Goal: Task Accomplishment & Management: Manage account settings

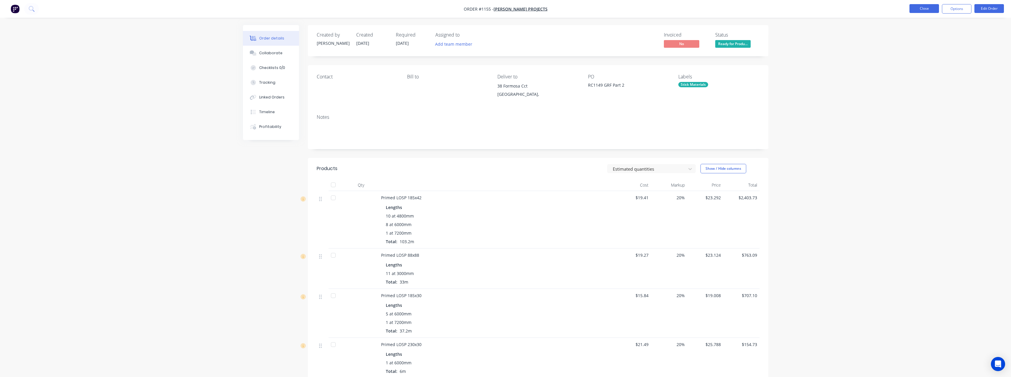
click at [920, 10] on button "Close" at bounding box center [924, 8] width 30 height 9
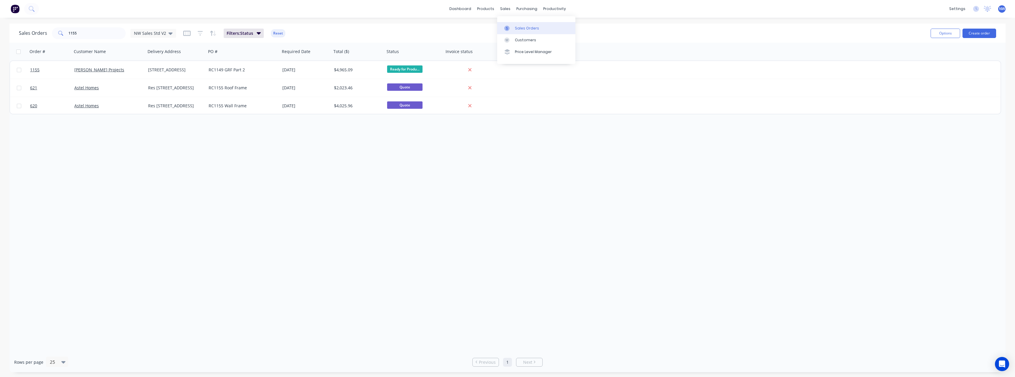
click at [514, 28] on link "Sales Orders" at bounding box center [536, 28] width 78 height 12
drag, startPoint x: 81, startPoint y: 33, endPoint x: 45, endPoint y: 36, distance: 35.9
click at [45, 36] on div "Sales Orders [STREET_ADDRESS]" at bounding box center [97, 33] width 157 height 12
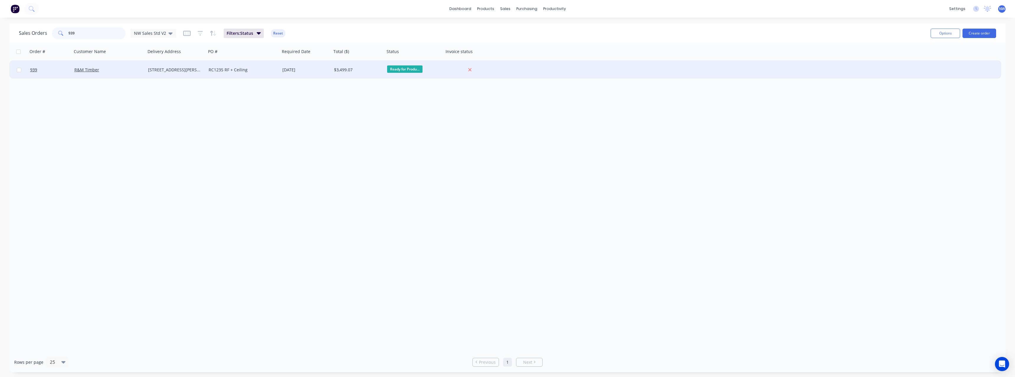
type input "939"
click at [176, 69] on div "[STREET_ADDRESS][PERSON_NAME]" at bounding box center [174, 70] width 53 height 6
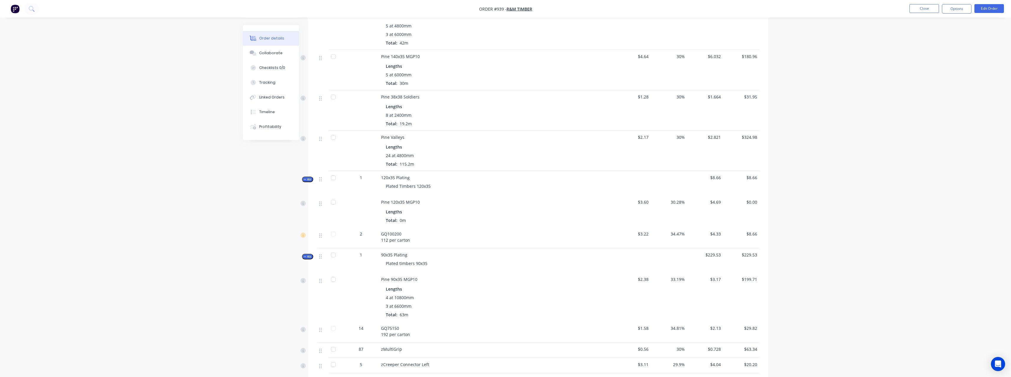
scroll to position [325, 0]
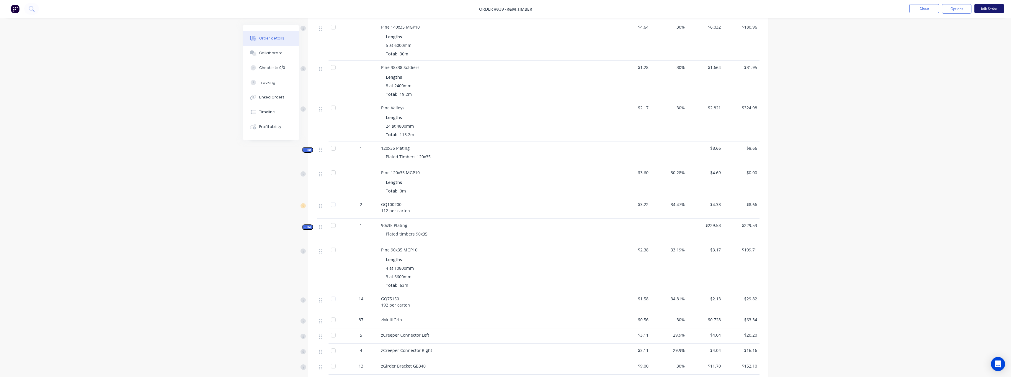
click at [990, 12] on button "Edit Order" at bounding box center [989, 8] width 30 height 9
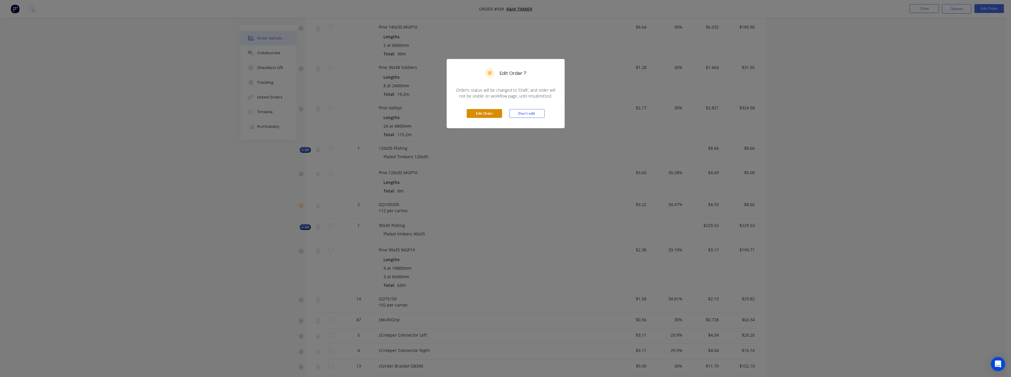
click at [481, 114] on button "Edit Order" at bounding box center [484, 113] width 35 height 9
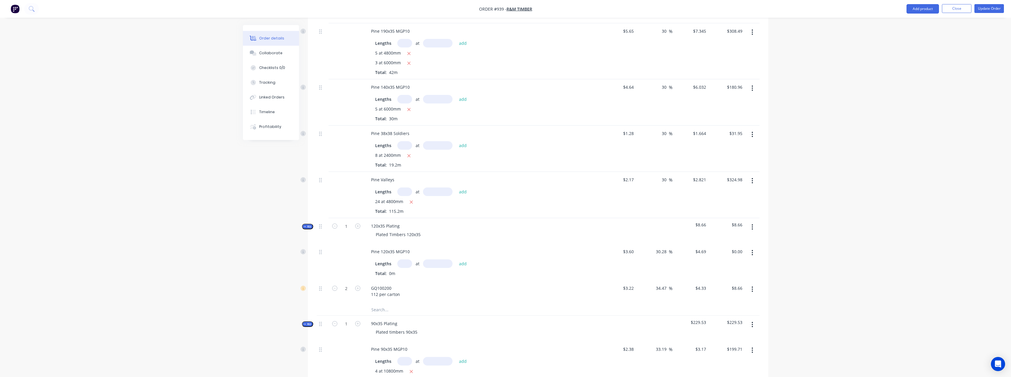
scroll to position [384, 0]
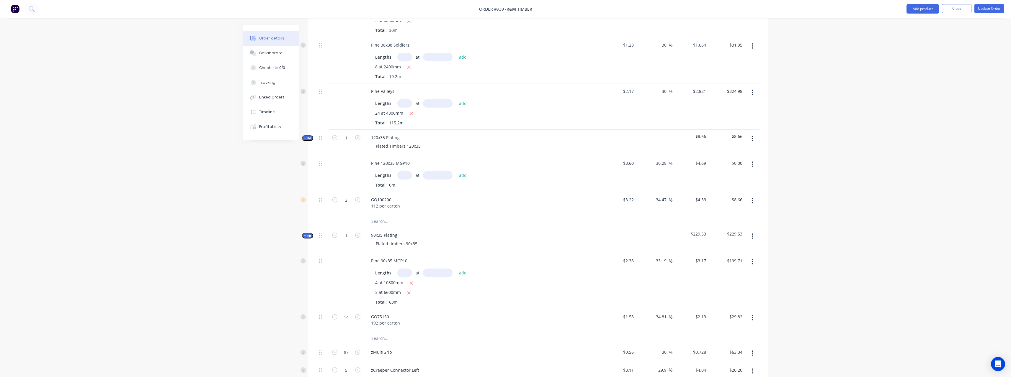
click at [407, 171] on input "text" at bounding box center [404, 175] width 15 height 9
type input "1"
type input "6600"
click at [456, 171] on button "add" at bounding box center [463, 175] width 14 height 8
type input "$30.95"
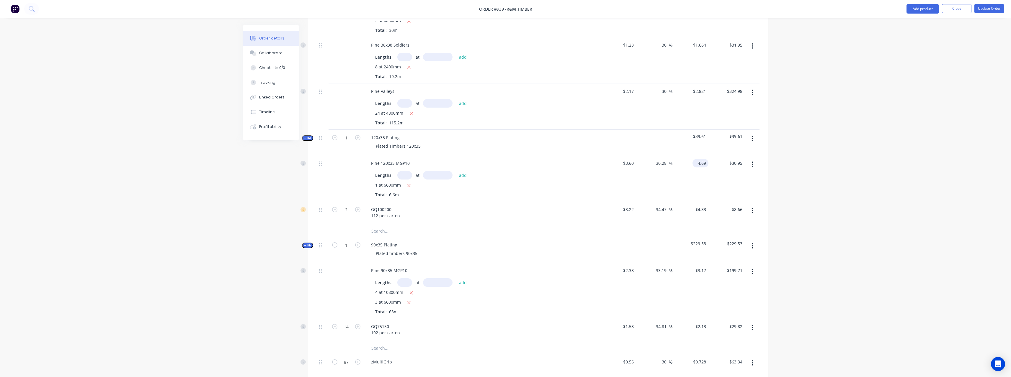
click at [706, 159] on input "4.69" at bounding box center [702, 163] width 14 height 9
type input "0"
click at [645, 171] on div "30.28 30.28 %" at bounding box center [654, 179] width 36 height 46
type input "-100"
type input "$0.00"
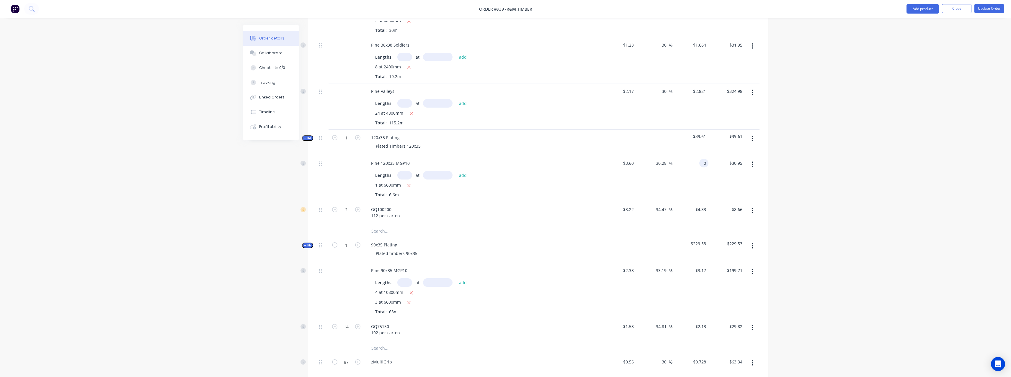
type input "$0.00"
click at [985, 10] on button "Update Order" at bounding box center [989, 8] width 30 height 9
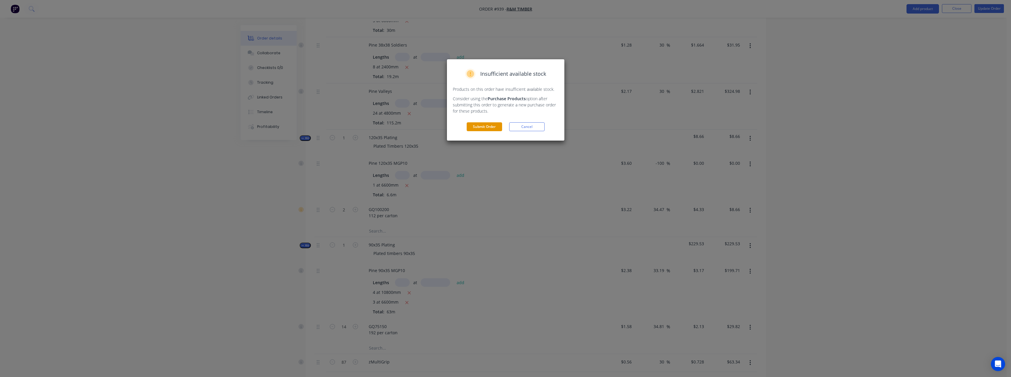
click at [491, 126] on button "Submit Order" at bounding box center [484, 126] width 35 height 9
click at [486, 140] on button "Submit" at bounding box center [484, 138] width 35 height 9
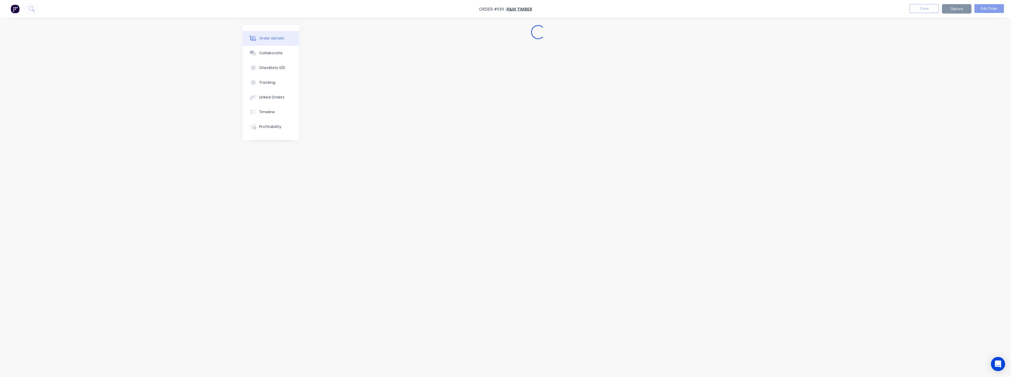
scroll to position [0, 0]
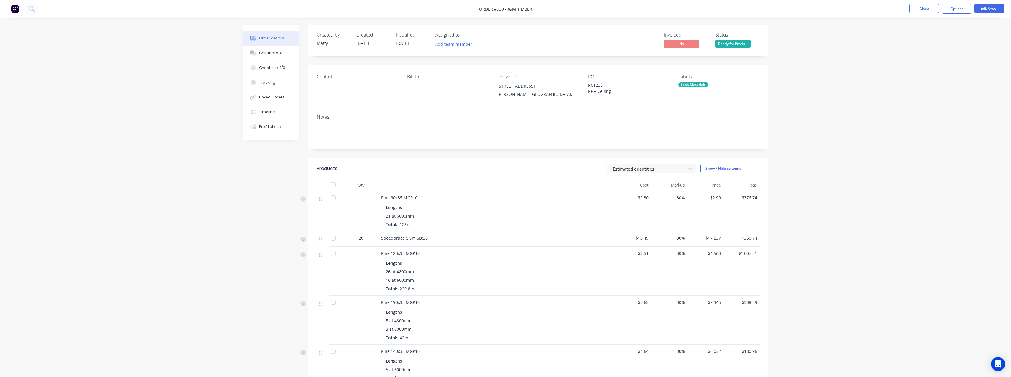
click at [923, 14] on nav "Order #939 - R&M Timber Close Options Edit Order" at bounding box center [505, 9] width 1011 height 18
click at [922, 12] on button "Close" at bounding box center [924, 8] width 30 height 9
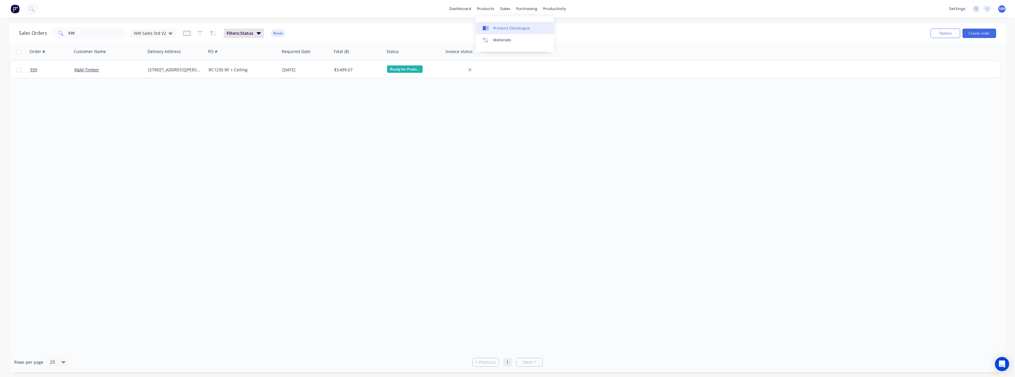
click at [507, 28] on div "Product Catalogue" at bounding box center [511, 28] width 37 height 5
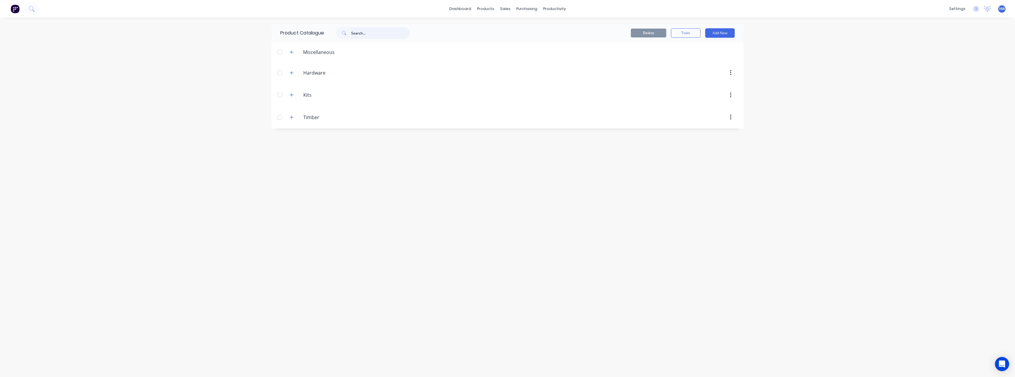
click at [366, 35] on input "text" at bounding box center [380, 33] width 58 height 12
type input "h"
click at [547, 26] on div "Purchase Orders" at bounding box center [545, 28] width 31 height 5
drag, startPoint x: 364, startPoint y: 36, endPoint x: 359, endPoint y: 35, distance: 5.5
click at [364, 36] on input "iti" at bounding box center [361, 33] width 49 height 6
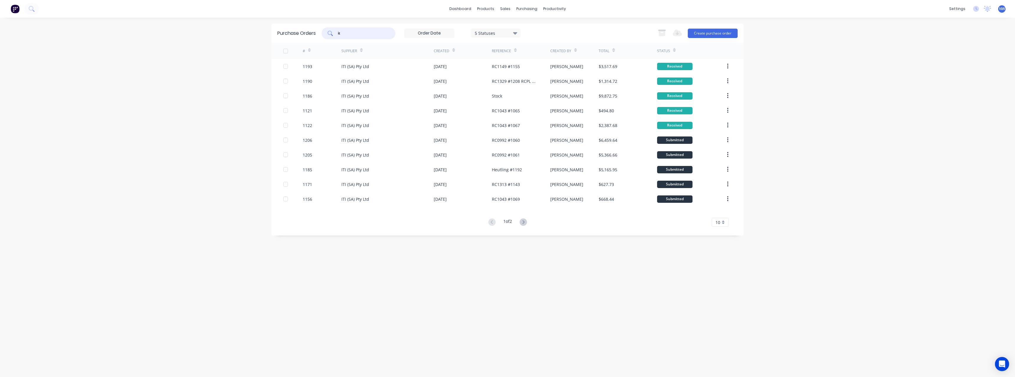
type input "i"
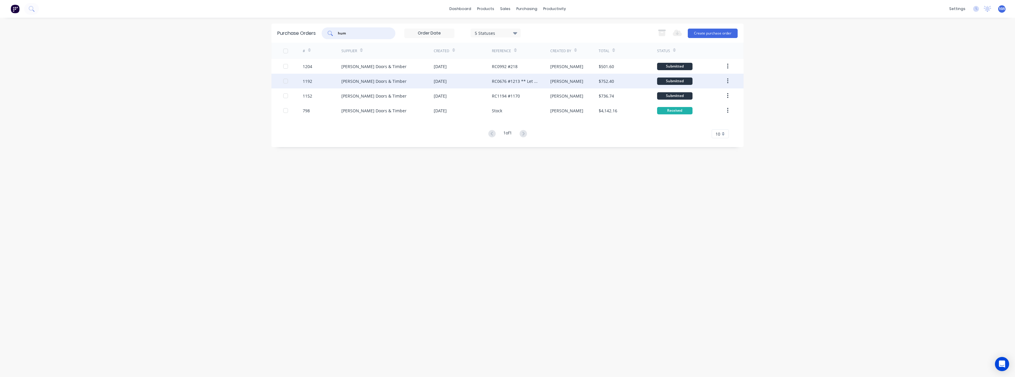
type input "hum"
click at [383, 81] on div "[PERSON_NAME] Doors & Timber" at bounding box center [373, 81] width 65 height 6
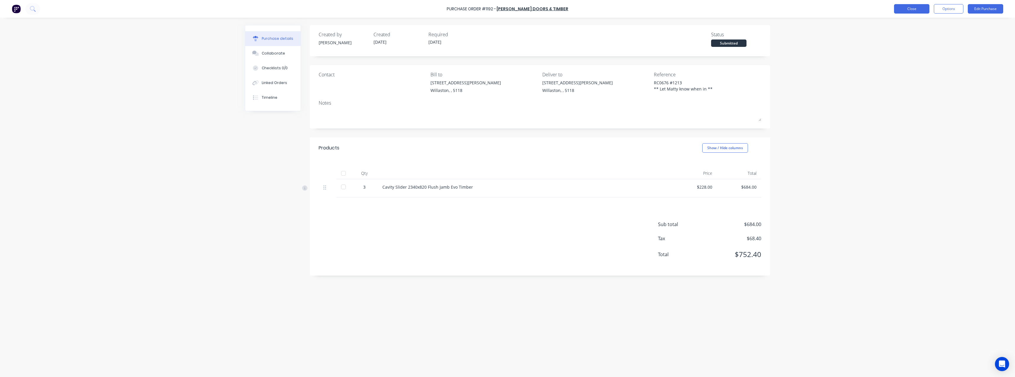
click at [912, 10] on button "Close" at bounding box center [911, 8] width 35 height 9
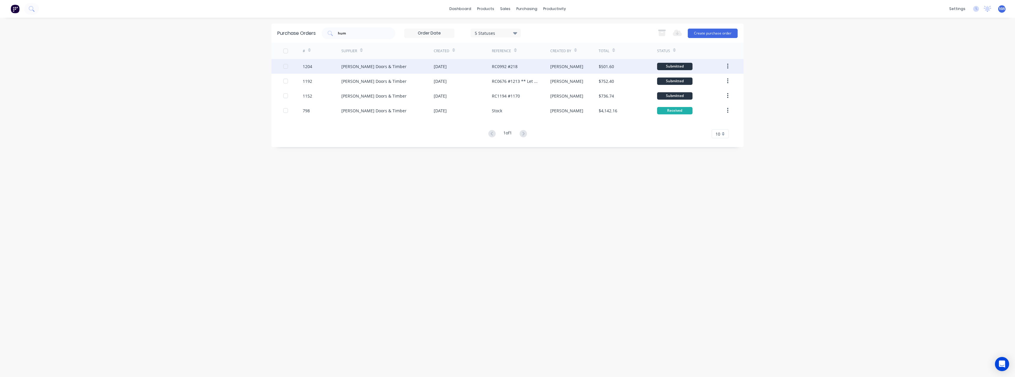
click at [388, 66] on div "[PERSON_NAME] Doors & Timber" at bounding box center [387, 66] width 92 height 15
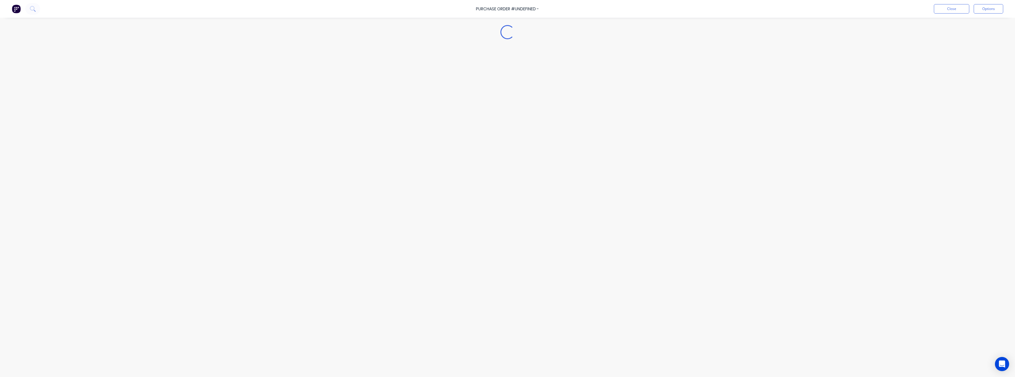
type textarea "x"
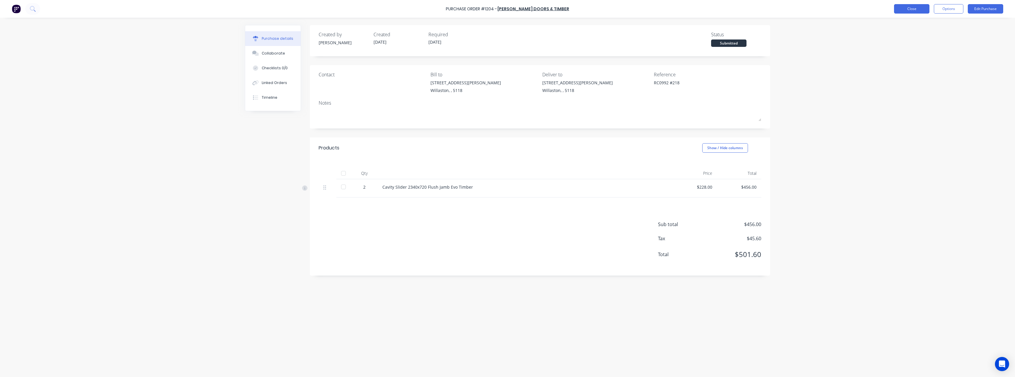
click at [902, 8] on button "Close" at bounding box center [911, 8] width 35 height 9
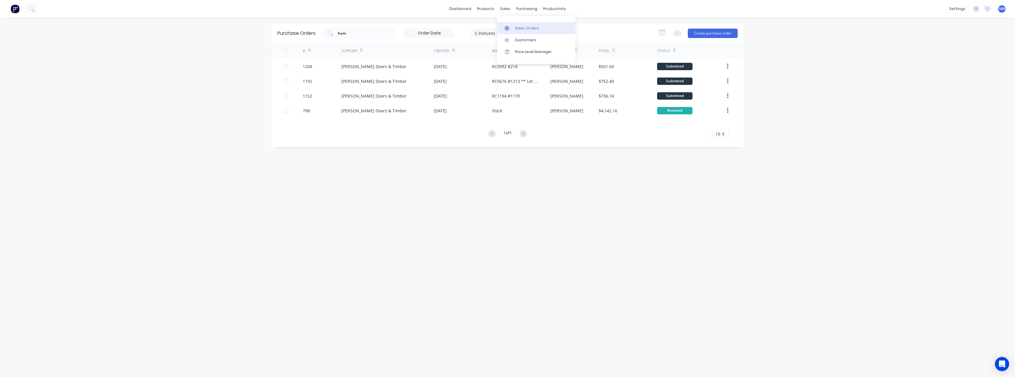
click at [523, 26] on div "Sales Orders" at bounding box center [527, 28] width 24 height 5
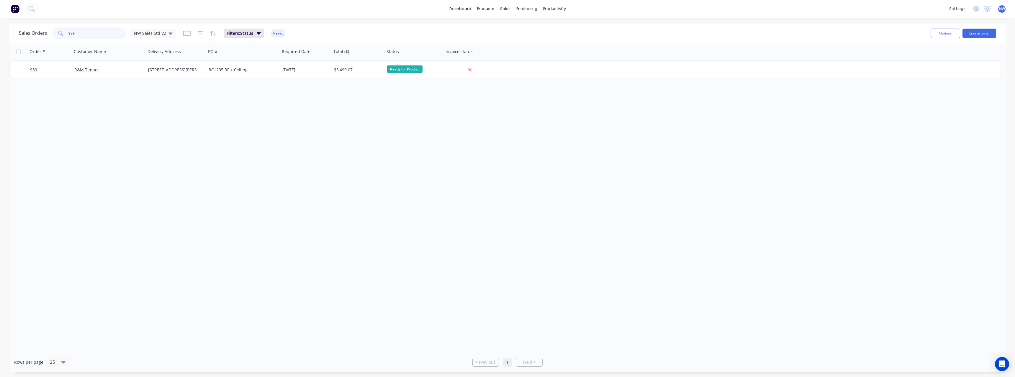
drag, startPoint x: 86, startPoint y: 32, endPoint x: 56, endPoint y: 35, distance: 29.9
click at [56, 35] on div "939" at bounding box center [89, 33] width 74 height 12
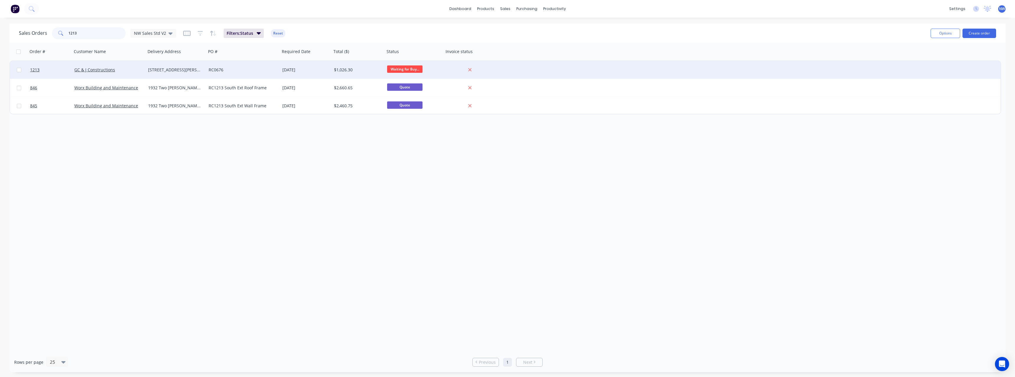
type input "1213"
click at [195, 70] on div "[STREET_ADDRESS][PERSON_NAME]" at bounding box center [174, 70] width 53 height 6
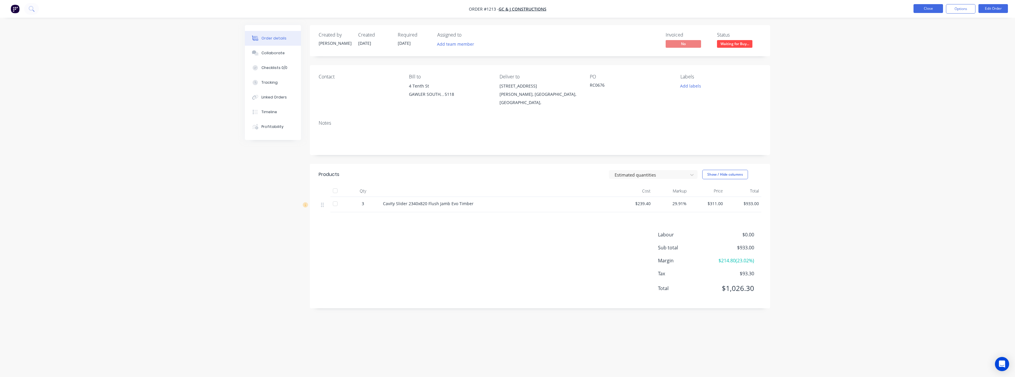
click at [927, 9] on button "Close" at bounding box center [929, 8] width 30 height 9
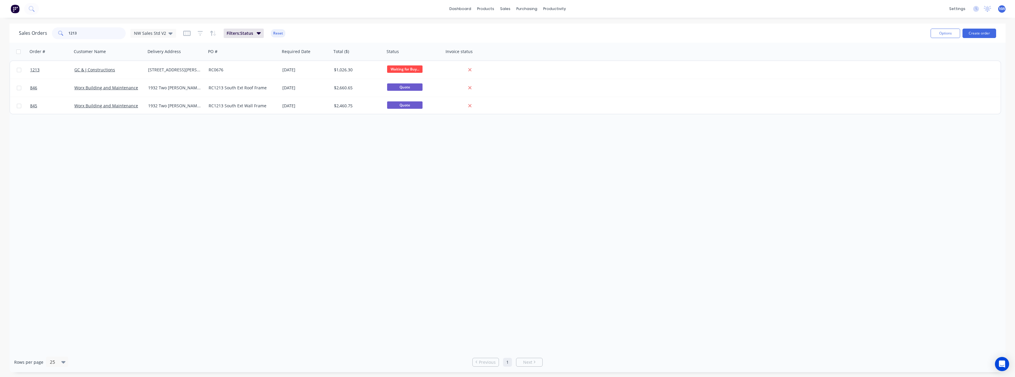
drag, startPoint x: 90, startPoint y: 34, endPoint x: 49, endPoint y: 36, distance: 41.1
click at [49, 36] on div "Sales Orders 1213 NW Sales Std V2" at bounding box center [97, 33] width 157 height 12
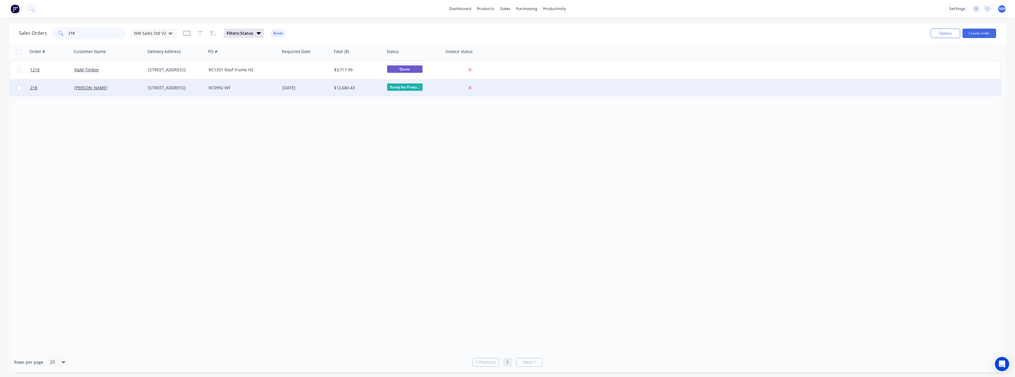
type input "218"
click at [201, 92] on div "[STREET_ADDRESS]" at bounding box center [176, 88] width 61 height 18
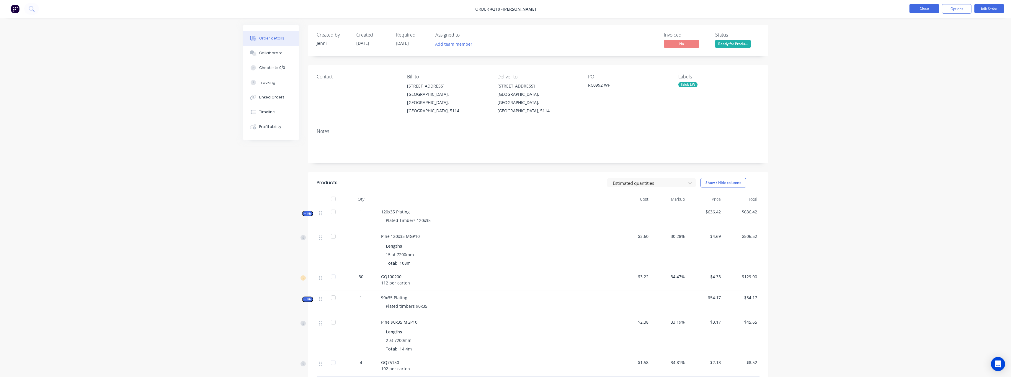
click at [923, 9] on button "Close" at bounding box center [924, 8] width 30 height 9
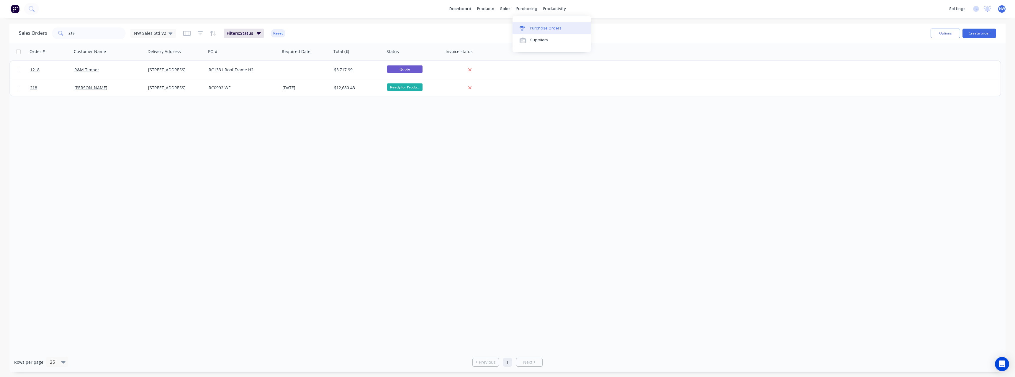
click at [534, 30] on div "Purchase Orders" at bounding box center [545, 28] width 31 height 5
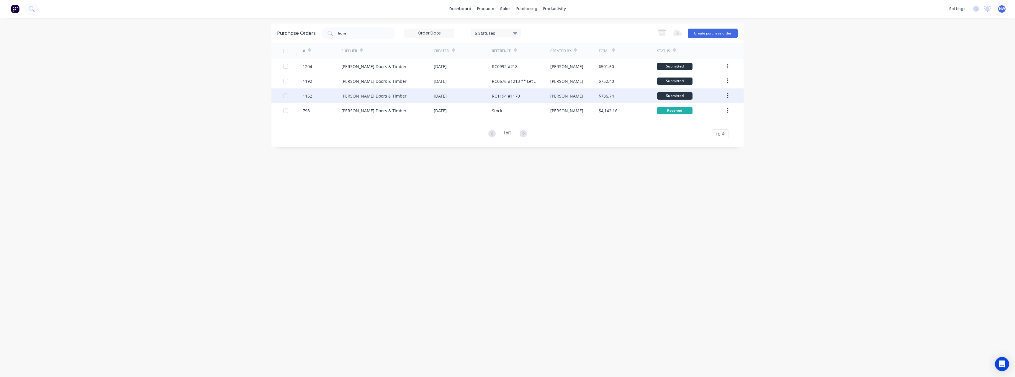
click at [428, 100] on div "[PERSON_NAME] Doors & Timber" at bounding box center [387, 96] width 92 height 15
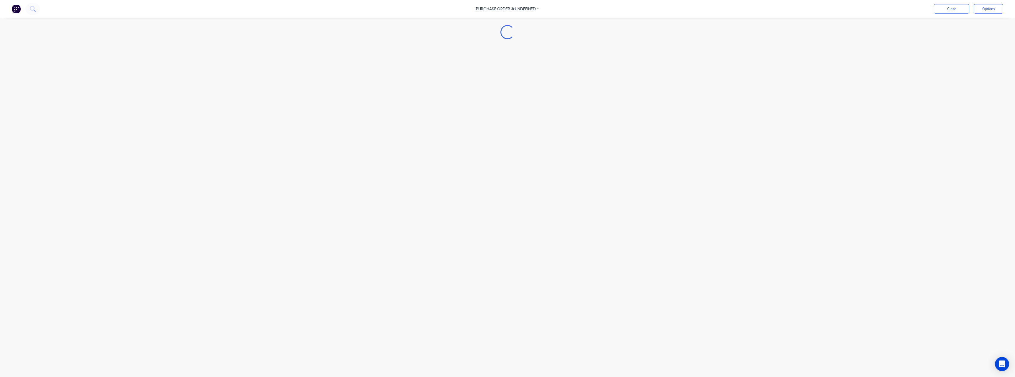
type textarea "x"
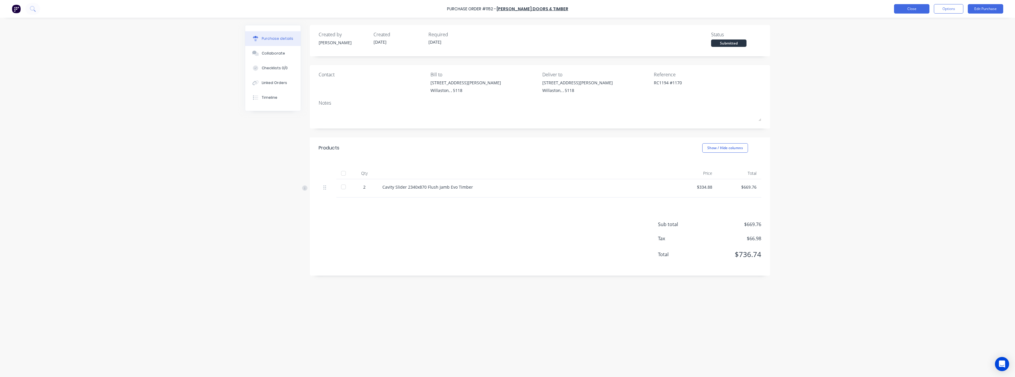
click at [899, 11] on button "Close" at bounding box center [911, 8] width 35 height 9
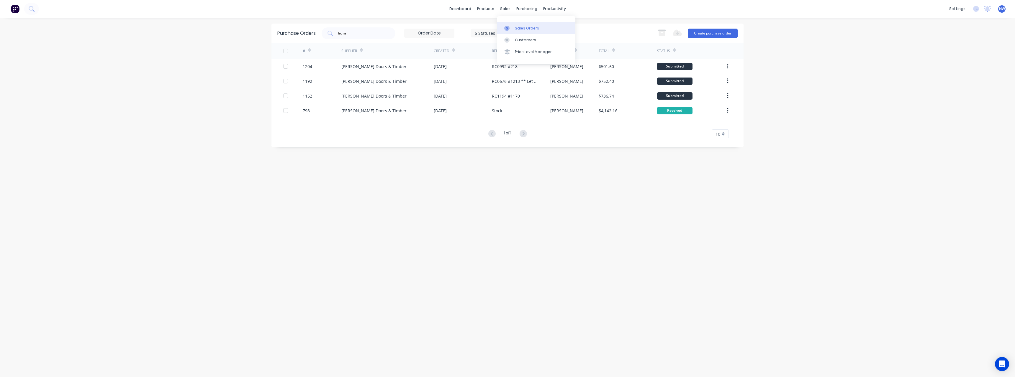
click at [521, 27] on div "Sales Orders" at bounding box center [527, 28] width 24 height 5
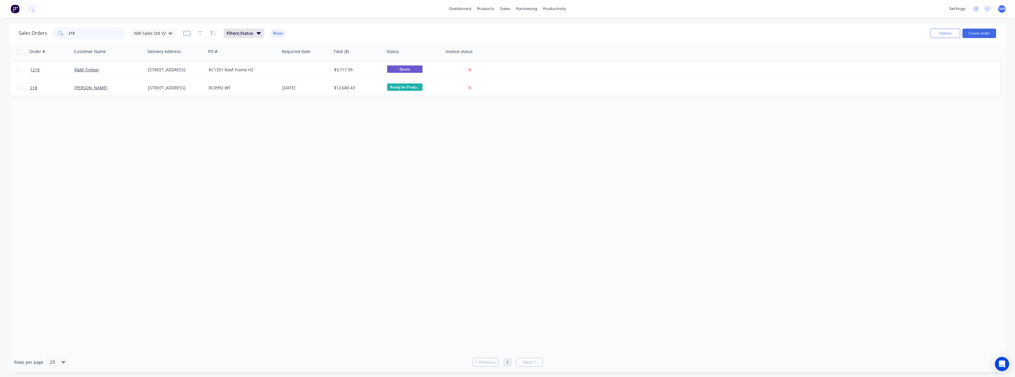
drag, startPoint x: 65, startPoint y: 32, endPoint x: 55, endPoint y: 33, distance: 9.8
click at [55, 33] on div "218" at bounding box center [89, 33] width 74 height 12
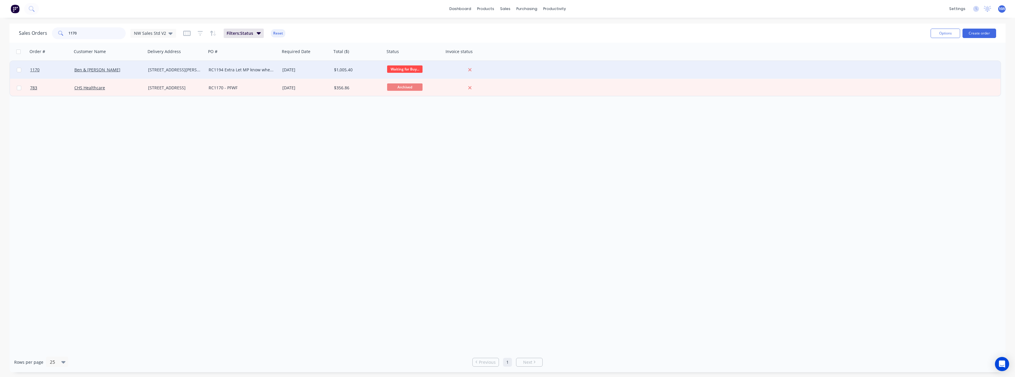
type input "1170"
click at [261, 73] on div "RC1194 Extra Let MP know when available" at bounding box center [243, 70] width 74 height 18
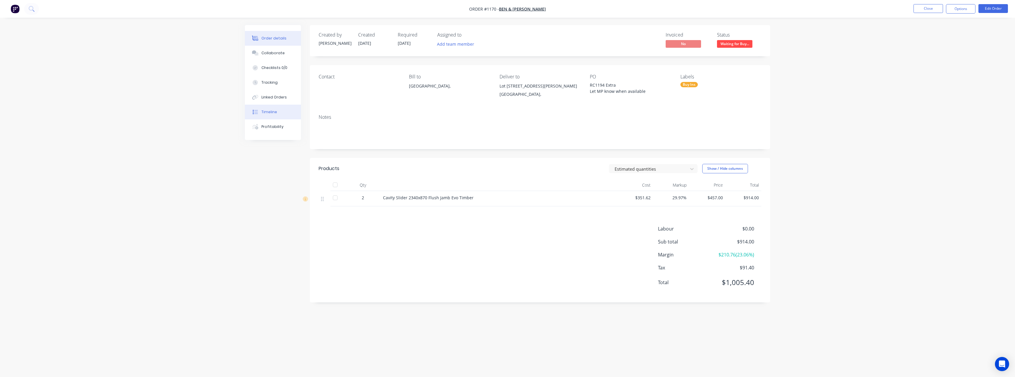
click at [270, 113] on div "Timeline" at bounding box center [269, 111] width 16 height 5
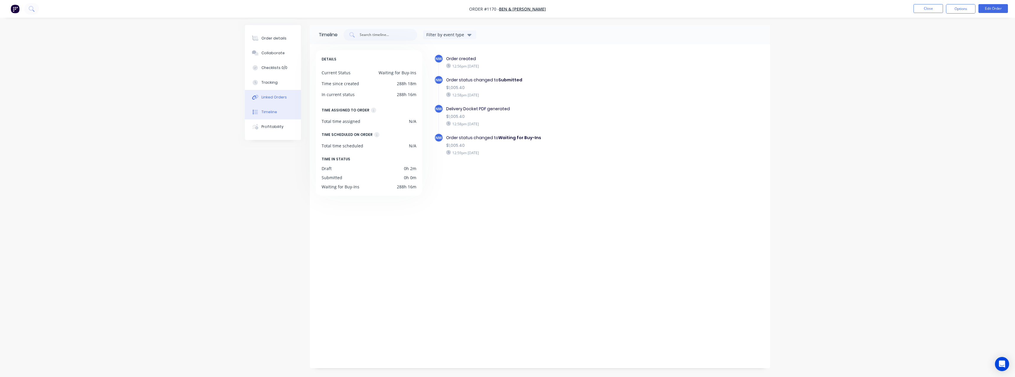
click at [282, 99] on div "Linked Orders" at bounding box center [273, 97] width 25 height 5
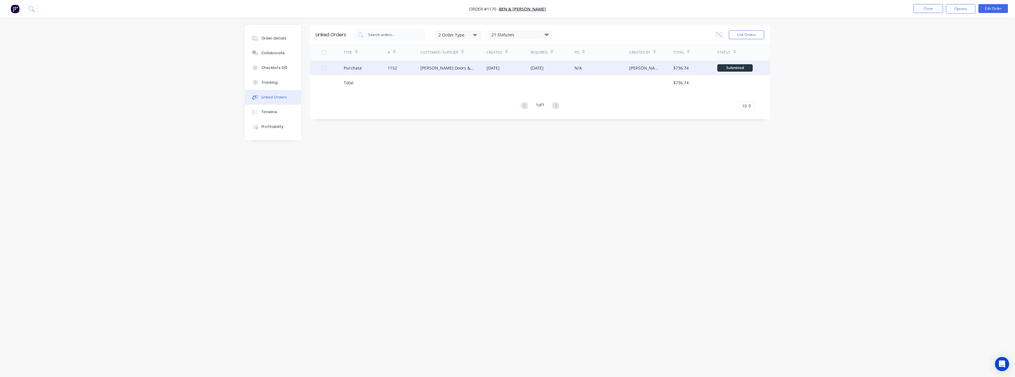
click at [444, 67] on div "[PERSON_NAME] Doors & Timber" at bounding box center [448, 68] width 54 height 6
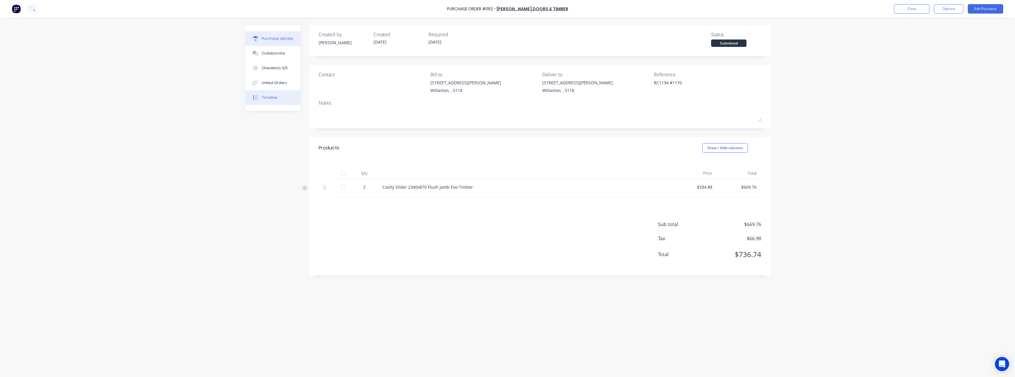
click at [274, 100] on div "Timeline" at bounding box center [270, 97] width 16 height 5
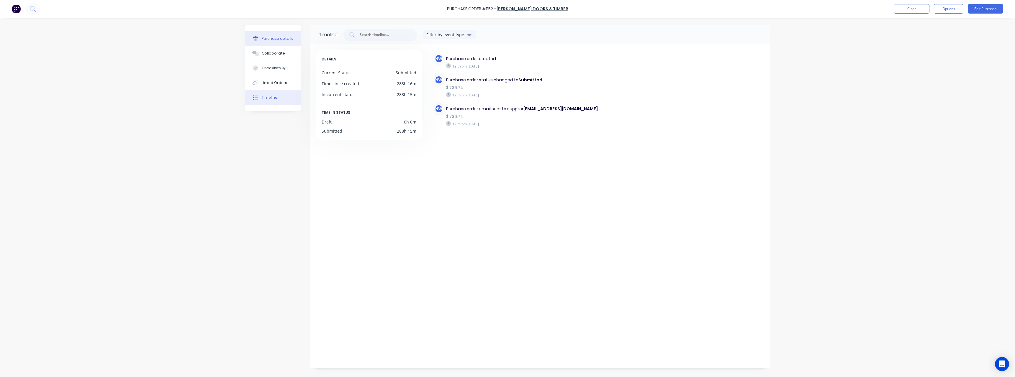
click at [273, 38] on div "Purchase details" at bounding box center [278, 38] width 32 height 5
type textarea "x"
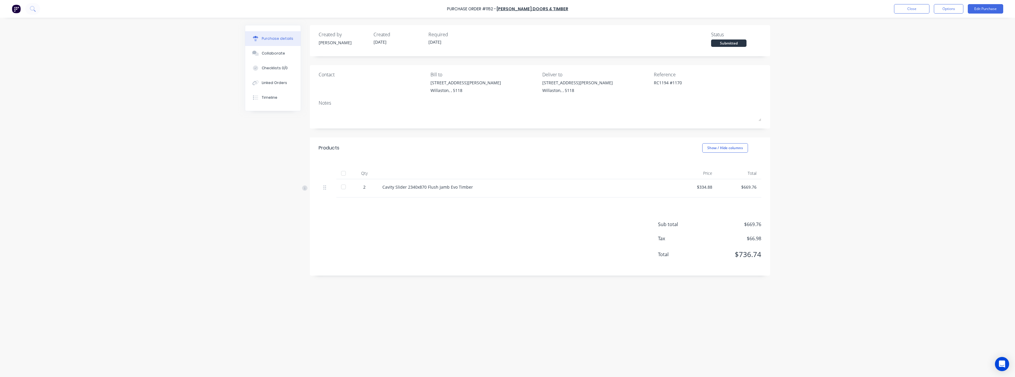
drag, startPoint x: 147, startPoint y: 44, endPoint x: 152, endPoint y: 52, distance: 9.5
click at [147, 44] on div "Purchase Order #1152 - [PERSON_NAME] Doors & Timber Close Options Edit Purchase…" at bounding box center [507, 188] width 1015 height 377
click at [275, 97] on div "Timeline" at bounding box center [270, 97] width 16 height 5
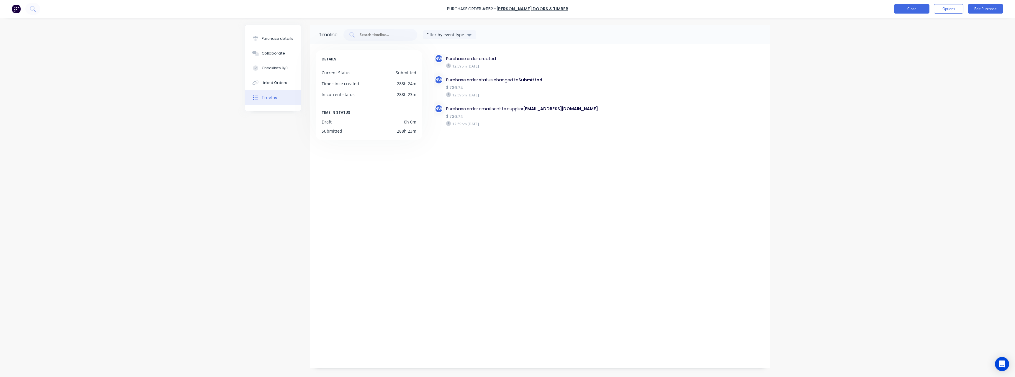
click at [904, 9] on button "Close" at bounding box center [911, 8] width 35 height 9
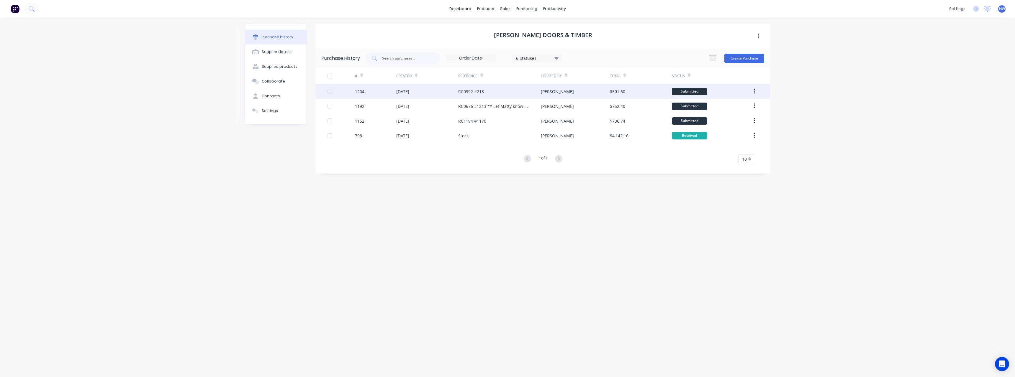
click at [430, 93] on div "[DATE]" at bounding box center [427, 91] width 62 height 15
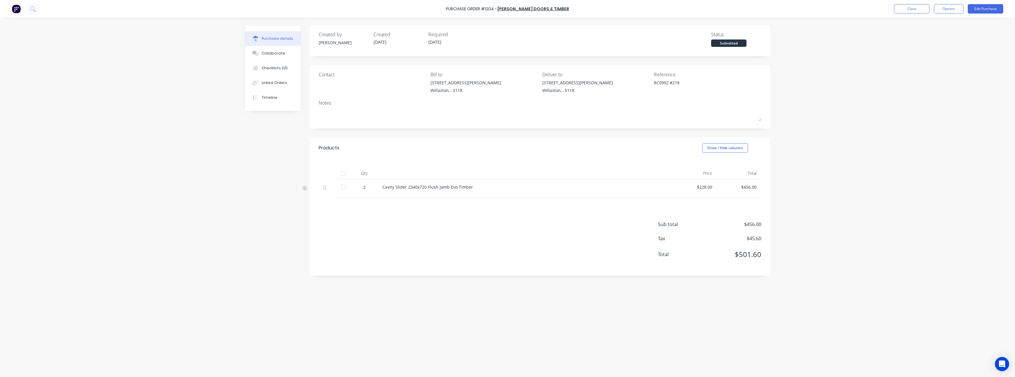
click at [344, 174] on div at bounding box center [344, 174] width 12 height 12
click at [917, 8] on button "Close" at bounding box center [911, 8] width 35 height 9
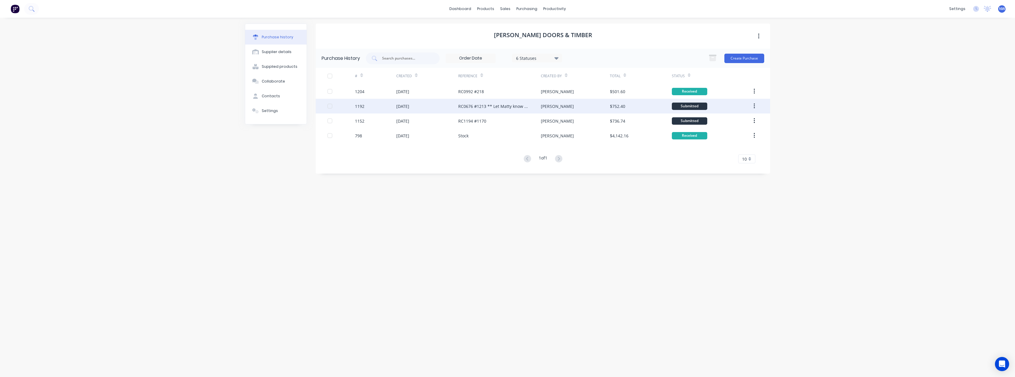
click at [423, 105] on div "[DATE]" at bounding box center [427, 106] width 62 height 15
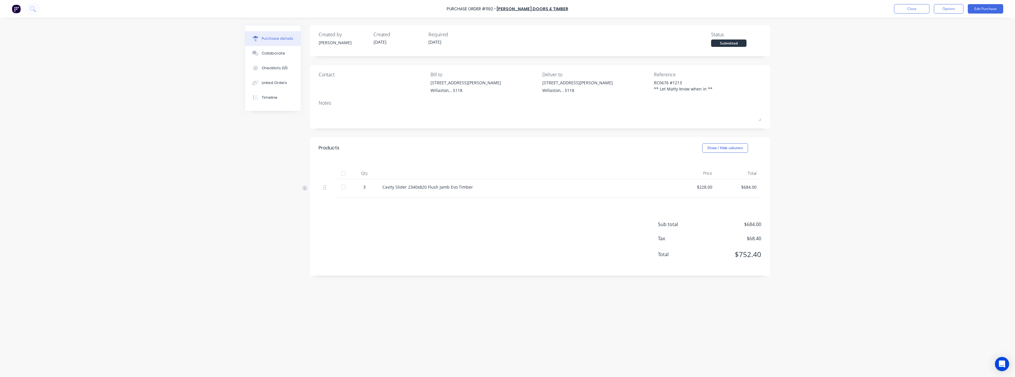
click at [346, 175] on div at bounding box center [344, 174] width 12 height 12
type textarea "x"
click at [914, 12] on button "Close" at bounding box center [911, 8] width 35 height 9
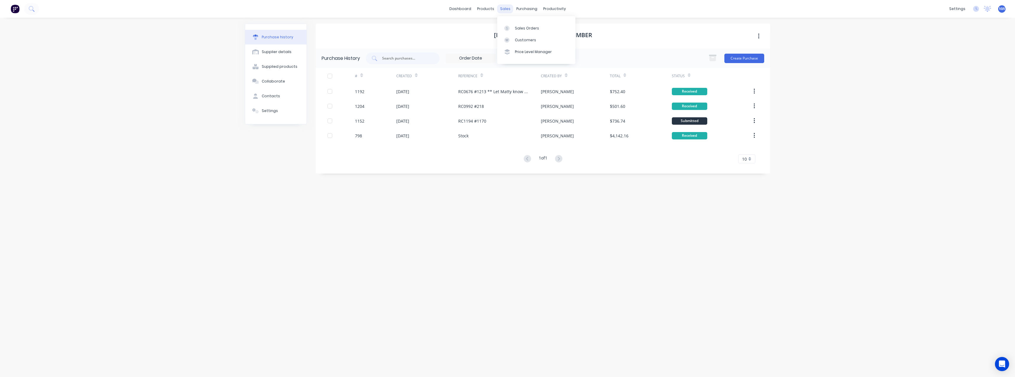
click at [504, 6] on div "sales" at bounding box center [505, 8] width 16 height 9
click at [521, 30] on div "Sales Orders" at bounding box center [527, 28] width 24 height 5
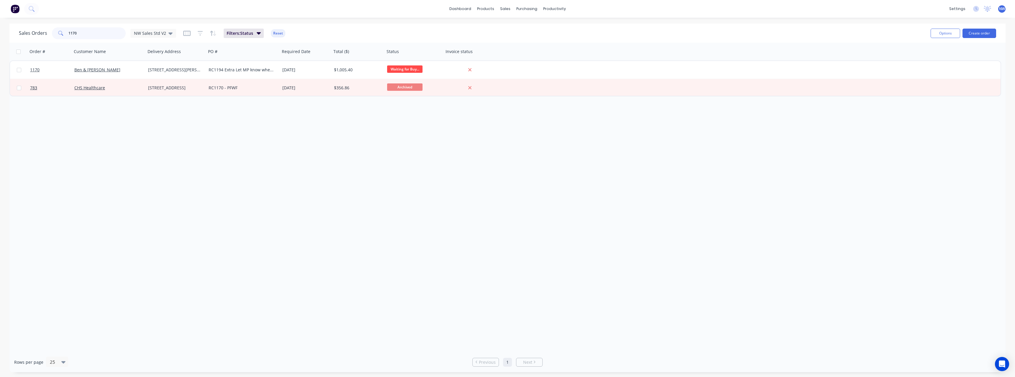
drag, startPoint x: 78, startPoint y: 32, endPoint x: 56, endPoint y: 34, distance: 21.6
click at [56, 34] on div "1170" at bounding box center [89, 33] width 74 height 12
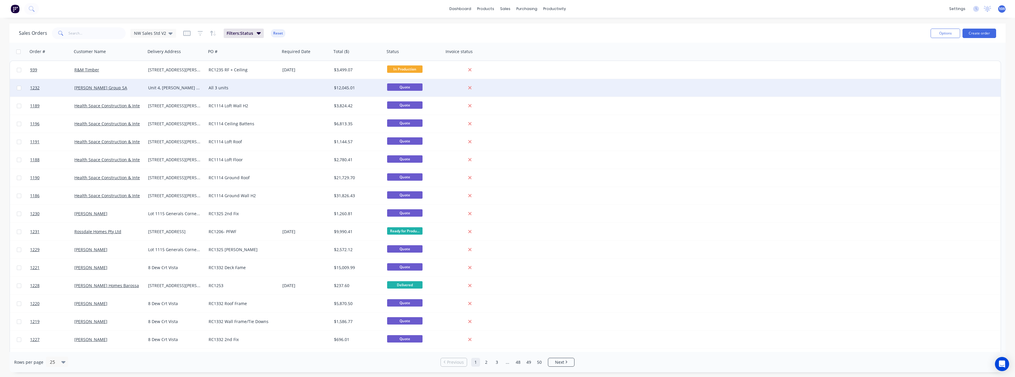
click at [215, 91] on div "All 3 units" at bounding box center [242, 88] width 66 height 6
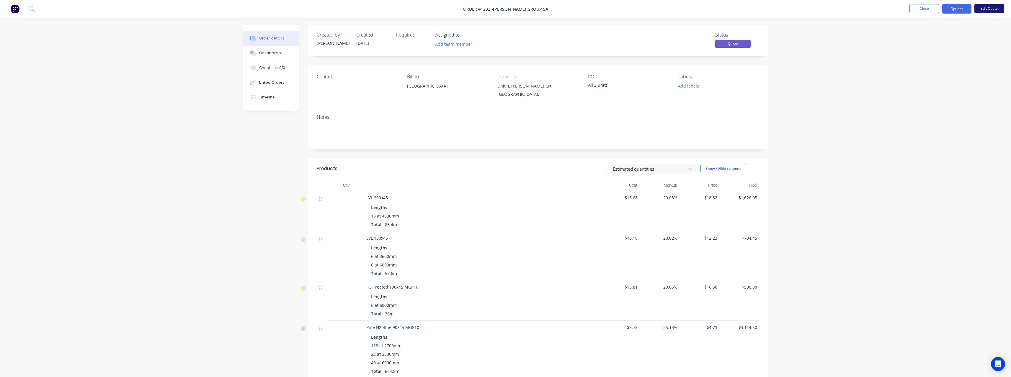
click at [985, 7] on button "Edit Quote" at bounding box center [989, 8] width 30 height 9
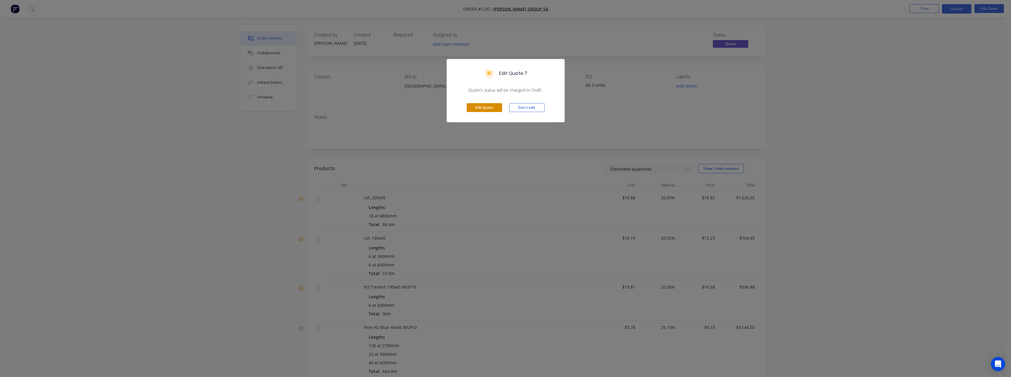
click at [492, 106] on button "Edit Quote" at bounding box center [484, 107] width 35 height 9
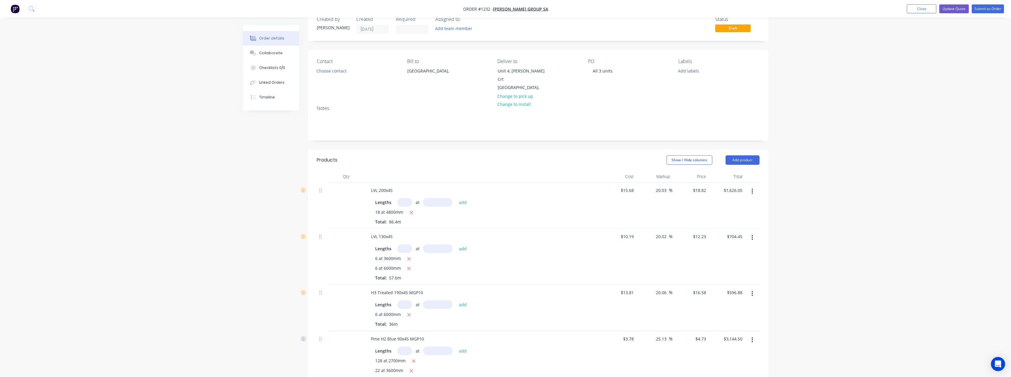
scroll to position [30, 0]
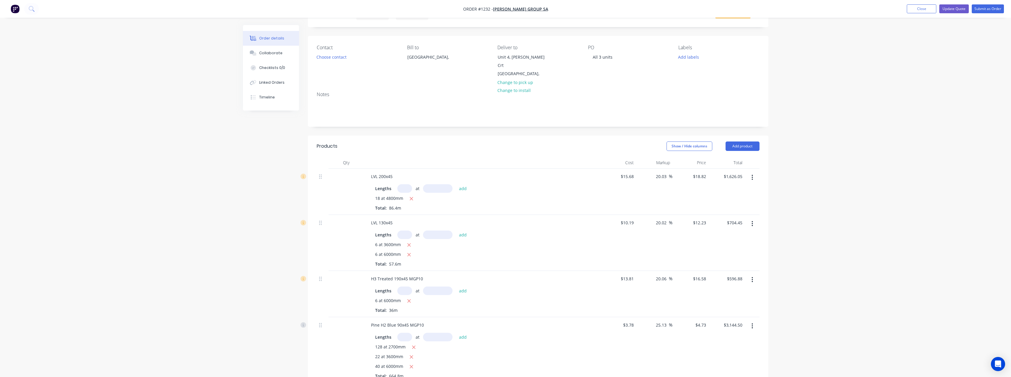
drag, startPoint x: 410, startPoint y: 248, endPoint x: 404, endPoint y: 238, distance: 11.3
click at [410, 252] on icon "button" at bounding box center [409, 254] width 4 height 5
type input "$264.17"
drag, startPoint x: 403, startPoint y: 229, endPoint x: 425, endPoint y: 234, distance: 21.8
click at [404, 231] on input "text" at bounding box center [404, 235] width 15 height 9
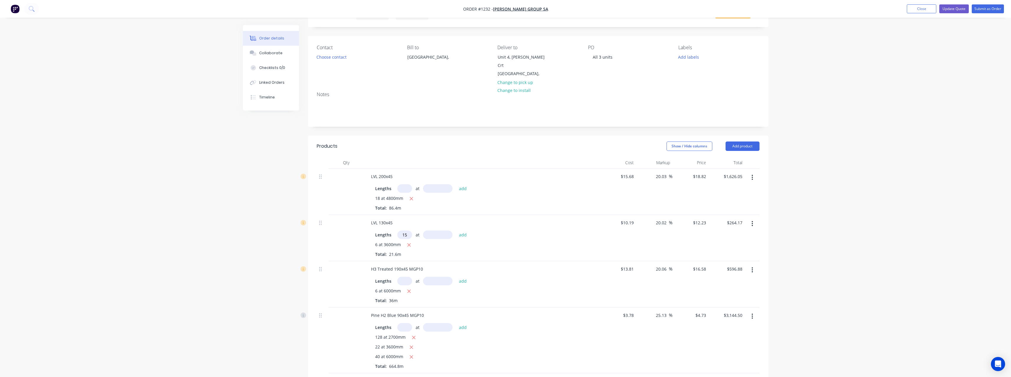
type input "15"
type input "6000"
click at [456, 231] on button "add" at bounding box center [463, 235] width 14 height 8
type input "$1,364.87"
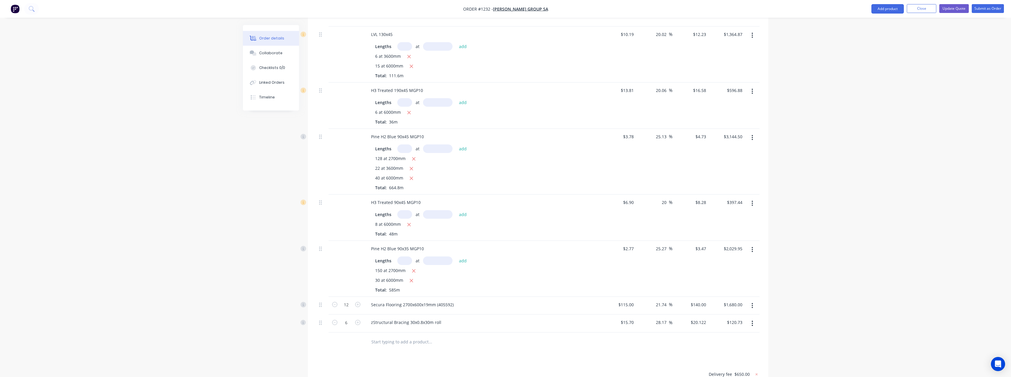
scroll to position [236, 0]
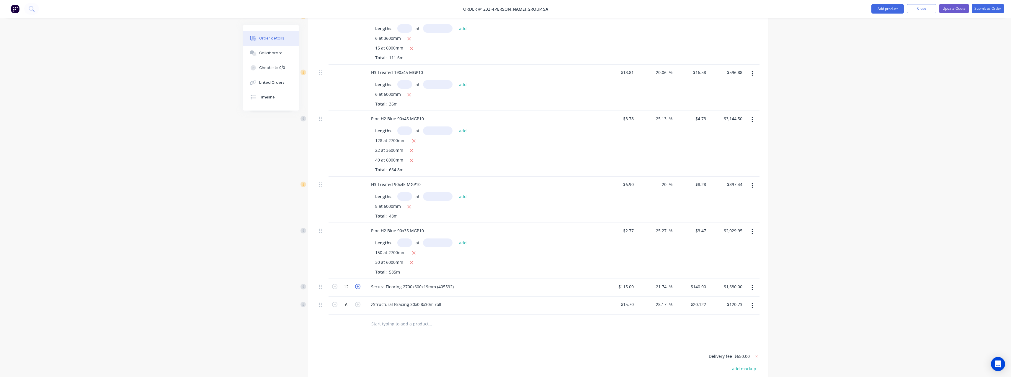
click at [359, 284] on icon "button" at bounding box center [357, 286] width 5 height 5
type input "13"
type input "$1,820.00"
click at [359, 284] on icon "button" at bounding box center [357, 286] width 5 height 5
type input "14"
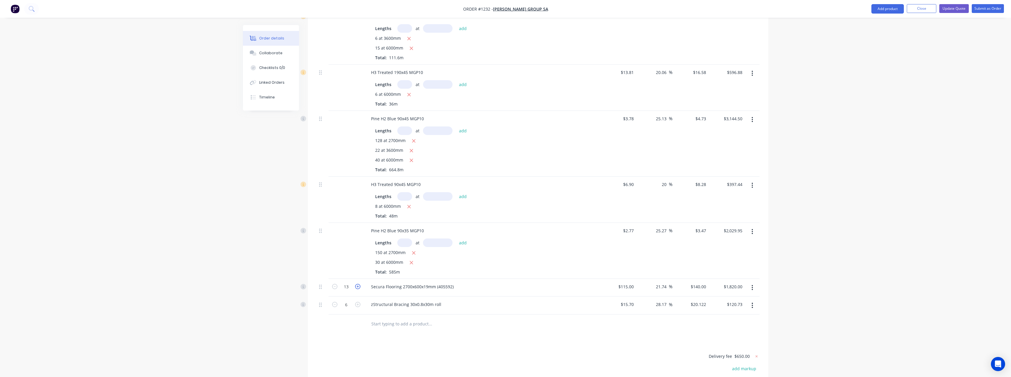
type input "$1,960.00"
click at [359, 284] on icon "button" at bounding box center [357, 286] width 5 height 5
type input "15"
type input "$2,100.00"
click at [420, 318] on input "text" at bounding box center [430, 324] width 118 height 12
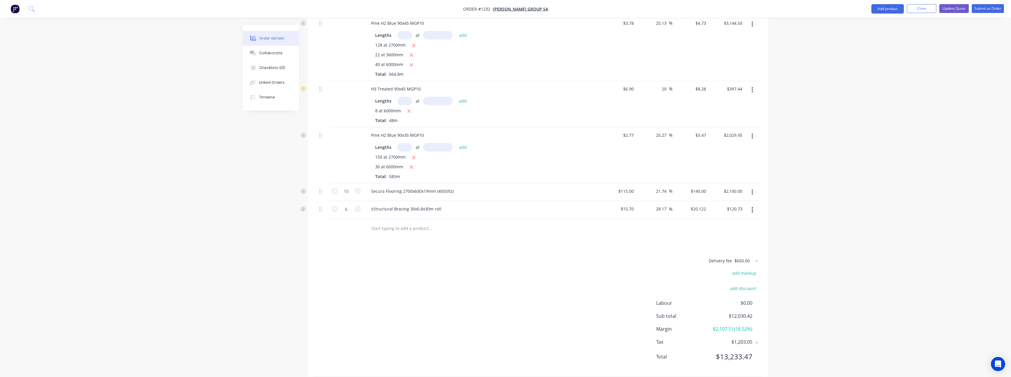
scroll to position [334, 0]
click at [539, 164] on div "150 at 2700mm 30 at 6000mm Total: 585m" at bounding box center [482, 165] width 214 height 26
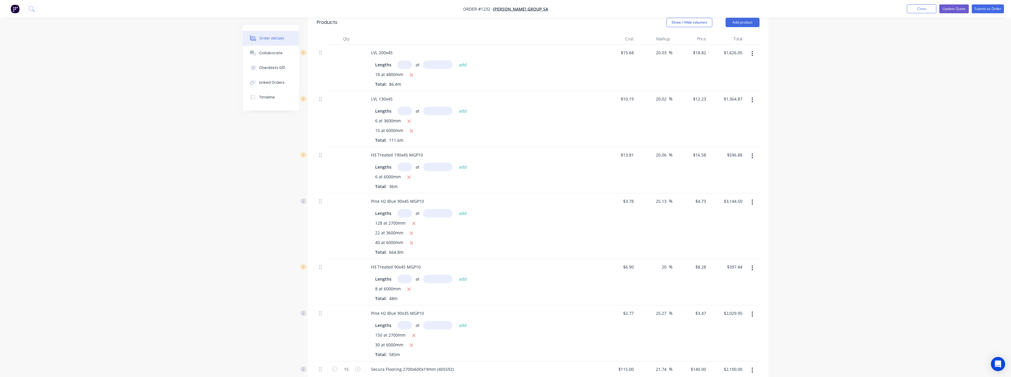
scroll to position [98, 0]
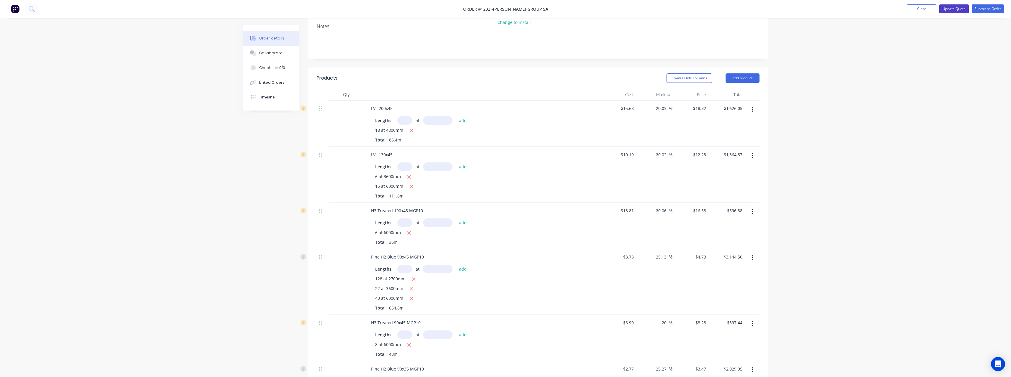
click at [957, 10] on button "Update Quote" at bounding box center [954, 8] width 30 height 9
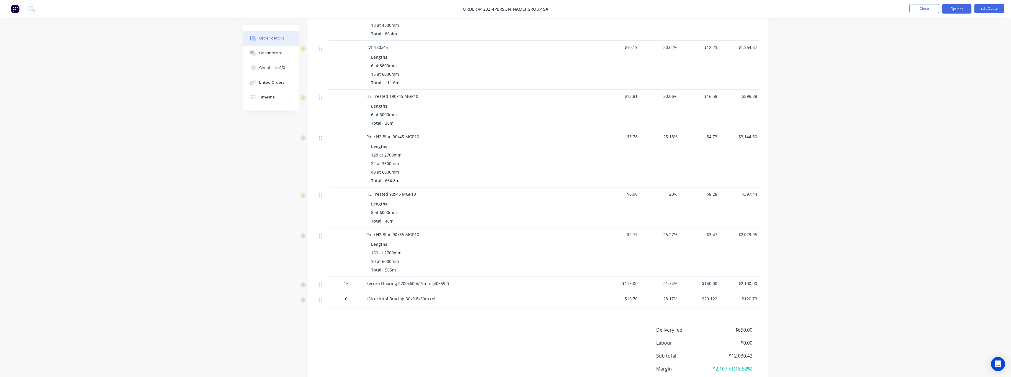
scroll to position [239, 0]
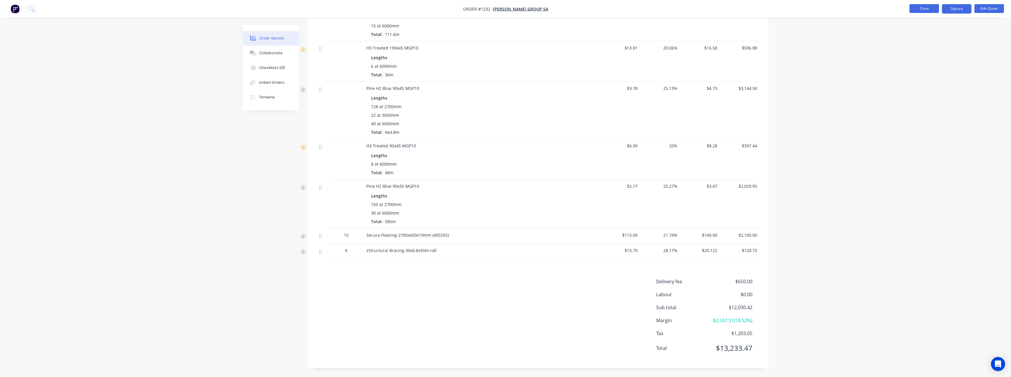
click at [926, 9] on button "Close" at bounding box center [924, 8] width 30 height 9
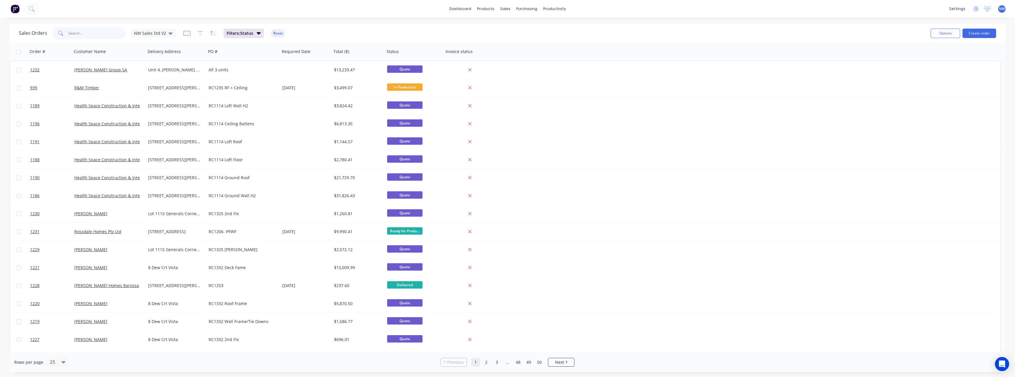
click at [91, 32] on input "text" at bounding box center [97, 33] width 58 height 12
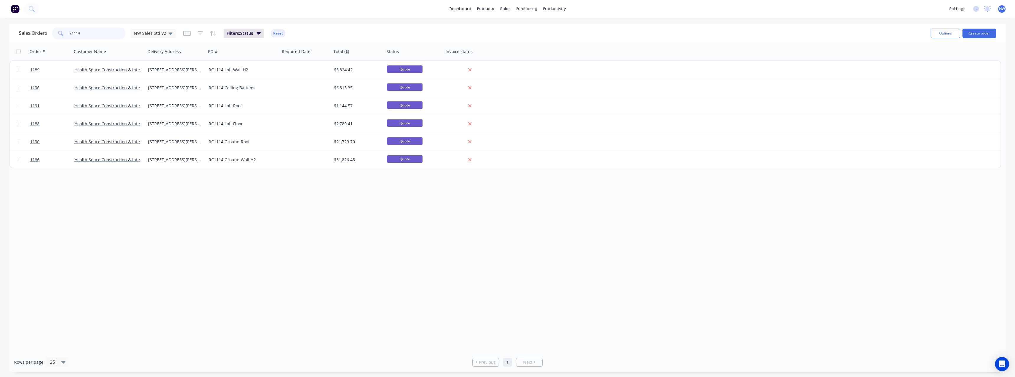
type input "rc1114"
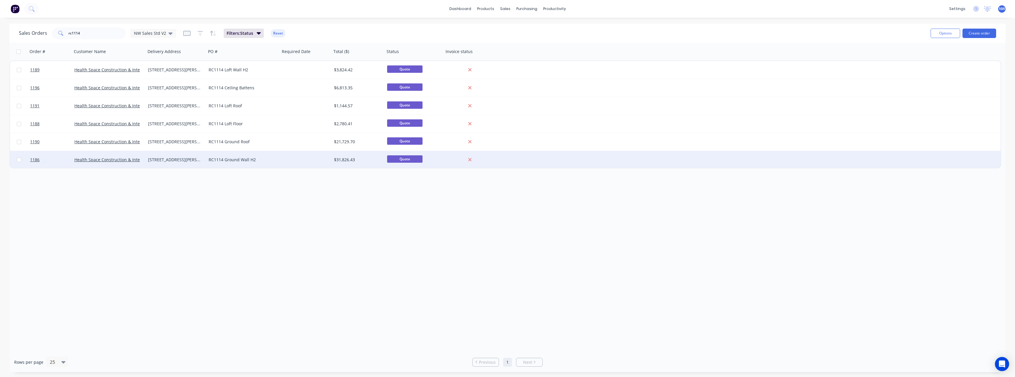
click at [200, 161] on div "[STREET_ADDRESS][PERSON_NAME] Mylor" at bounding box center [174, 160] width 53 height 6
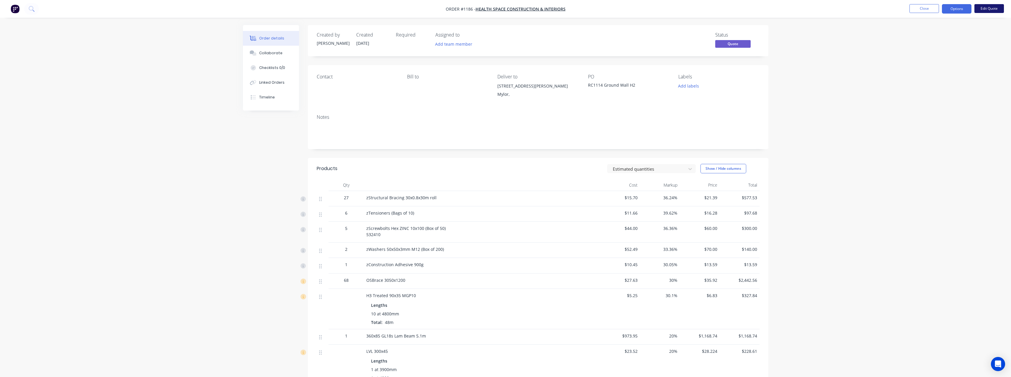
click at [988, 12] on button "Edit Quote" at bounding box center [989, 8] width 30 height 9
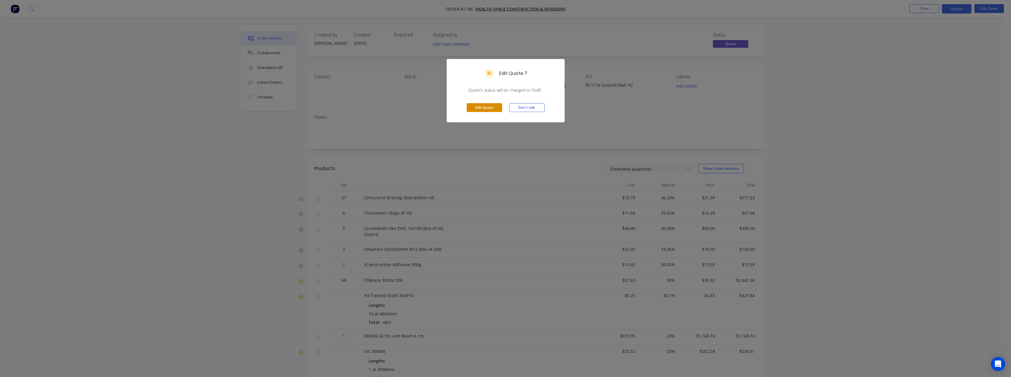
click at [494, 109] on button "Edit Quote" at bounding box center [484, 107] width 35 height 9
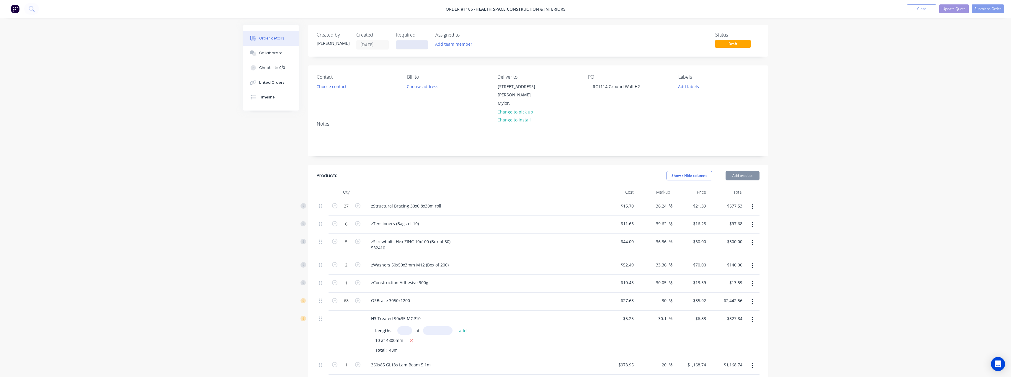
click at [411, 46] on input at bounding box center [412, 44] width 32 height 9
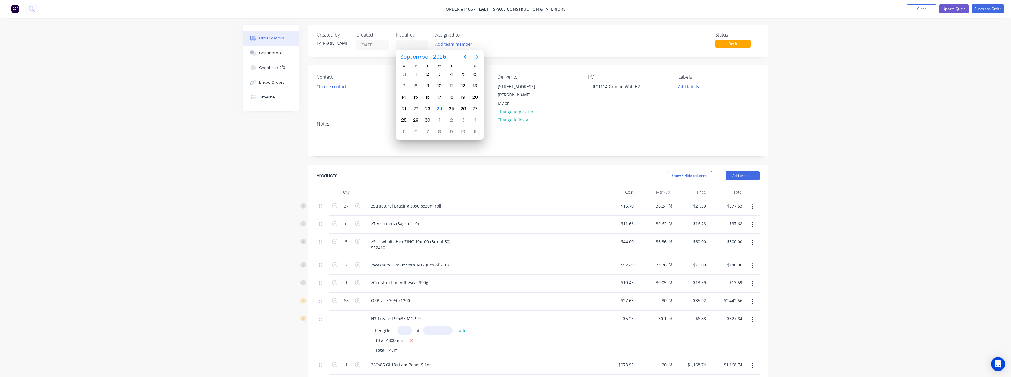
click at [480, 56] on icon "Next page" at bounding box center [476, 56] width 7 height 7
click at [438, 109] on div "24" at bounding box center [439, 108] width 9 height 9
type input "[DATE]"
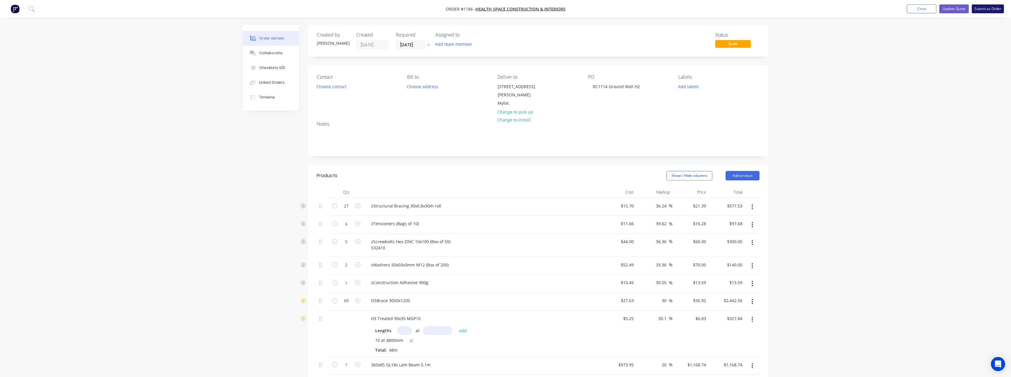
click at [982, 9] on button "Submit as Order" at bounding box center [988, 8] width 32 height 9
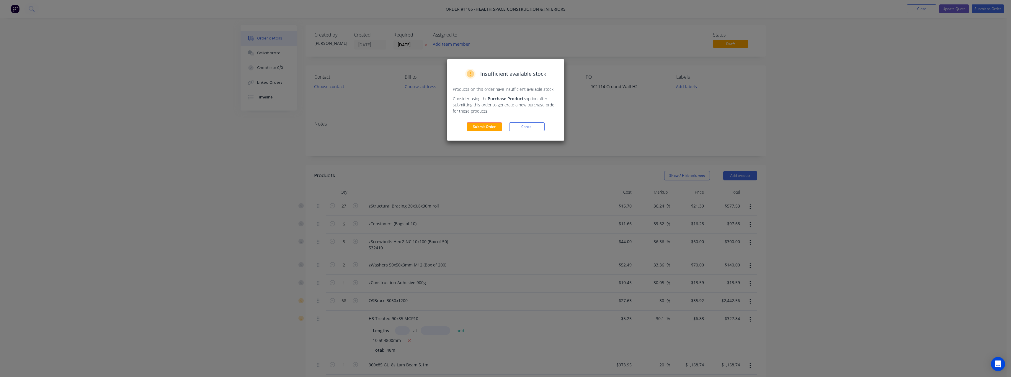
click at [495, 124] on button "Submit Order" at bounding box center [484, 126] width 35 height 9
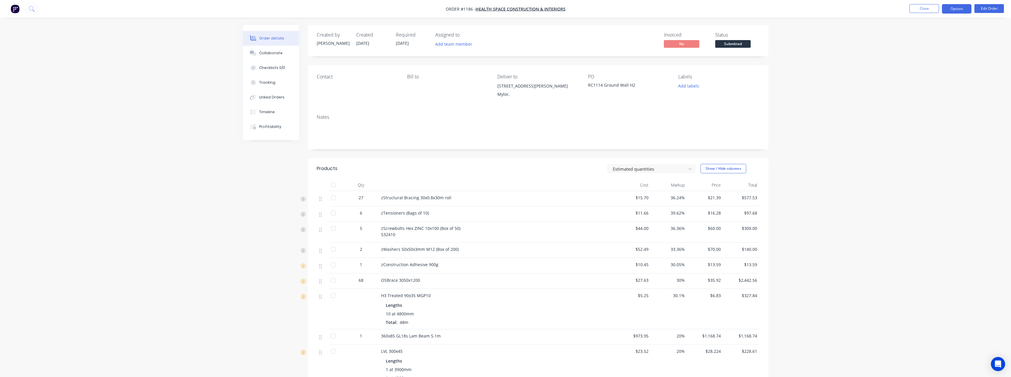
click at [951, 12] on button "Options" at bounding box center [957, 8] width 30 height 9
click at [944, 72] on div "Work Order" at bounding box center [939, 71] width 54 height 9
click at [934, 58] on div "Without pricing" at bounding box center [939, 59] width 54 height 9
click at [918, 9] on button "Close" at bounding box center [924, 8] width 30 height 9
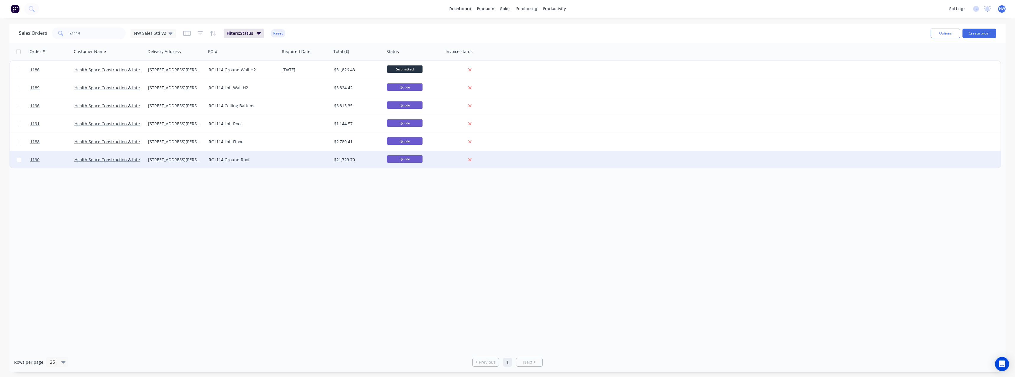
click at [283, 161] on div at bounding box center [306, 160] width 52 height 18
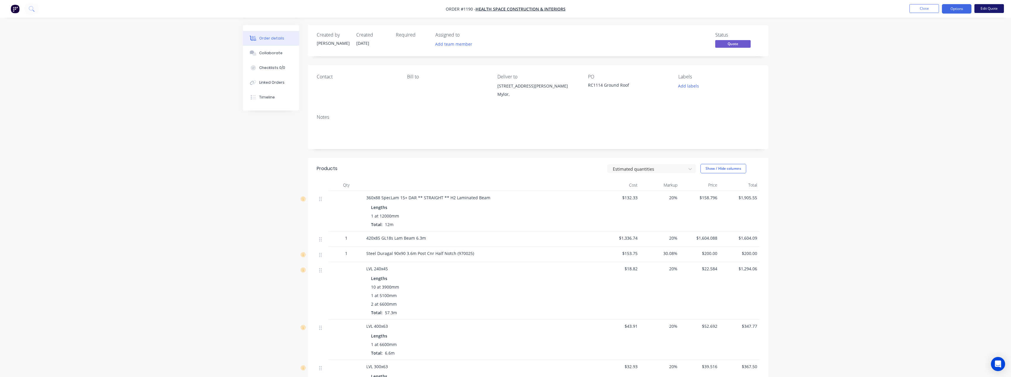
click at [982, 10] on button "Edit Quote" at bounding box center [989, 8] width 30 height 9
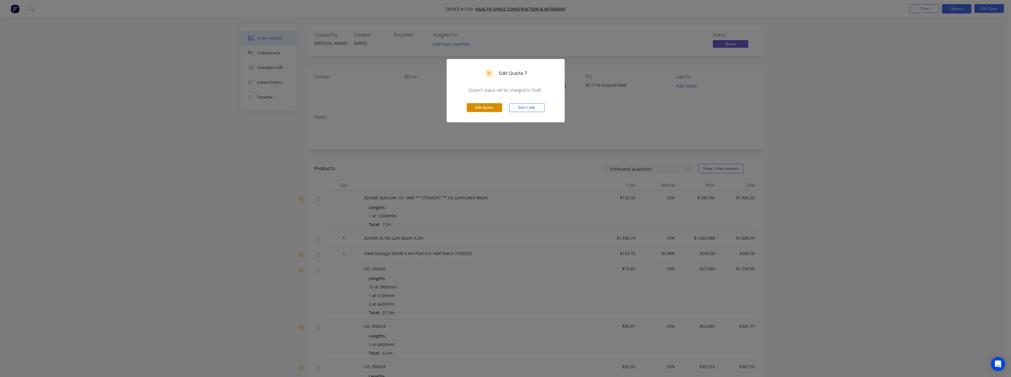
click at [496, 107] on button "Edit Quote" at bounding box center [484, 107] width 35 height 9
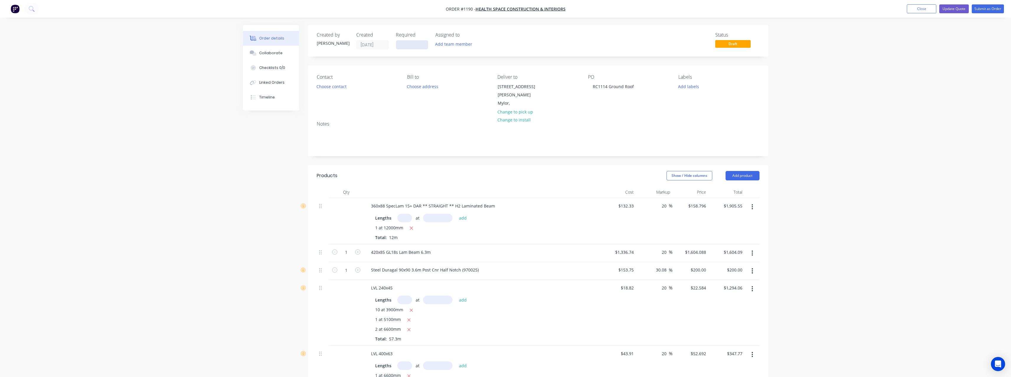
click at [419, 48] on input at bounding box center [412, 44] width 32 height 9
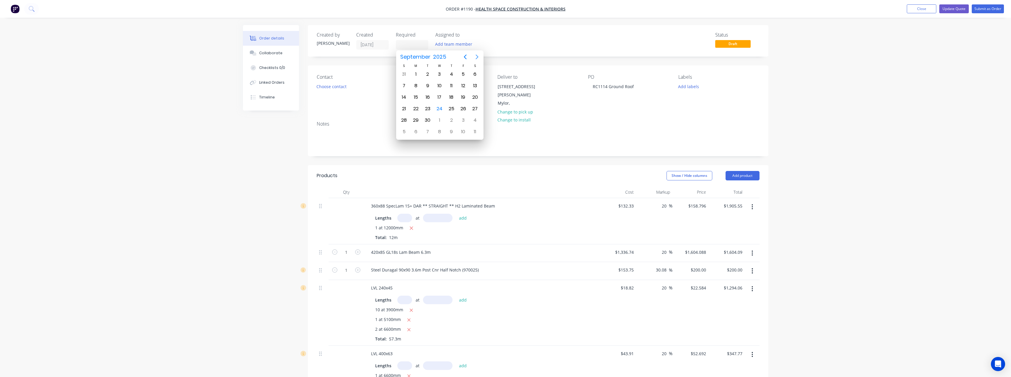
click at [478, 58] on icon "Next page" at bounding box center [476, 56] width 7 height 7
click at [439, 108] on div "24" at bounding box center [439, 108] width 9 height 9
type input "[DATE]"
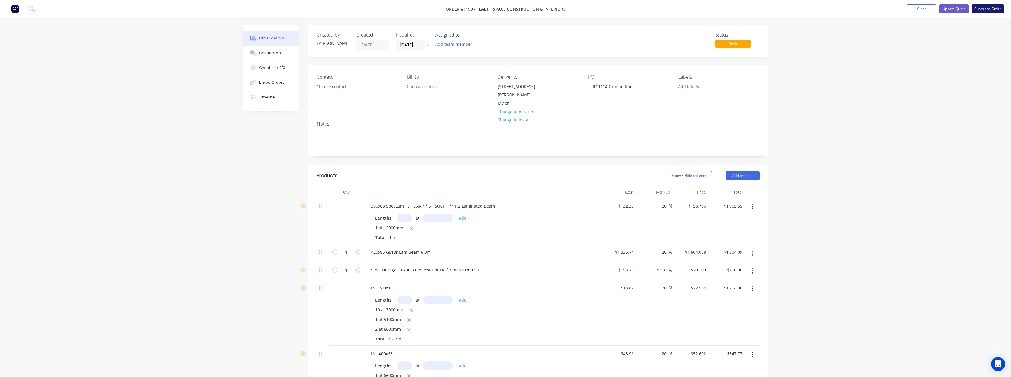
click at [977, 11] on button "Submit as Order" at bounding box center [988, 8] width 32 height 9
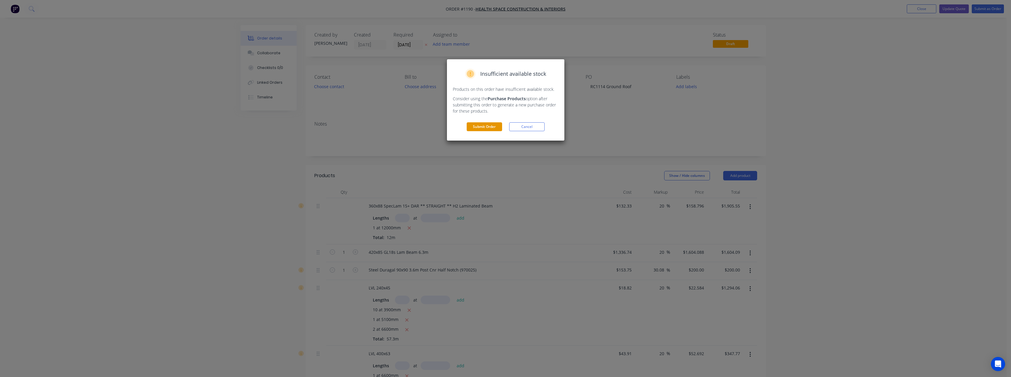
click at [496, 128] on button "Submit Order" at bounding box center [484, 126] width 35 height 9
click at [481, 142] on button "Submit" at bounding box center [484, 138] width 35 height 9
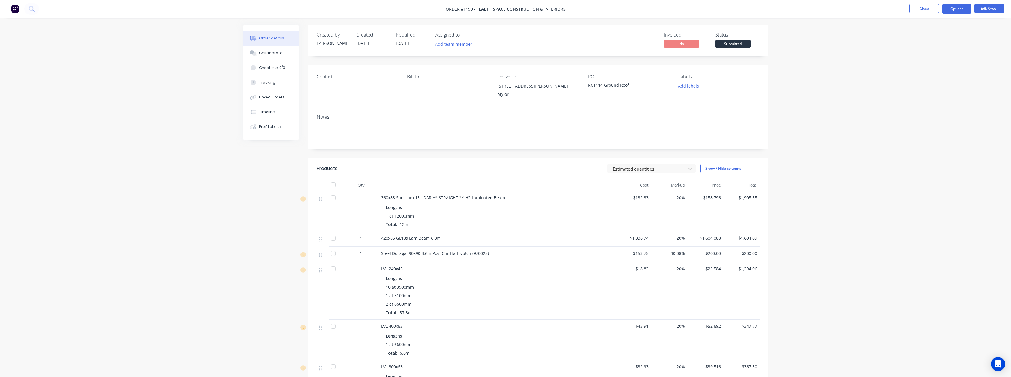
click at [965, 12] on button "Options" at bounding box center [957, 8] width 30 height 9
click at [944, 72] on div "Work Order" at bounding box center [939, 71] width 54 height 9
click at [938, 61] on div "Without pricing" at bounding box center [939, 59] width 54 height 9
click at [914, 9] on button "Close" at bounding box center [924, 8] width 30 height 9
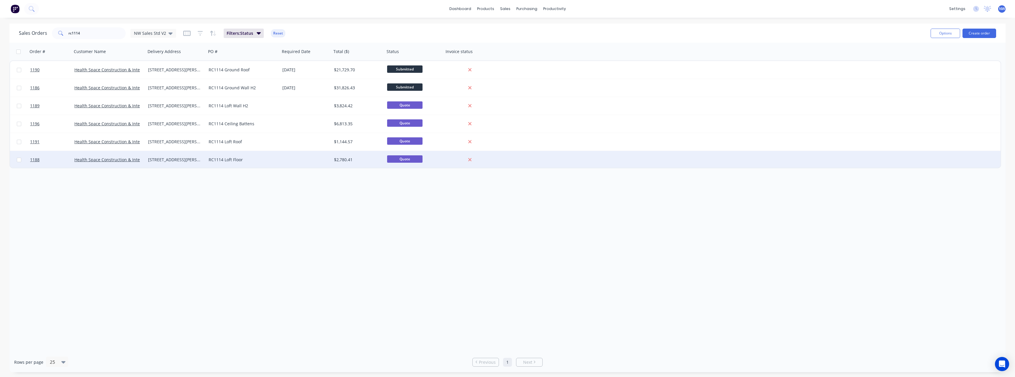
click at [207, 157] on div "RC1114 Loft Floor" at bounding box center [243, 160] width 74 height 18
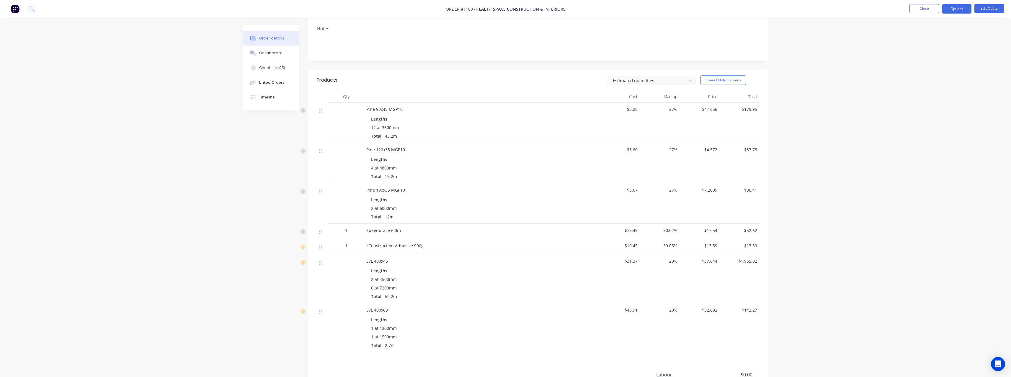
scroll to position [118, 0]
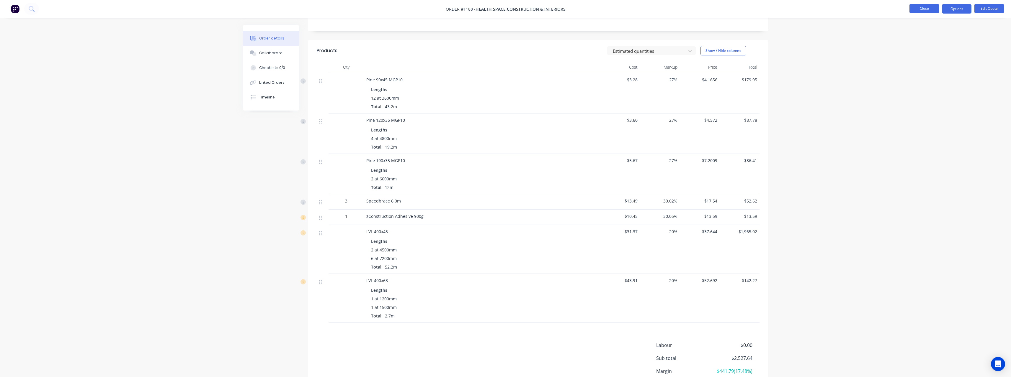
click at [918, 10] on button "Close" at bounding box center [924, 8] width 30 height 9
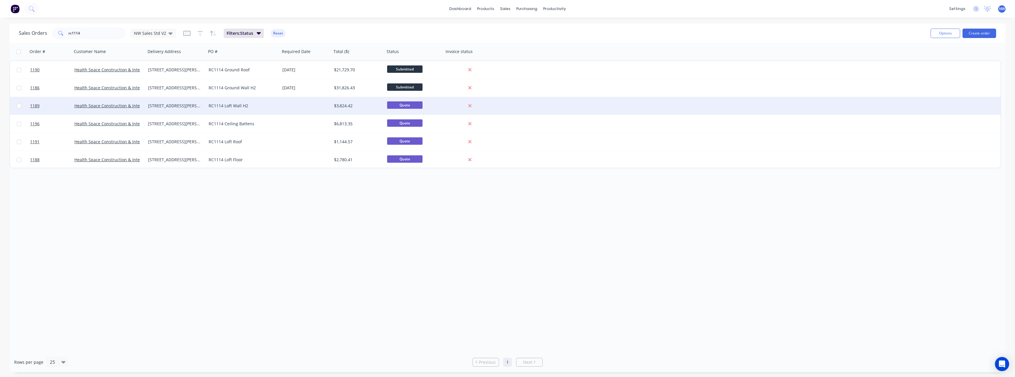
click at [256, 106] on div "RC1114 Loft Wall H2" at bounding box center [242, 106] width 66 height 6
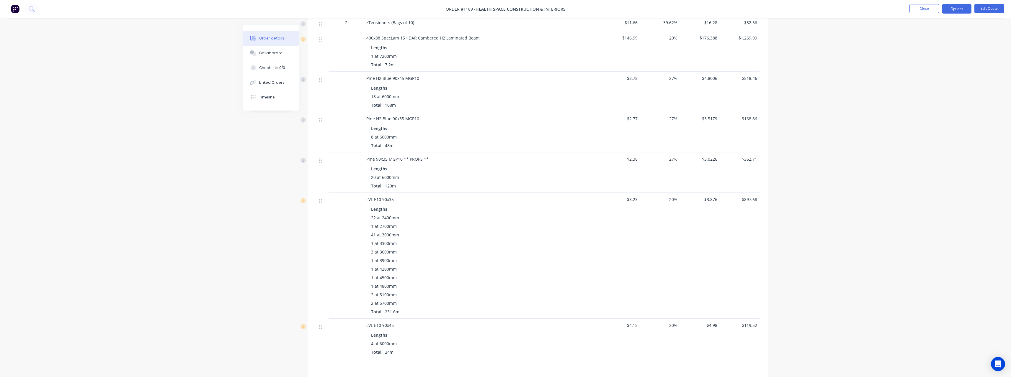
scroll to position [177, 0]
click at [964, 9] on button "Options" at bounding box center [957, 8] width 30 height 9
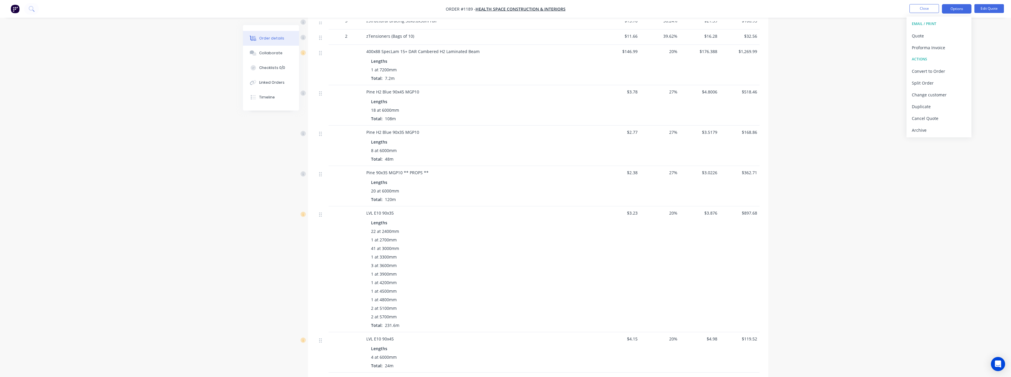
click at [869, 60] on div "Order details Collaborate Checklists 0/0 Linked Orders Timeline Order details C…" at bounding box center [505, 150] width 1011 height 655
click at [988, 7] on button "Edit Quote" at bounding box center [989, 8] width 30 height 9
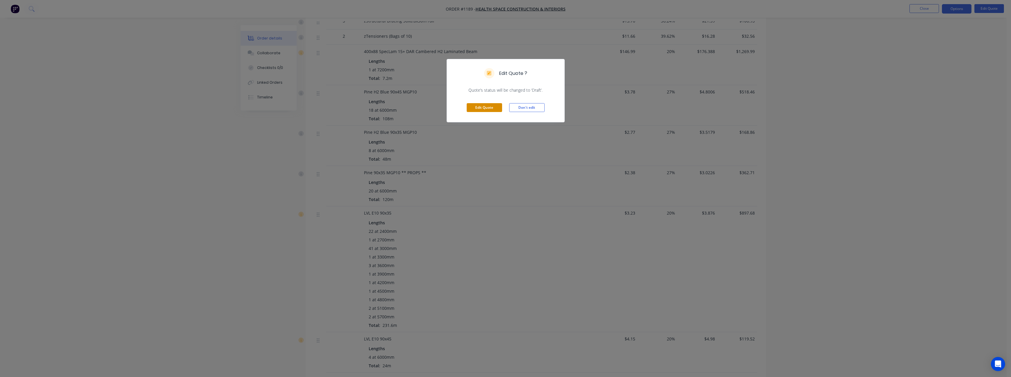
click at [488, 105] on button "Edit Quote" at bounding box center [484, 107] width 35 height 9
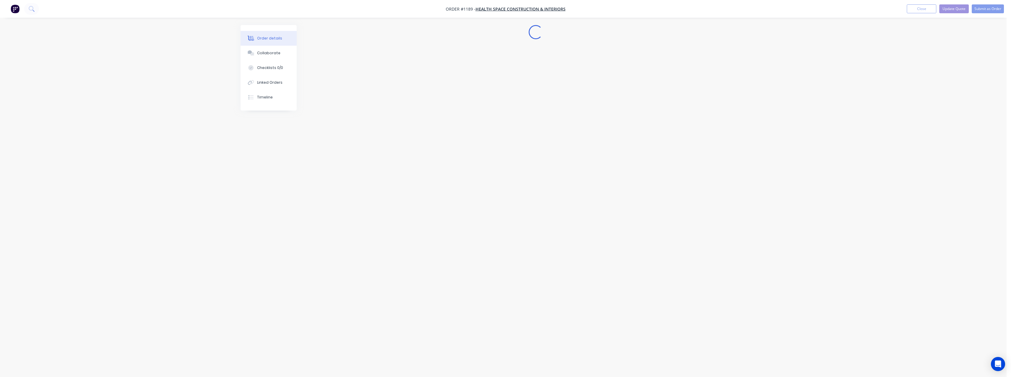
scroll to position [0, 0]
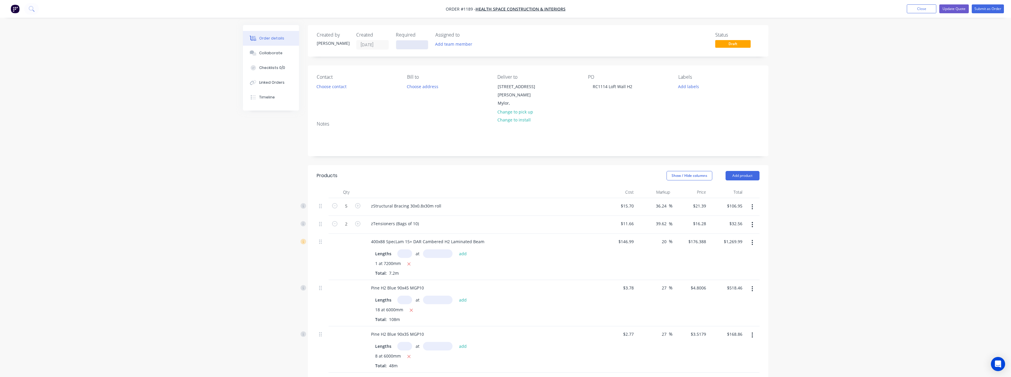
click at [419, 47] on input at bounding box center [412, 44] width 32 height 9
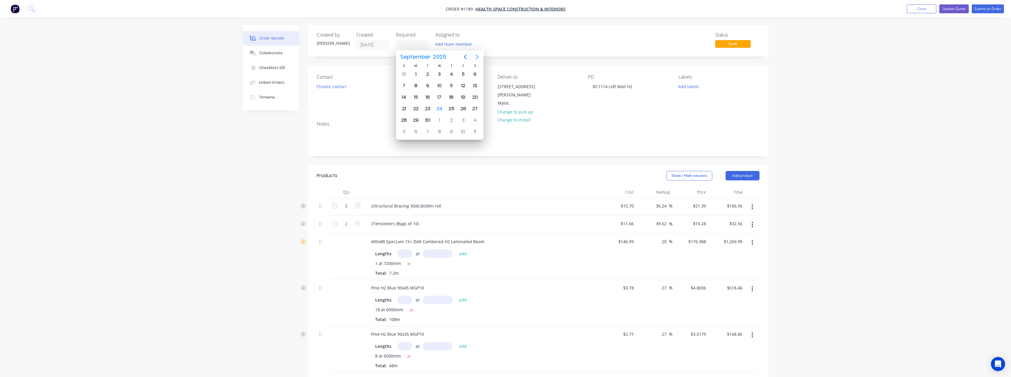
click at [476, 58] on icon "Next page" at bounding box center [476, 56] width 7 height 7
click at [442, 111] on div "24" at bounding box center [439, 108] width 9 height 9
type input "[DATE]"
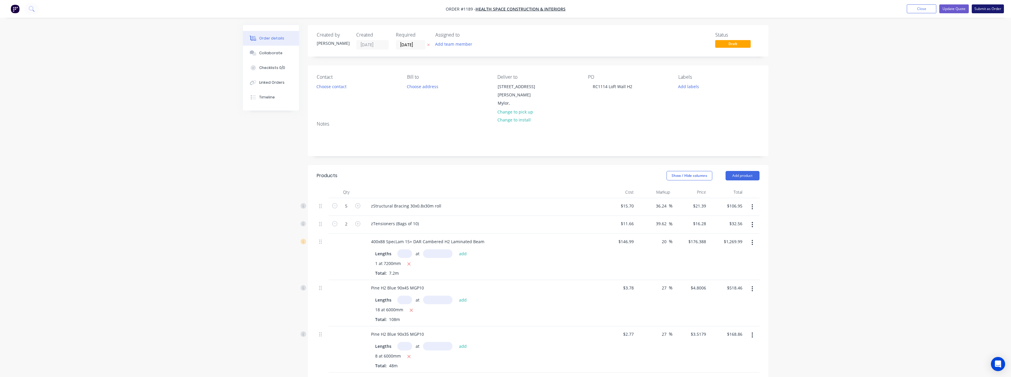
click at [982, 8] on button "Submit as Order" at bounding box center [988, 8] width 32 height 9
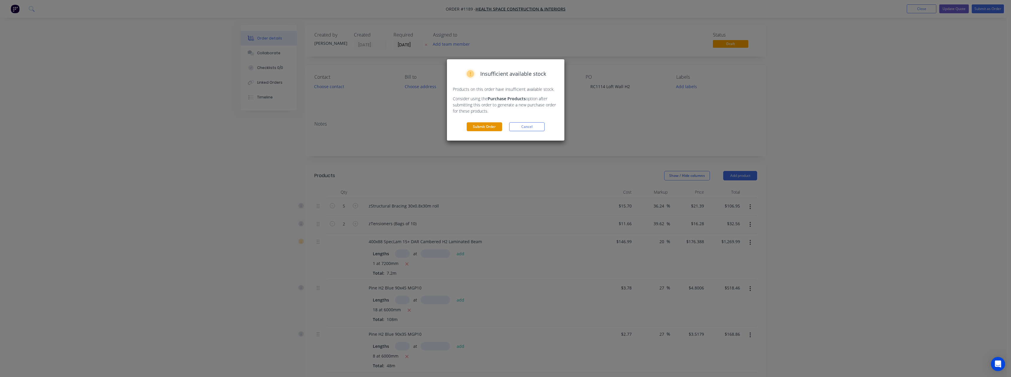
click at [490, 127] on button "Submit Order" at bounding box center [484, 126] width 35 height 9
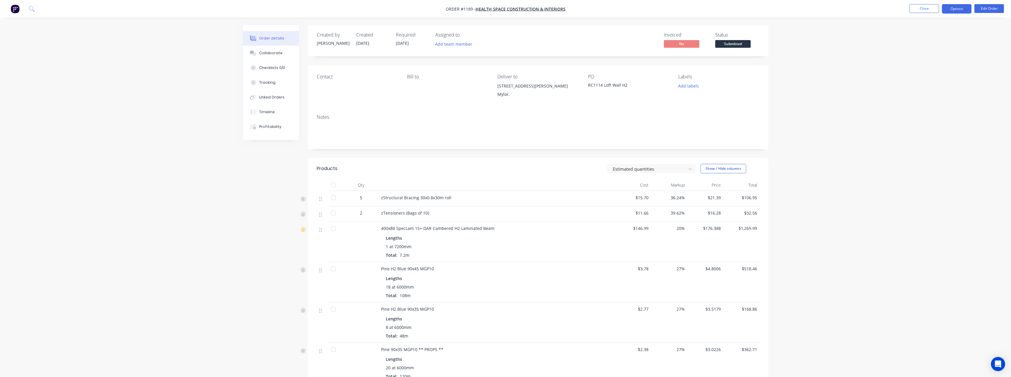
click at [953, 9] on button "Options" at bounding box center [957, 8] width 30 height 9
click at [936, 73] on div "Work Order" at bounding box center [939, 71] width 54 height 9
click at [934, 62] on div "Without pricing" at bounding box center [939, 59] width 54 height 9
click at [919, 10] on button "Close" at bounding box center [924, 8] width 30 height 9
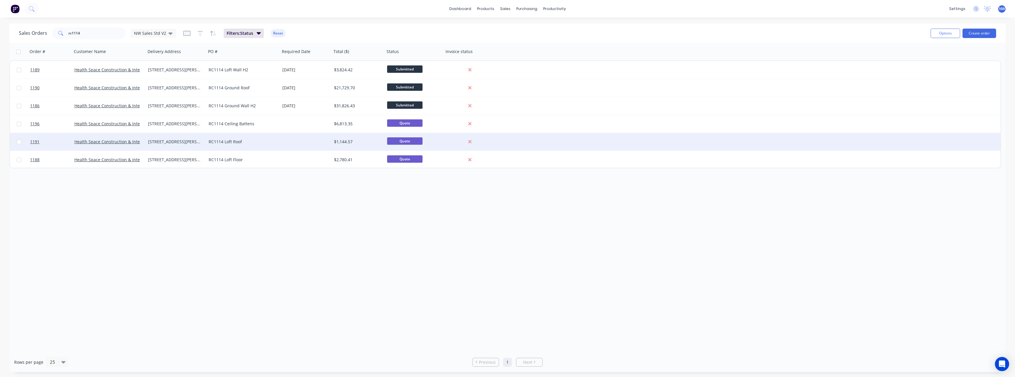
click at [272, 141] on div "RC1114 Loft Roof" at bounding box center [242, 142] width 66 height 6
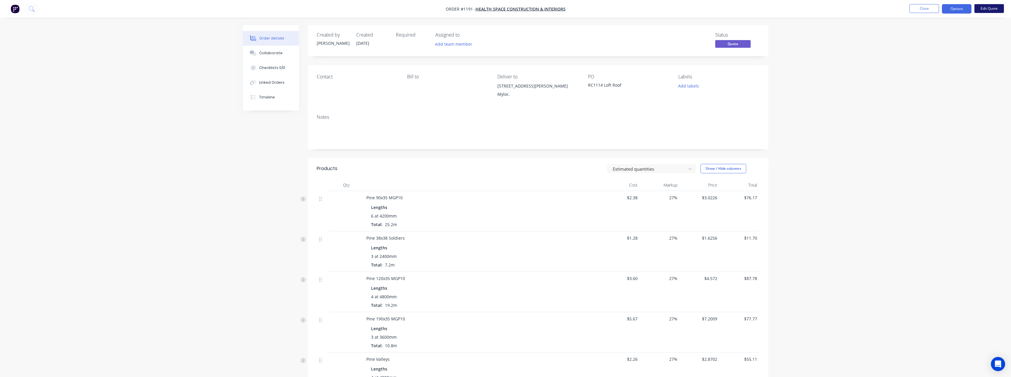
click at [981, 10] on button "Edit Quote" at bounding box center [989, 8] width 30 height 9
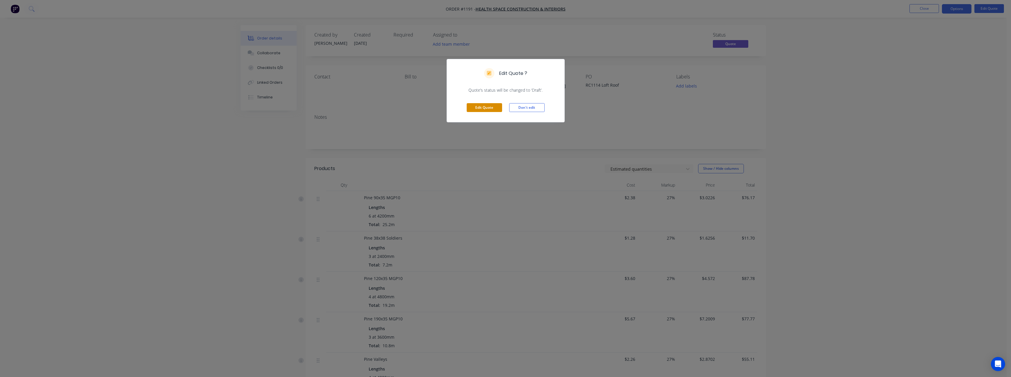
drag, startPoint x: 492, startPoint y: 110, endPoint x: 489, endPoint y: 109, distance: 3.7
click at [492, 110] on button "Edit Quote" at bounding box center [484, 107] width 35 height 9
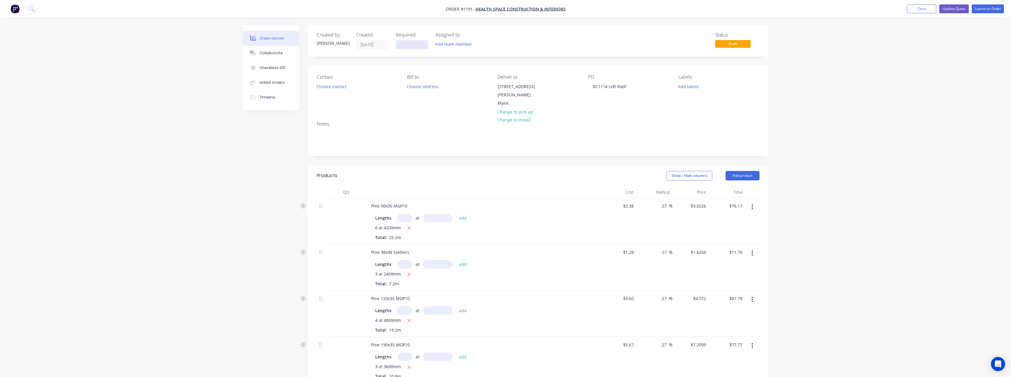
click at [405, 46] on input at bounding box center [412, 44] width 32 height 9
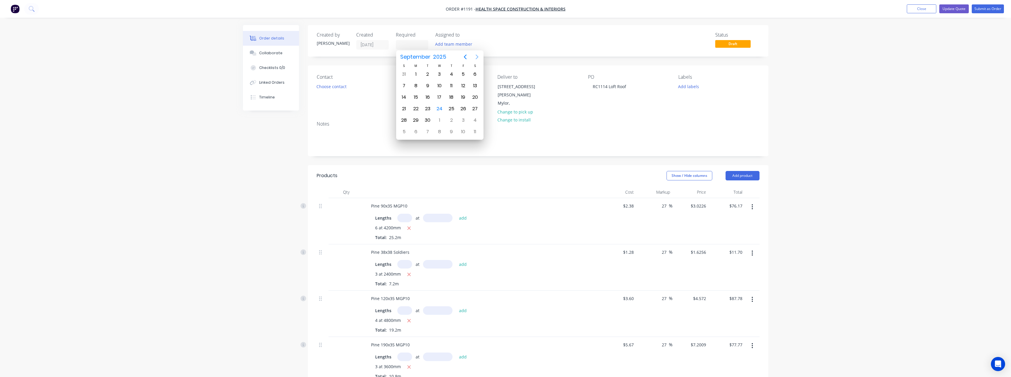
click at [478, 58] on icon "Next page" at bounding box center [476, 57] width 3 height 5
click at [440, 110] on div "24" at bounding box center [439, 108] width 9 height 9
type input "[DATE]"
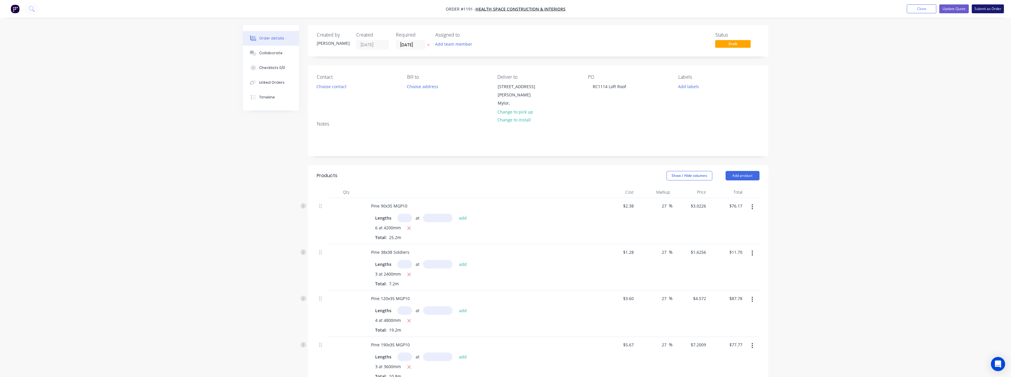
click at [988, 9] on button "Submit as Order" at bounding box center [988, 8] width 32 height 9
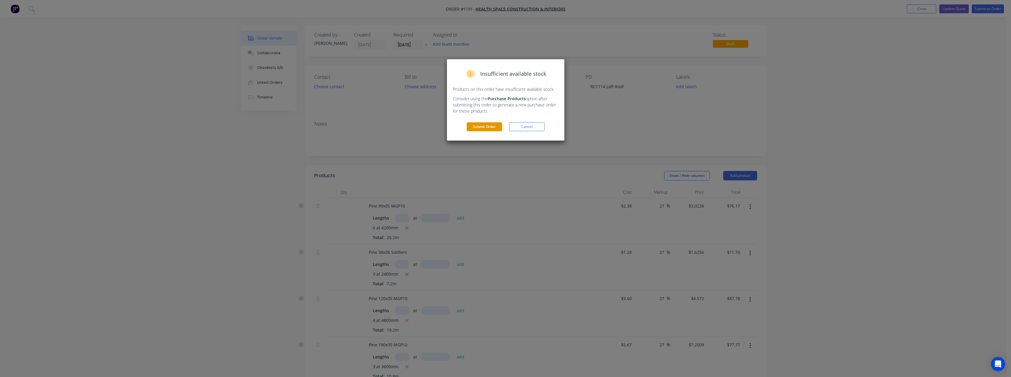
click at [480, 127] on button "Submit Order" at bounding box center [484, 126] width 35 height 9
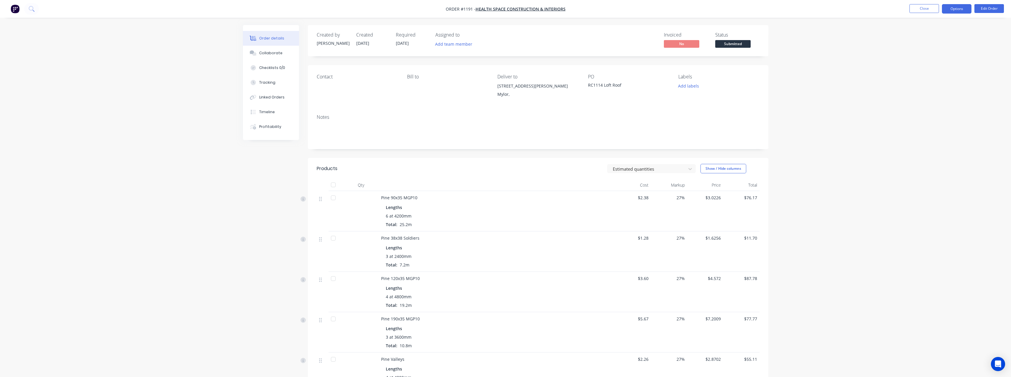
click at [954, 10] on button "Options" at bounding box center [957, 8] width 30 height 9
click at [944, 73] on div "Work Order" at bounding box center [939, 71] width 54 height 9
click at [937, 62] on div "Without pricing" at bounding box center [939, 59] width 54 height 9
click at [921, 10] on button "Close" at bounding box center [924, 8] width 30 height 9
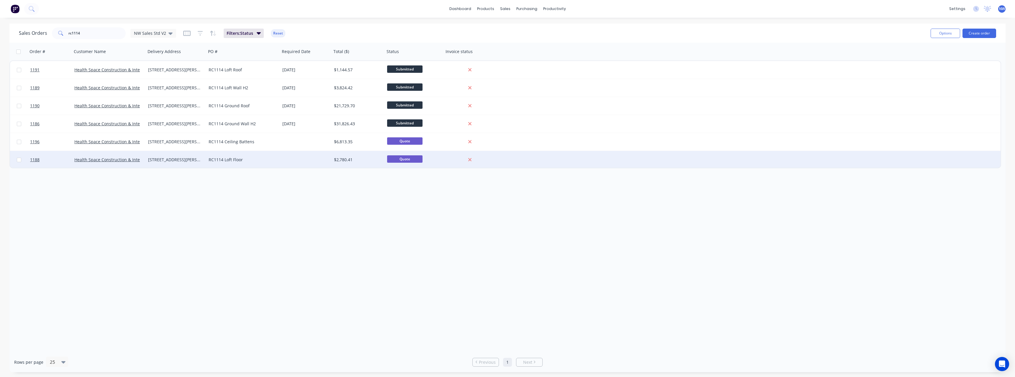
click at [268, 162] on div "RC1114 Loft Floor" at bounding box center [242, 160] width 66 height 6
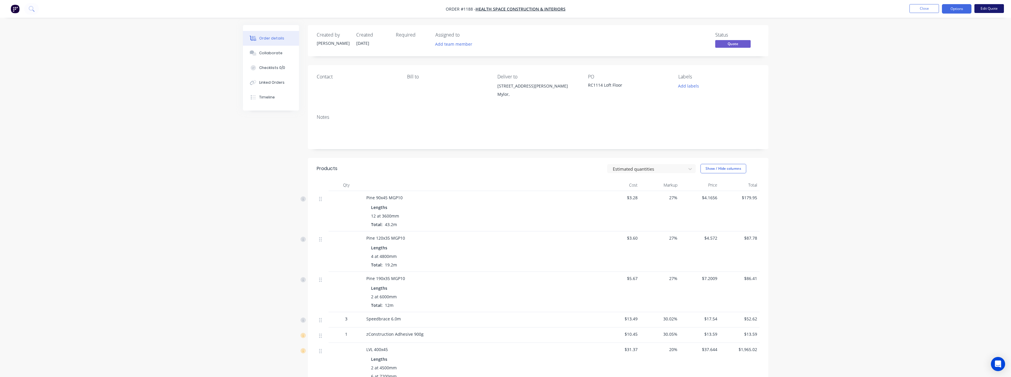
click at [983, 9] on button "Edit Quote" at bounding box center [989, 8] width 30 height 9
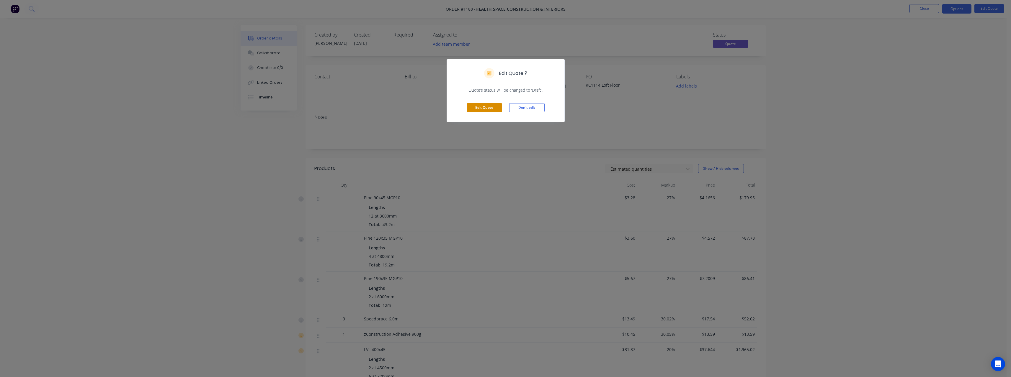
click at [469, 109] on button "Edit Quote" at bounding box center [484, 107] width 35 height 9
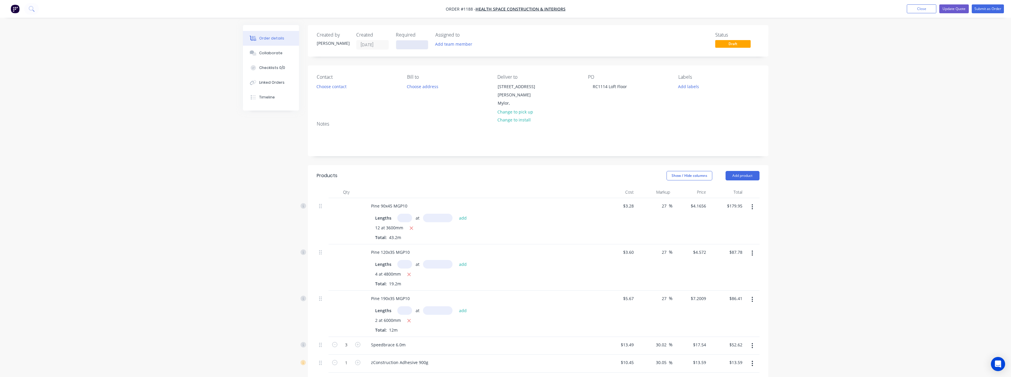
click at [405, 44] on input at bounding box center [412, 44] width 32 height 9
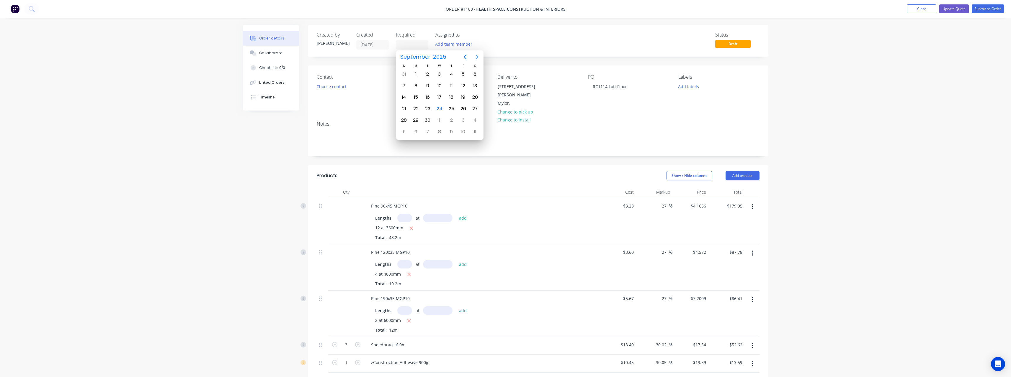
click at [476, 58] on icon "Next page" at bounding box center [476, 56] width 7 height 7
click at [441, 109] on div "24" at bounding box center [439, 108] width 9 height 9
type input "[DATE]"
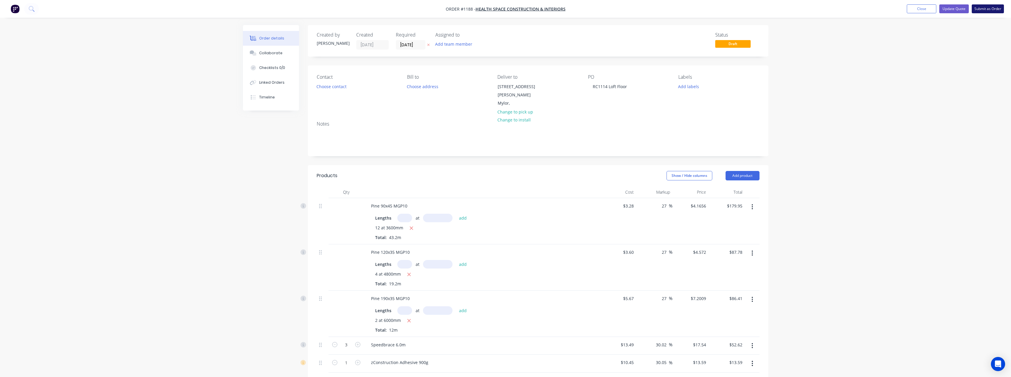
click at [981, 9] on button "Submit as Order" at bounding box center [988, 8] width 32 height 9
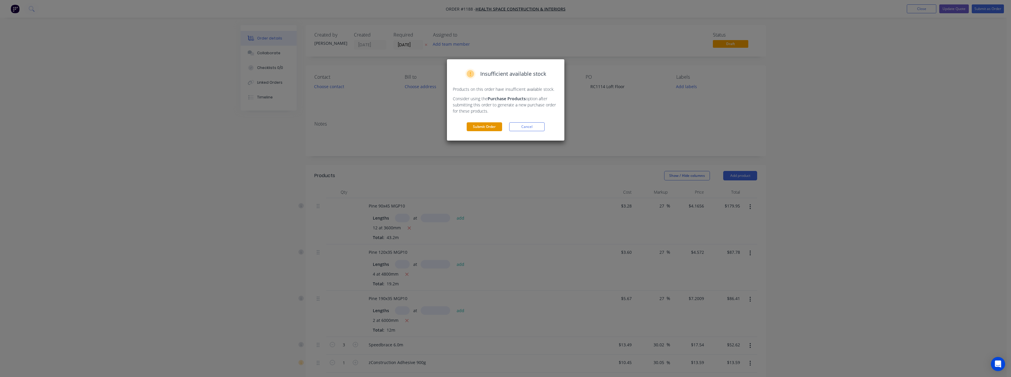
click at [491, 128] on button "Submit Order" at bounding box center [484, 126] width 35 height 9
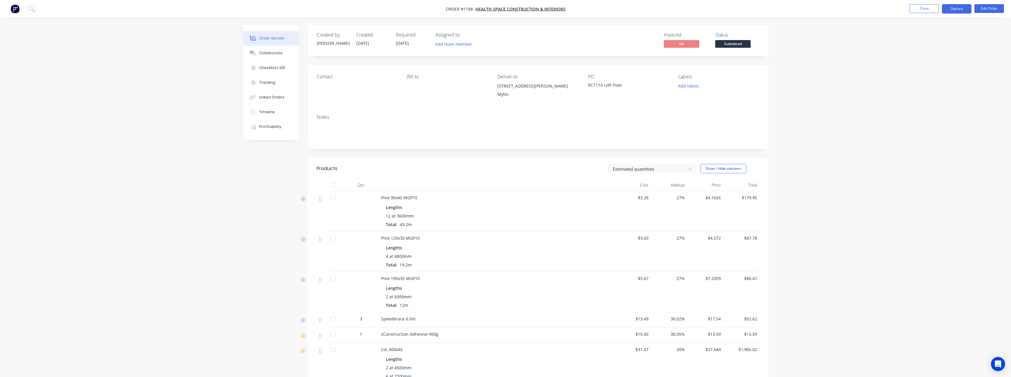
click at [959, 11] on button "Options" at bounding box center [957, 8] width 30 height 9
click at [936, 70] on div "Work Order" at bounding box center [939, 71] width 54 height 9
click at [930, 57] on div "Without pricing" at bounding box center [939, 59] width 54 height 9
click at [929, 7] on button "Close" at bounding box center [924, 8] width 30 height 9
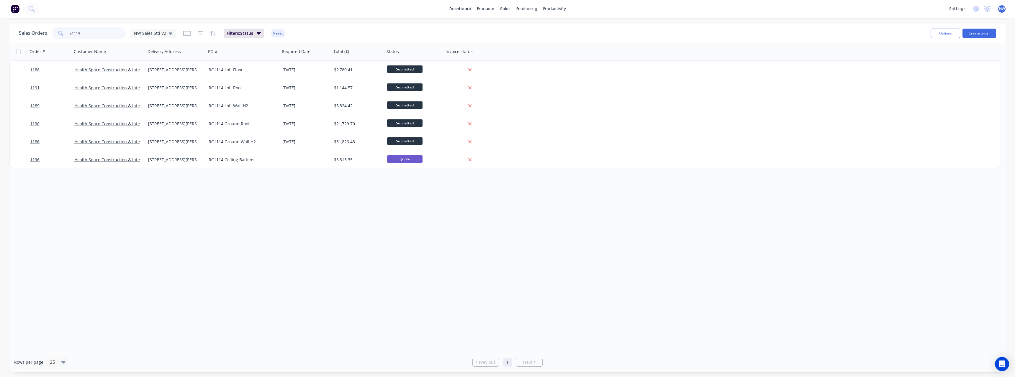
drag, startPoint x: 85, startPoint y: 34, endPoint x: 52, endPoint y: 36, distance: 32.8
click at [52, 36] on div "rc1114" at bounding box center [89, 33] width 74 height 12
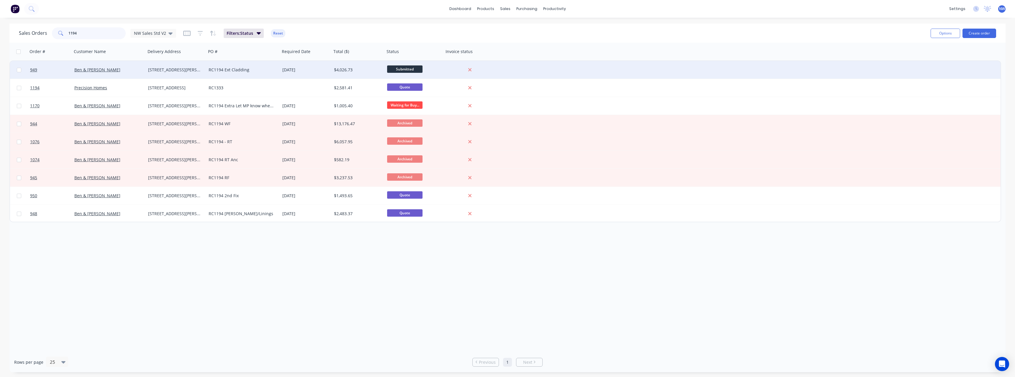
type input "1194"
click at [233, 73] on div "RC1194 Ext Cladding" at bounding box center [243, 70] width 74 height 18
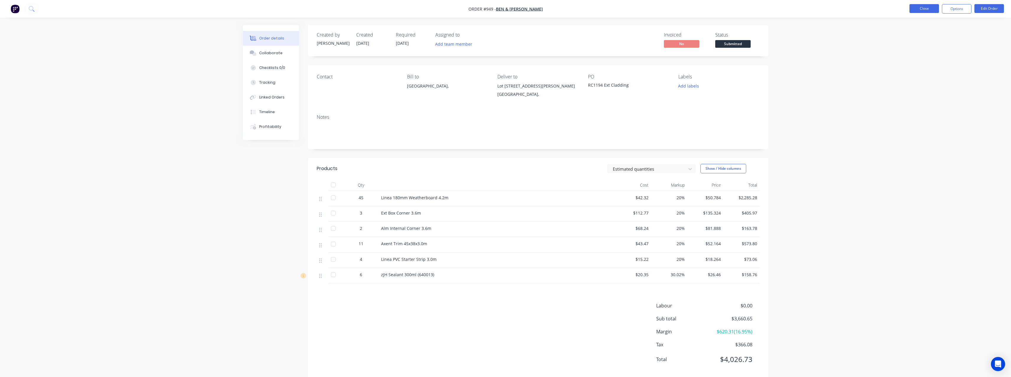
click at [924, 9] on button "Close" at bounding box center [924, 8] width 30 height 9
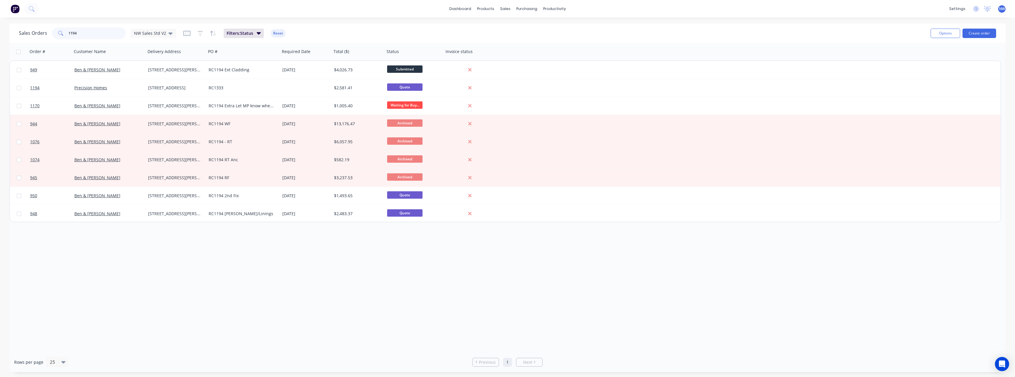
drag, startPoint x: 63, startPoint y: 35, endPoint x: 47, endPoint y: 36, distance: 16.0
click at [47, 36] on div "Sales Orders 1194 NW Sales Std V2" at bounding box center [97, 33] width 157 height 12
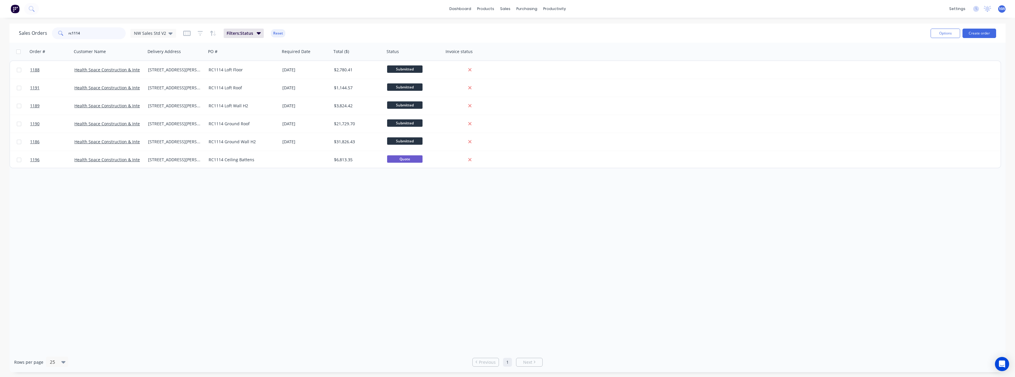
type input "rc1114"
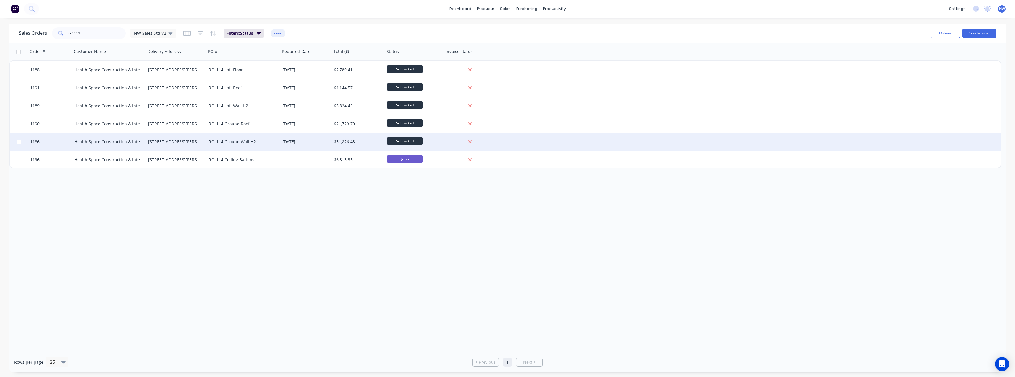
click at [261, 143] on div "RC1114 Ground Wall H2" at bounding box center [242, 142] width 66 height 6
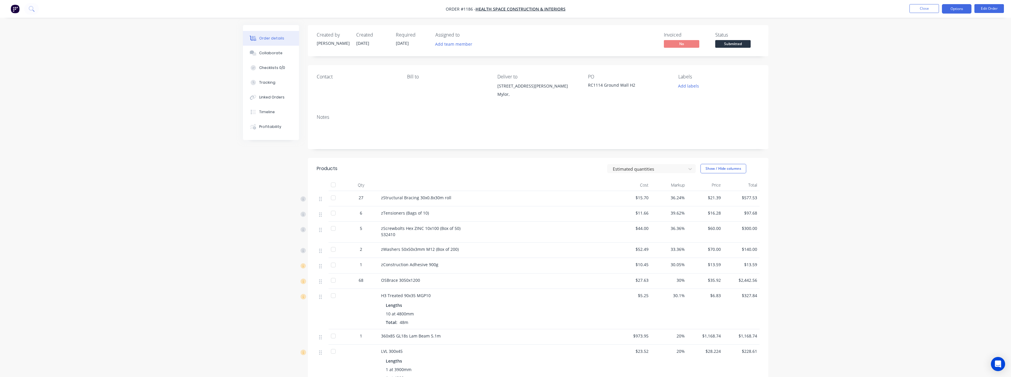
click at [953, 12] on button "Options" at bounding box center [957, 8] width 30 height 9
click at [952, 105] on div "Purchase Products" at bounding box center [939, 106] width 54 height 9
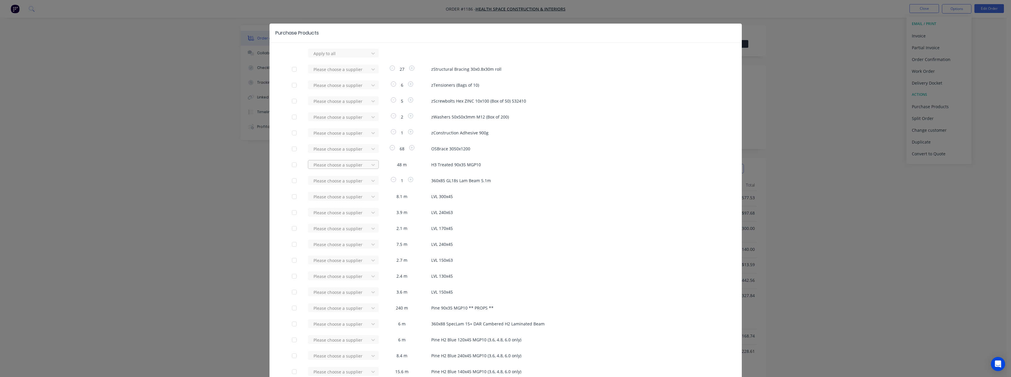
click at [347, 166] on div at bounding box center [339, 164] width 53 height 7
click at [334, 184] on div "ITI (SA) Pty Ltd" at bounding box center [343, 186] width 71 height 11
click at [332, 181] on div at bounding box center [339, 180] width 53 height 7
type input "wesb"
click at [323, 200] on div "Wesbeam" at bounding box center [343, 202] width 71 height 11
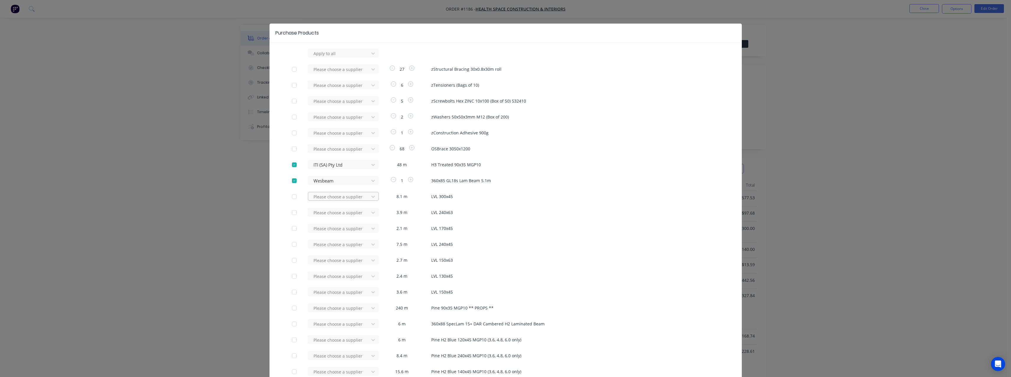
click at [326, 199] on div at bounding box center [339, 196] width 53 height 7
click at [323, 230] on div "Wesbeam" at bounding box center [343, 229] width 71 height 11
click at [324, 214] on div at bounding box center [339, 212] width 53 height 7
drag, startPoint x: 324, startPoint y: 246, endPoint x: 323, endPoint y: 233, distance: 12.1
click at [324, 245] on div "Wesbeam" at bounding box center [343, 245] width 71 height 11
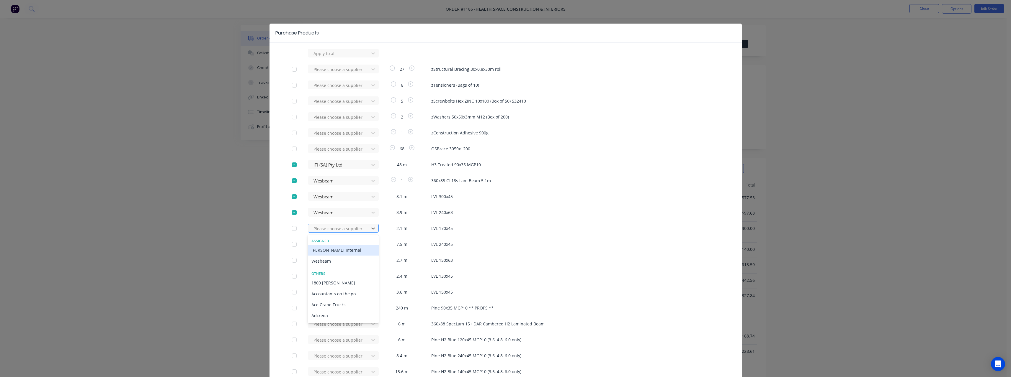
click at [324, 225] on div at bounding box center [339, 228] width 53 height 7
click at [321, 261] on div "Wesbeam" at bounding box center [343, 261] width 71 height 11
click at [321, 244] on div at bounding box center [339, 244] width 53 height 7
click at [319, 275] on div "Wesbeam" at bounding box center [343, 277] width 71 height 11
click at [323, 261] on div at bounding box center [339, 260] width 53 height 7
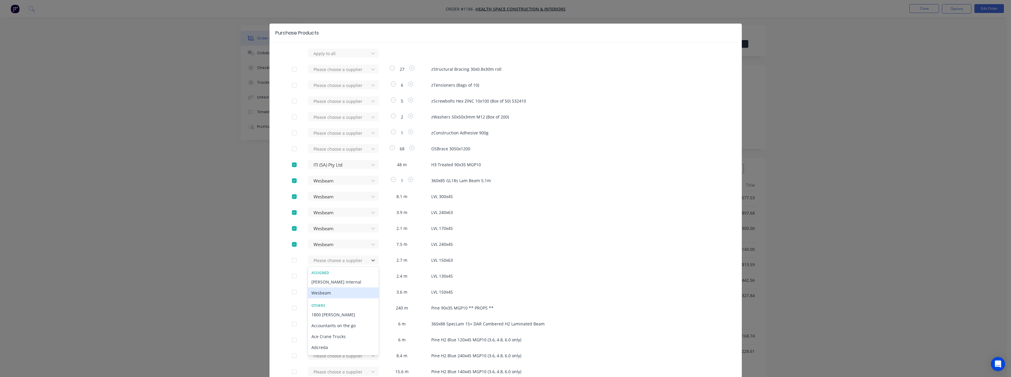
click at [326, 294] on div "Wesbeam" at bounding box center [343, 293] width 71 height 11
click at [324, 278] on div at bounding box center [339, 276] width 53 height 7
click at [324, 306] on div "Wesbeam" at bounding box center [343, 309] width 71 height 11
click at [326, 293] on div "Please choose a supplier" at bounding box center [340, 292] width 65 height 9
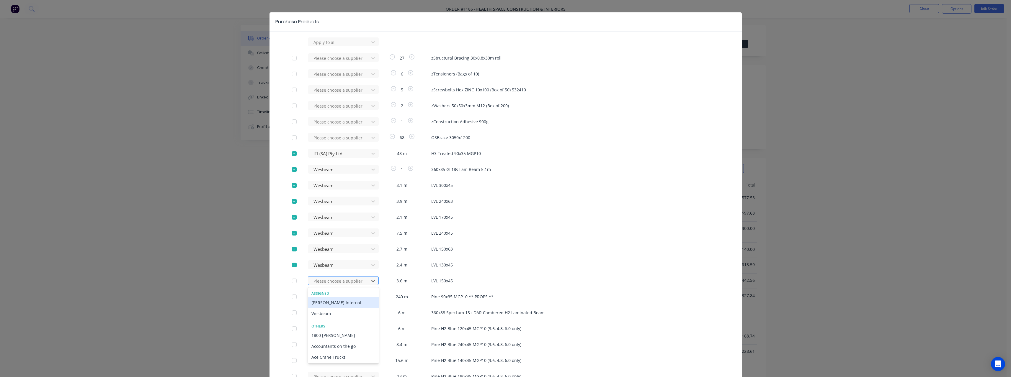
scroll to position [12, 0]
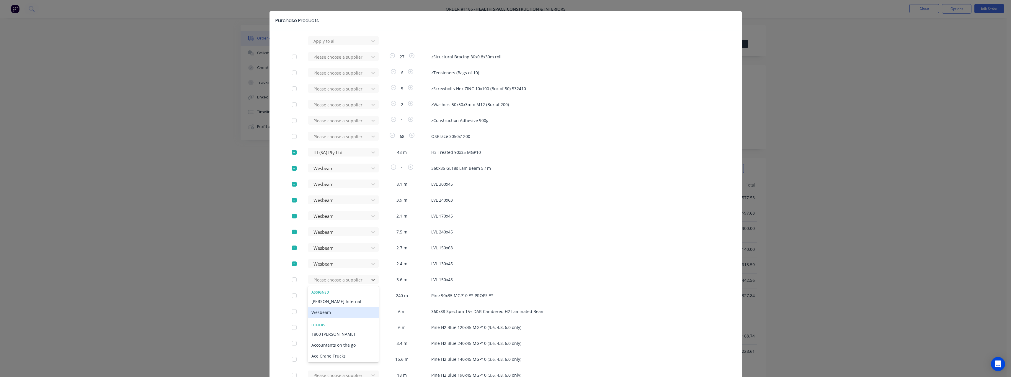
click at [325, 312] on div "Wesbeam" at bounding box center [343, 312] width 71 height 11
click at [338, 311] on div "Please choose a supplier" at bounding box center [340, 311] width 65 height 9
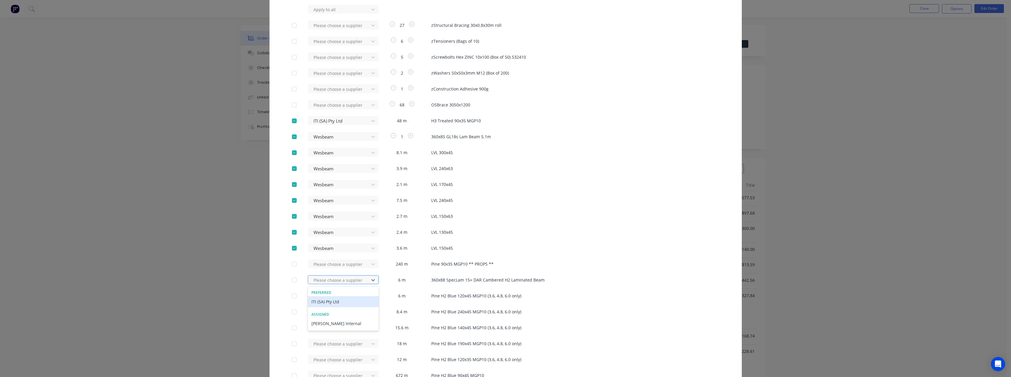
scroll to position [44, 0]
click at [334, 303] on div "ITI (SA) Pty Ltd" at bounding box center [343, 301] width 71 height 11
click at [326, 295] on div "Please choose a supplier" at bounding box center [340, 295] width 65 height 9
click at [326, 299] on div "ITI (SA) Pty Ltd" at bounding box center [343, 301] width 71 height 11
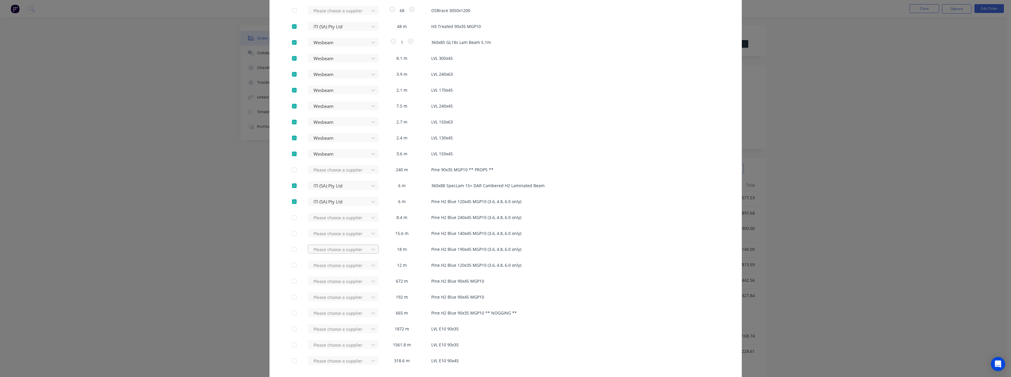
scroll to position [178, 0]
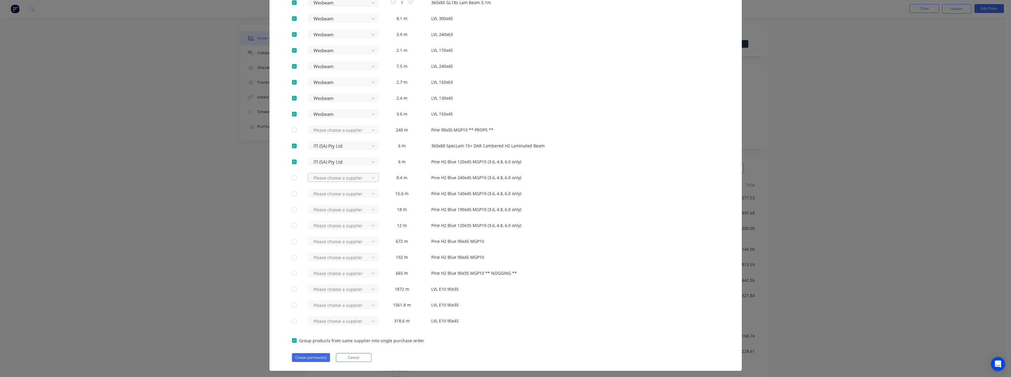
click at [339, 177] on div at bounding box center [339, 177] width 53 height 7
click at [325, 199] on div "ITI (SA) Pty Ltd" at bounding box center [343, 199] width 71 height 11
click at [329, 193] on div at bounding box center [339, 193] width 53 height 7
click at [328, 215] on div "ITI (SA) Pty Ltd" at bounding box center [343, 215] width 71 height 11
click at [330, 210] on div at bounding box center [339, 209] width 53 height 7
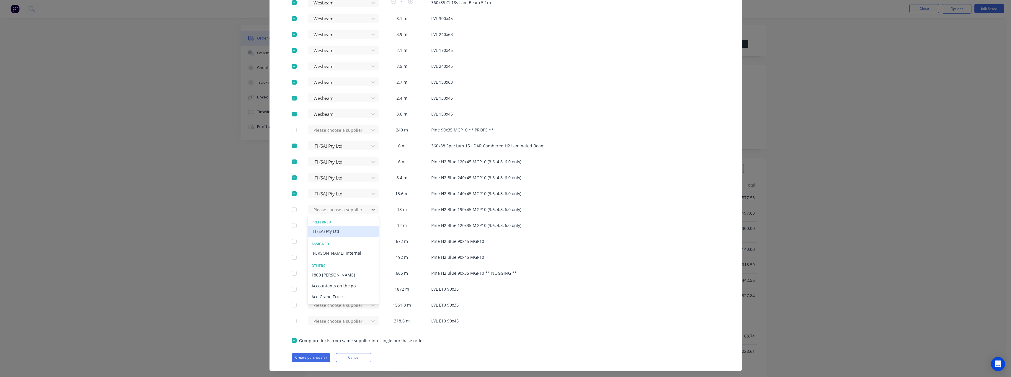
click at [330, 230] on div "ITI (SA) Pty Ltd" at bounding box center [343, 231] width 71 height 11
click at [337, 223] on div at bounding box center [339, 225] width 53 height 7
click at [336, 246] on div "ITI (SA) Pty Ltd" at bounding box center [343, 247] width 71 height 11
click at [334, 290] on div "Please choose a supplier" at bounding box center [340, 289] width 65 height 9
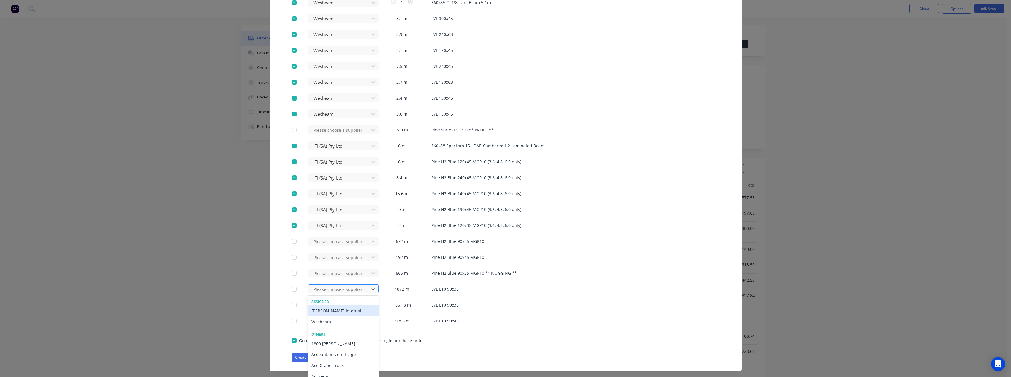
scroll to position [188, 0]
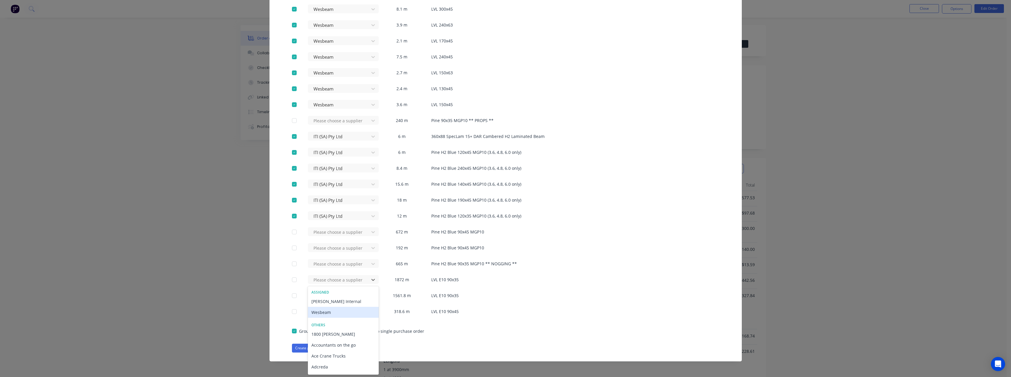
click at [332, 311] on div "Wesbeam" at bounding box center [343, 312] width 71 height 11
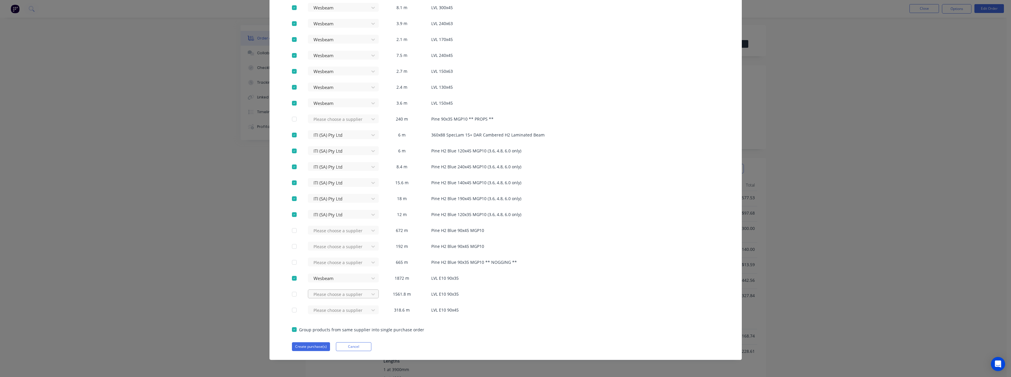
click at [328, 296] on div "Please choose a supplier" at bounding box center [340, 294] width 65 height 9
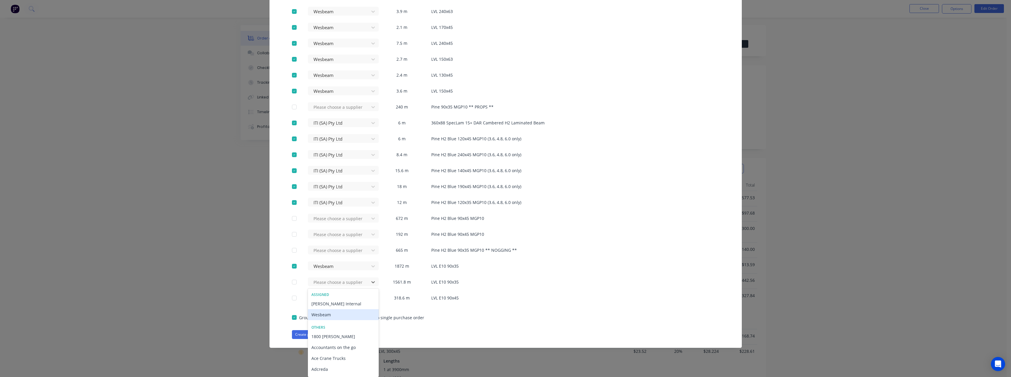
click at [325, 318] on div "Wesbeam" at bounding box center [343, 315] width 71 height 11
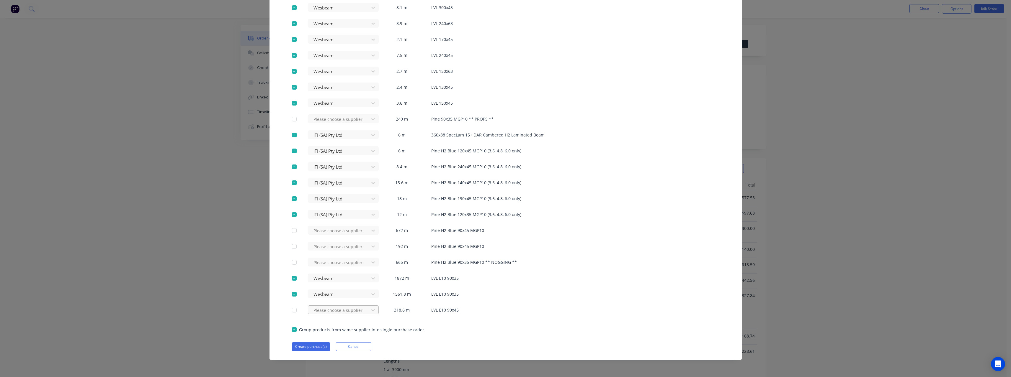
click at [325, 310] on div "Please choose a supplier" at bounding box center [340, 310] width 65 height 9
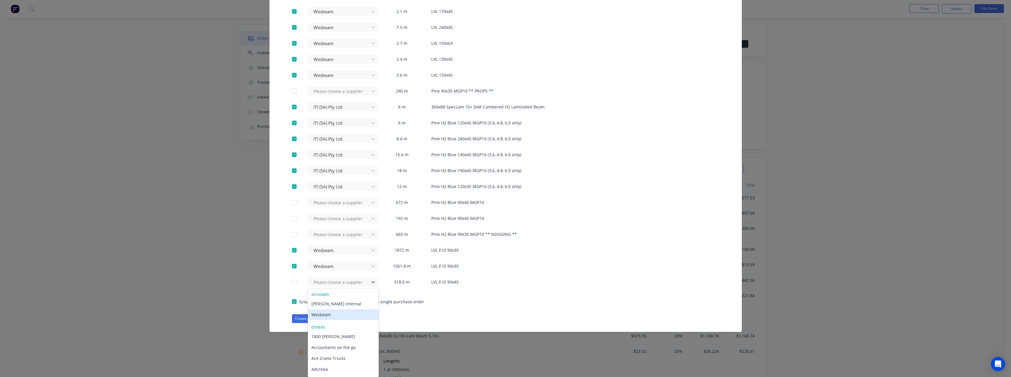
click at [331, 315] on div "Wesbeam" at bounding box center [343, 315] width 71 height 11
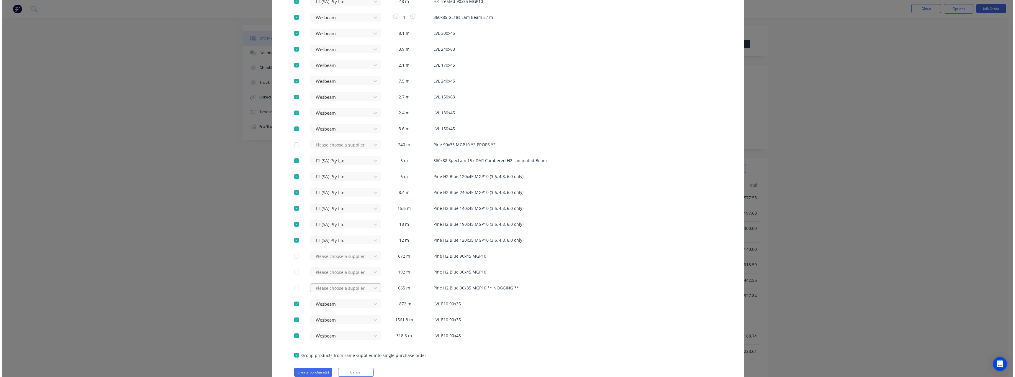
scroll to position [177, 0]
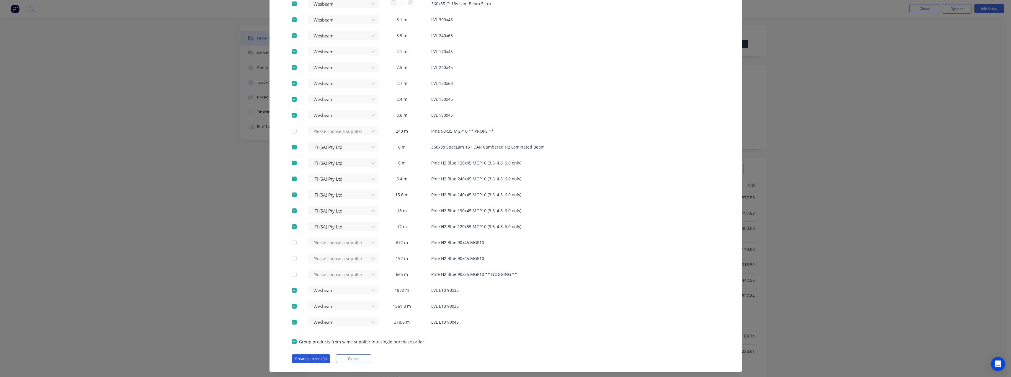
click at [312, 358] on button "Create purchase(s)" at bounding box center [311, 359] width 38 height 9
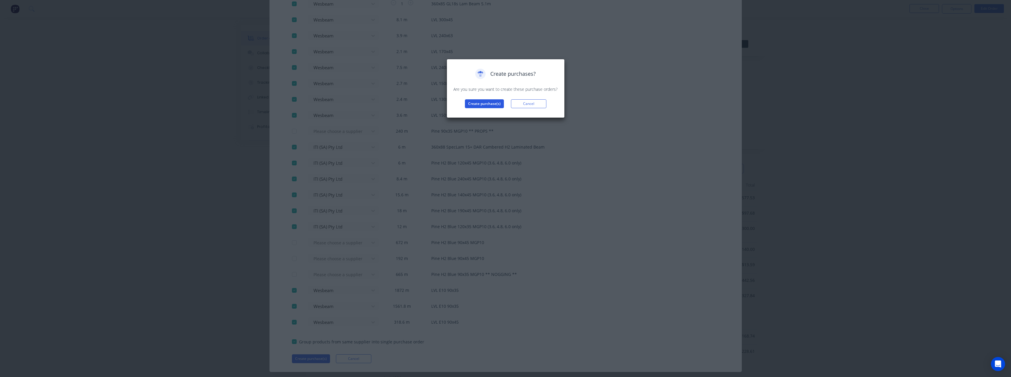
click at [476, 104] on button "Create purchase(s)" at bounding box center [484, 103] width 39 height 9
click at [481, 114] on button "View purchase(s)" at bounding box center [484, 113] width 35 height 9
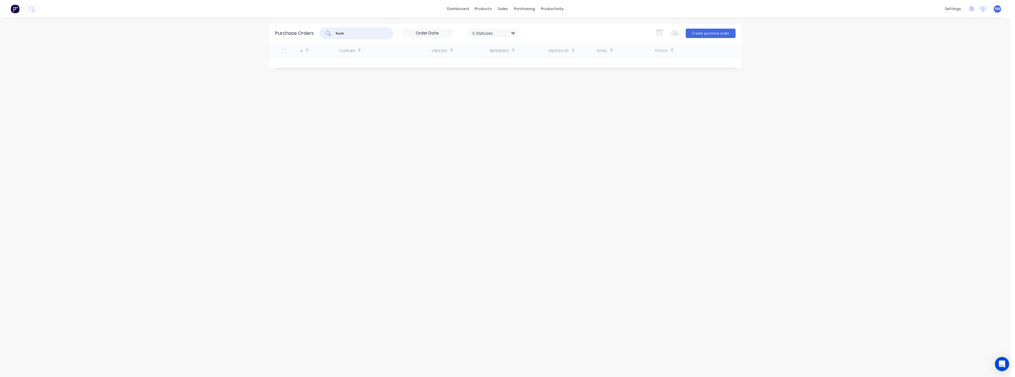
drag, startPoint x: 333, startPoint y: 35, endPoint x: 329, endPoint y: 35, distance: 4.1
click at [329, 35] on div "hum" at bounding box center [357, 33] width 74 height 12
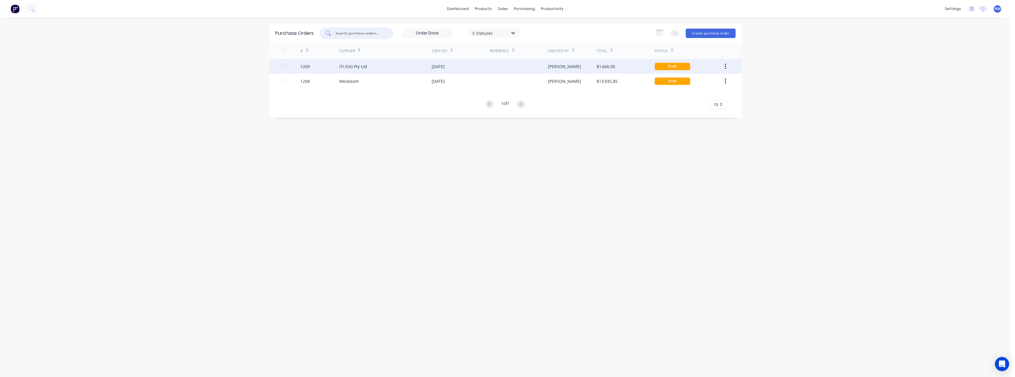
click at [400, 68] on div "ITI (SA) Pty Ltd" at bounding box center [385, 66] width 92 height 15
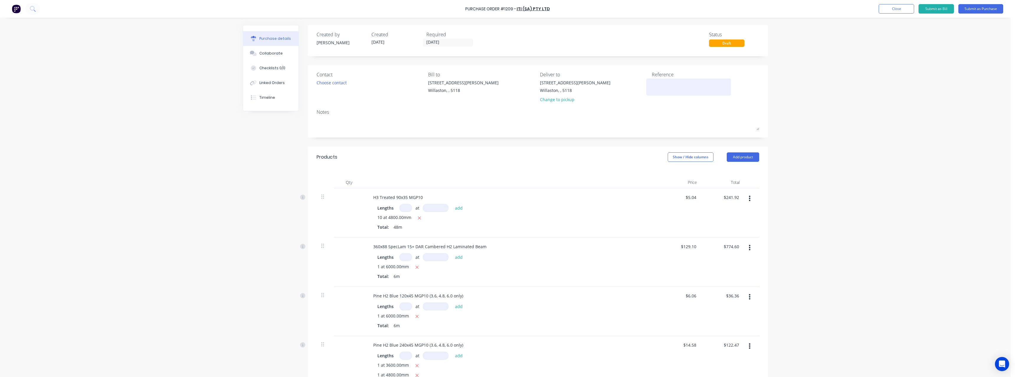
click at [663, 85] on textarea at bounding box center [689, 86] width 74 height 13
type textarea "RC1114 #1186"
type textarea "x"
type textarea "RC1114 #1186"
click at [460, 43] on input "[DATE]" at bounding box center [448, 42] width 50 height 7
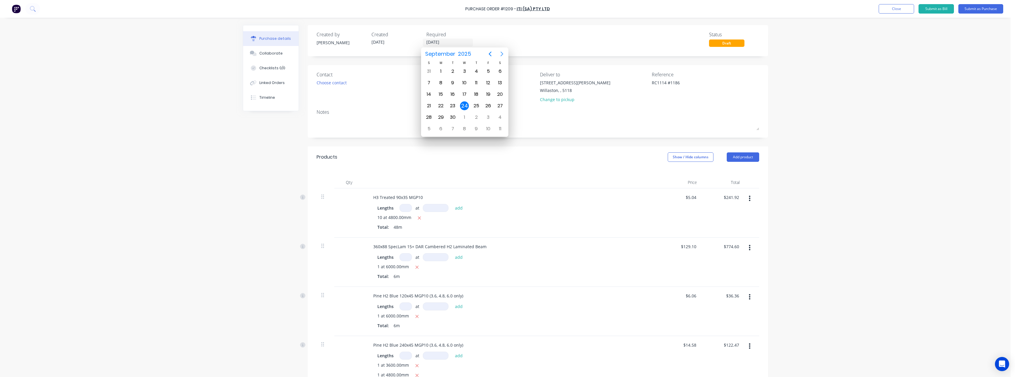
click at [504, 55] on icon "Next page" at bounding box center [501, 53] width 7 height 7
click at [445, 117] on div "27" at bounding box center [441, 117] width 12 height 11
type textarea "x"
type input "[DATE]"
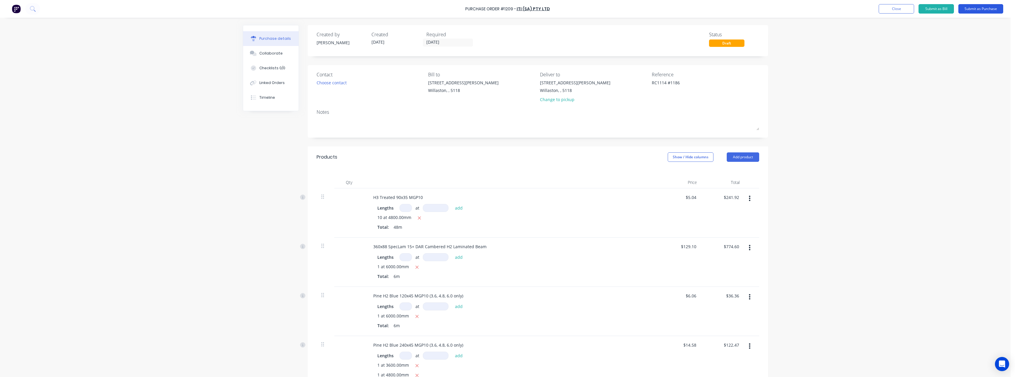
click at [979, 8] on button "Submit as Purchase" at bounding box center [981, 8] width 45 height 9
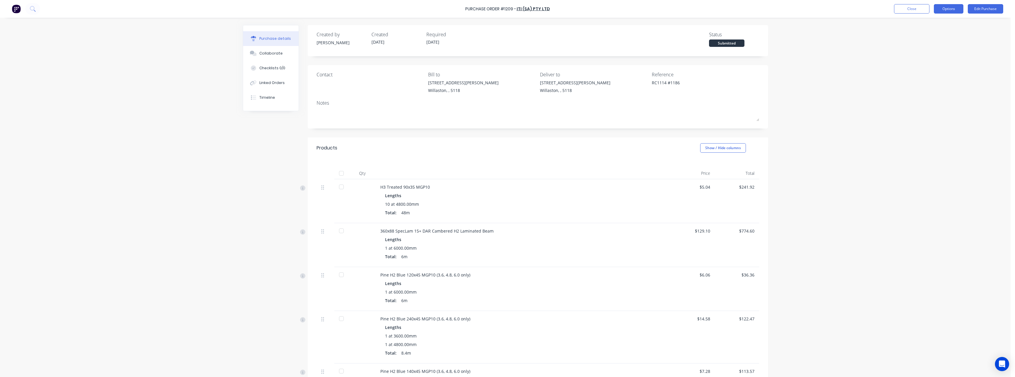
click at [947, 12] on button "Options" at bounding box center [949, 8] width 30 height 9
click at [935, 22] on div "Print / Email" at bounding box center [935, 24] width 45 height 9
click at [929, 35] on div "With pricing" at bounding box center [935, 36] width 45 height 9
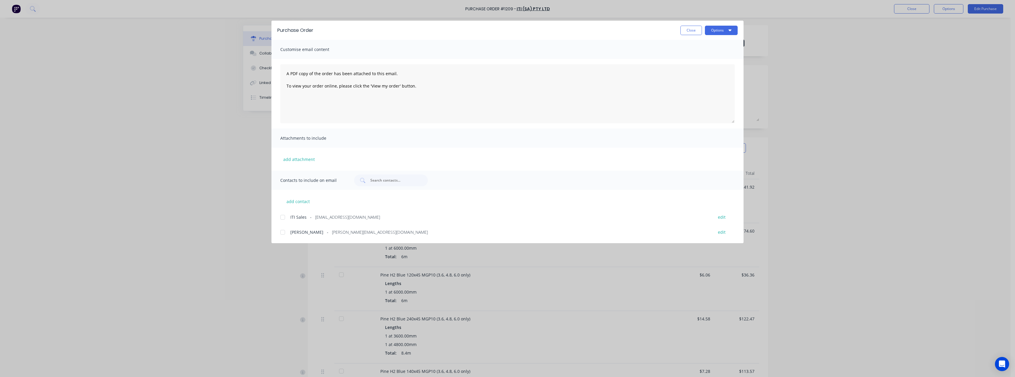
click at [339, 216] on span "[EMAIL_ADDRESS][DOMAIN_NAME]" at bounding box center [347, 217] width 65 height 6
click at [711, 30] on button "Options" at bounding box center [721, 30] width 33 height 9
click at [703, 68] on div "Email" at bounding box center [709, 69] width 45 height 9
click at [691, 33] on button "Close" at bounding box center [692, 30] width 22 height 9
type textarea "x"
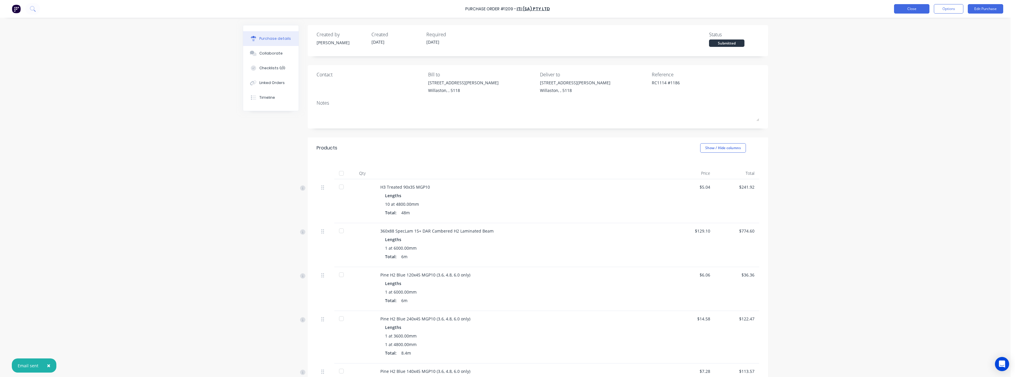
click at [905, 9] on button "Close" at bounding box center [911, 8] width 35 height 9
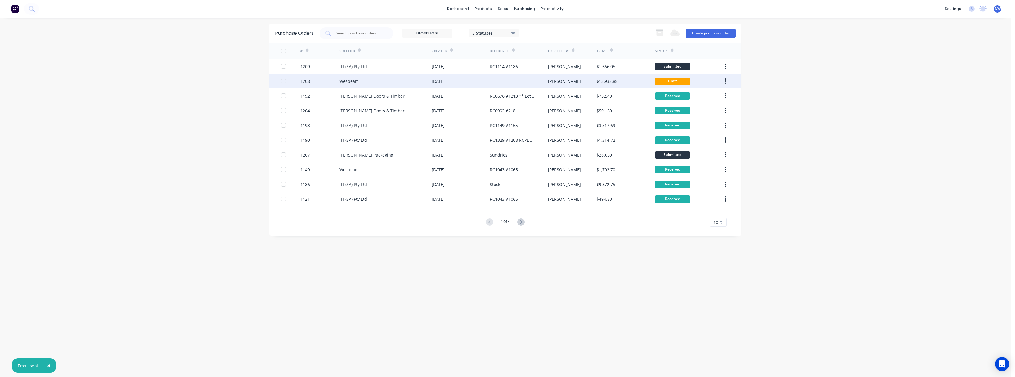
click at [405, 86] on div "Wesbeam" at bounding box center [385, 81] width 92 height 15
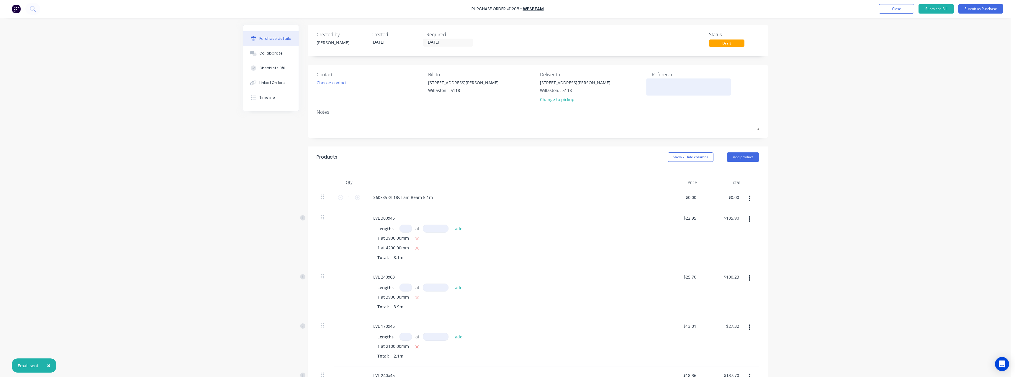
click at [681, 83] on textarea at bounding box center [689, 86] width 74 height 13
type textarea "RC1"
type textarea "x"
type textarea "RC11"
type textarea "x"
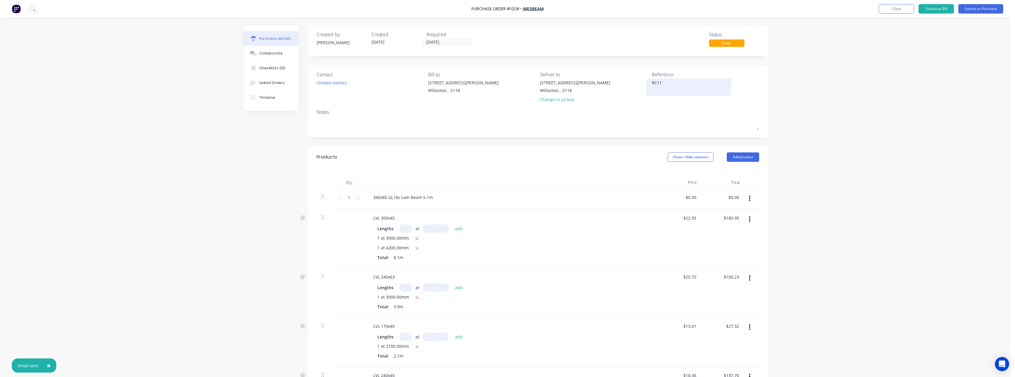
type textarea "RC111"
type textarea "x"
type textarea "RC1114"
type textarea "x"
type textarea "RC1114"
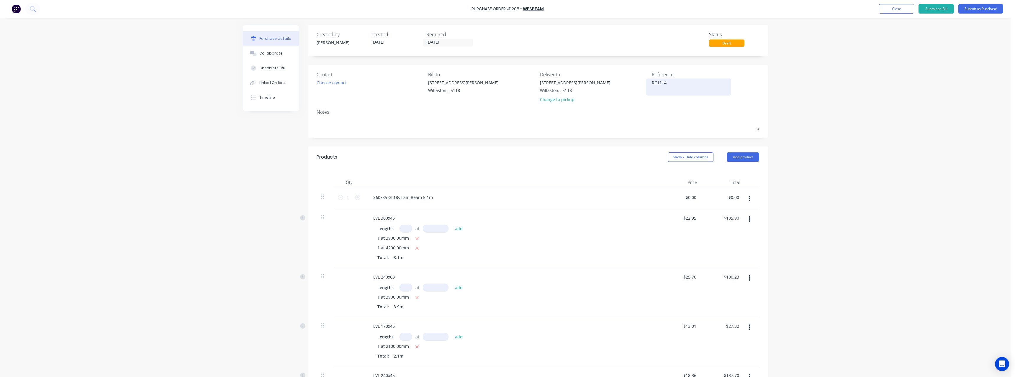
type textarea "x"
type textarea "RC1114 #"
type textarea "x"
type textarea "RC1114 #1"
type textarea "x"
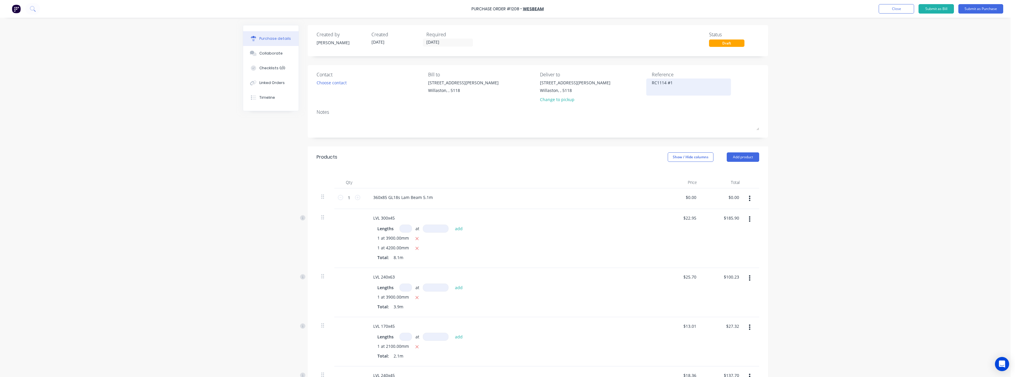
type textarea "RC1114 #11"
type textarea "x"
type textarea "RC1114 #118"
type textarea "x"
type textarea "RC1114 #1186"
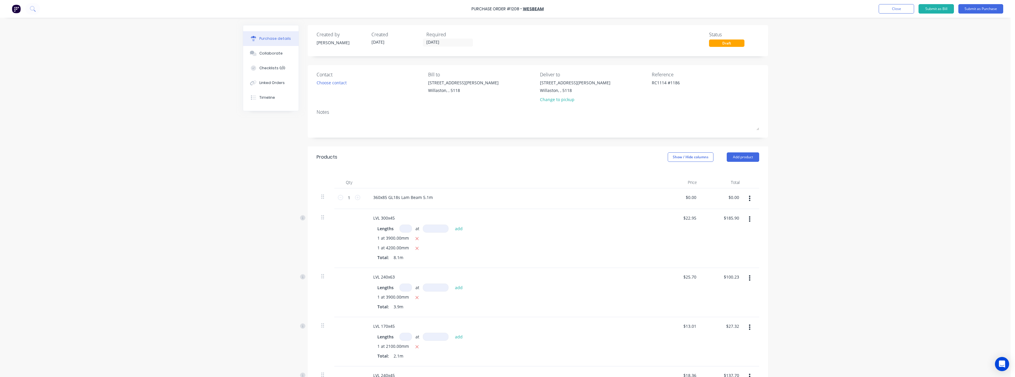
type textarea "x"
type textarea "RC1114 #1186"
type textarea "x"
type textarea "RC1114 #1186"
click at [465, 43] on input "[DATE]" at bounding box center [448, 42] width 50 height 7
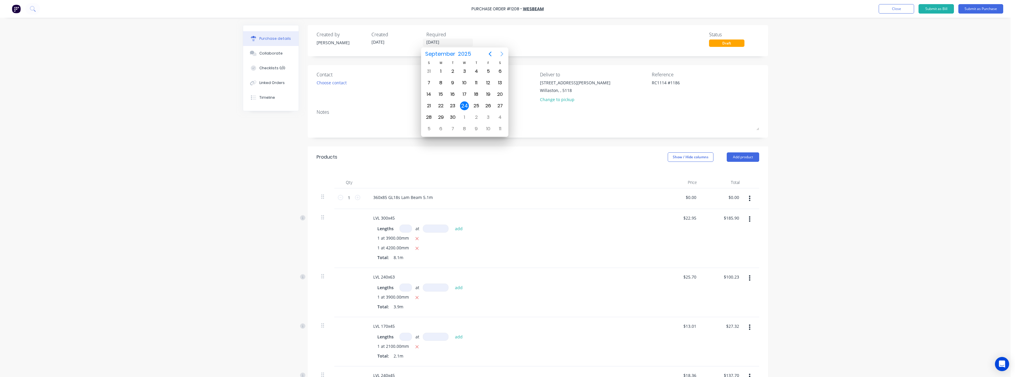
click at [500, 55] on icon "Next page" at bounding box center [501, 53] width 7 height 7
click at [442, 117] on div "27" at bounding box center [441, 117] width 9 height 9
type textarea "x"
type input "[DATE]"
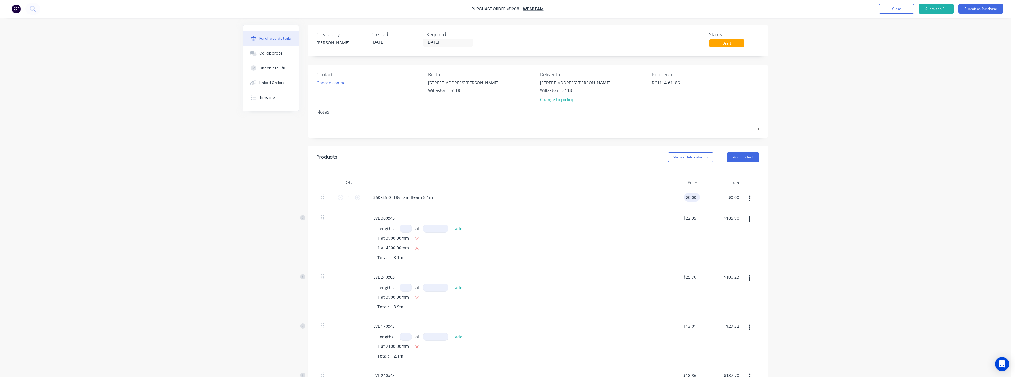
type textarea "x"
type input "0.00"
click at [694, 199] on input "0.00" at bounding box center [691, 197] width 11 height 9
type textarea "x"
type input "0.00"
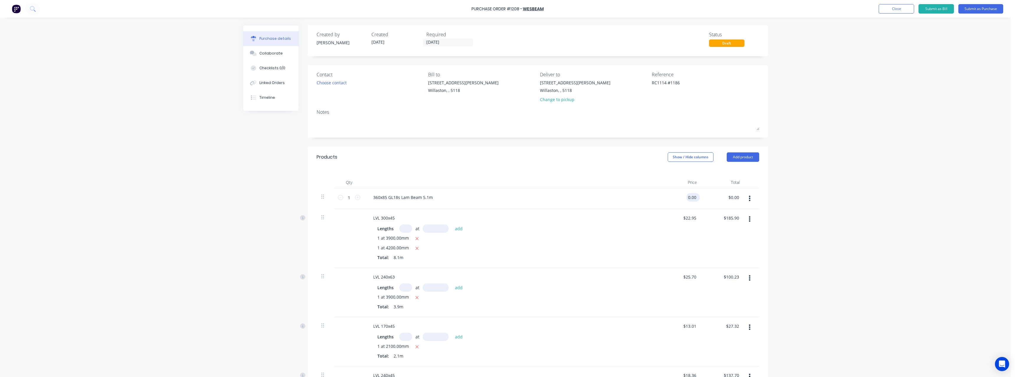
click at [694, 198] on input "0.00" at bounding box center [691, 197] width 11 height 9
type textarea "x"
click at [694, 198] on input "0.00" at bounding box center [691, 197] width 11 height 9
type input "973.95"
type textarea "x"
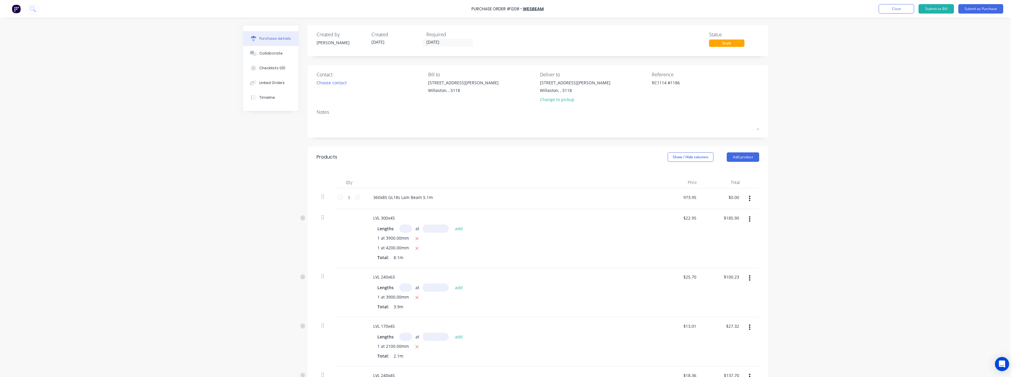
type input "$973.95"
click at [501, 226] on div "Lengths at add" at bounding box center [511, 229] width 268 height 8
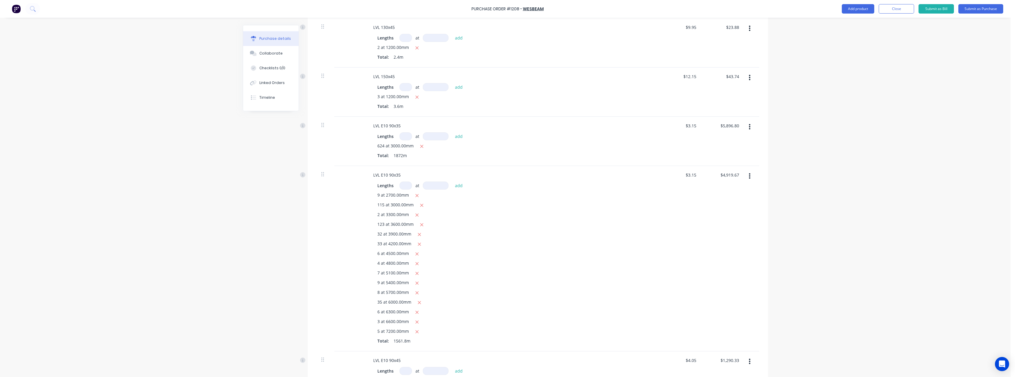
scroll to position [443, 0]
type textarea "x"
type input "3.15"
click at [695, 140] on input "3.15" at bounding box center [691, 140] width 14 height 9
click at [695, 140] on input "3.15" at bounding box center [691, 140] width 11 height 9
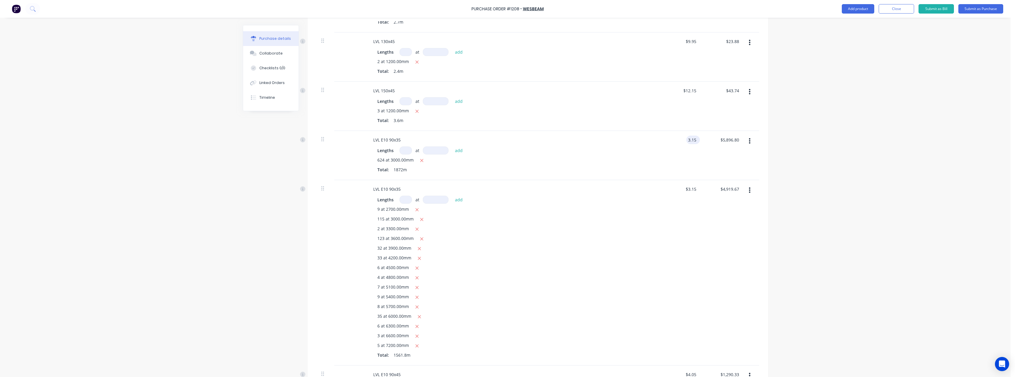
type textarea "x"
click at [695, 140] on input "3.15" at bounding box center [691, 140] width 11 height 9
type input "2.99"
type textarea "x"
type input "$2.99"
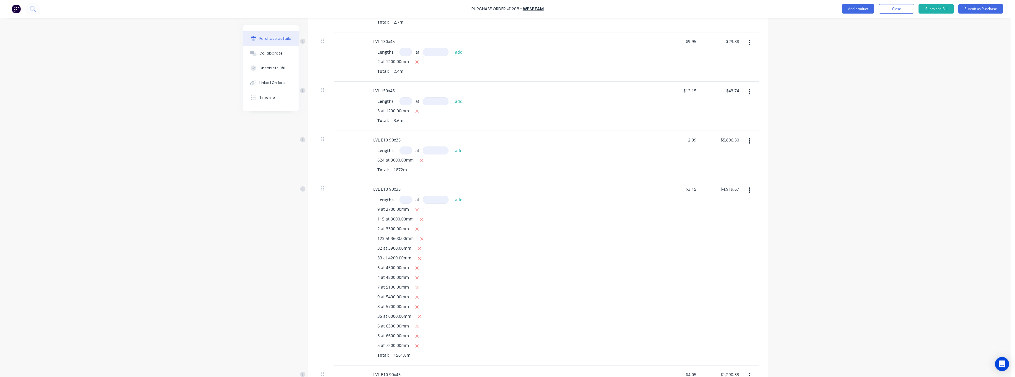
type input "$5,597.28"
click at [610, 143] on div "LVL E10 90x35" at bounding box center [512, 140] width 286 height 9
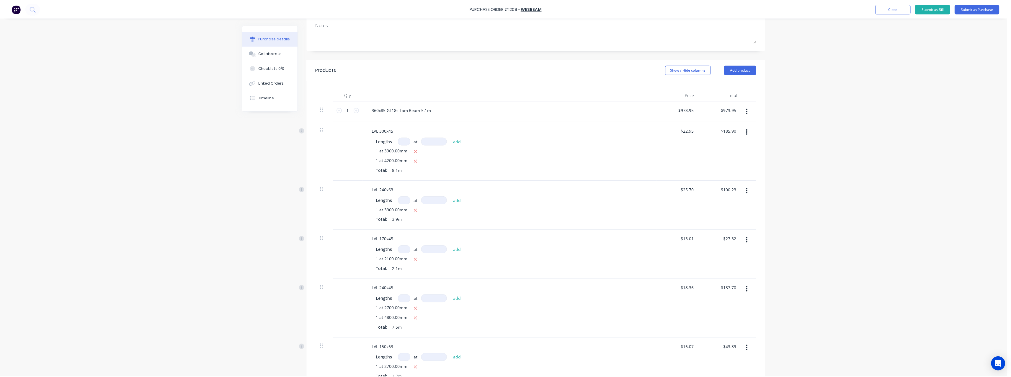
scroll to position [0, 0]
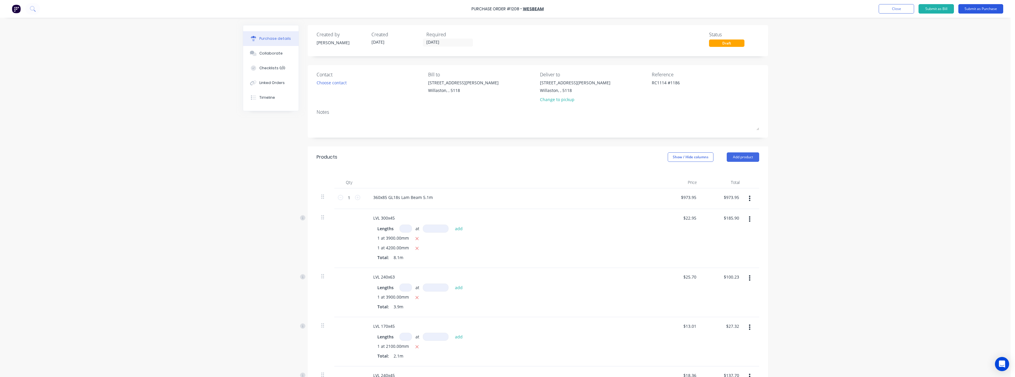
click at [970, 12] on button "Submit as Purchase" at bounding box center [981, 8] width 45 height 9
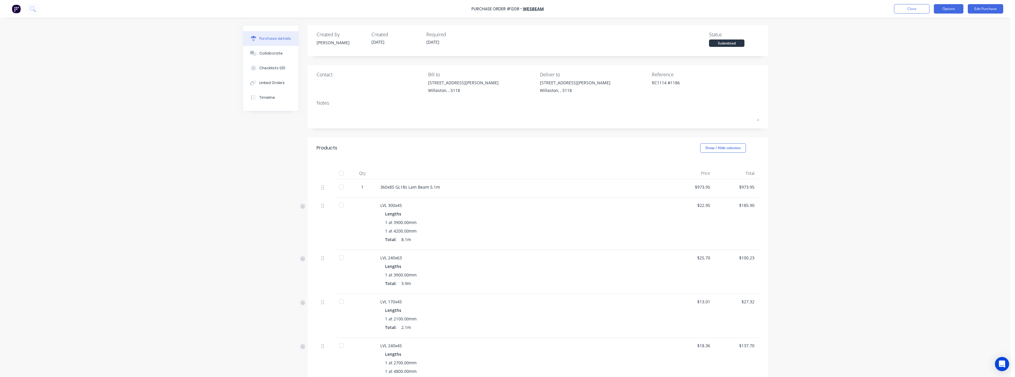
click at [945, 11] on button "Options" at bounding box center [949, 8] width 30 height 9
click at [938, 23] on div "Print / Email" at bounding box center [935, 24] width 45 height 9
click at [936, 33] on div "With pricing" at bounding box center [935, 36] width 45 height 9
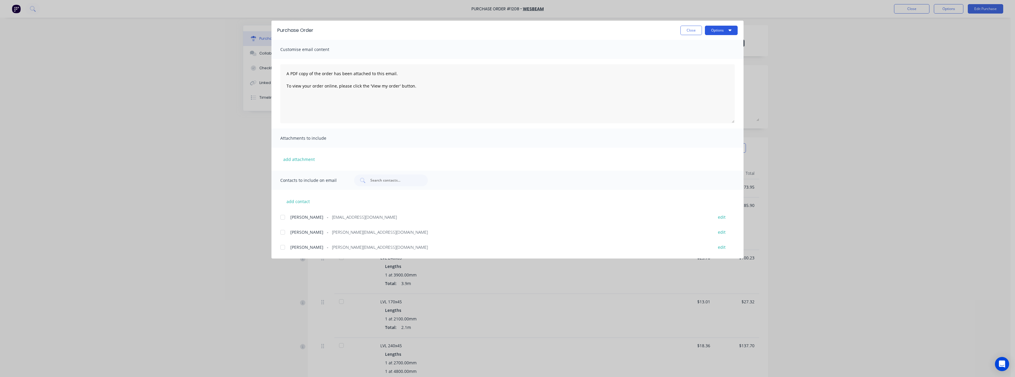
click at [720, 28] on button "Options" at bounding box center [721, 30] width 33 height 9
click at [704, 55] on div "Print" at bounding box center [709, 57] width 45 height 9
click at [696, 30] on button "Close" at bounding box center [692, 30] width 22 height 9
type textarea "x"
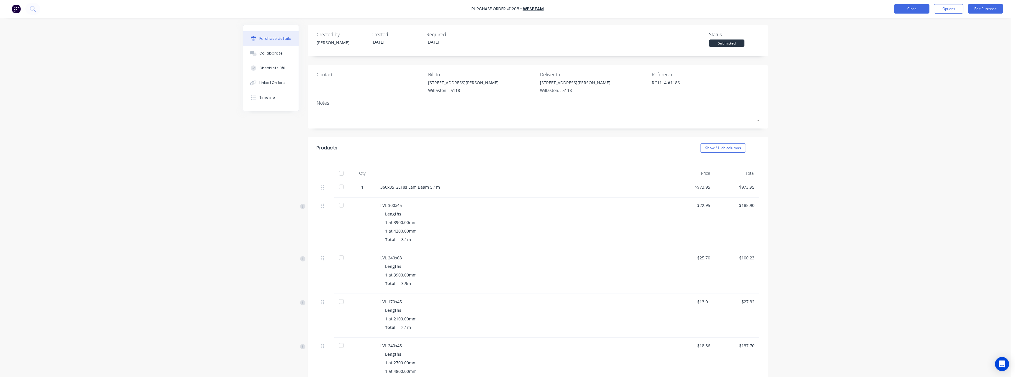
click at [901, 9] on button "Close" at bounding box center [911, 8] width 35 height 9
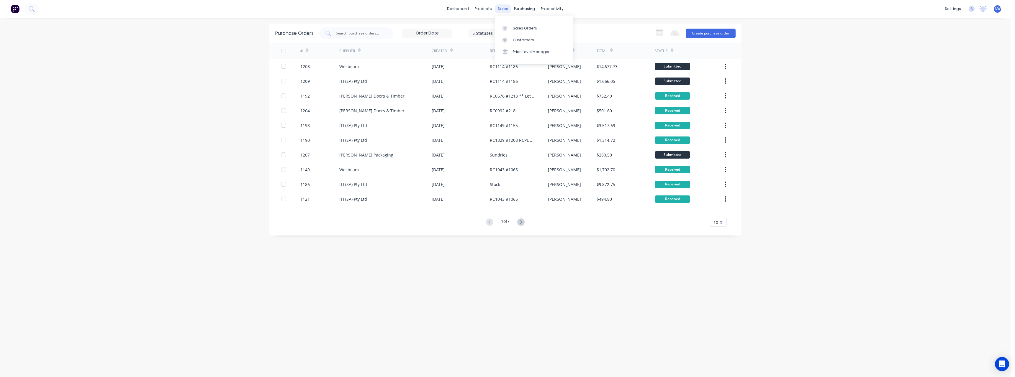
click at [504, 11] on div "sales" at bounding box center [503, 8] width 16 height 9
click at [518, 25] on link "Sales Orders" at bounding box center [534, 28] width 78 height 12
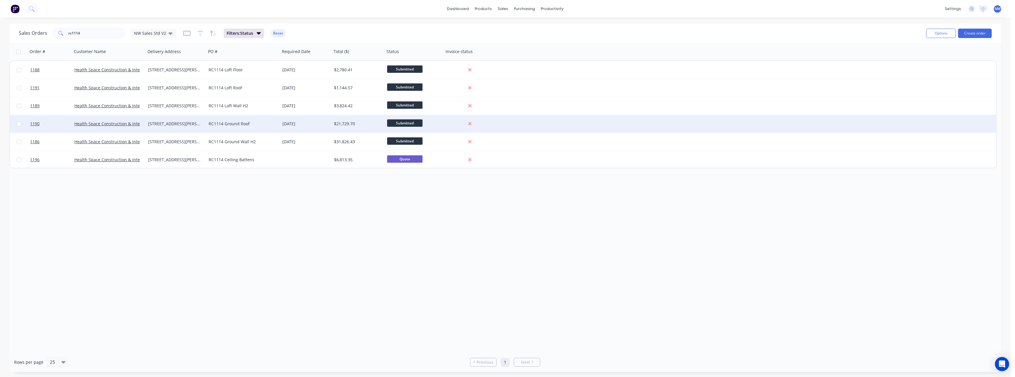
click at [304, 129] on div "[DATE]" at bounding box center [306, 124] width 52 height 18
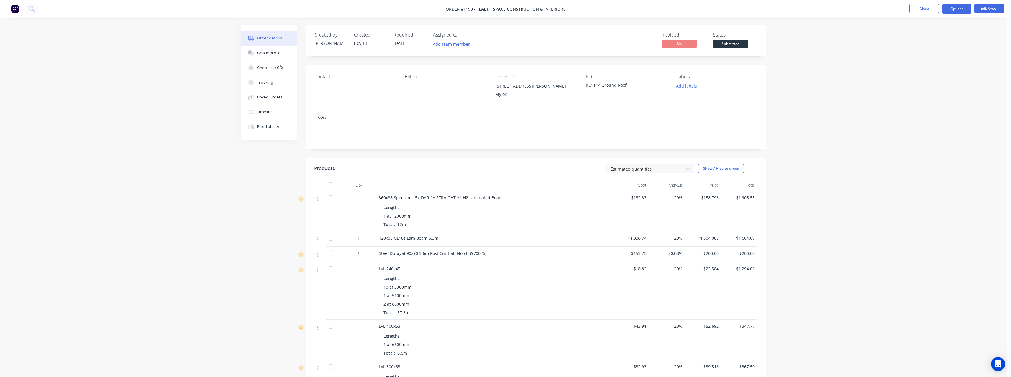
click at [957, 11] on button "Options" at bounding box center [957, 8] width 30 height 9
click at [926, 104] on div "Purchase Products" at bounding box center [939, 106] width 54 height 9
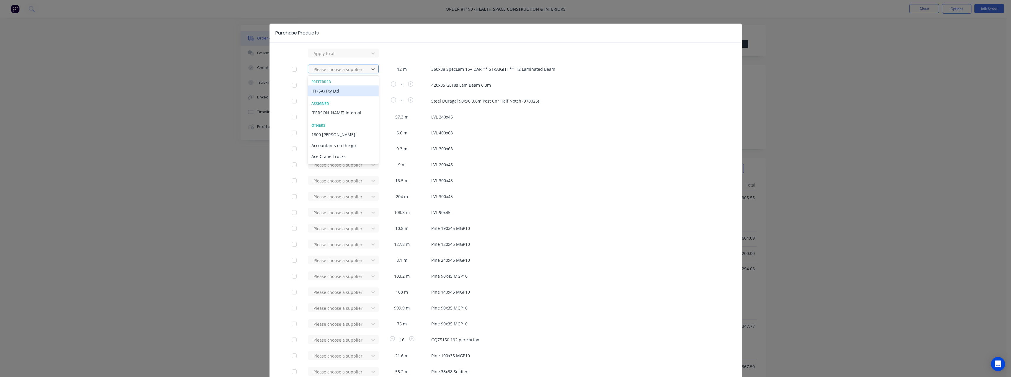
click at [349, 69] on div at bounding box center [339, 69] width 53 height 7
click at [339, 91] on div "ITI (SA) Pty Ltd" at bounding box center [343, 91] width 71 height 11
click at [337, 85] on div at bounding box center [339, 85] width 53 height 7
type input "wesb"
click at [328, 109] on div "Wesbeam" at bounding box center [343, 107] width 71 height 11
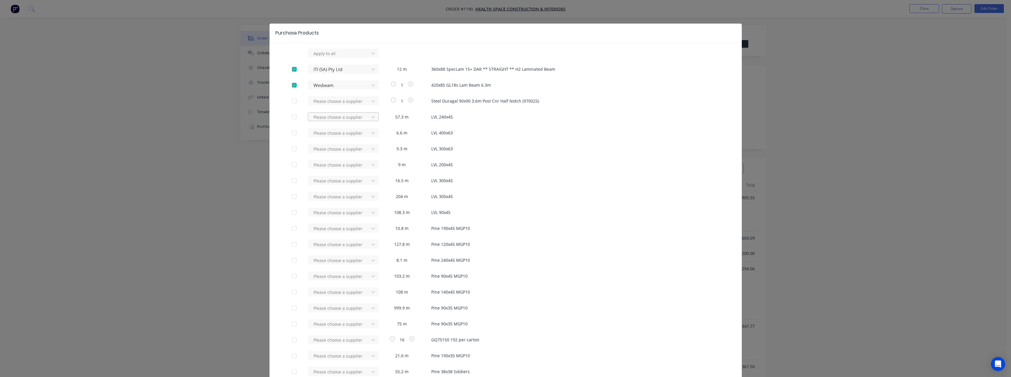
click at [326, 118] on div at bounding box center [339, 117] width 53 height 7
click at [326, 149] on div "Wesbeam" at bounding box center [343, 149] width 71 height 11
click at [326, 133] on div at bounding box center [339, 133] width 53 height 7
click at [328, 164] on div "Wesbeam" at bounding box center [343, 165] width 71 height 11
click at [329, 148] on div at bounding box center [339, 149] width 53 height 7
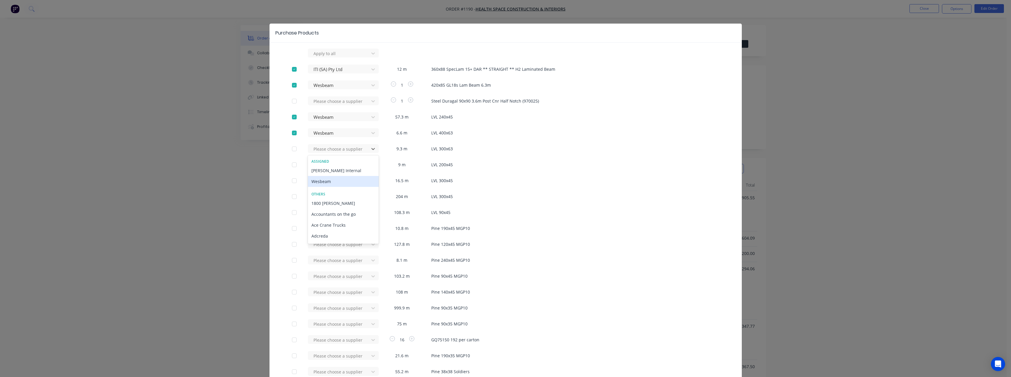
click at [324, 181] on div "Wesbeam" at bounding box center [343, 181] width 71 height 11
click at [327, 166] on div at bounding box center [339, 164] width 53 height 7
click at [330, 199] on div "Wesbeam" at bounding box center [343, 197] width 71 height 11
click at [329, 196] on div at bounding box center [339, 196] width 53 height 7
drag, startPoint x: 320, startPoint y: 229, endPoint x: 319, endPoint y: 212, distance: 17.7
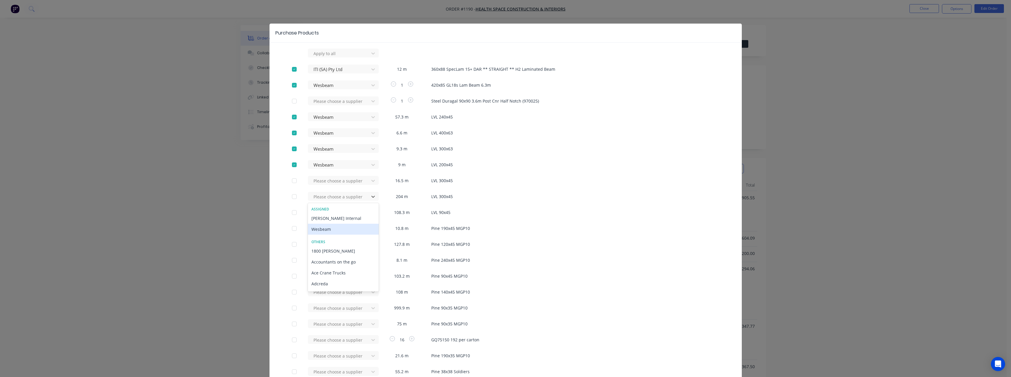
click at [320, 229] on div "Wesbeam" at bounding box center [343, 229] width 71 height 11
click at [322, 181] on div at bounding box center [339, 180] width 53 height 7
click at [321, 212] on div "Wesbeam" at bounding box center [343, 213] width 71 height 11
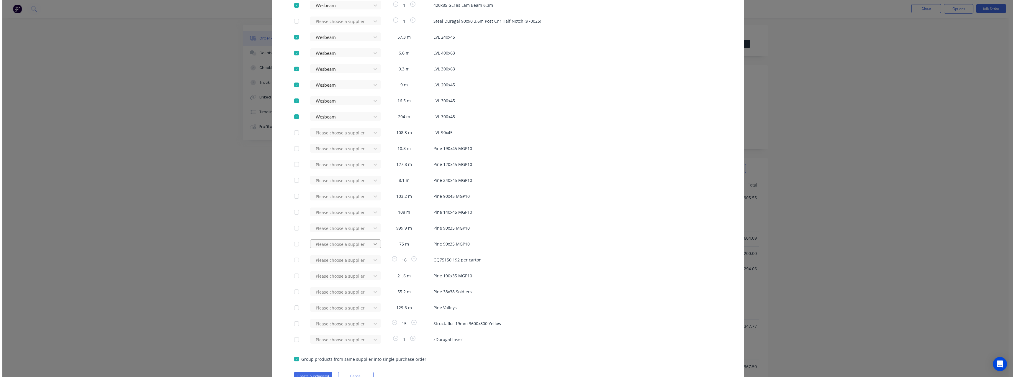
scroll to position [109, 0]
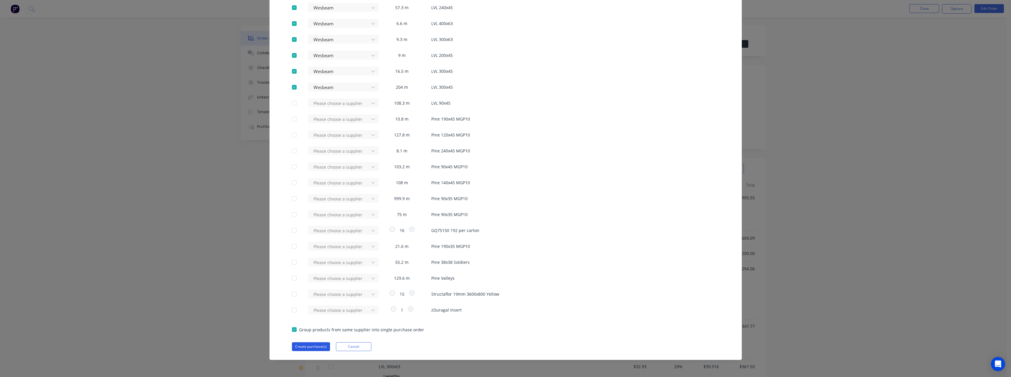
click at [306, 346] on button "Create purchase(s)" at bounding box center [311, 347] width 38 height 9
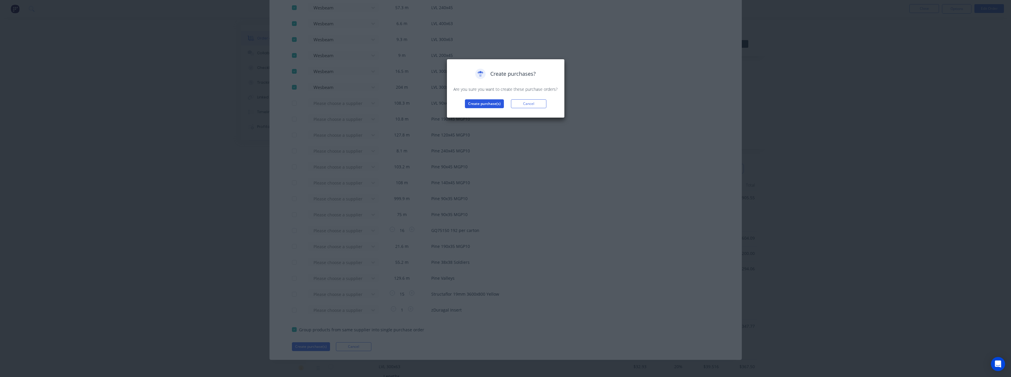
click at [478, 106] on button "Create purchase(s)" at bounding box center [484, 103] width 39 height 9
click at [487, 110] on button "View purchase(s)" at bounding box center [484, 113] width 35 height 9
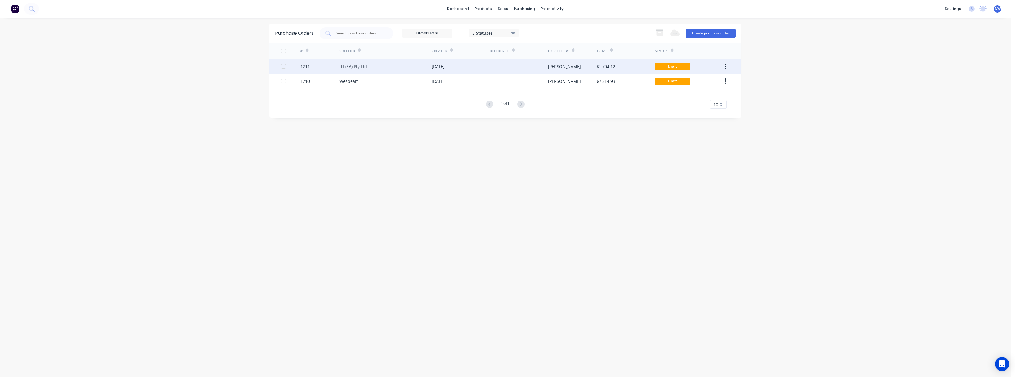
click at [445, 68] on div "[DATE]" at bounding box center [438, 66] width 13 height 6
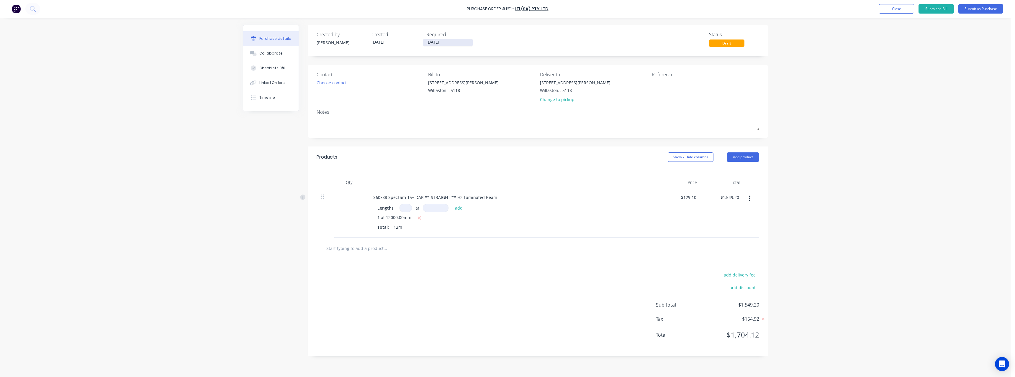
click at [445, 42] on input "[DATE]" at bounding box center [448, 42] width 50 height 7
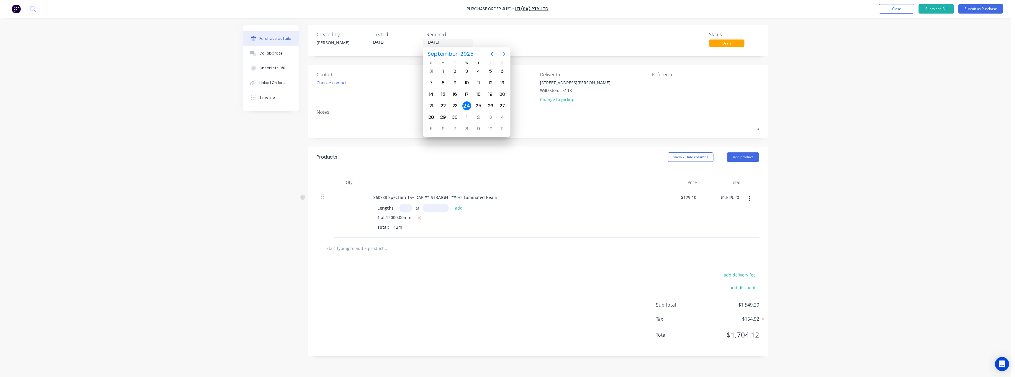
click at [504, 54] on icon "Next page" at bounding box center [504, 53] width 7 height 7
click at [470, 80] on div "5" at bounding box center [466, 83] width 9 height 9
type input "[DATE]"
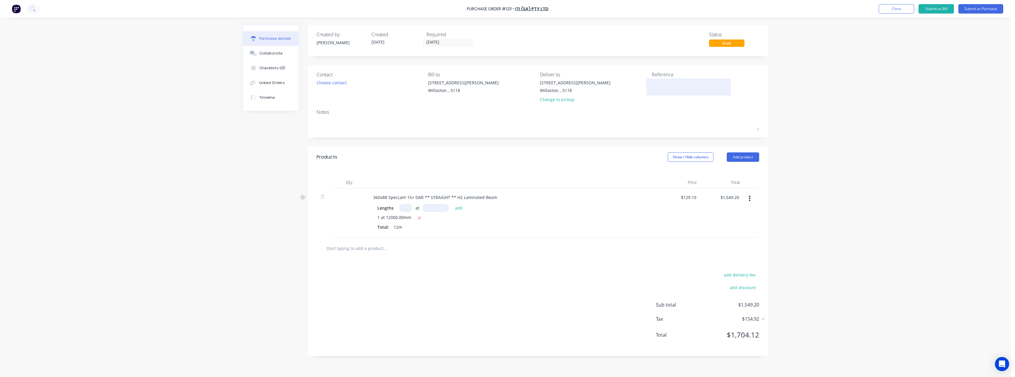
click at [668, 84] on textarea at bounding box center [689, 86] width 74 height 13
type textarea "RC1114 #1190"
type textarea "x"
type textarea "RC1114 #1190"
click at [969, 9] on button "Submit as Purchase" at bounding box center [981, 8] width 45 height 9
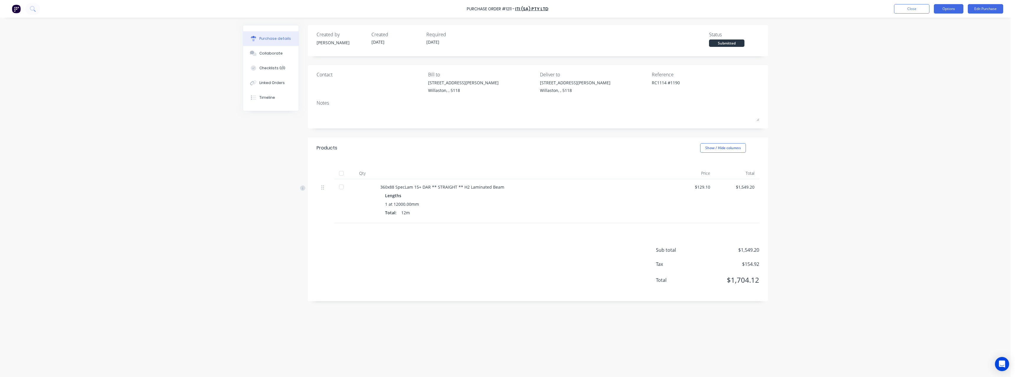
click at [956, 9] on button "Options" at bounding box center [949, 8] width 30 height 9
click at [939, 25] on div "Print / Email" at bounding box center [935, 24] width 45 height 9
click at [933, 36] on div "With pricing" at bounding box center [935, 36] width 45 height 9
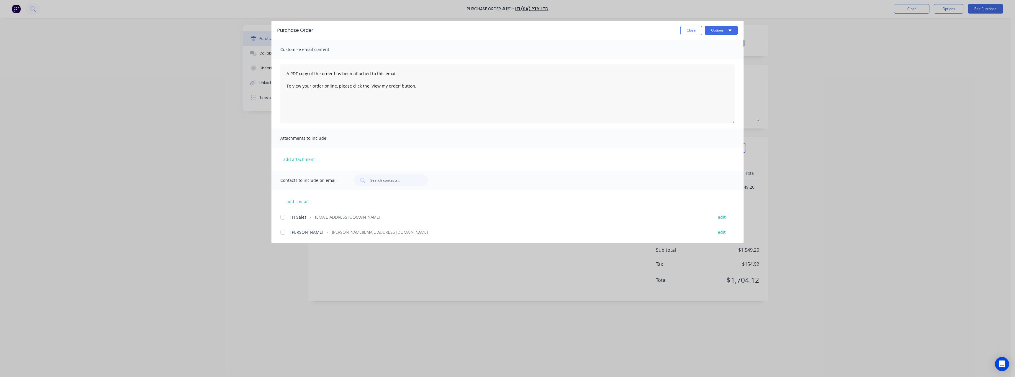
click at [323, 218] on span "[EMAIL_ADDRESS][DOMAIN_NAME]" at bounding box center [347, 217] width 65 height 6
click at [712, 30] on button "Options" at bounding box center [721, 30] width 33 height 9
click at [705, 67] on div "Email" at bounding box center [709, 69] width 45 height 9
click at [692, 28] on button "Close" at bounding box center [692, 30] width 22 height 9
type textarea "x"
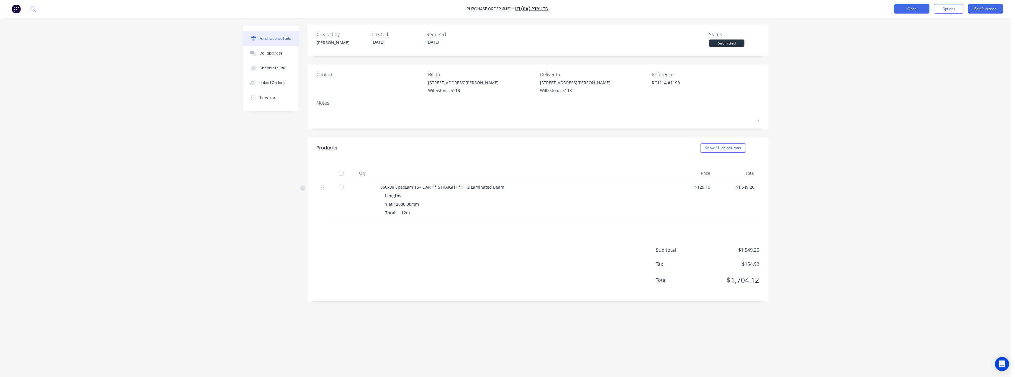
click at [897, 12] on button "Close" at bounding box center [911, 8] width 35 height 9
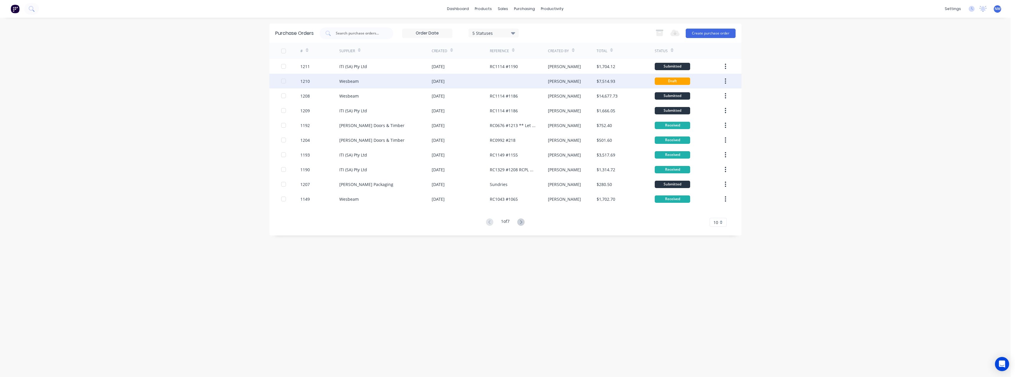
click at [533, 80] on div at bounding box center [519, 81] width 58 height 15
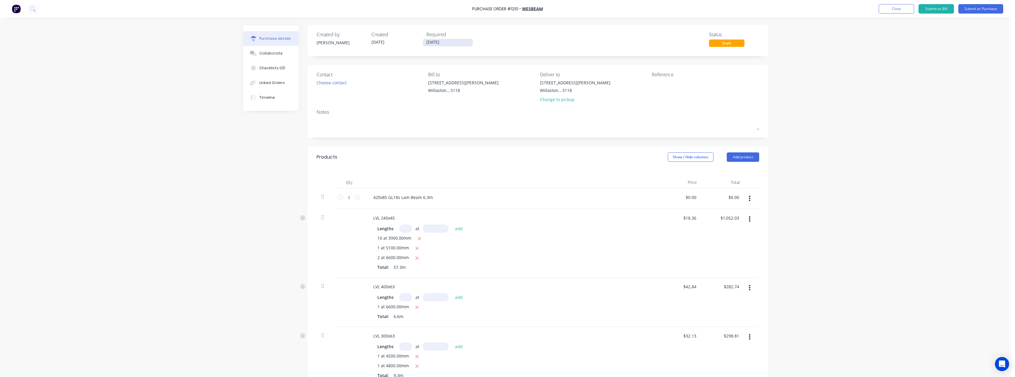
click at [454, 42] on input "[DATE]" at bounding box center [448, 42] width 50 height 7
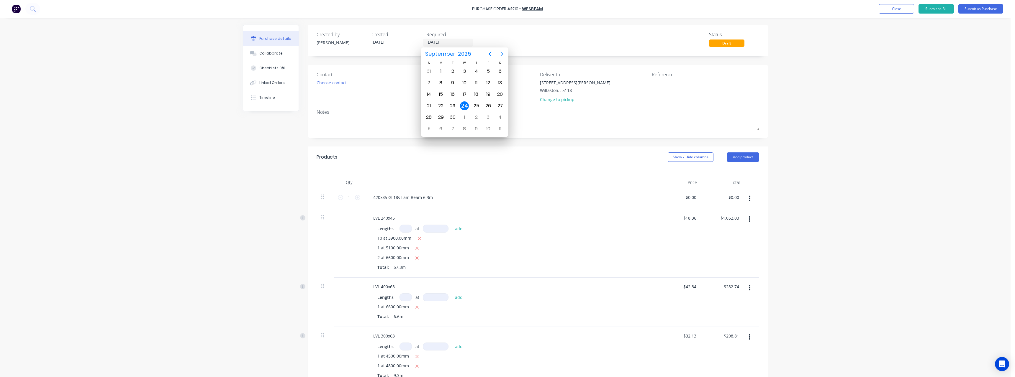
click at [502, 53] on icon "Next page" at bounding box center [502, 54] width 3 height 5
click at [465, 85] on div "5" at bounding box center [464, 83] width 9 height 9
type input "[DATE]"
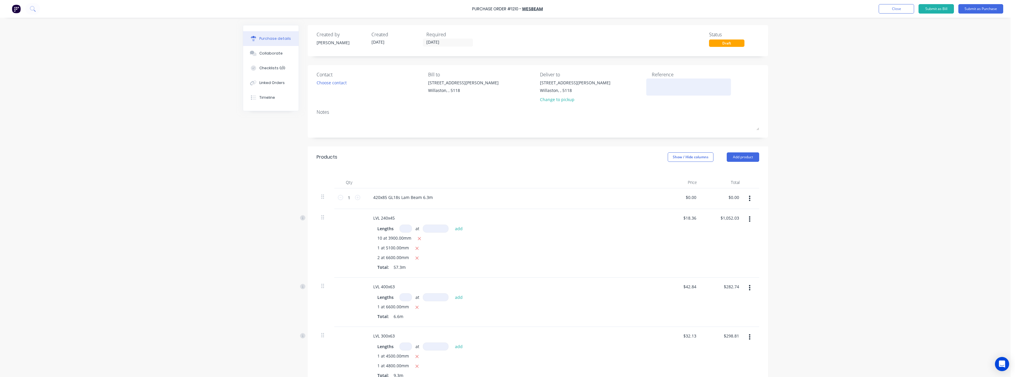
click at [664, 83] on textarea at bounding box center [689, 86] width 74 height 13
type textarea "RC1114 #1190"
type textarea "x"
type textarea "RC1114 #1190"
type input "0.00"
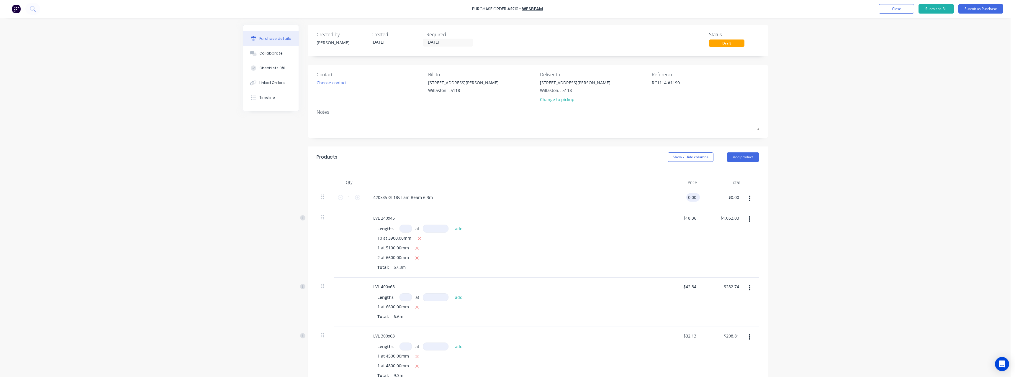
click at [693, 199] on input "0.00" at bounding box center [691, 197] width 11 height 9
click at [694, 198] on input "0.00" at bounding box center [691, 197] width 11 height 9
type textarea "x"
click at [694, 198] on input "0.00" at bounding box center [691, 197] width 11 height 9
type input "1336.73"
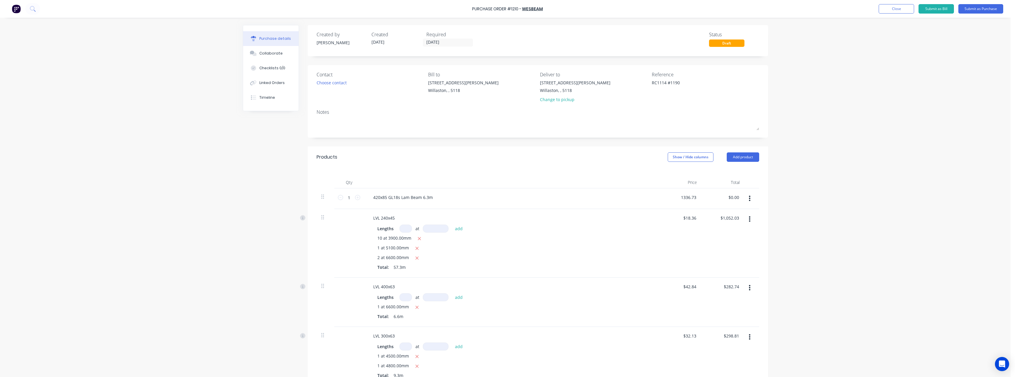
type textarea "x"
type input "$1,336.73"
click at [578, 200] on div "420x85 GL18s Lam Beam 6.3m" at bounding box center [512, 197] width 286 height 9
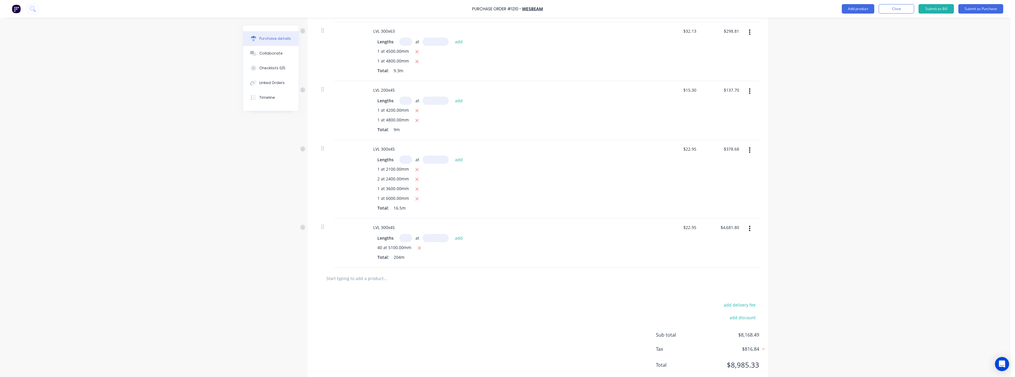
scroll to position [320, 0]
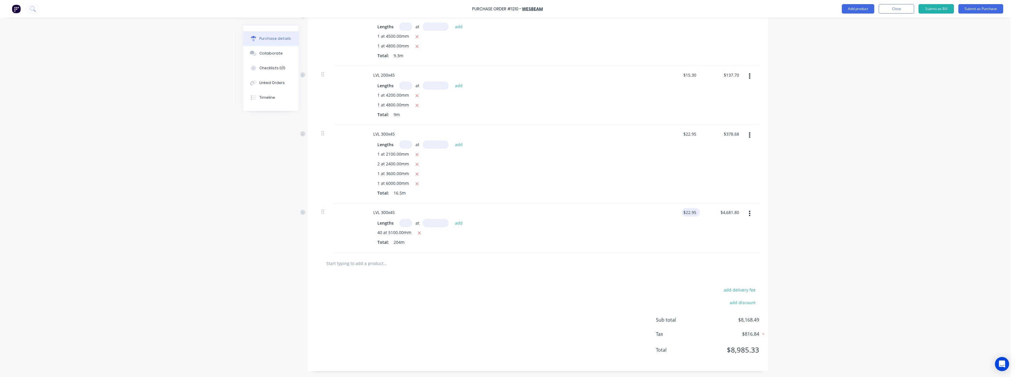
type textarea "x"
type input "22.95"
click at [695, 213] on input "22.95" at bounding box center [690, 212] width 16 height 9
click at [695, 213] on input "22.95" at bounding box center [691, 212] width 14 height 9
type textarea "x"
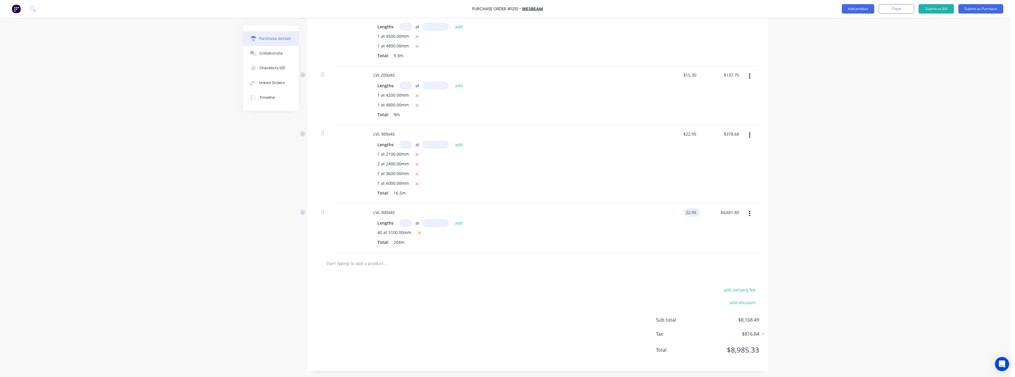
click at [695, 213] on input "22.95" at bounding box center [691, 212] width 14 height 9
type input "20.93"
type textarea "x"
type input "$20.93"
type input "$4,269.72"
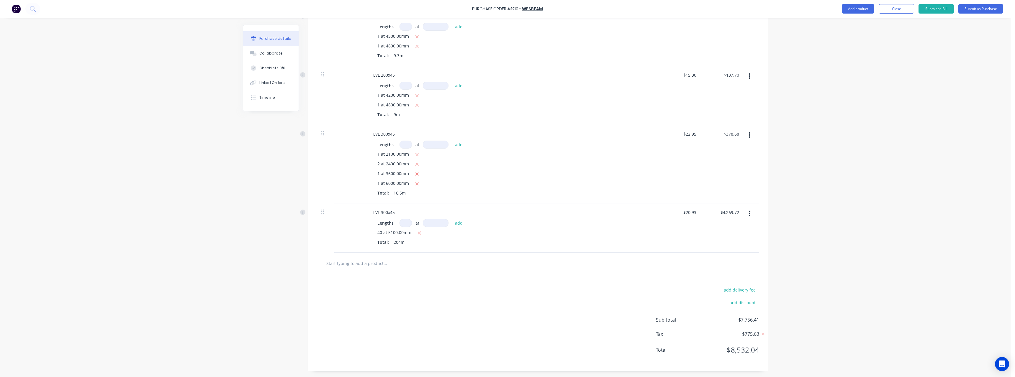
click at [532, 223] on div "Lengths at add" at bounding box center [511, 223] width 268 height 8
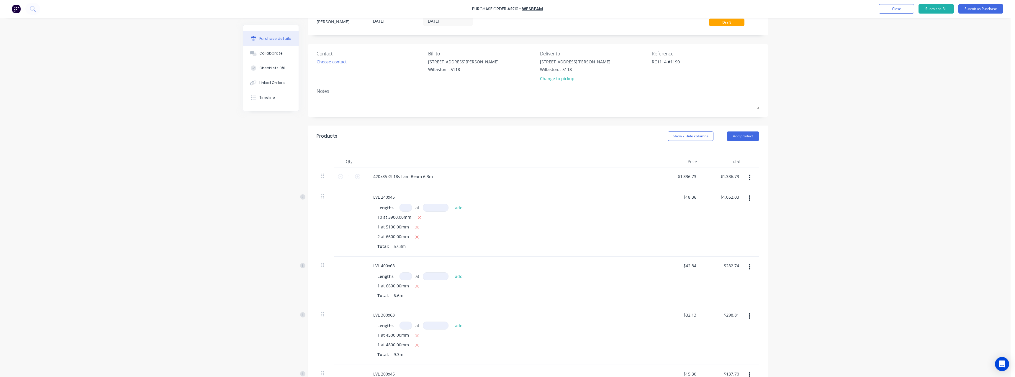
scroll to position [0, 0]
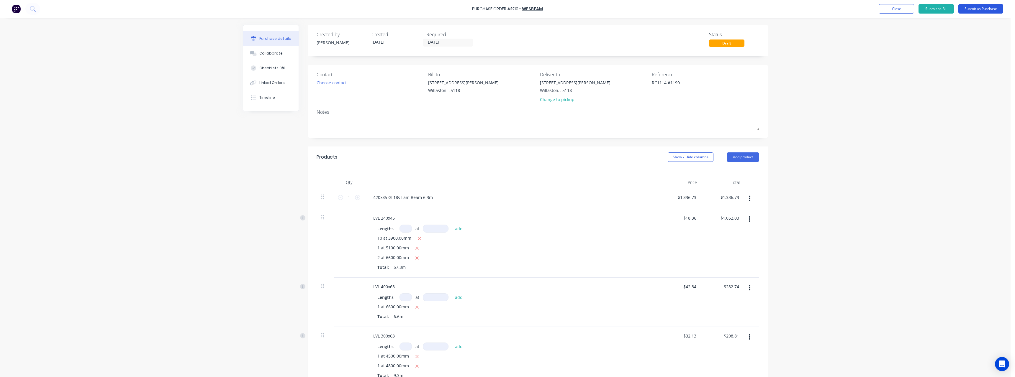
click at [973, 7] on button "Submit as Purchase" at bounding box center [981, 8] width 45 height 9
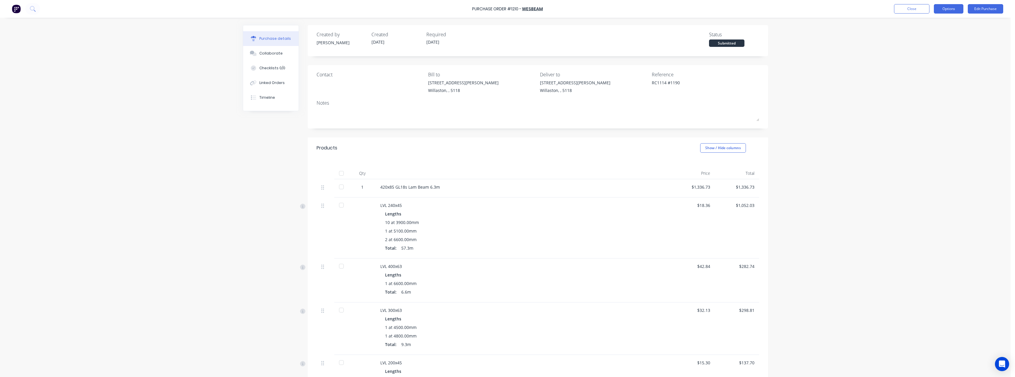
click at [948, 9] on button "Options" at bounding box center [949, 8] width 30 height 9
click at [942, 21] on div "Print / Email" at bounding box center [935, 24] width 45 height 9
click at [936, 47] on div "Without pricing" at bounding box center [935, 47] width 45 height 9
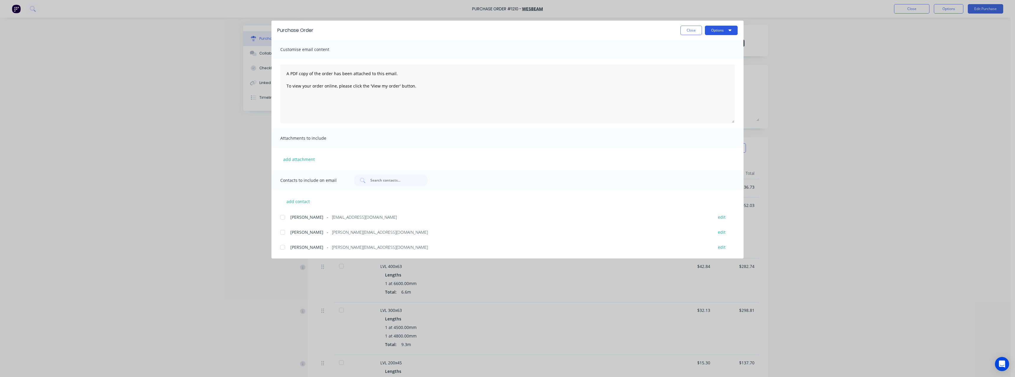
click at [725, 31] on button "Options" at bounding box center [721, 30] width 33 height 9
click at [710, 55] on div "Print" at bounding box center [709, 57] width 45 height 9
click at [687, 33] on button "Close" at bounding box center [692, 30] width 22 height 9
type textarea "x"
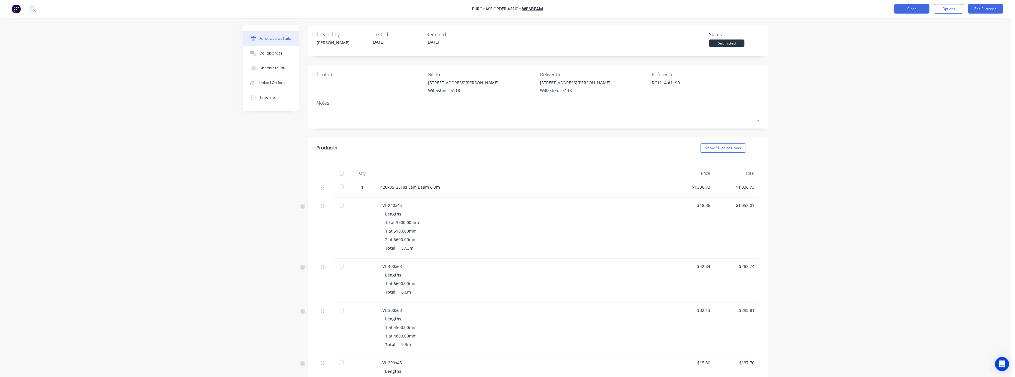
click at [902, 7] on button "Close" at bounding box center [911, 8] width 35 height 9
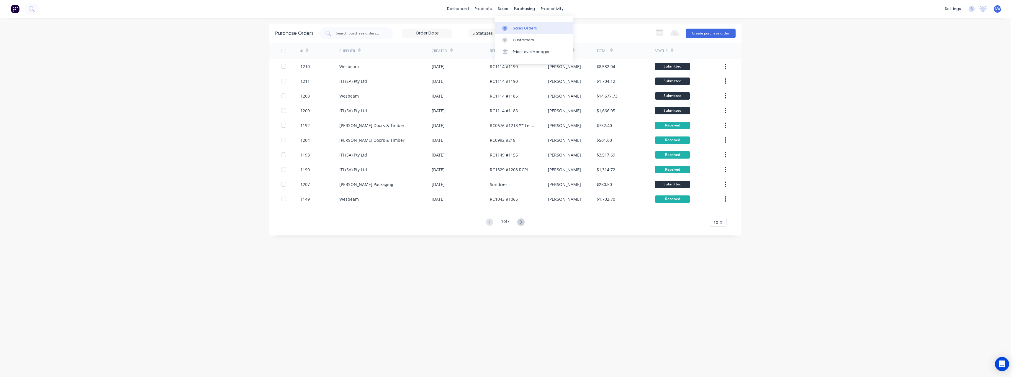
click at [519, 28] on div "Sales Orders" at bounding box center [525, 28] width 24 height 5
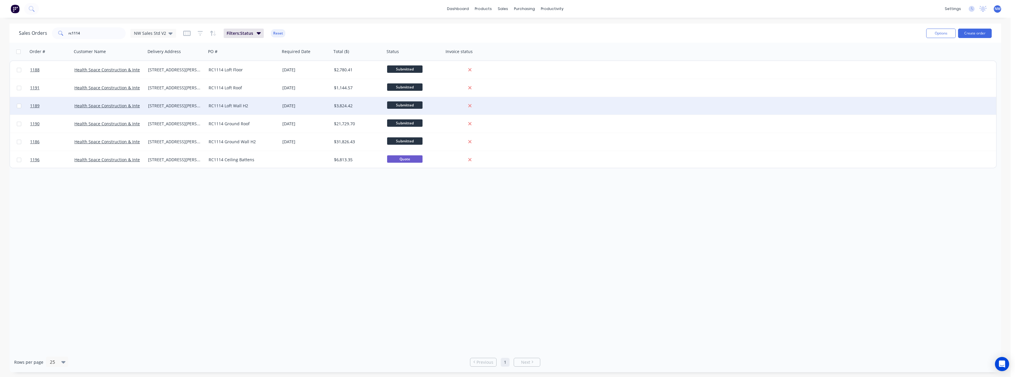
click at [226, 105] on div "RC1114 Loft Wall H2" at bounding box center [242, 106] width 66 height 6
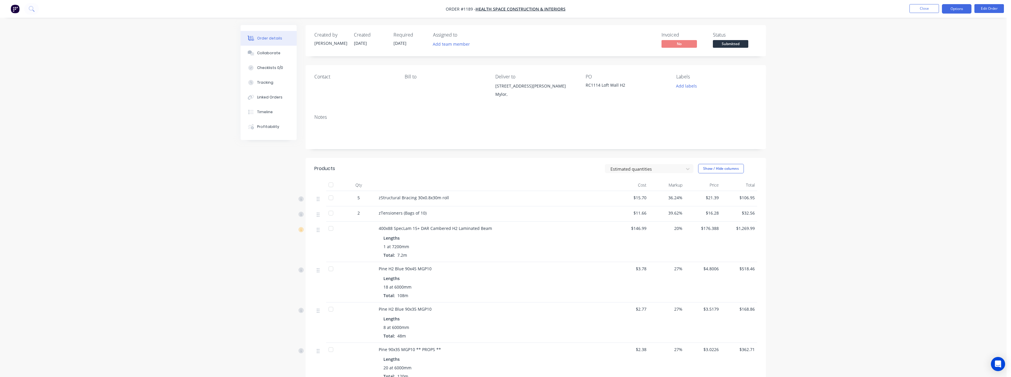
click at [952, 10] on button "Options" at bounding box center [957, 8] width 30 height 9
click at [944, 103] on div "Purchase Products" at bounding box center [939, 106] width 54 height 9
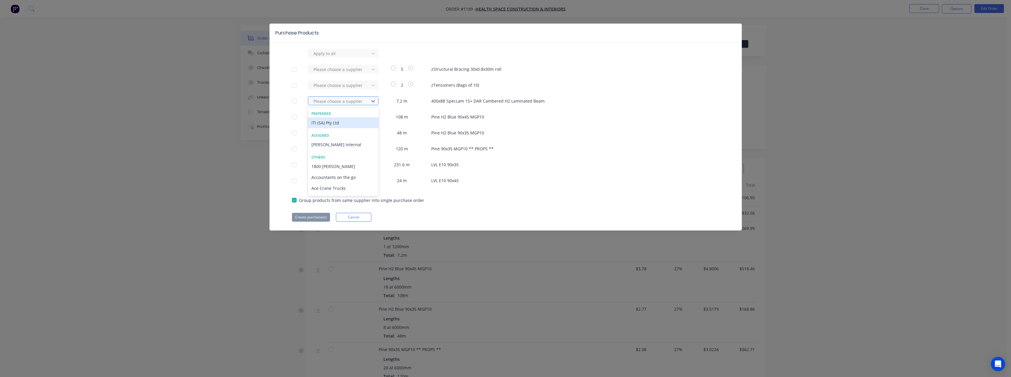
click at [339, 100] on div at bounding box center [339, 101] width 53 height 7
click at [333, 122] on div "ITI (SA) Pty Ltd" at bounding box center [343, 122] width 71 height 11
click at [312, 219] on button "Create purchase(s)" at bounding box center [311, 217] width 38 height 9
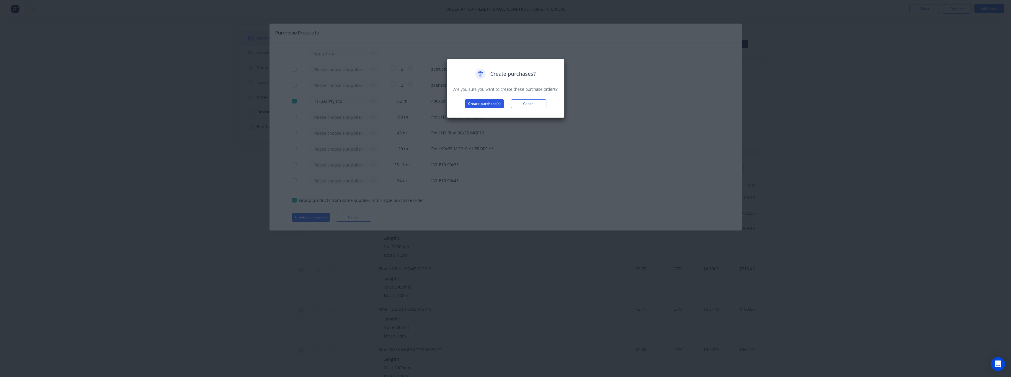
click at [476, 106] on button "Create purchase(s)" at bounding box center [484, 103] width 39 height 9
click at [485, 114] on button "View purchase(s)" at bounding box center [484, 113] width 35 height 9
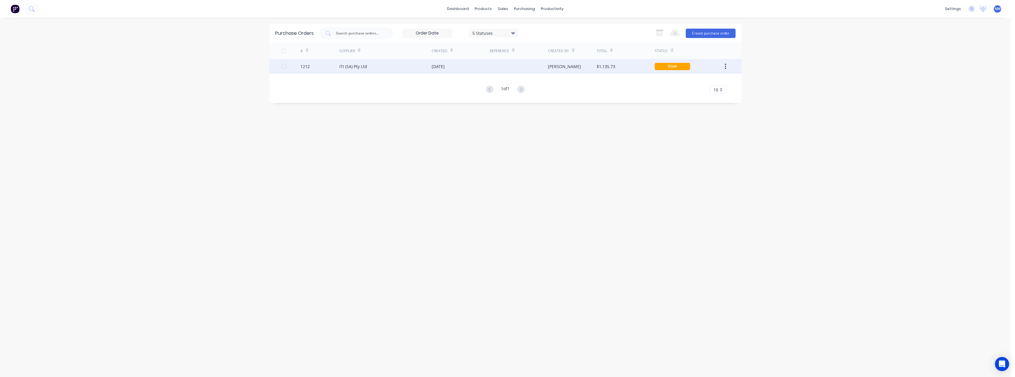
click at [440, 70] on div "[DATE]" at bounding box center [461, 66] width 58 height 15
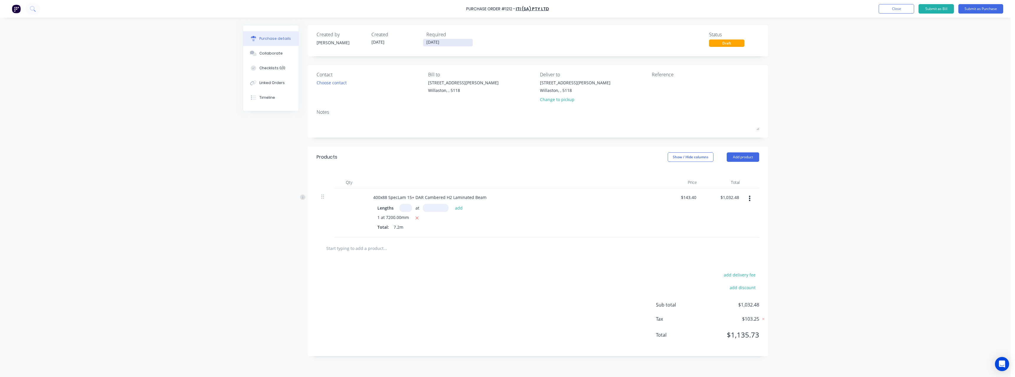
click at [445, 43] on input "[DATE]" at bounding box center [448, 42] width 50 height 7
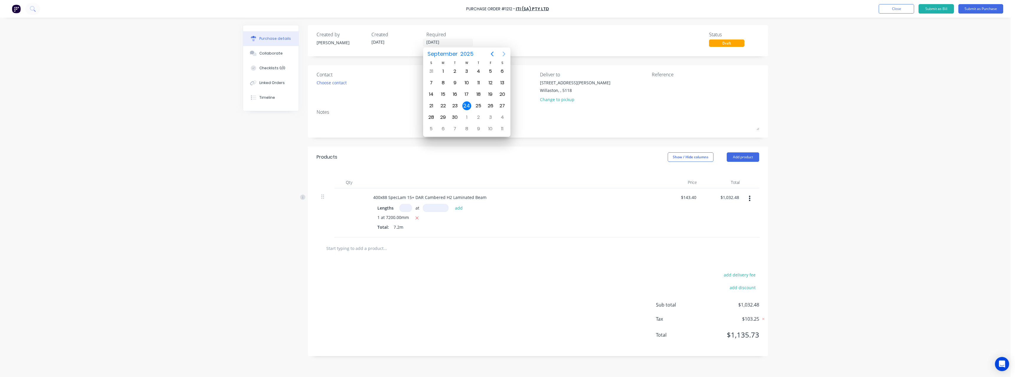
click at [503, 53] on icon "Next page" at bounding box center [504, 53] width 7 height 7
click at [470, 84] on div "5" at bounding box center [466, 83] width 9 height 9
type input "[DATE]"
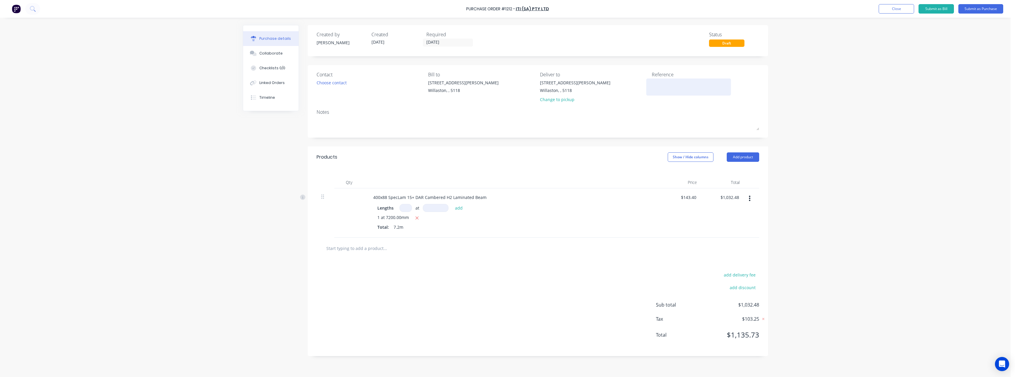
click at [677, 84] on textarea at bounding box center [689, 86] width 74 height 13
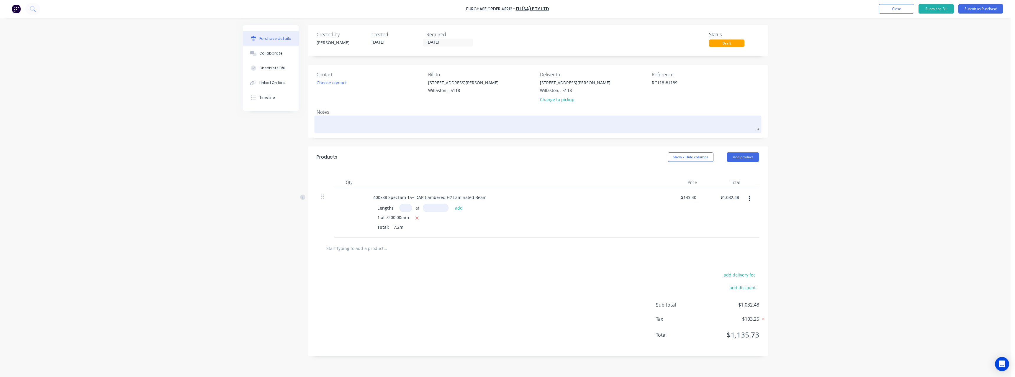
type textarea "RC11 #1189"
type textarea "x"
type textarea "RC111 #1189"
type textarea "x"
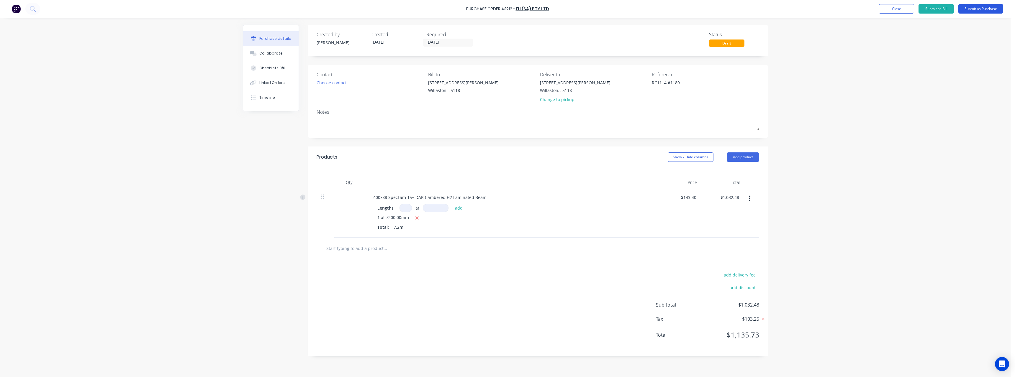
type textarea "RC1114 #1189"
type textarea "x"
type textarea "RC1114 #1189"
click at [973, 6] on button "Submit as Purchase" at bounding box center [981, 8] width 45 height 9
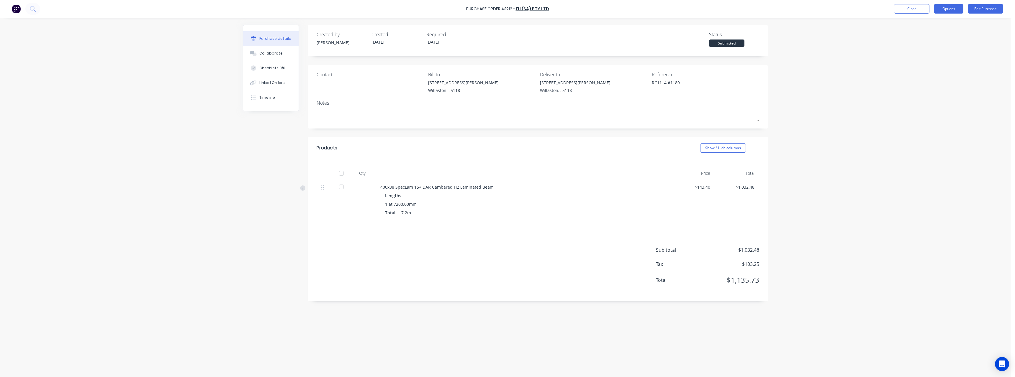
click at [945, 11] on button "Options" at bounding box center [949, 8] width 30 height 9
click at [942, 25] on div "Print / Email" at bounding box center [935, 24] width 45 height 9
click at [931, 38] on div "With pricing" at bounding box center [935, 36] width 45 height 9
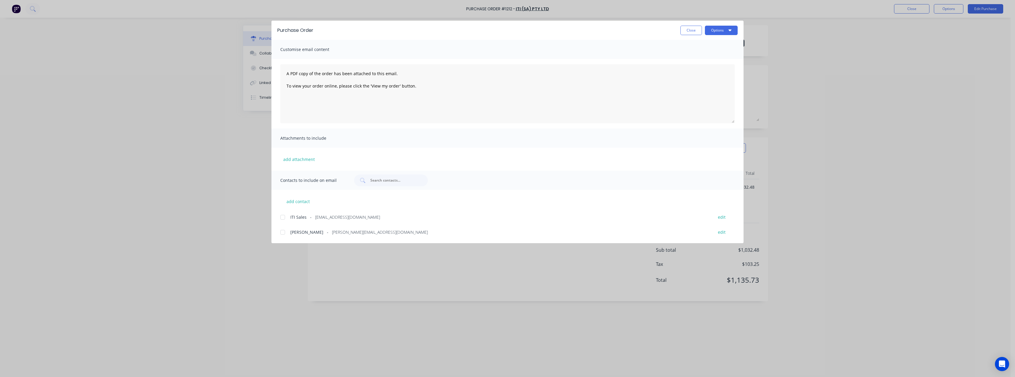
click at [340, 218] on span "[EMAIL_ADDRESS][DOMAIN_NAME]" at bounding box center [347, 217] width 65 height 6
click at [716, 29] on button "Options" at bounding box center [721, 30] width 33 height 9
click at [706, 68] on div "Email" at bounding box center [709, 69] width 45 height 9
click at [695, 30] on button "Close" at bounding box center [692, 30] width 22 height 9
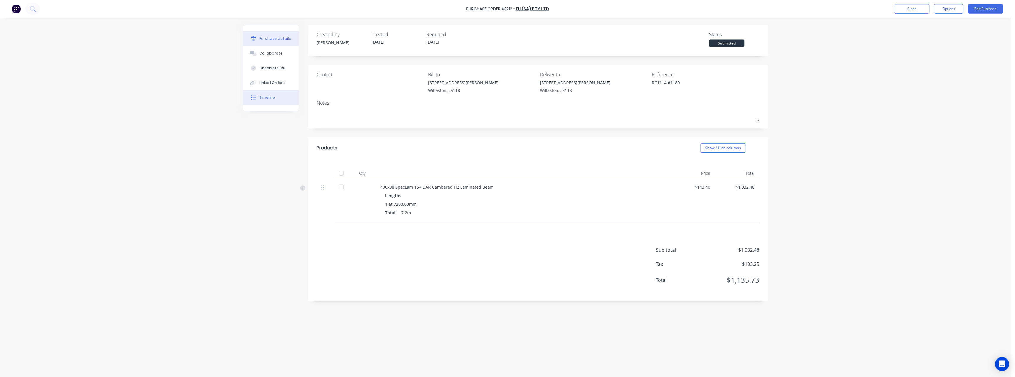
click at [269, 95] on button "Timeline" at bounding box center [270, 97] width 55 height 15
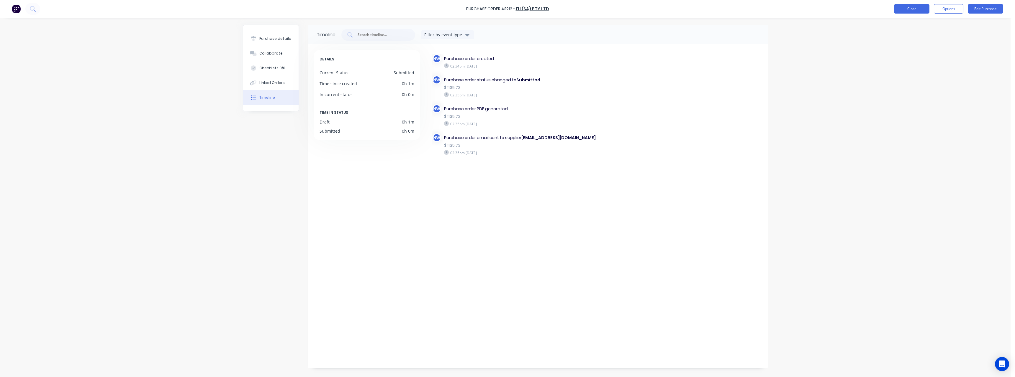
click at [916, 7] on button "Close" at bounding box center [911, 8] width 35 height 9
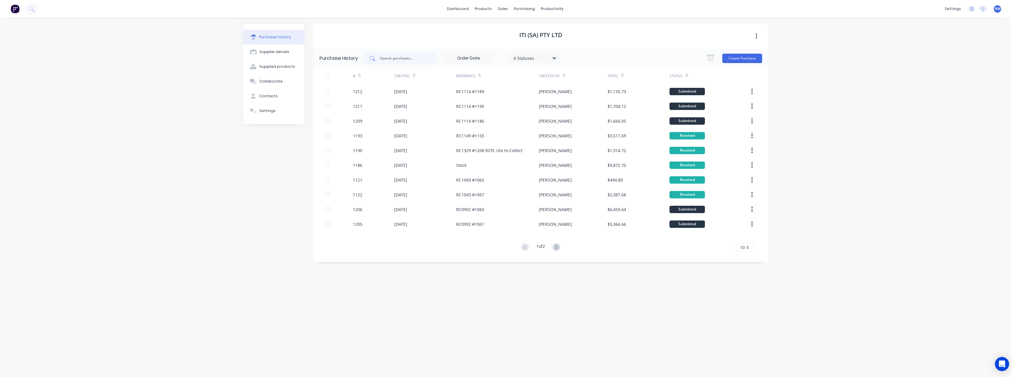
click at [412, 58] on input "text" at bounding box center [404, 58] width 49 height 6
click at [534, 28] on div "Purchase Orders" at bounding box center [543, 28] width 31 height 5
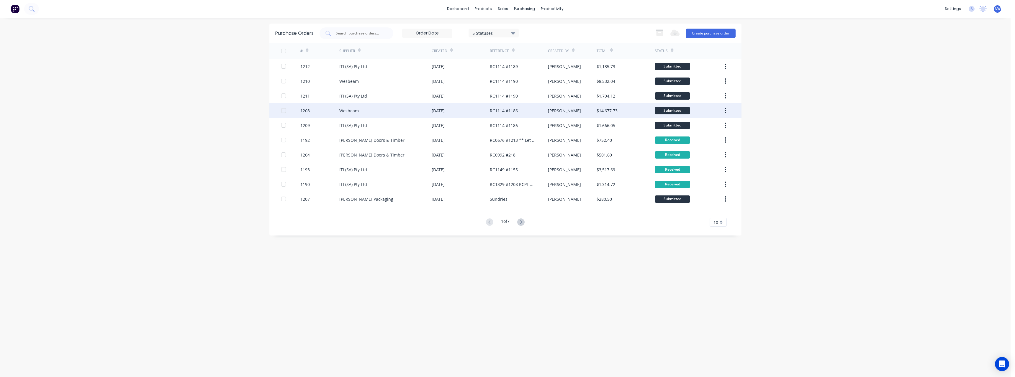
click at [369, 112] on div "Wesbeam" at bounding box center [385, 110] width 92 height 15
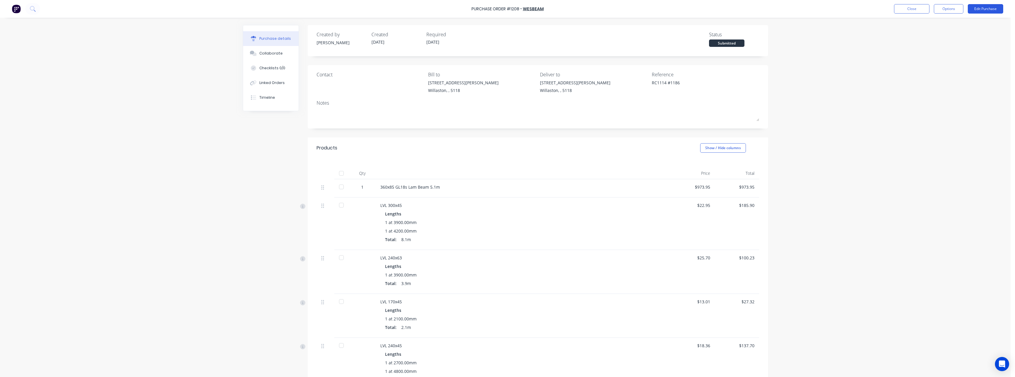
click at [978, 11] on button "Edit Purchase" at bounding box center [985, 8] width 35 height 9
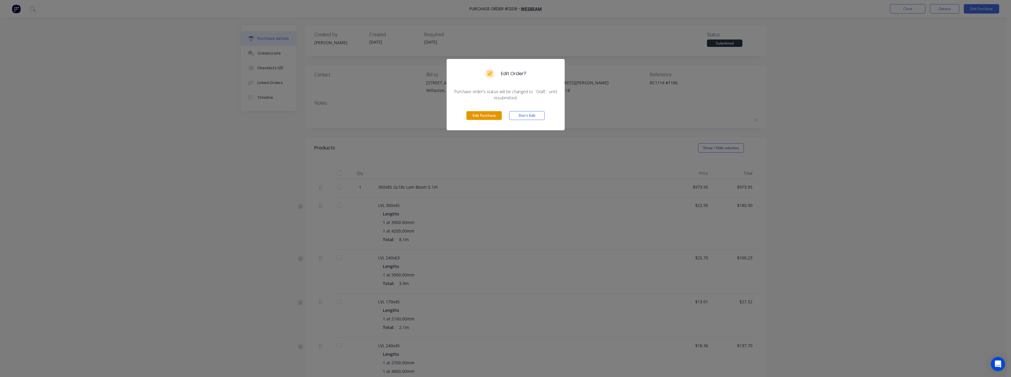
click at [480, 120] on button "Edit Purchase" at bounding box center [483, 115] width 35 height 9
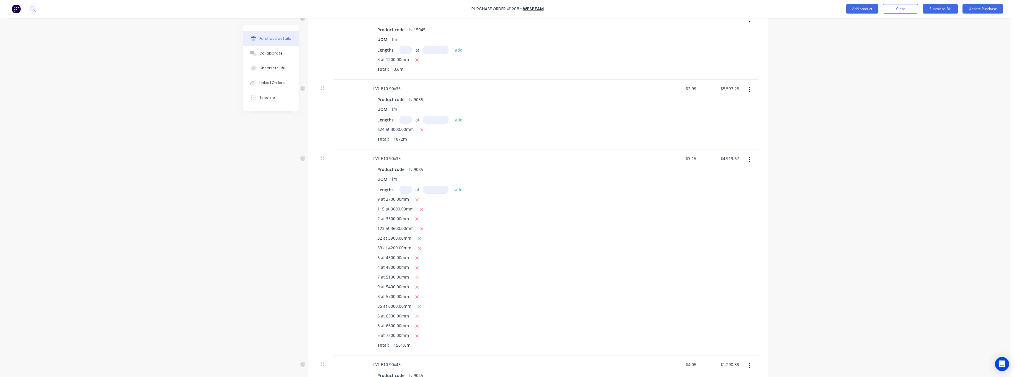
scroll to position [649, 0]
click at [403, 189] on input at bounding box center [406, 188] width 12 height 8
type textarea "x"
type input "4"
type textarea "x"
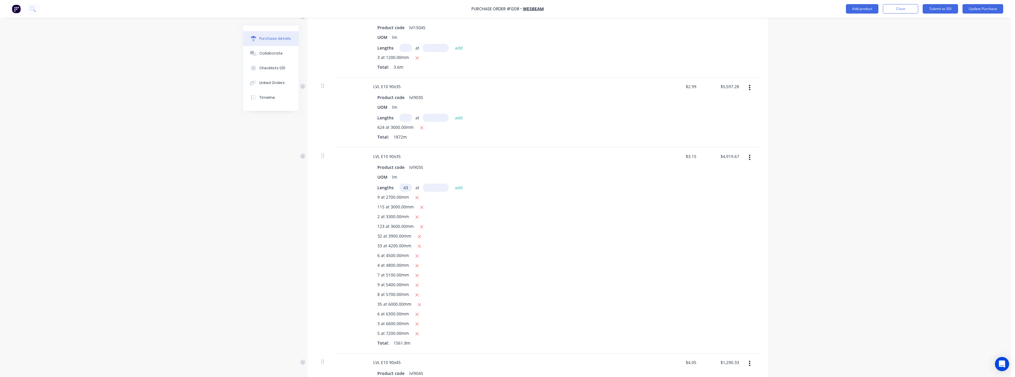
type input "43"
type textarea "x"
type input "6"
type textarea "x"
type input "60"
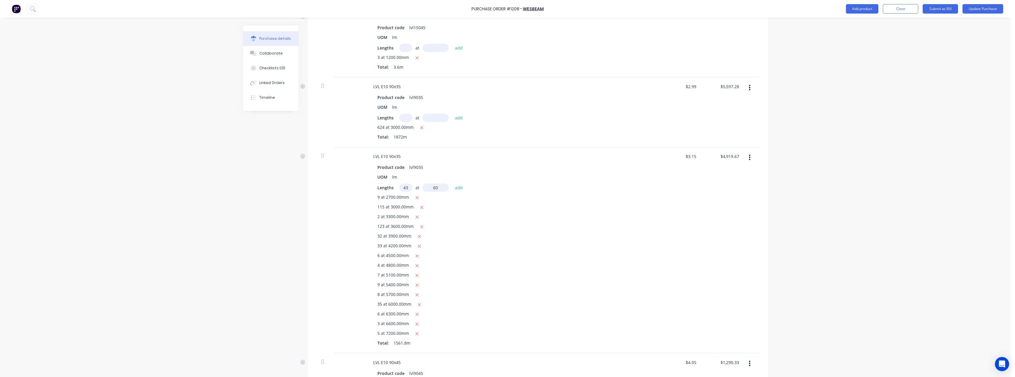
type textarea "x"
type input "600"
type textarea "x"
type input "6000"
type textarea "x"
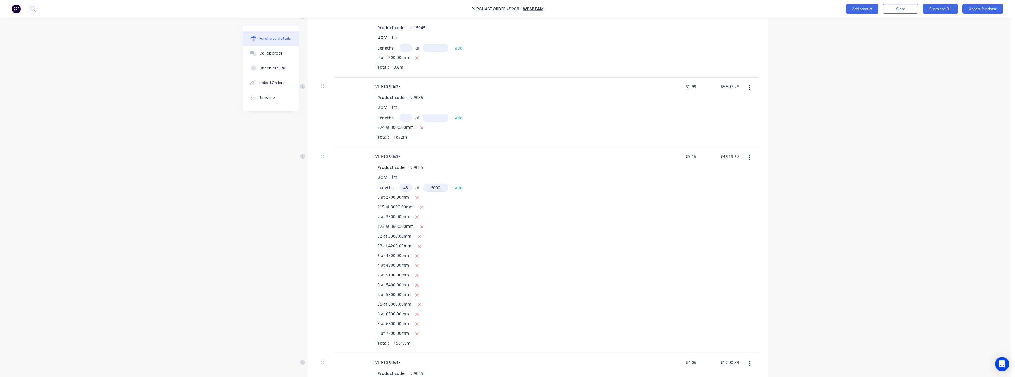
type input "$5,732.37"
click at [418, 303] on icon "button" at bounding box center [420, 305] width 4 height 5
type textarea "x"
type input "$5,070.87"
click at [416, 296] on icon "button" at bounding box center [417, 295] width 3 height 3
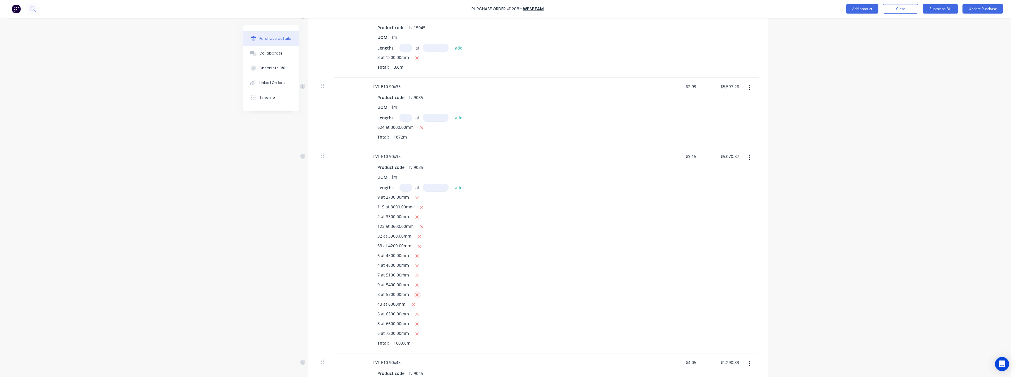
type textarea "x"
type input "$4,927.23"
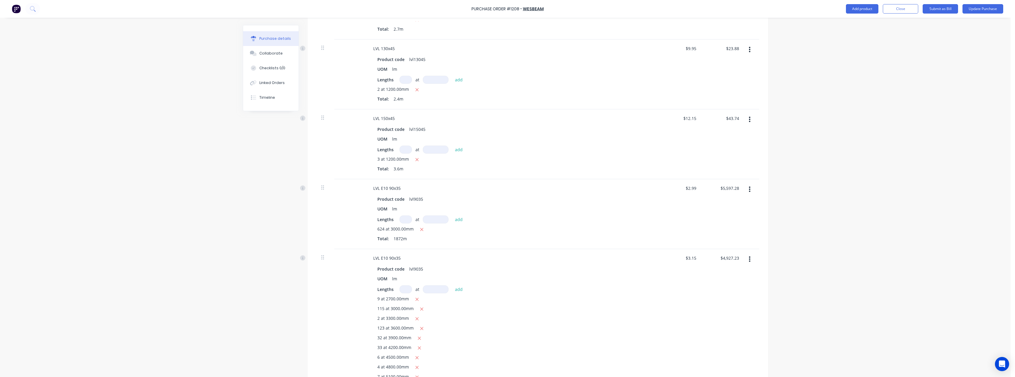
scroll to position [531, 0]
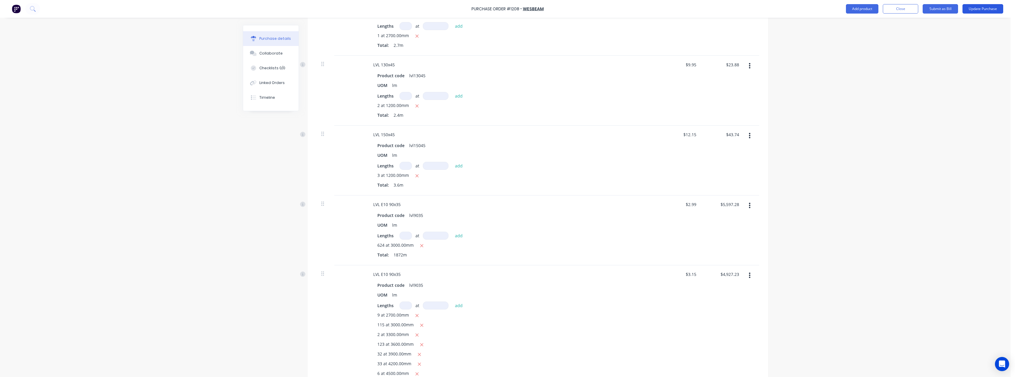
click at [976, 10] on button "Update Purchase" at bounding box center [983, 8] width 41 height 9
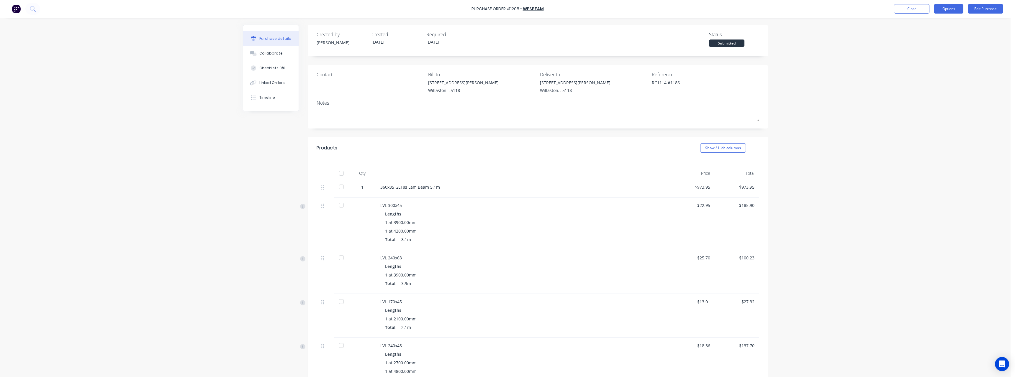
click at [944, 9] on button "Options" at bounding box center [949, 8] width 30 height 9
click at [941, 24] on div "Print / Email" at bounding box center [935, 24] width 45 height 9
click at [932, 37] on div "With pricing" at bounding box center [935, 36] width 45 height 9
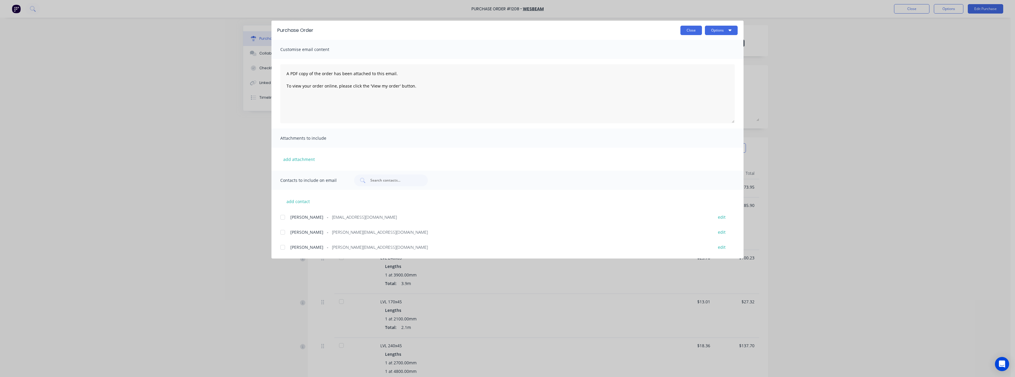
click at [690, 32] on button "Close" at bounding box center [692, 30] width 22 height 9
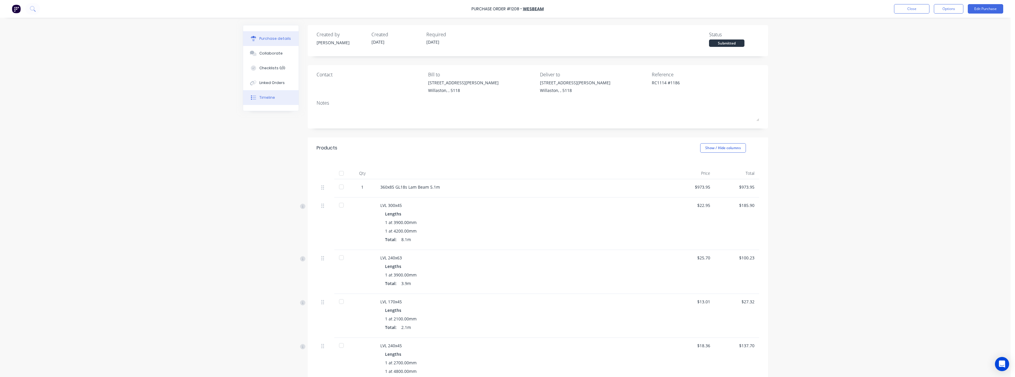
click at [262, 97] on div "Timeline" at bounding box center [267, 97] width 16 height 5
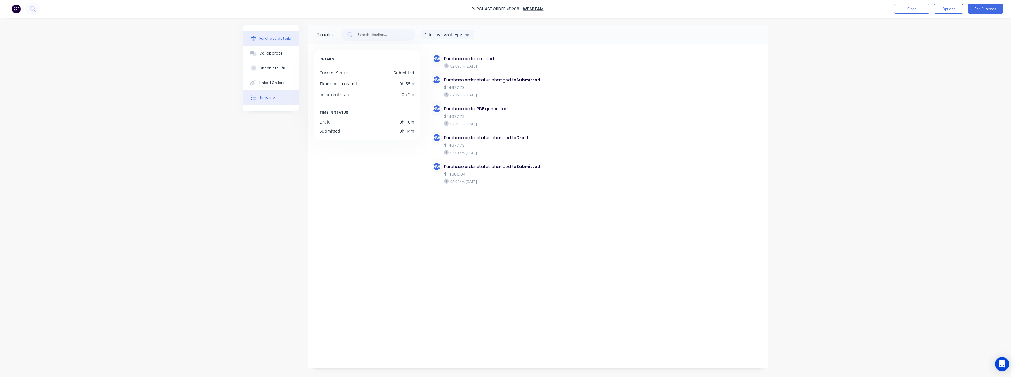
click at [268, 39] on div "Purchase details" at bounding box center [275, 38] width 32 height 5
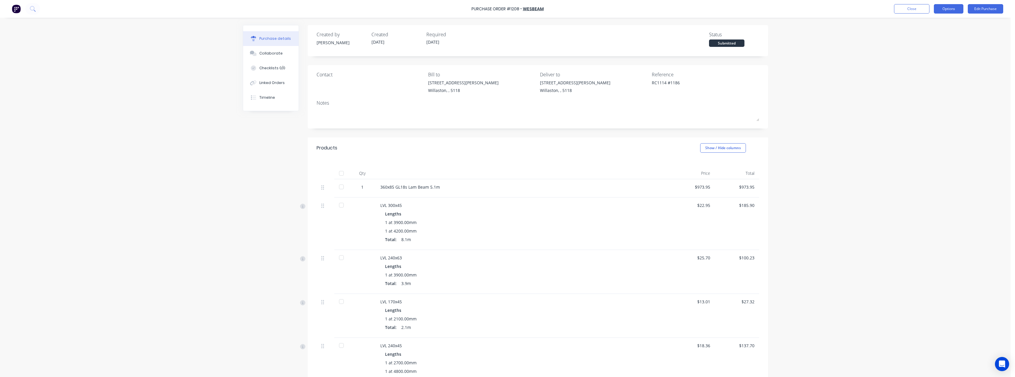
click at [957, 7] on button "Options" at bounding box center [949, 8] width 30 height 9
click at [946, 26] on div "Print / Email" at bounding box center [935, 24] width 45 height 9
click at [939, 34] on div "With pricing" at bounding box center [935, 36] width 45 height 9
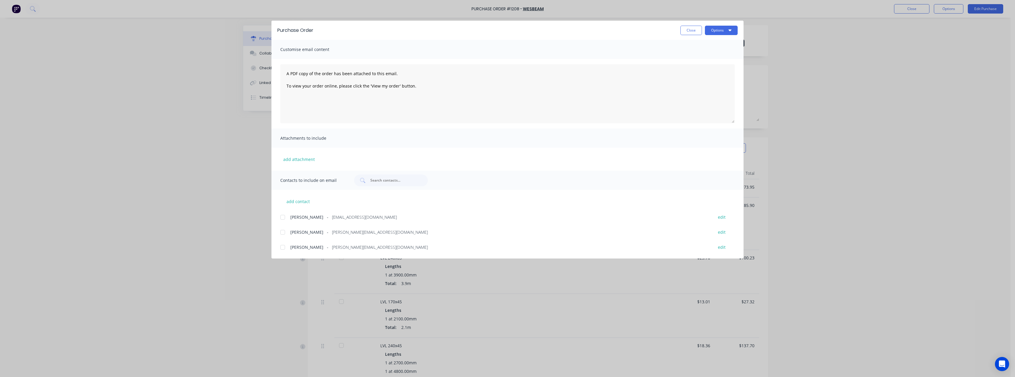
click at [346, 229] on span "[PERSON_NAME][EMAIL_ADDRESS][DOMAIN_NAME]" at bounding box center [380, 232] width 96 height 6
click at [708, 30] on button "Options" at bounding box center [721, 30] width 33 height 9
click at [703, 71] on div "Email" at bounding box center [709, 69] width 45 height 9
click at [691, 31] on button "Close" at bounding box center [692, 30] width 22 height 9
type textarea "x"
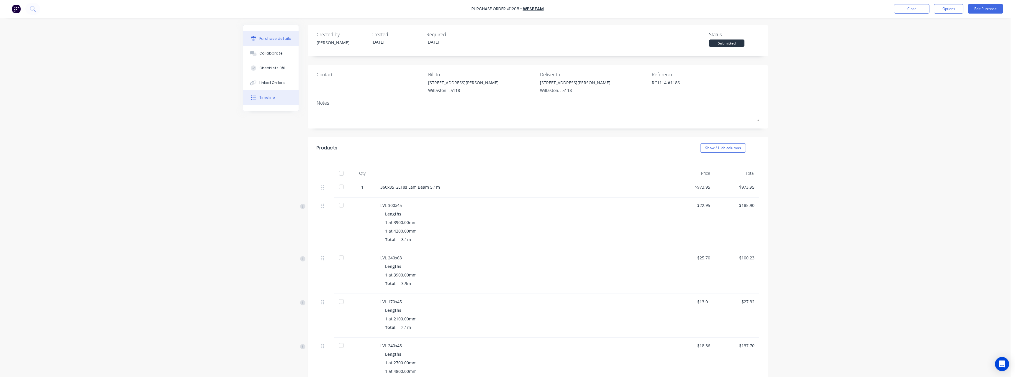
click at [272, 97] on div "Timeline" at bounding box center [267, 97] width 16 height 5
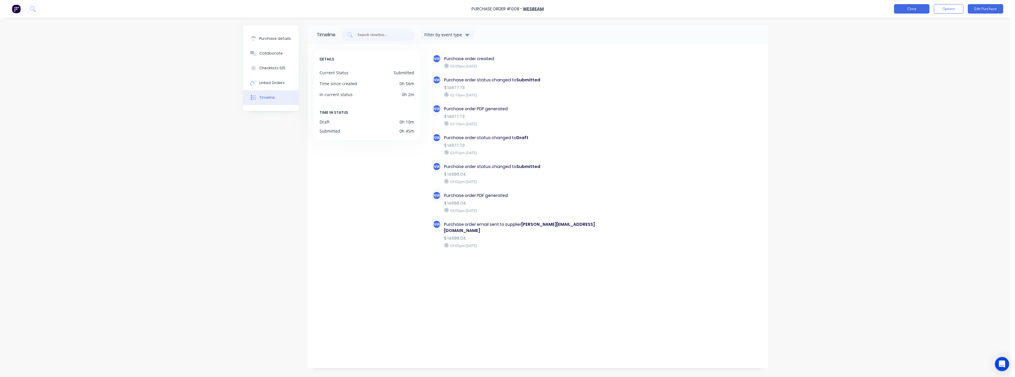
click at [908, 11] on button "Close" at bounding box center [911, 8] width 35 height 9
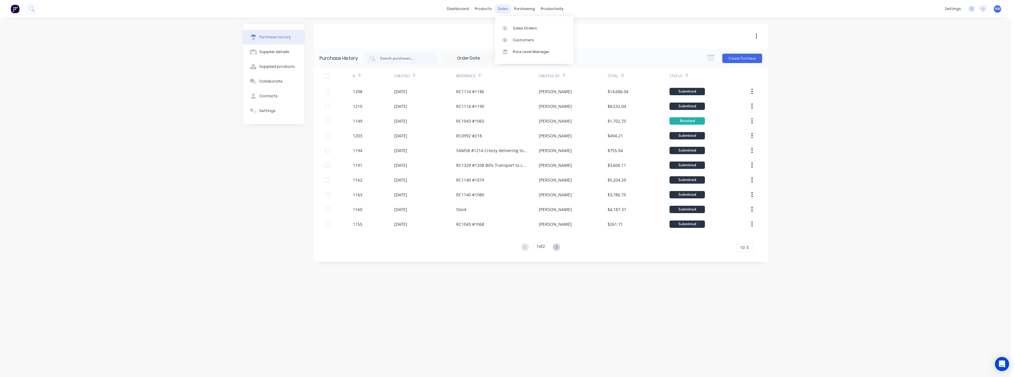
click at [505, 9] on div "sales" at bounding box center [503, 8] width 16 height 9
click at [515, 24] on link "Sales Orders" at bounding box center [534, 28] width 78 height 12
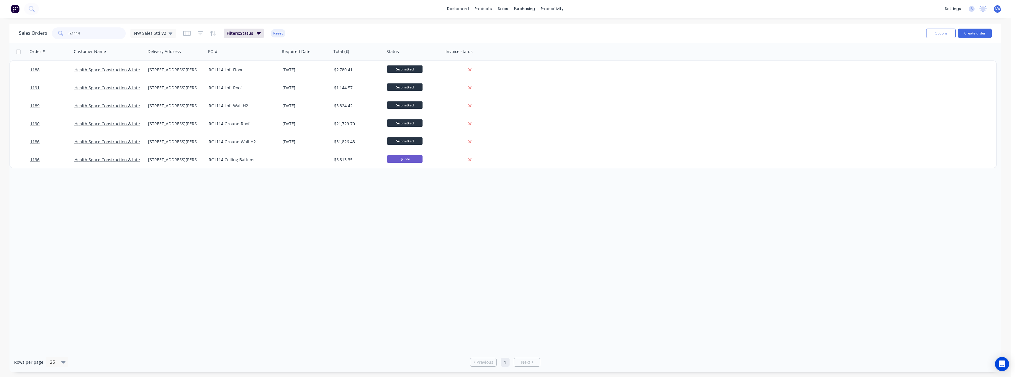
drag, startPoint x: 93, startPoint y: 32, endPoint x: 54, endPoint y: 38, distance: 39.1
click at [54, 38] on div "rc1114" at bounding box center [89, 33] width 74 height 12
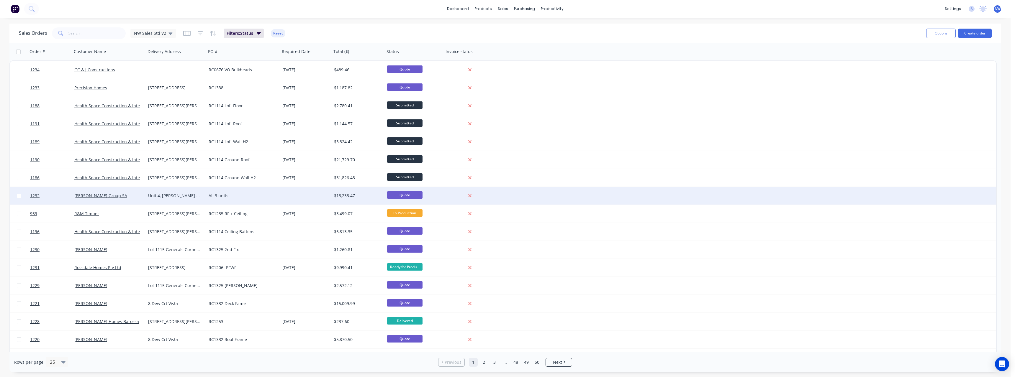
click at [175, 192] on div "Unit 4, [PERSON_NAME] Crt Renown Park" at bounding box center [176, 196] width 61 height 18
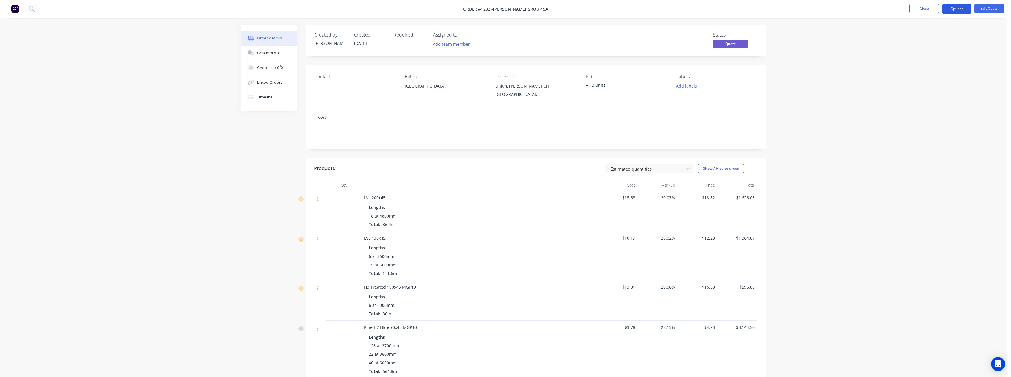
click at [961, 12] on button "Options" at bounding box center [957, 8] width 30 height 9
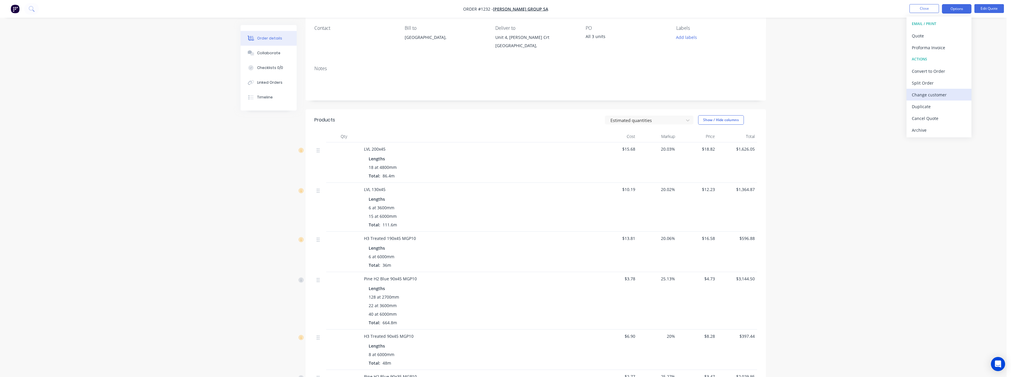
scroll to position [59, 0]
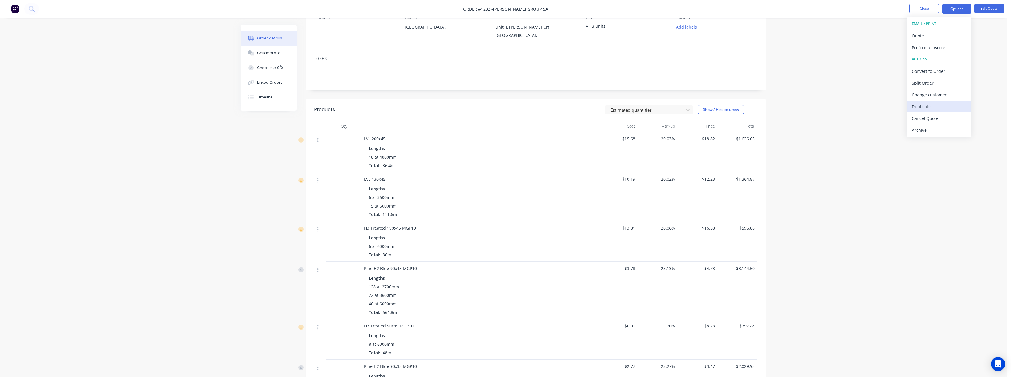
click at [935, 104] on div "Duplicate" at bounding box center [939, 106] width 54 height 9
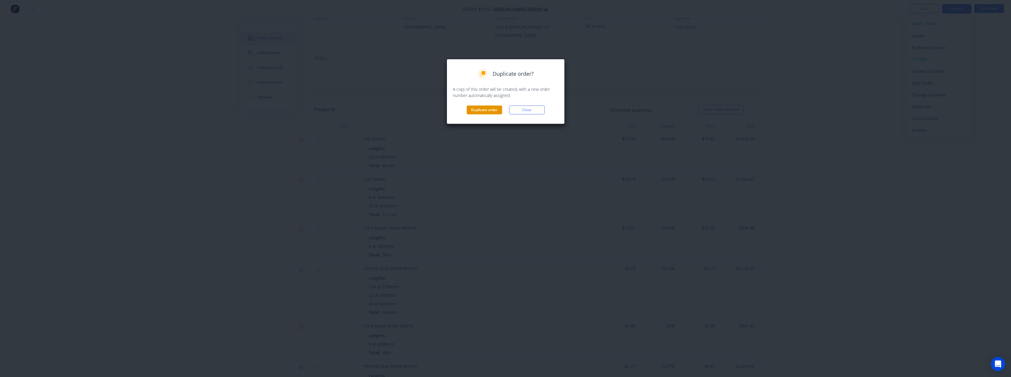
click at [473, 114] on button "Duplicate order" at bounding box center [484, 110] width 35 height 9
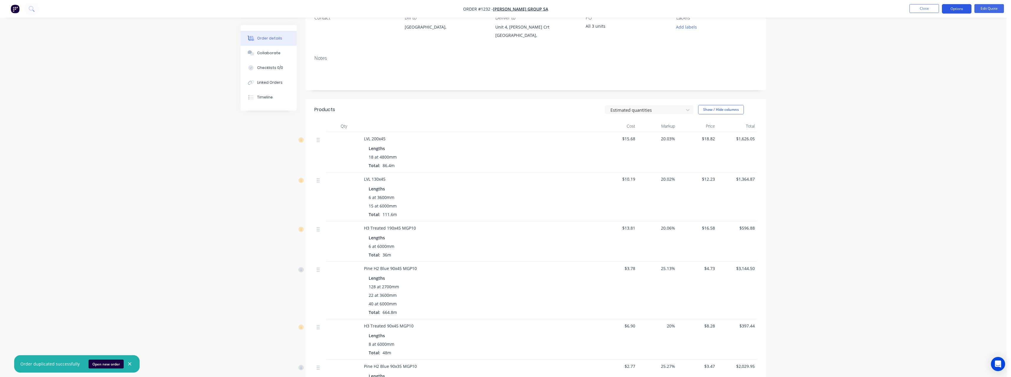
click at [962, 8] on button "Options" at bounding box center [957, 8] width 30 height 9
click at [930, 109] on div "Duplicate" at bounding box center [939, 106] width 54 height 9
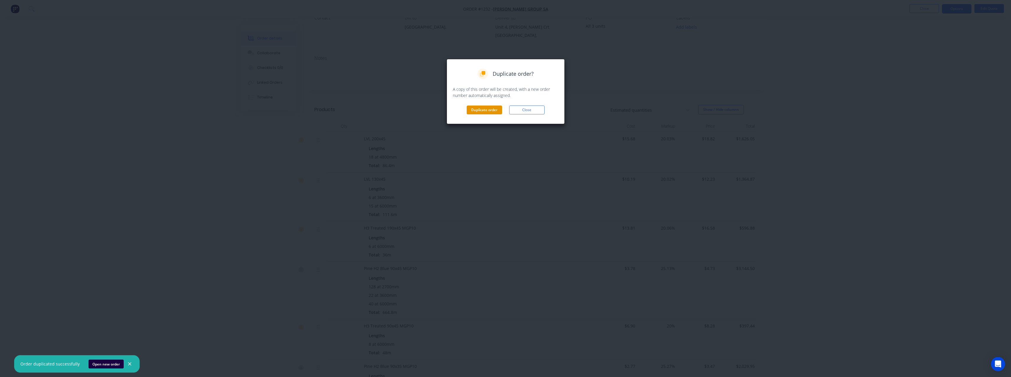
click at [488, 106] on button "Duplicate order" at bounding box center [484, 110] width 35 height 9
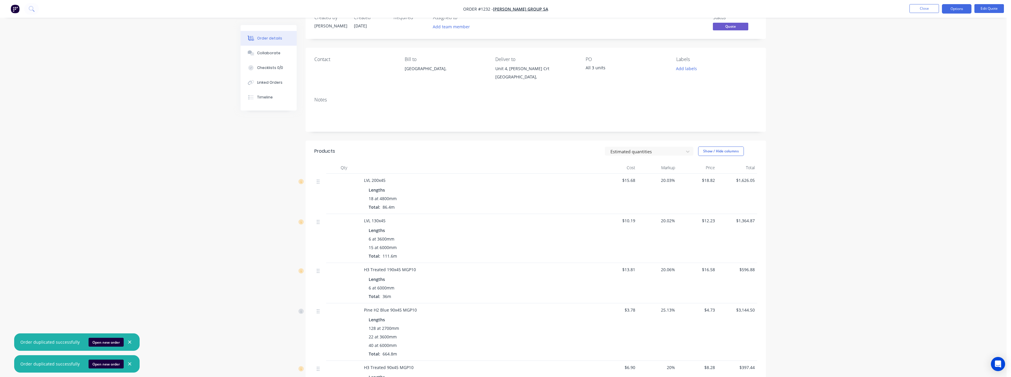
scroll to position [0, 0]
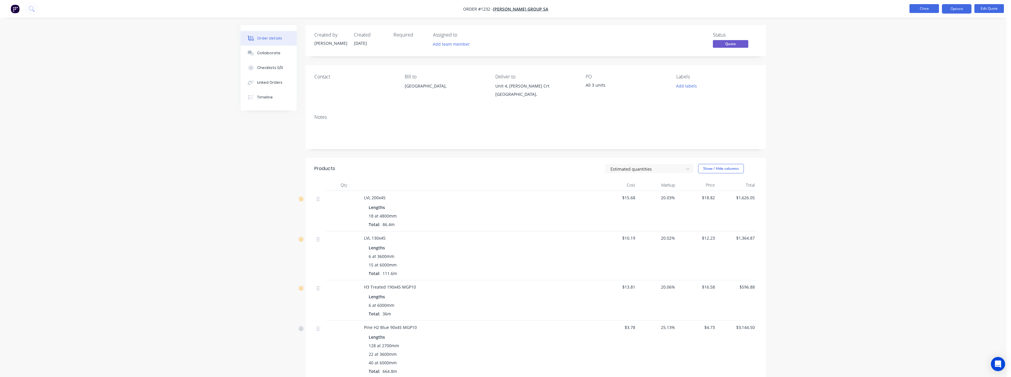
click at [924, 10] on button "Close" at bounding box center [924, 8] width 30 height 9
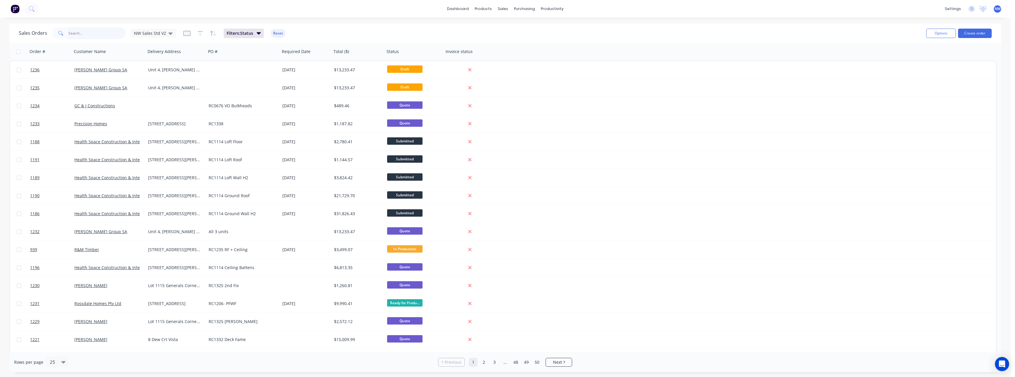
click at [98, 37] on input "text" at bounding box center [97, 33] width 58 height 12
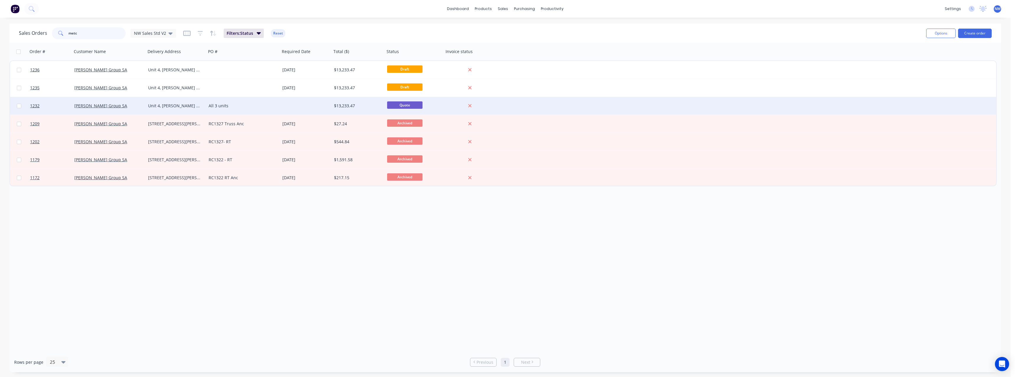
type input "metc"
click at [147, 107] on div "Unit 4, [PERSON_NAME] Crt Renown Park" at bounding box center [176, 106] width 61 height 18
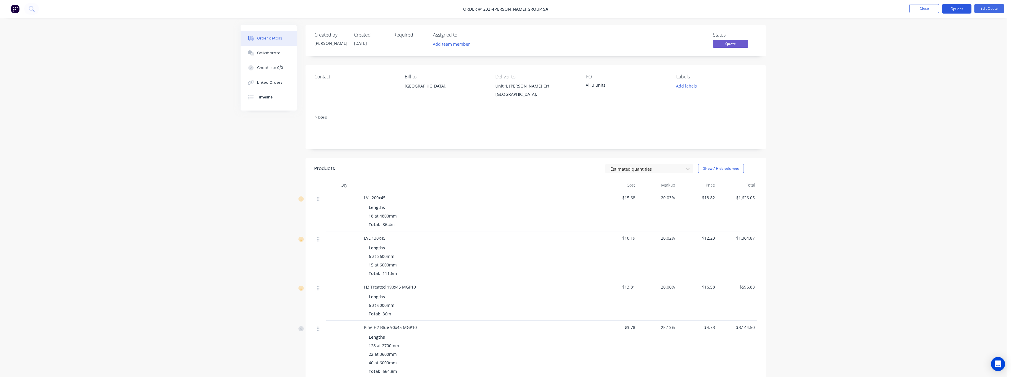
click at [957, 11] on button "Options" at bounding box center [957, 8] width 30 height 9
click at [944, 39] on div "Quote" at bounding box center [939, 36] width 54 height 9
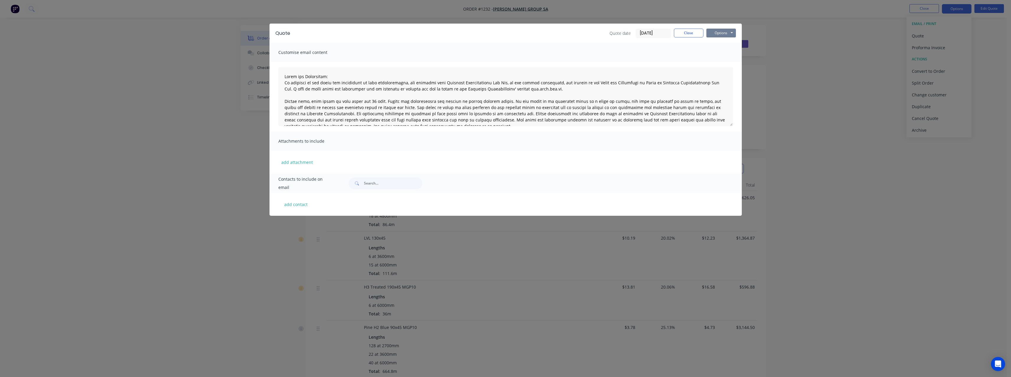
click at [715, 34] on button "Options" at bounding box center [721, 33] width 30 height 9
click at [722, 51] on button "Print" at bounding box center [725, 53] width 38 height 10
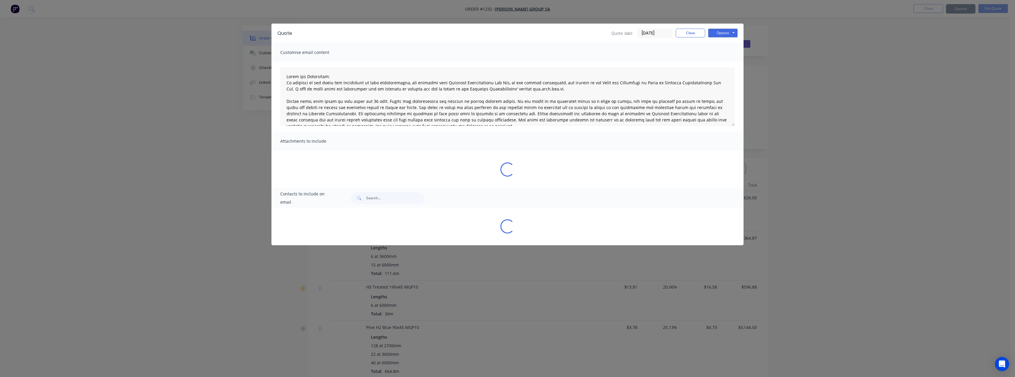
type textarea "Terms and Conditions: In addition to any terms and conditions in this communica…"
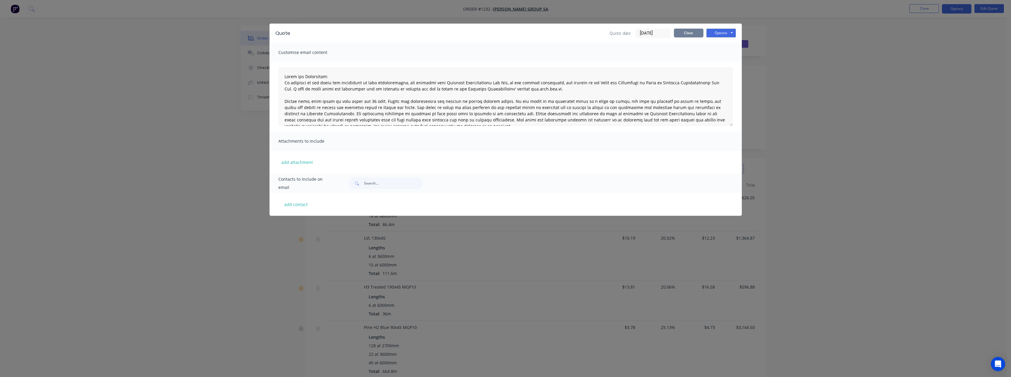
click at [690, 30] on button "Close" at bounding box center [689, 33] width 30 height 9
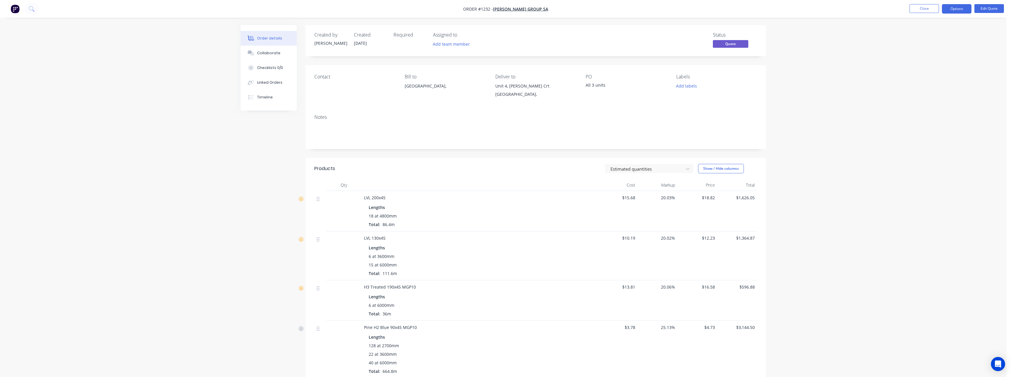
click at [398, 43] on div "Required" at bounding box center [409, 40] width 32 height 17
click at [993, 10] on button "Edit Quote" at bounding box center [989, 8] width 30 height 9
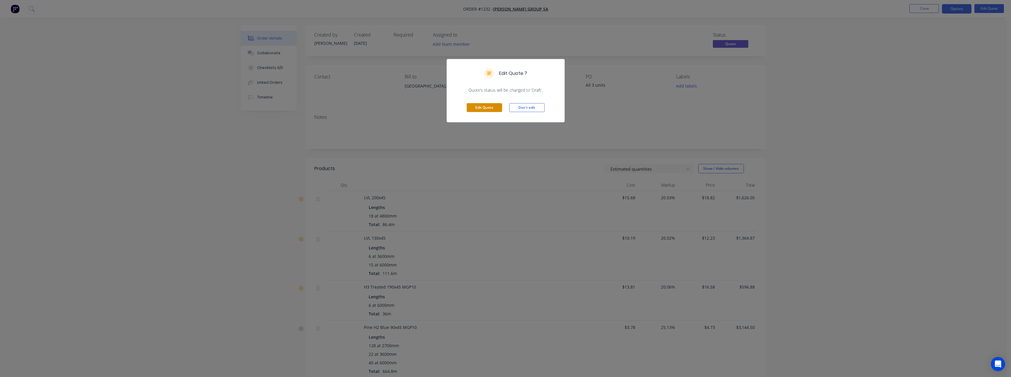
click at [489, 107] on button "Edit Quote" at bounding box center [484, 107] width 35 height 9
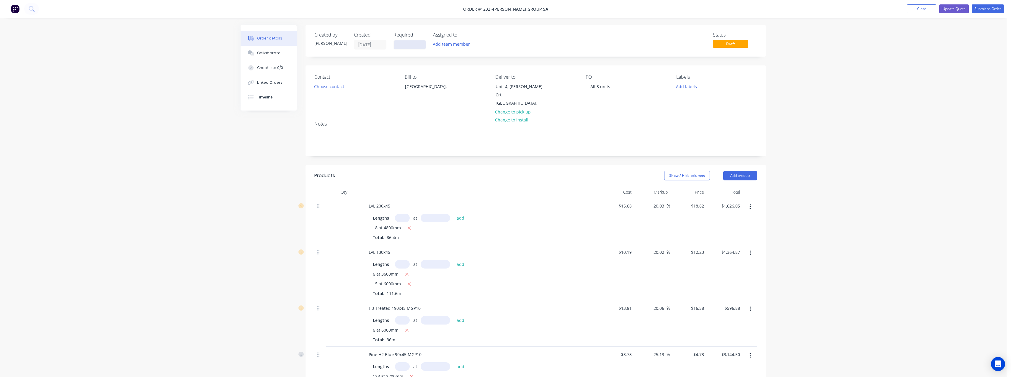
click at [410, 46] on input at bounding box center [410, 44] width 32 height 9
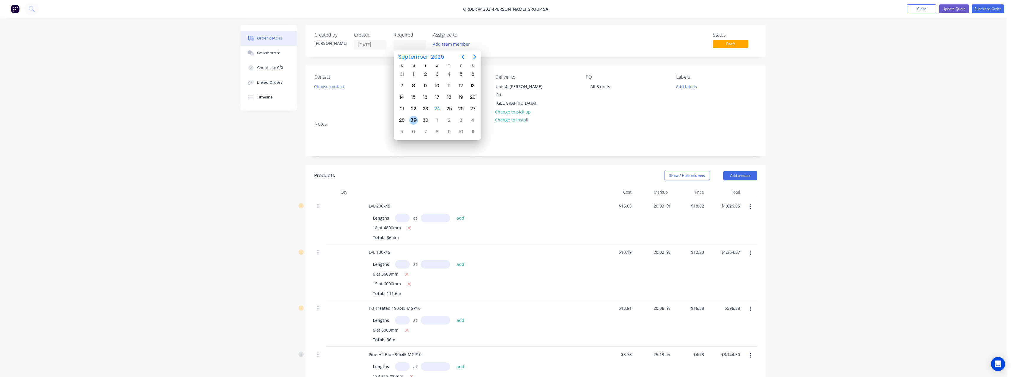
click at [416, 120] on div "29" at bounding box center [413, 120] width 9 height 9
type input "[DATE]"
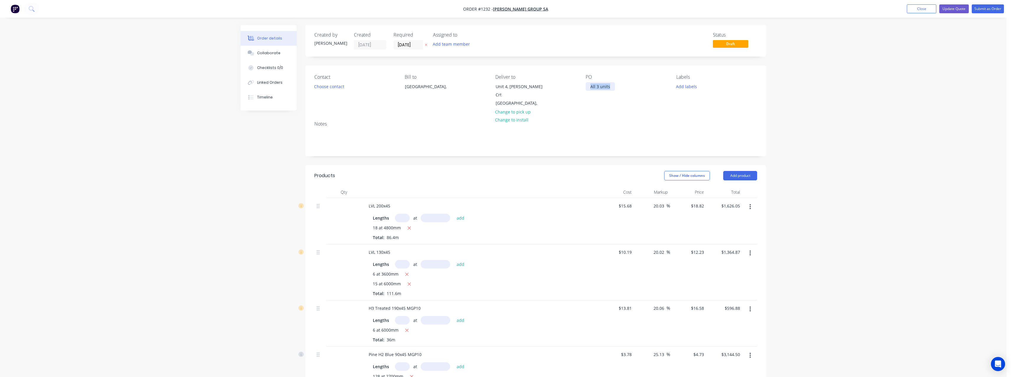
drag, startPoint x: 611, startPoint y: 86, endPoint x: 586, endPoint y: 88, distance: 25.7
click at [586, 88] on div "All 3 units" at bounding box center [600, 86] width 29 height 9
click at [403, 214] on input "text" at bounding box center [402, 218] width 15 height 9
type input "6"
type input "4800"
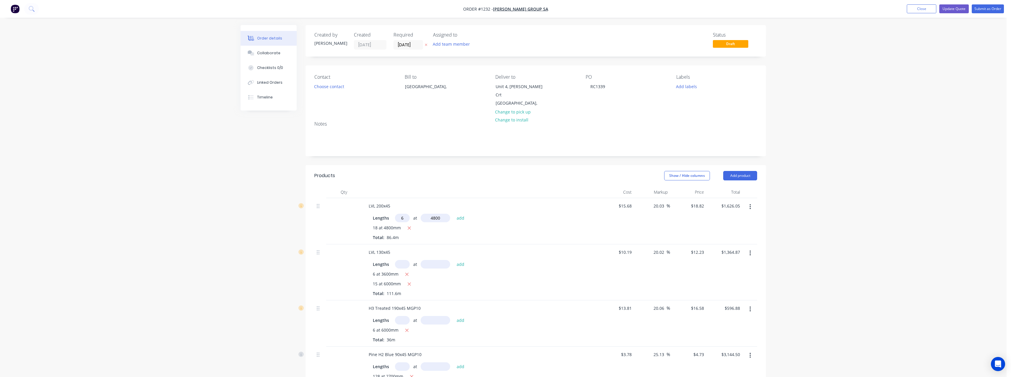
click at [454, 214] on button "add" at bounding box center [461, 218] width 14 height 8
click at [411, 226] on icon "button" at bounding box center [409, 228] width 4 height 5
type input "$542.02"
click at [402, 260] on input "text" at bounding box center [402, 264] width 15 height 9
type input "2"
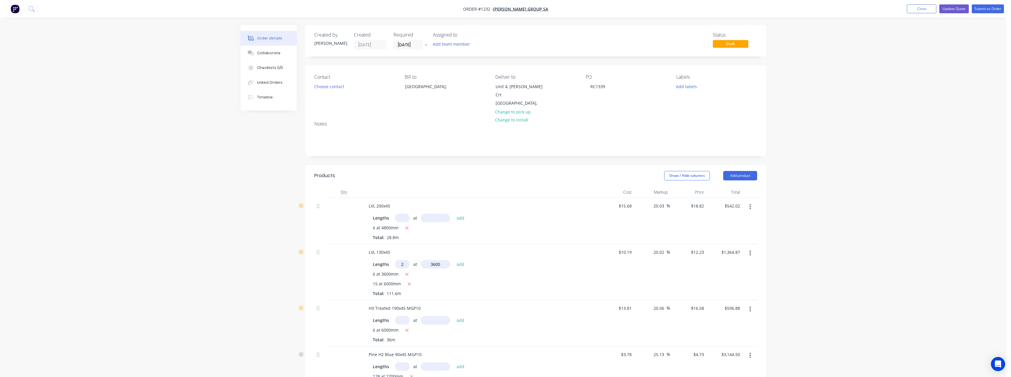
type input "3600"
click at [454, 260] on button "add" at bounding box center [461, 264] width 14 height 8
type input "$1,452.92"
type input "5"
type input "6000"
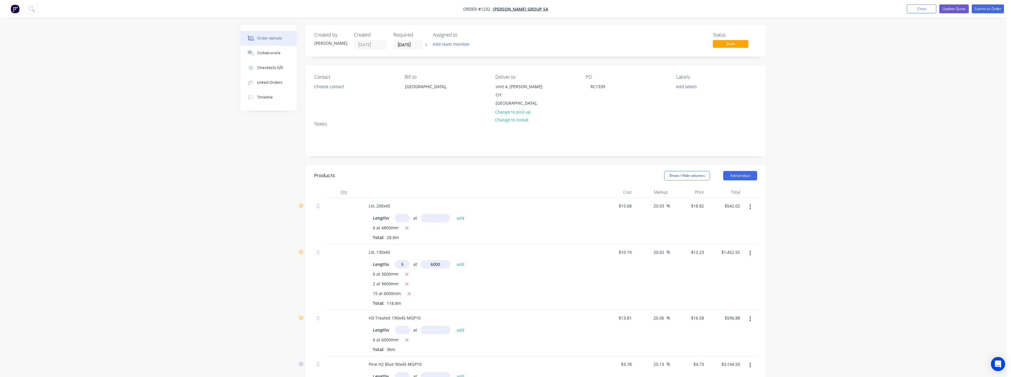
click at [454, 260] on button "add" at bounding box center [461, 264] width 14 height 8
click at [411, 291] on button "button" at bounding box center [409, 294] width 7 height 7
click at [408, 273] on icon "button" at bounding box center [406, 274] width 3 height 3
type input "$454.96"
click at [406, 316] on input "text" at bounding box center [402, 320] width 15 height 9
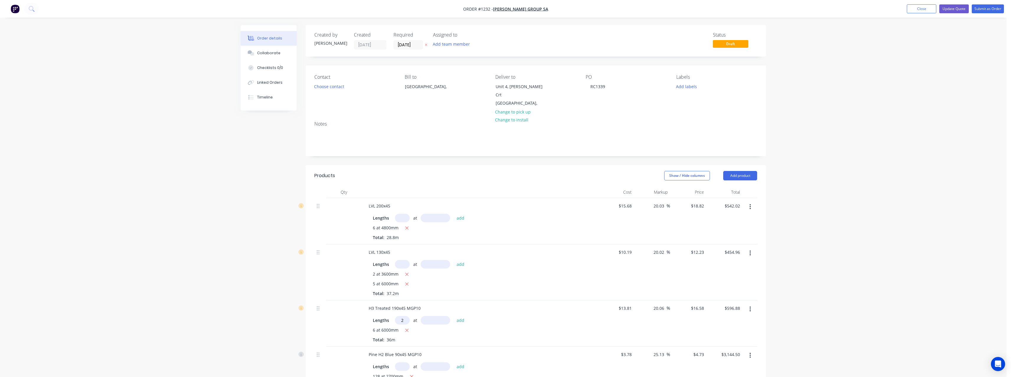
type input "2"
type input "6000"
click at [454, 316] on button "add" at bounding box center [461, 320] width 14 height 8
click at [407, 328] on icon "button" at bounding box center [407, 330] width 4 height 5
type input "$198.96"
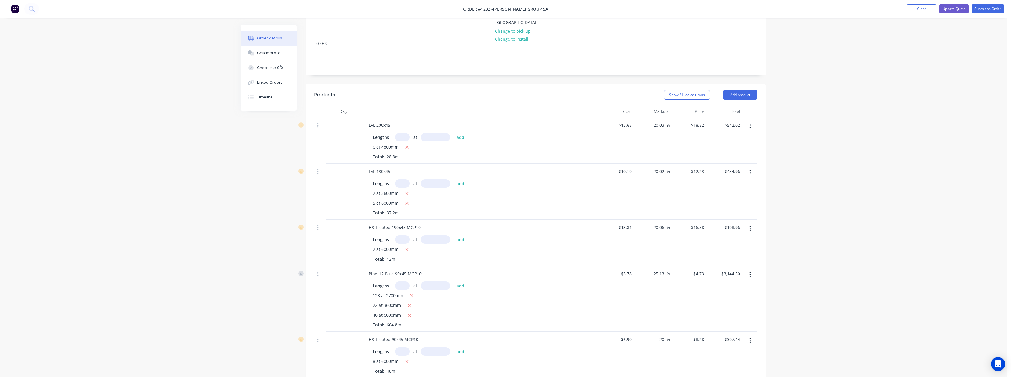
scroll to position [89, 0]
click at [404, 274] on input "text" at bounding box center [402, 278] width 15 height 9
type input "50"
type input "2700"
click at [454, 274] on button "add" at bounding box center [461, 278] width 14 height 8
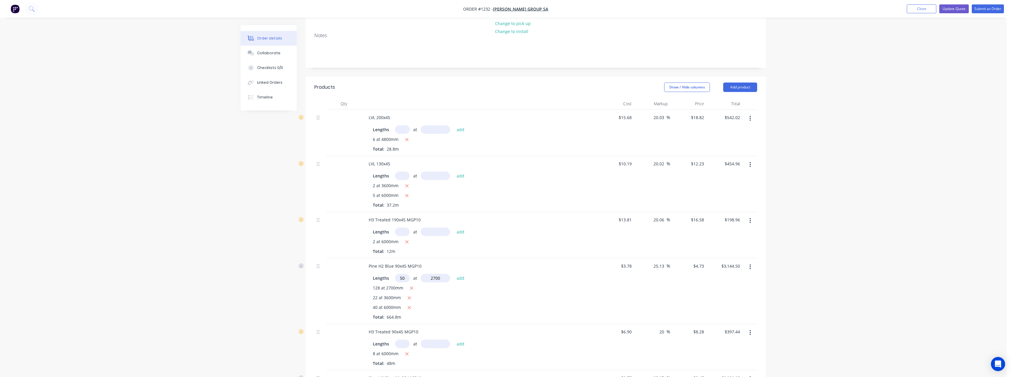
type input "$3,783.05"
type input "16"
type input "6000"
click at [454, 274] on button "add" at bounding box center [461, 278] width 14 height 8
click at [411, 286] on icon "button" at bounding box center [412, 288] width 4 height 5
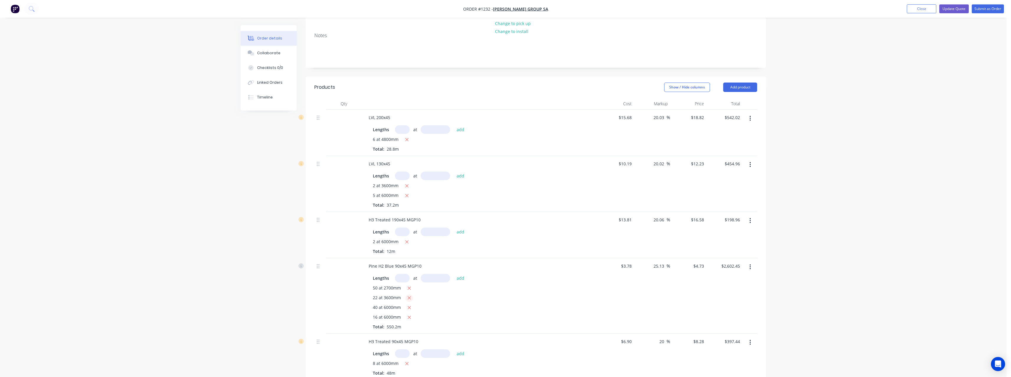
click at [410, 297] on icon "button" at bounding box center [409, 298] width 3 height 3
click at [410, 296] on icon "button" at bounding box center [409, 298] width 4 height 5
type input "$1,092.63"
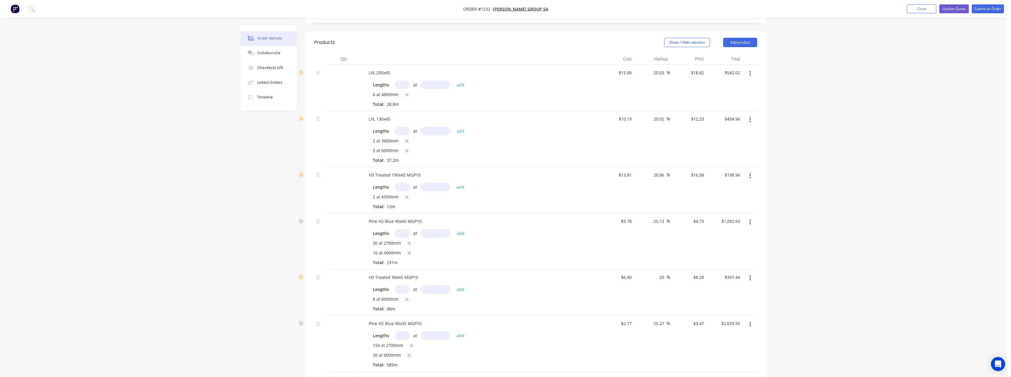
scroll to position [148, 0]
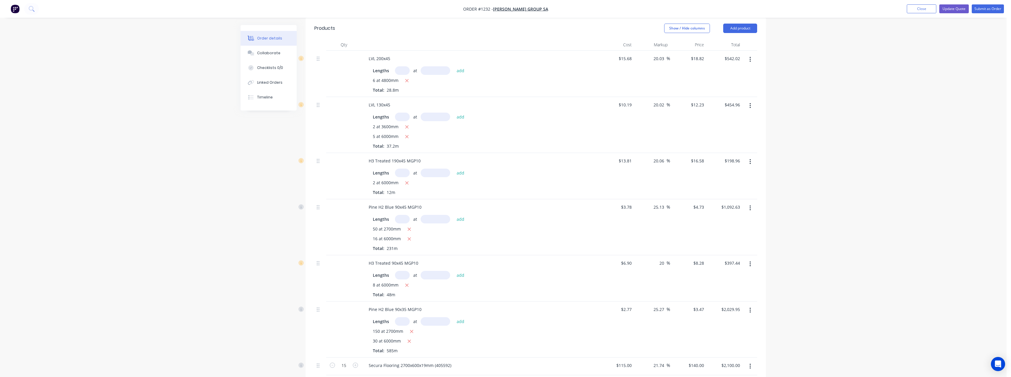
click at [751, 259] on button "button" at bounding box center [750, 264] width 14 height 11
click at [727, 311] on div "Delete" at bounding box center [728, 315] width 45 height 9
click at [398, 271] on input "text" at bounding box center [402, 275] width 15 height 9
type input "50"
type input "2700"
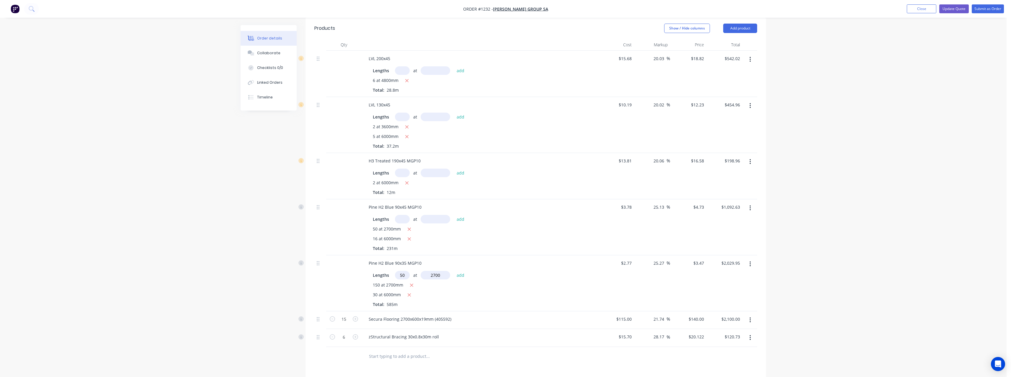
click at [454, 271] on button "add" at bounding box center [461, 275] width 14 height 8
type input "$2,498.40"
type input "10"
type input "6000"
click at [454, 271] on button "add" at bounding box center [461, 275] width 14 height 8
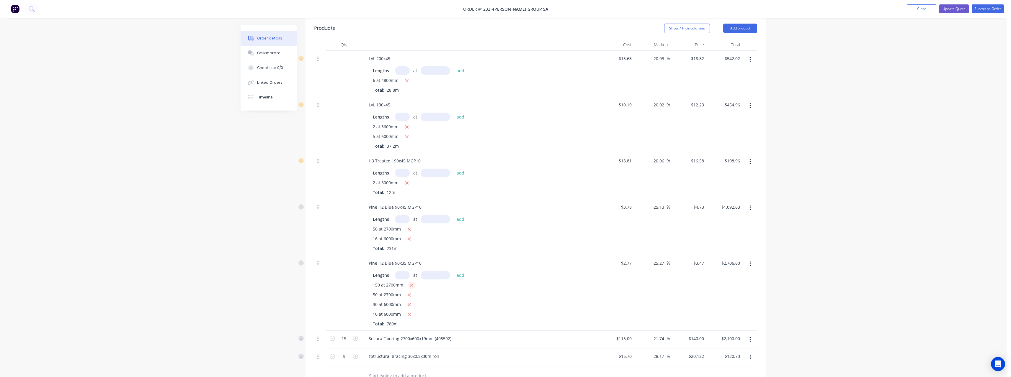
click at [411, 283] on icon "button" at bounding box center [412, 285] width 4 height 5
click at [410, 293] on icon "button" at bounding box center [409, 295] width 4 height 5
type input "$676.65"
click at [350, 316] on input "15" at bounding box center [343, 319] width 15 height 9
type input "5"
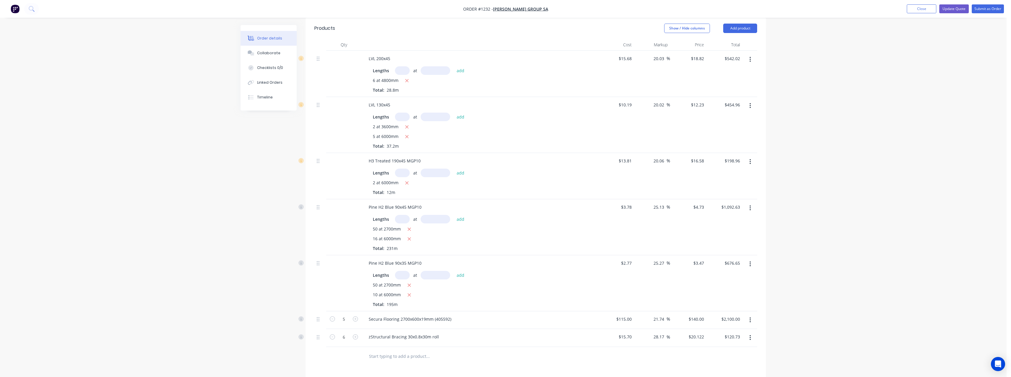
type input "$700.00"
click at [269, 347] on div "Created by [PERSON_NAME] Created [DATE] Required [DATE] Assigned to Add team me…" at bounding box center [503, 196] width 525 height 637
click at [346, 333] on input "6" at bounding box center [343, 337] width 15 height 9
type input "2"
type input "$40.24"
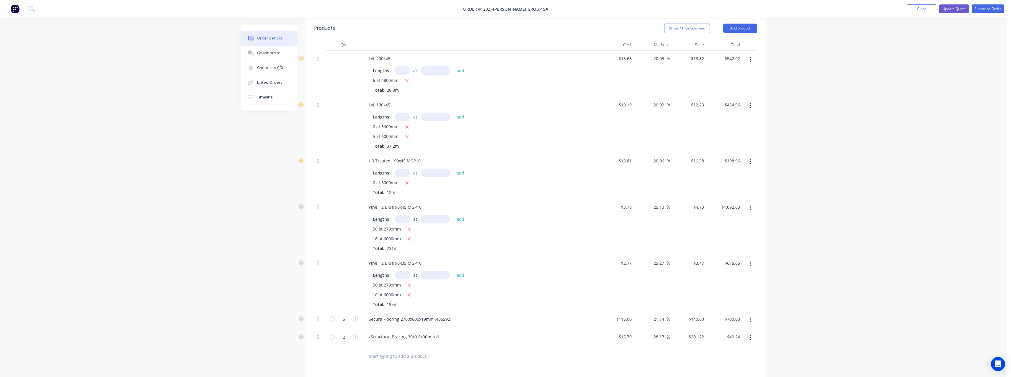
click at [295, 334] on div "Created by [PERSON_NAME] Created [DATE] Required [DATE] Assigned to Add team me…" at bounding box center [503, 196] width 525 height 637
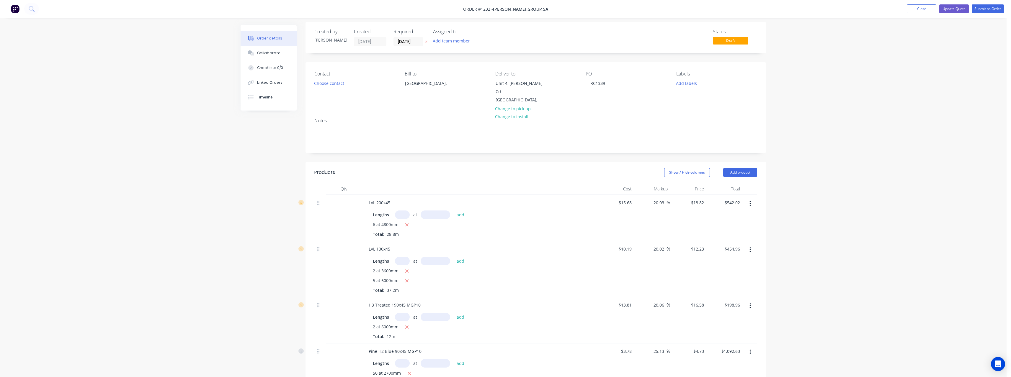
scroll to position [0, 0]
click at [986, 11] on button "Submit as Order" at bounding box center [988, 8] width 32 height 9
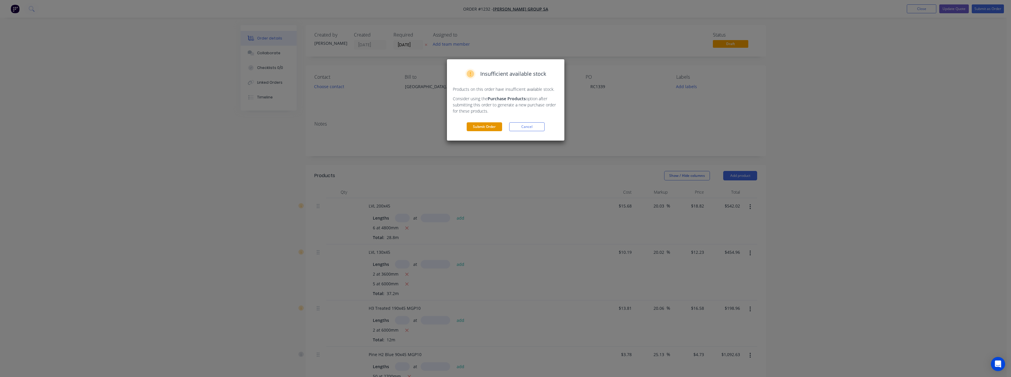
click at [496, 129] on button "Submit Order" at bounding box center [484, 126] width 35 height 9
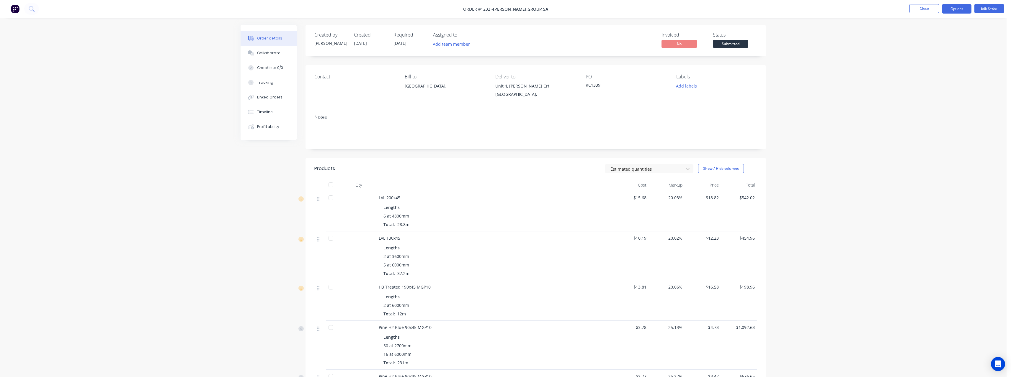
click at [953, 9] on button "Options" at bounding box center [957, 8] width 30 height 9
click at [944, 74] on div "Work Order" at bounding box center [939, 71] width 54 height 9
click at [934, 60] on div "Without pricing" at bounding box center [939, 59] width 54 height 9
click at [729, 45] on span "Submitted" at bounding box center [730, 43] width 35 height 7
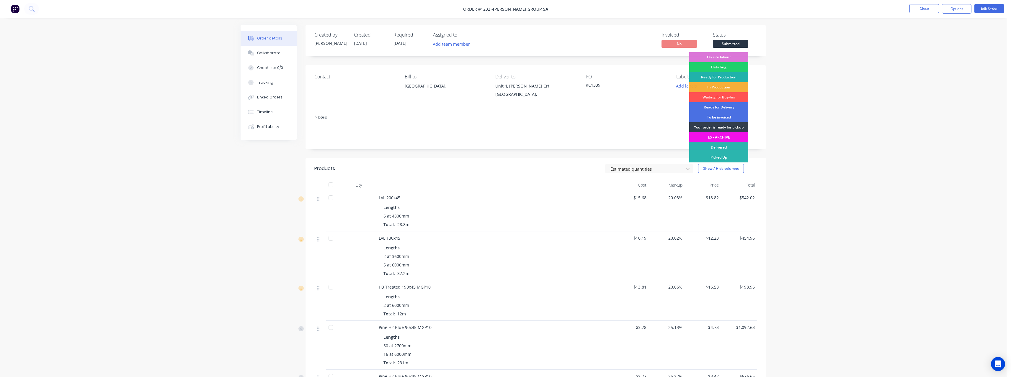
click at [731, 77] on div "Ready for Production" at bounding box center [718, 77] width 59 height 10
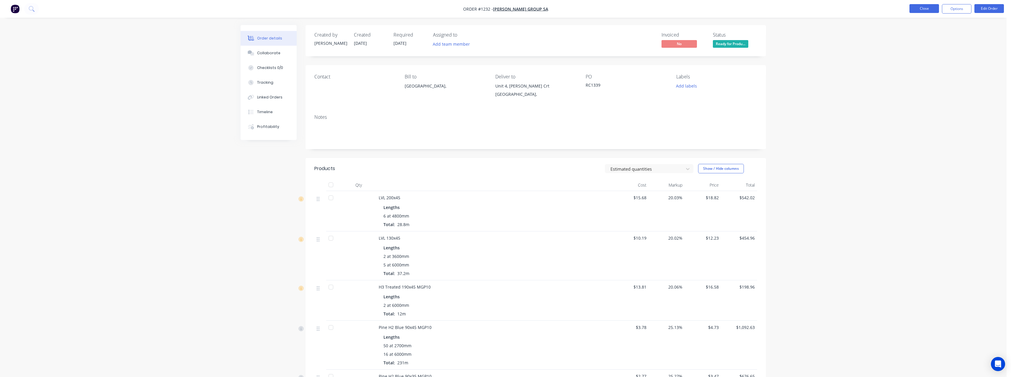
click at [931, 12] on button "Close" at bounding box center [924, 8] width 30 height 9
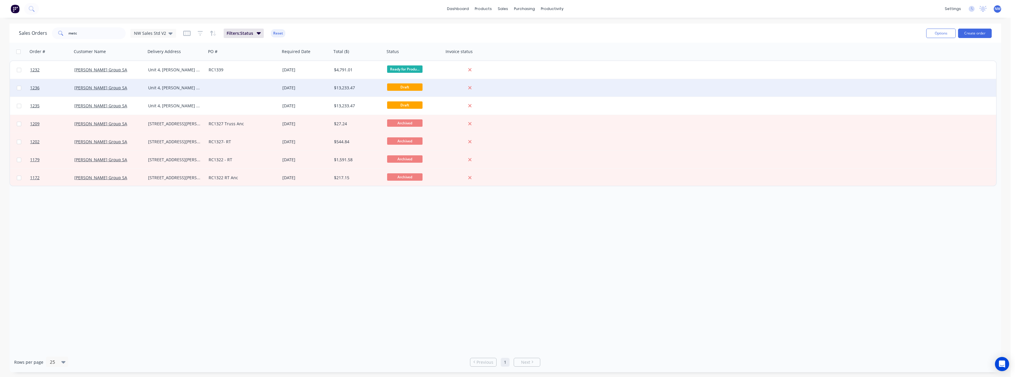
click at [202, 88] on div "Unit 4, [PERSON_NAME] Crt Renown Park" at bounding box center [176, 88] width 56 height 6
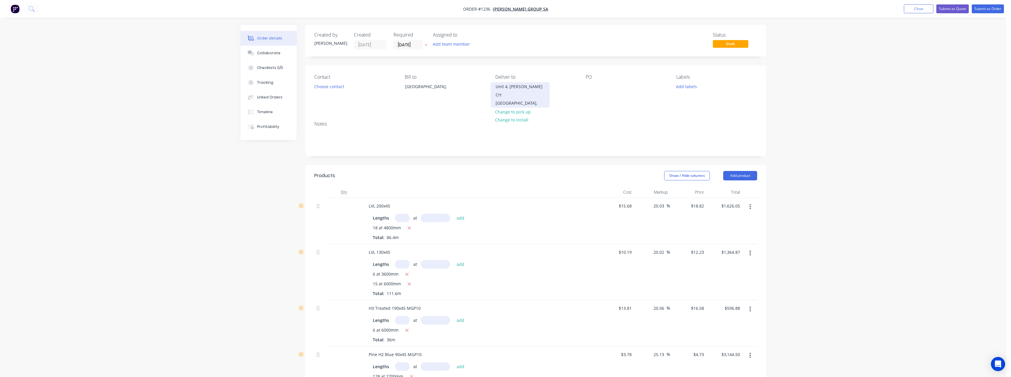
click at [527, 91] on div "Unit 4, [PERSON_NAME] Crt" at bounding box center [520, 91] width 49 height 17
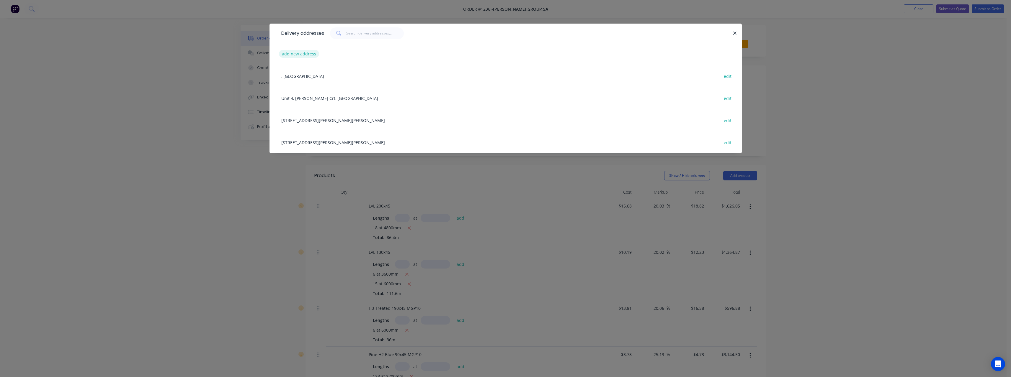
click at [301, 52] on button "add new address" at bounding box center [299, 54] width 40 height 8
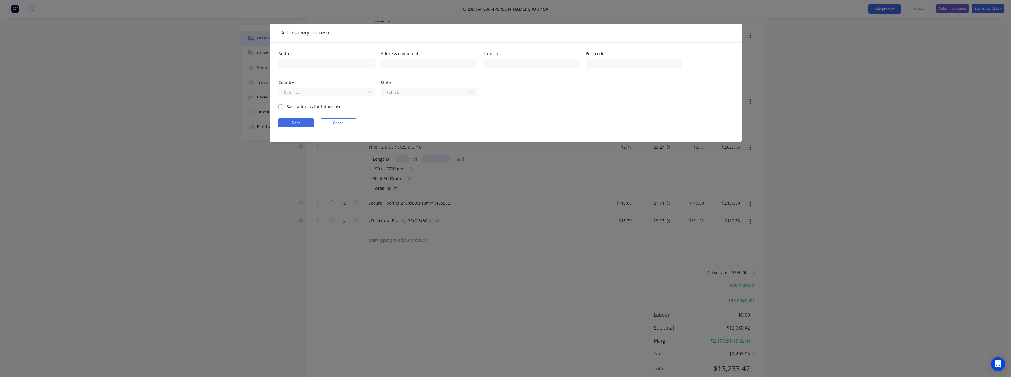
scroll to position [330, 0]
click at [307, 61] on input "text" at bounding box center [326, 63] width 97 height 9
click at [291, 64] on input "Unit 4, [PERSON_NAME] Crt" at bounding box center [326, 63] width 97 height 9
type input "Unit 24, [PERSON_NAME] Crt"
click at [494, 63] on input "text" at bounding box center [531, 63] width 97 height 9
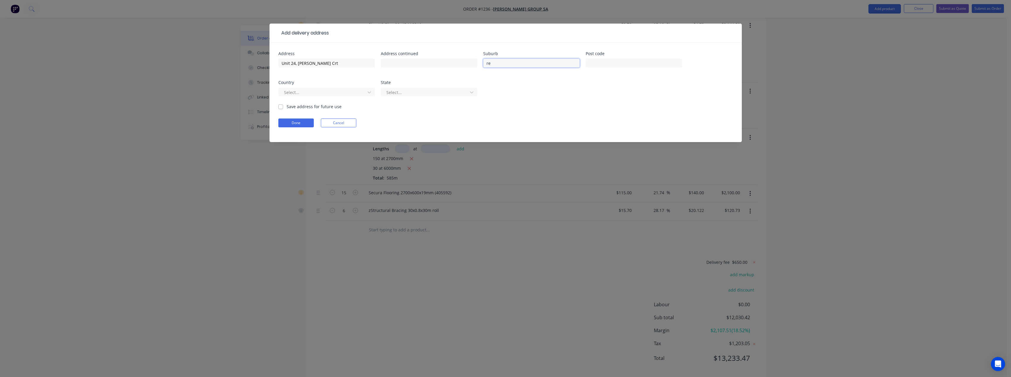
type input "[GEOGRAPHIC_DATA]"
click at [287, 107] on label "Save address for future use" at bounding box center [314, 107] width 55 height 6
click at [280, 107] on input "Save address for future use" at bounding box center [280, 107] width 5 height 6
checkbox input "true"
click at [298, 126] on button "Done" at bounding box center [295, 123] width 35 height 9
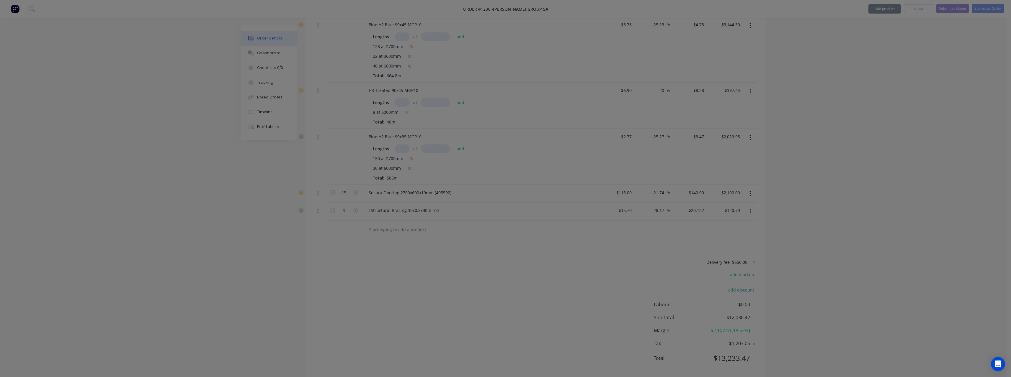
scroll to position [0, 0]
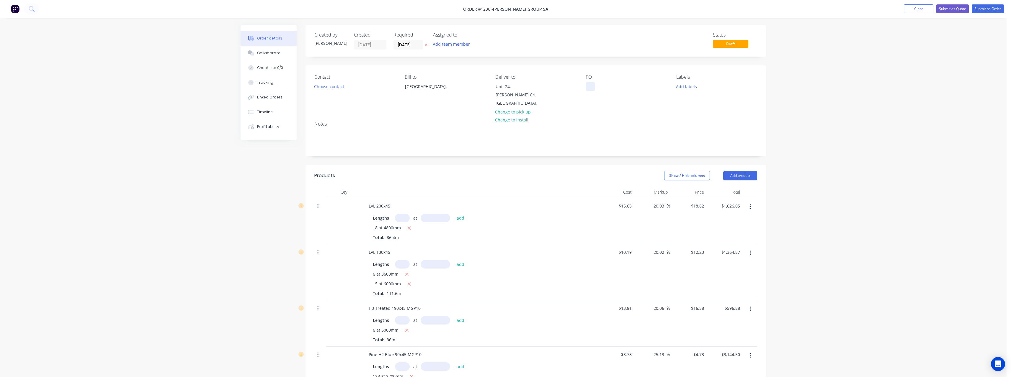
drag, startPoint x: 590, startPoint y: 85, endPoint x: 575, endPoint y: 106, distance: 25.6
click at [590, 86] on div at bounding box center [590, 86] width 9 height 9
click at [402, 214] on input "text" at bounding box center [402, 218] width 15 height 9
type input "6"
click at [454, 214] on button "add" at bounding box center [461, 218] width 14 height 8
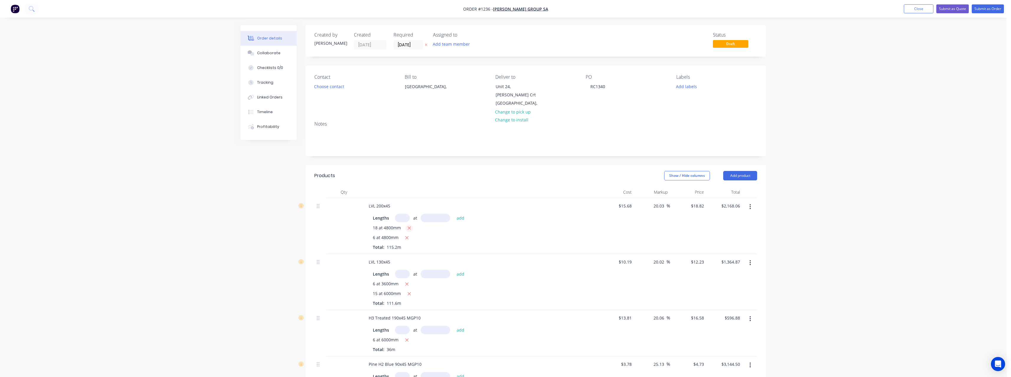
click at [410, 227] on icon "button" at bounding box center [409, 228] width 3 height 3
click at [408, 272] on icon "button" at bounding box center [407, 274] width 4 height 5
click at [408, 272] on icon "button" at bounding box center [409, 274] width 4 height 5
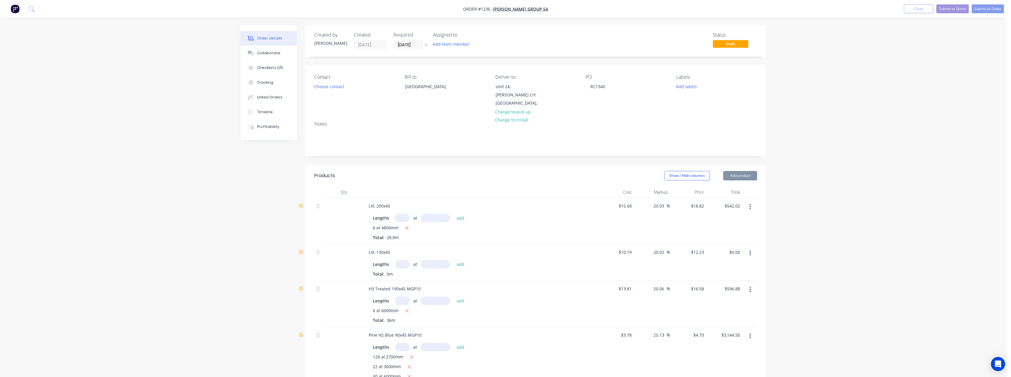
click at [406, 260] on input "text" at bounding box center [402, 264] width 15 height 9
click at [454, 260] on button "add" at bounding box center [461, 264] width 14 height 8
click at [403, 316] on input "text" at bounding box center [402, 320] width 15 height 9
click at [454, 316] on button "add" at bounding box center [461, 320] width 14 height 8
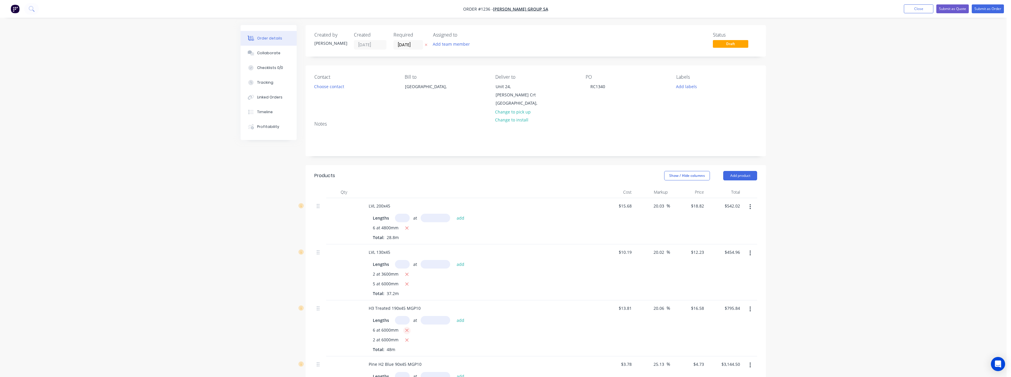
click at [409, 327] on button "button" at bounding box center [406, 330] width 7 height 7
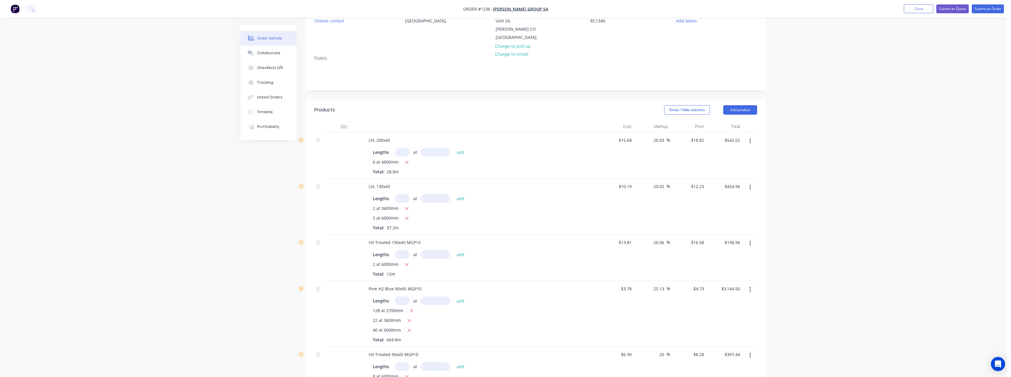
scroll to position [89, 0]
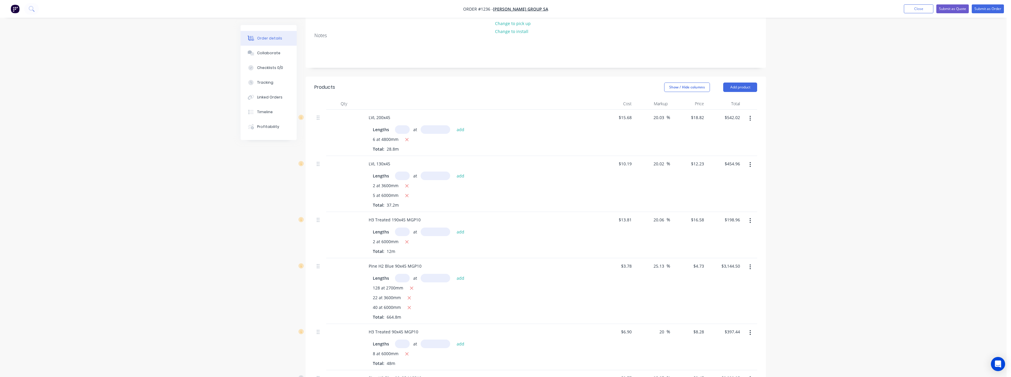
click at [403, 274] on input "text" at bounding box center [402, 278] width 15 height 9
click at [454, 274] on button "add" at bounding box center [461, 278] width 14 height 8
click at [413, 286] on icon "button" at bounding box center [412, 288] width 4 height 5
click at [410, 296] on icon "button" at bounding box center [409, 298] width 4 height 5
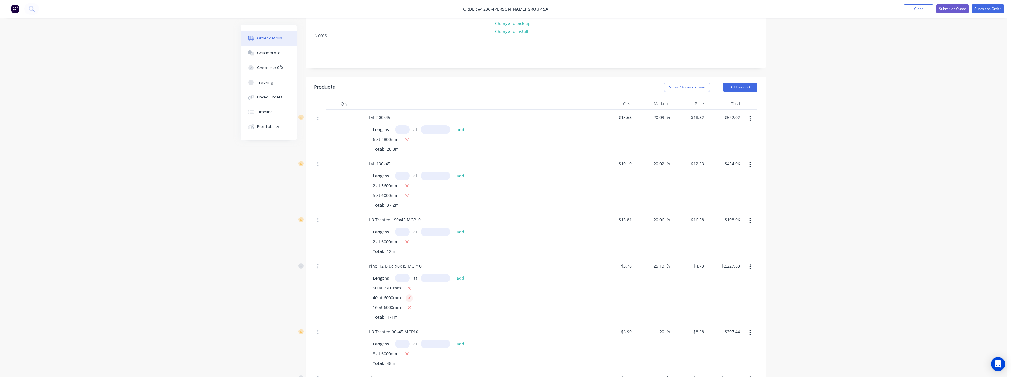
click at [410, 296] on icon "button" at bounding box center [409, 298] width 4 height 5
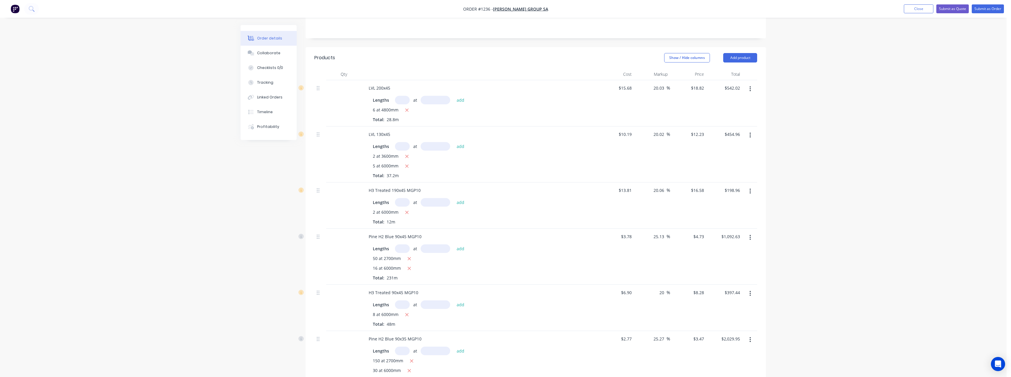
click at [752, 289] on button "button" at bounding box center [750, 294] width 14 height 11
click at [728, 341] on div "Delete" at bounding box center [728, 345] width 45 height 9
click at [406, 301] on input "text" at bounding box center [402, 305] width 15 height 9
click at [454, 301] on button "add" at bounding box center [461, 305] width 14 height 8
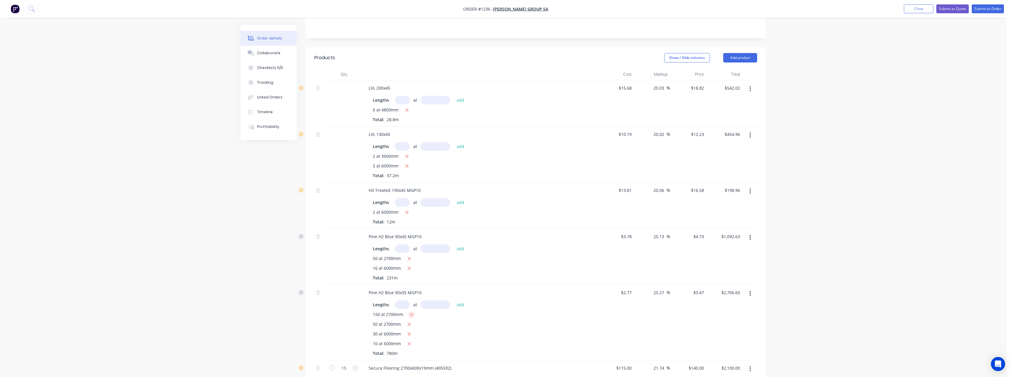
click at [413, 313] on icon "button" at bounding box center [412, 315] width 4 height 5
click at [410, 322] on icon "button" at bounding box center [409, 324] width 4 height 5
click at [349, 345] on input "15" at bounding box center [343, 349] width 15 height 9
click at [345, 362] on input "6" at bounding box center [343, 366] width 15 height 9
drag, startPoint x: 470, startPoint y: 291, endPoint x: 479, endPoint y: 287, distance: 9.5
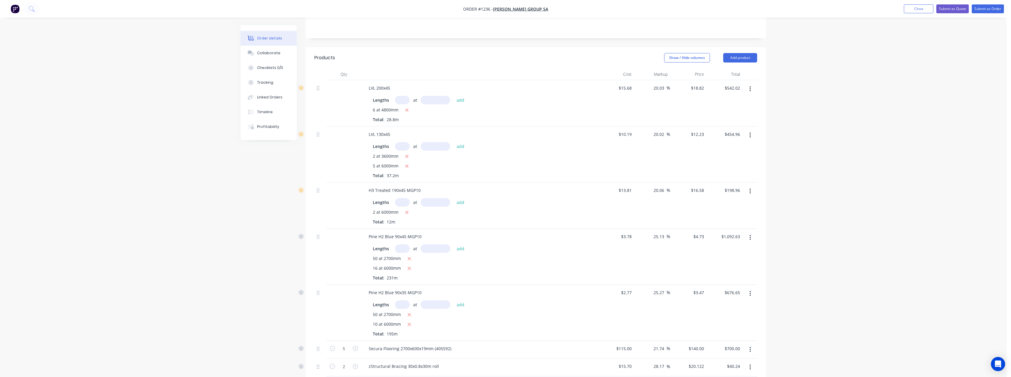
click at [470, 291] on div "Pine H2 Blue 90x35 MGP10 Lengths at add 50 at 2700mm 10 at 6000mm Total: 195m" at bounding box center [480, 313] width 236 height 56
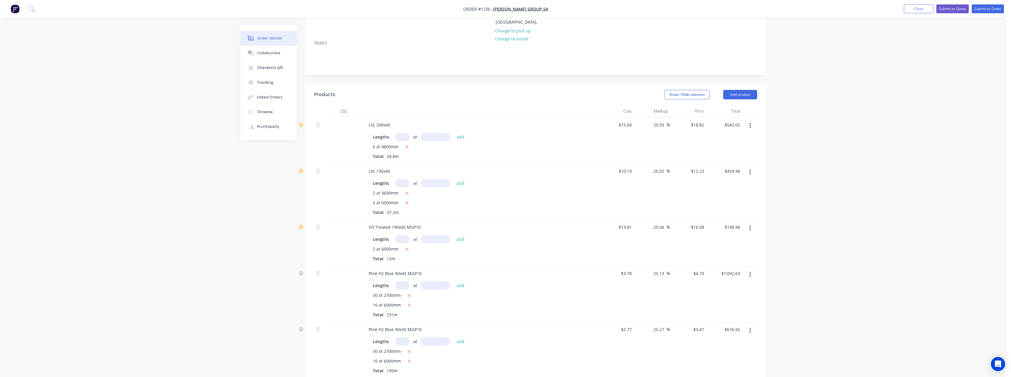
scroll to position [30, 0]
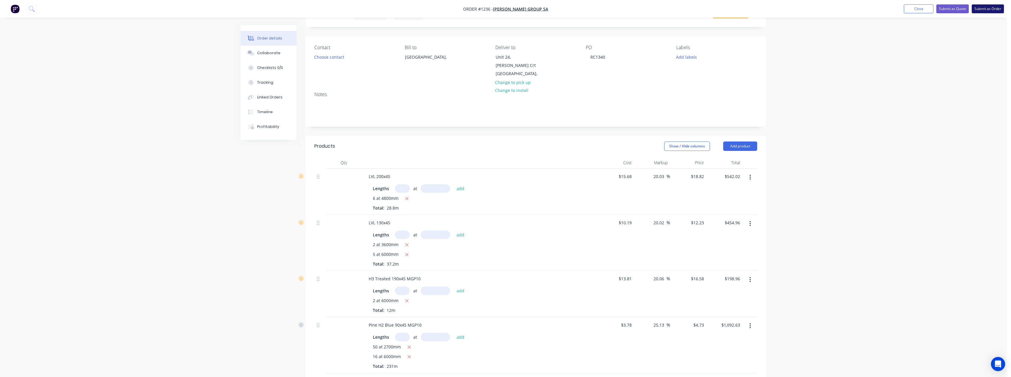
click at [988, 9] on button "Submit as Order" at bounding box center [988, 8] width 32 height 9
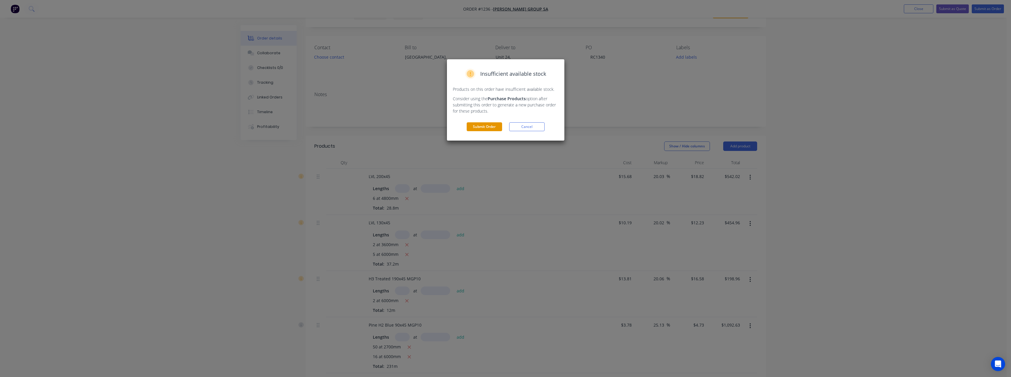
click at [499, 125] on button "Submit Order" at bounding box center [484, 126] width 35 height 9
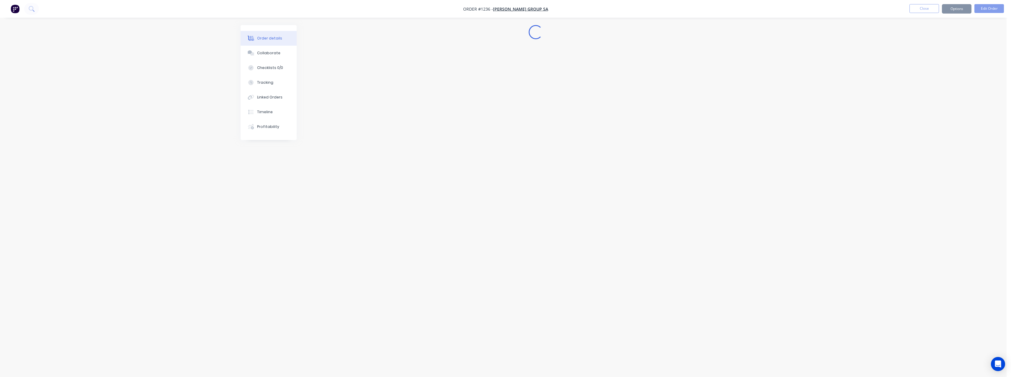
scroll to position [0, 0]
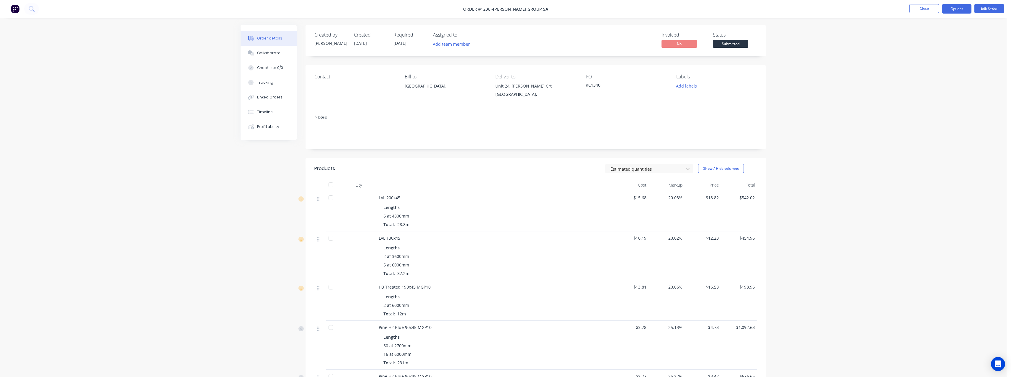
click at [954, 8] on button "Options" at bounding box center [957, 8] width 30 height 9
click at [934, 73] on div "Work Order" at bounding box center [939, 71] width 54 height 9
click at [927, 60] on div "Without pricing" at bounding box center [939, 59] width 54 height 9
click at [739, 43] on span "Submitted" at bounding box center [730, 43] width 35 height 7
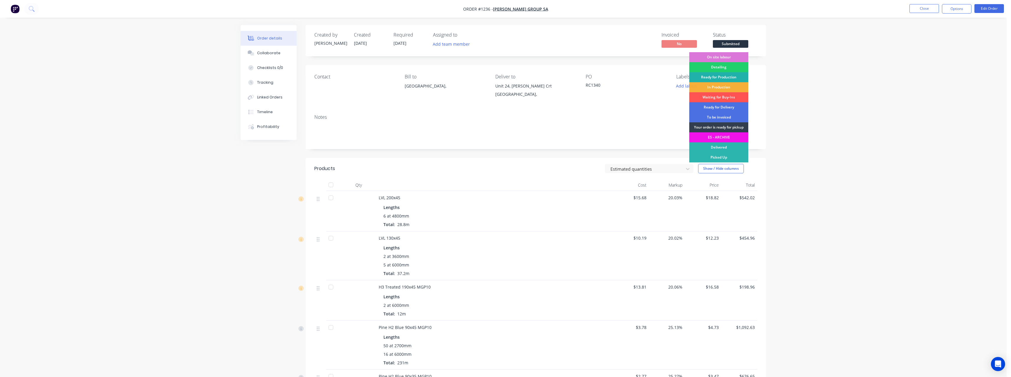
click at [730, 75] on div "Ready for Production" at bounding box center [718, 77] width 59 height 10
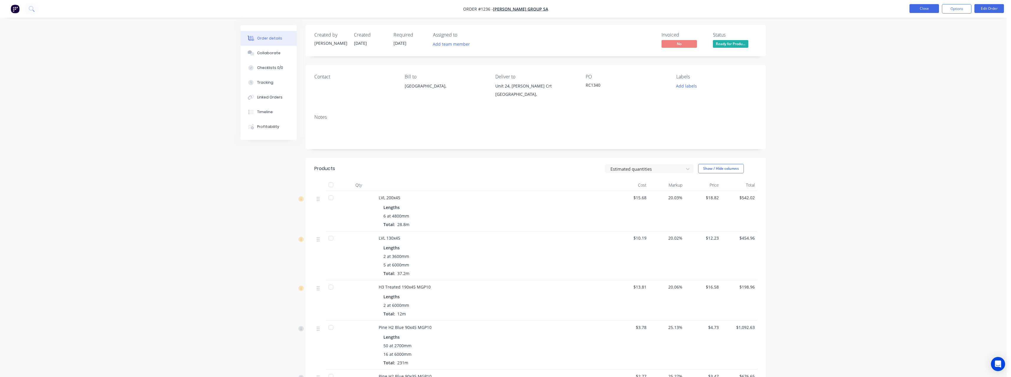
click at [926, 10] on button "Close" at bounding box center [924, 8] width 30 height 9
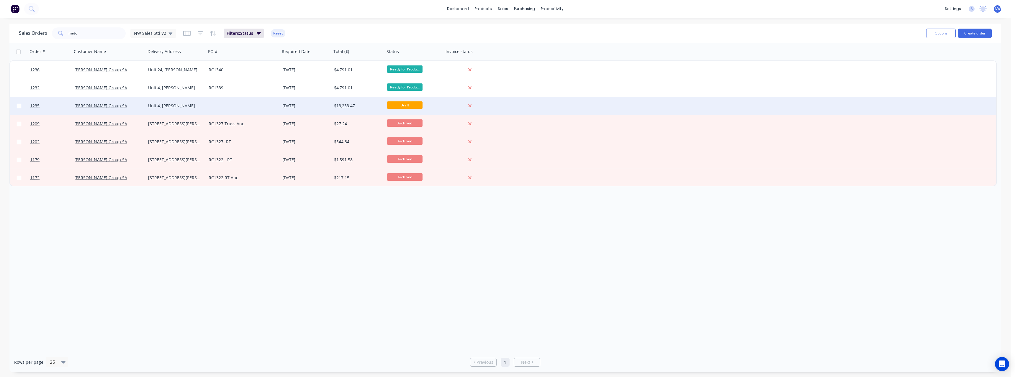
click at [233, 104] on div at bounding box center [243, 106] width 74 height 18
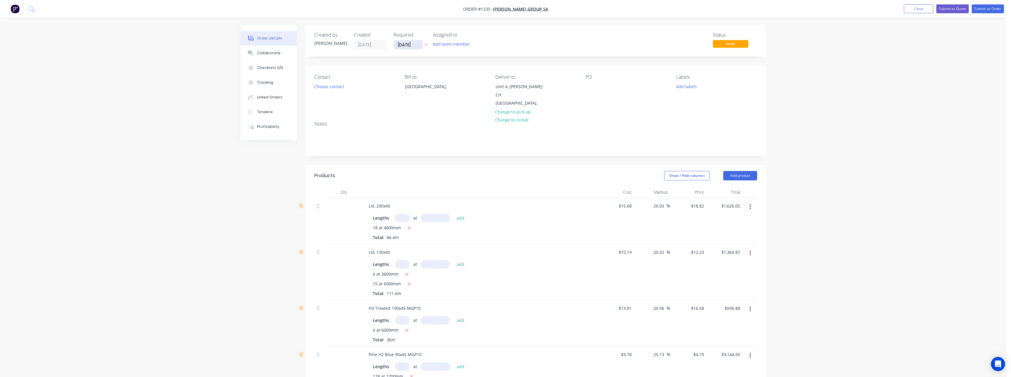
click at [416, 47] on input "[DATE]" at bounding box center [408, 44] width 29 height 9
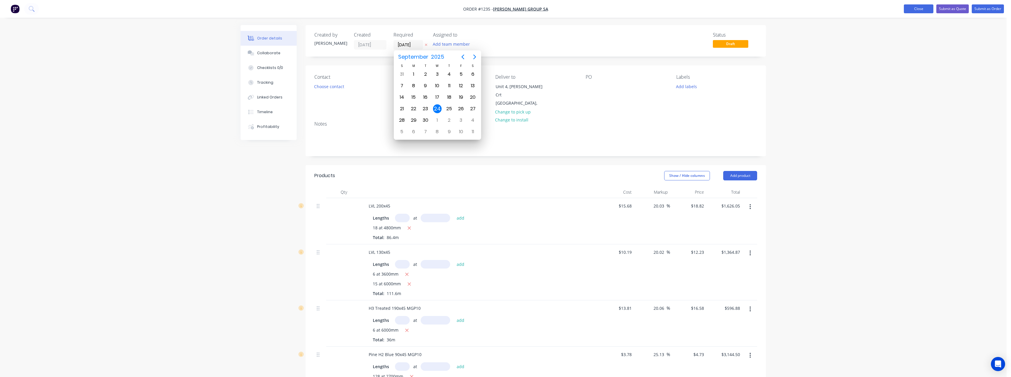
click at [908, 8] on button "Close" at bounding box center [919, 8] width 30 height 9
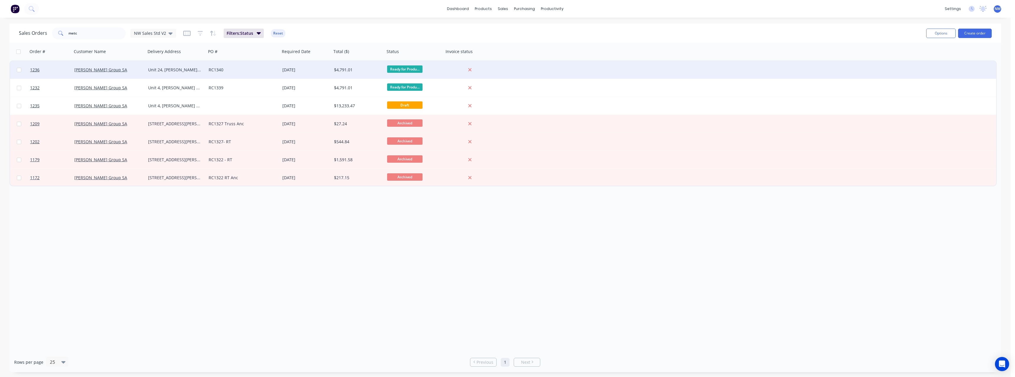
click at [161, 71] on div "Unit 24, [PERSON_NAME] Crt [GEOGRAPHIC_DATA]" at bounding box center [174, 70] width 53 height 6
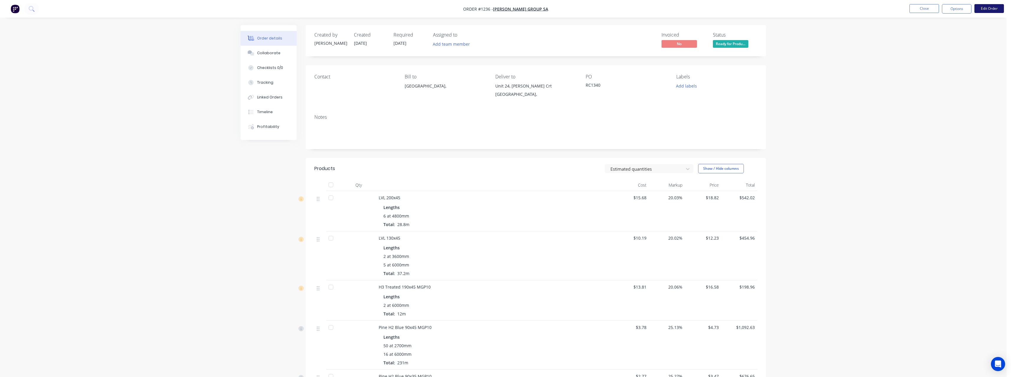
click at [984, 6] on button "Edit Order" at bounding box center [989, 8] width 30 height 9
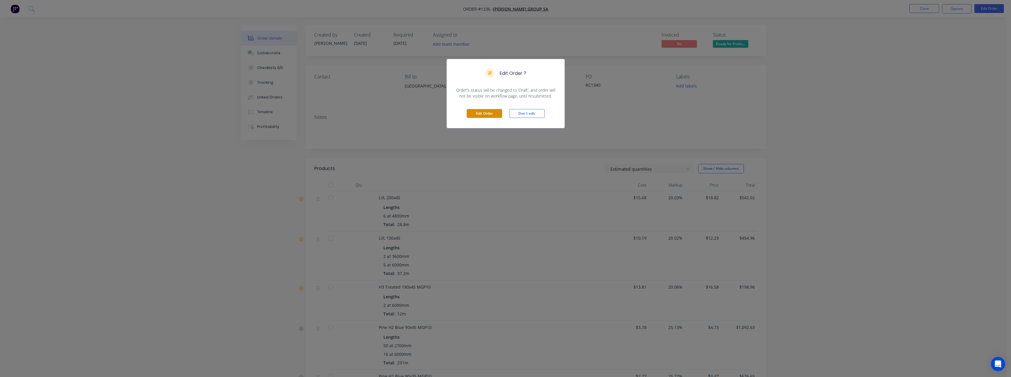
click at [477, 111] on button "Edit Order" at bounding box center [484, 113] width 35 height 9
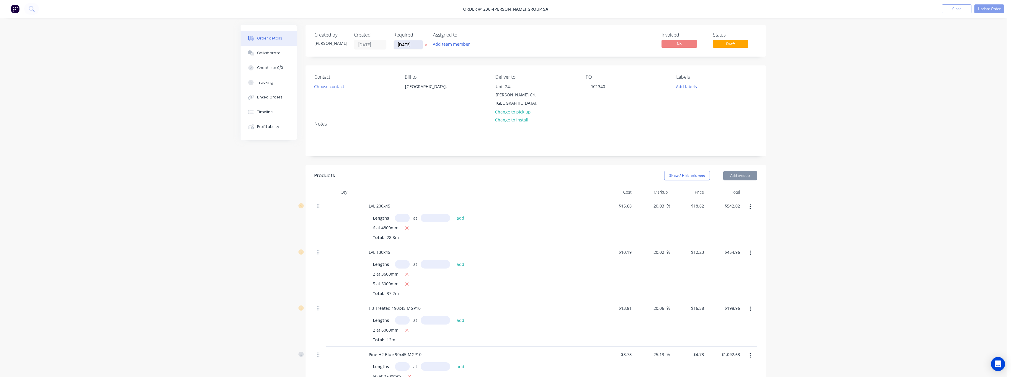
click at [418, 45] on input "[DATE]" at bounding box center [408, 44] width 29 height 9
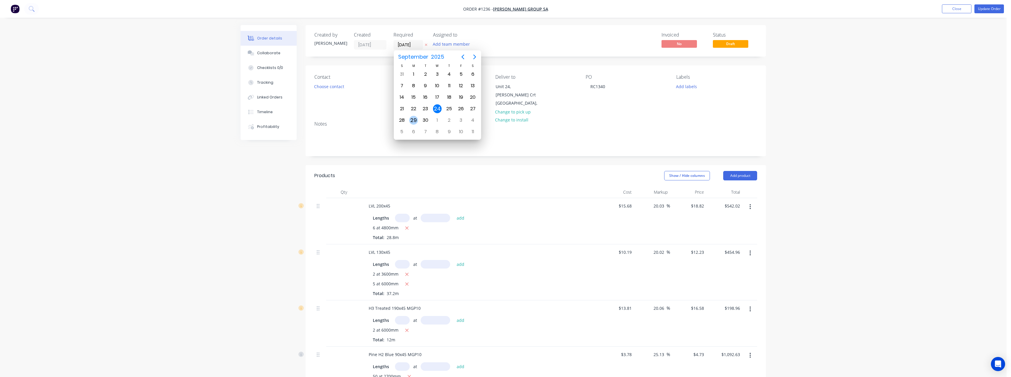
click at [416, 118] on div "29" at bounding box center [413, 120] width 9 height 9
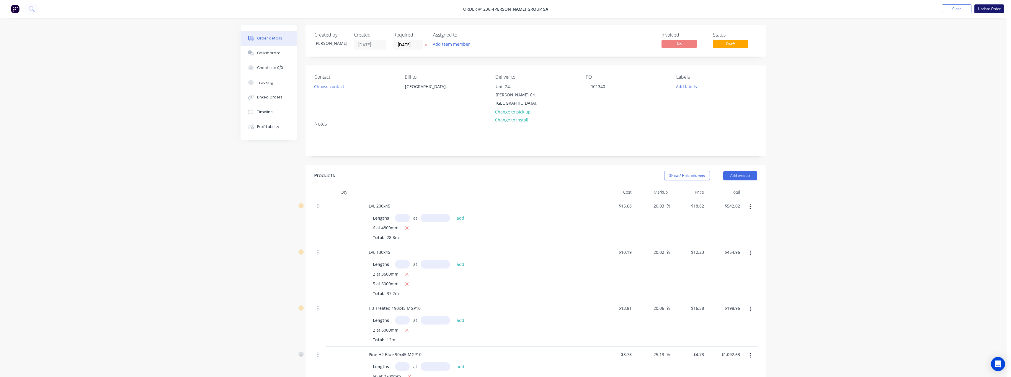
click at [996, 9] on button "Update Order" at bounding box center [989, 8] width 30 height 9
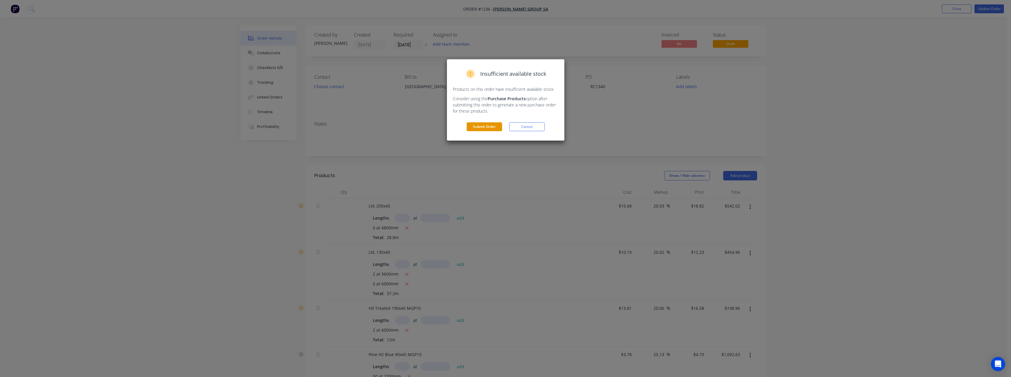
click at [482, 129] on button "Submit Order" at bounding box center [484, 126] width 35 height 9
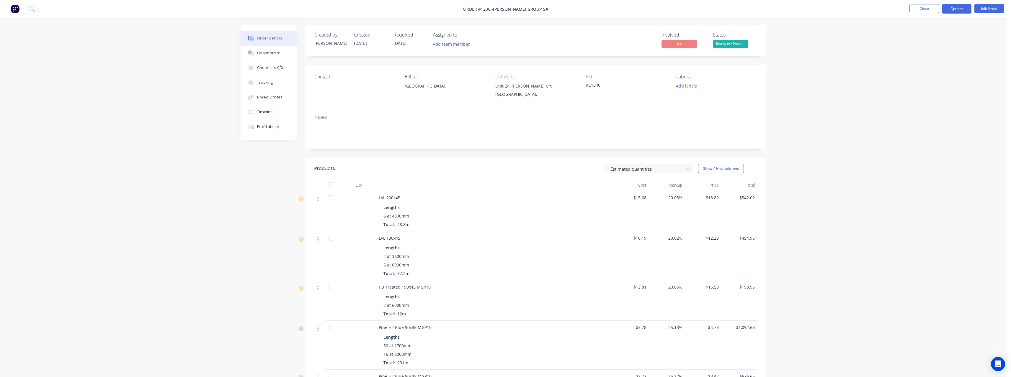
click at [964, 7] on button "Options" at bounding box center [957, 8] width 30 height 9
click at [943, 70] on div "Work Order" at bounding box center [939, 71] width 54 height 9
click at [940, 60] on div "Without pricing" at bounding box center [939, 59] width 54 height 9
click at [927, 9] on button "Close" at bounding box center [924, 8] width 30 height 9
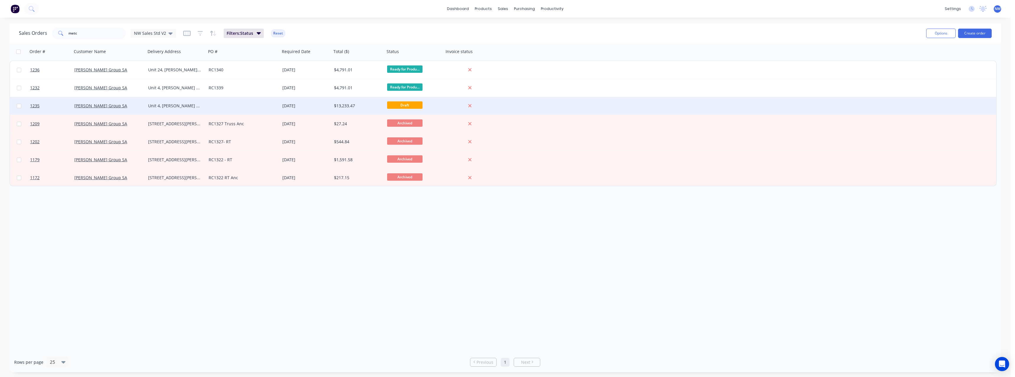
click at [223, 104] on div at bounding box center [243, 106] width 74 height 18
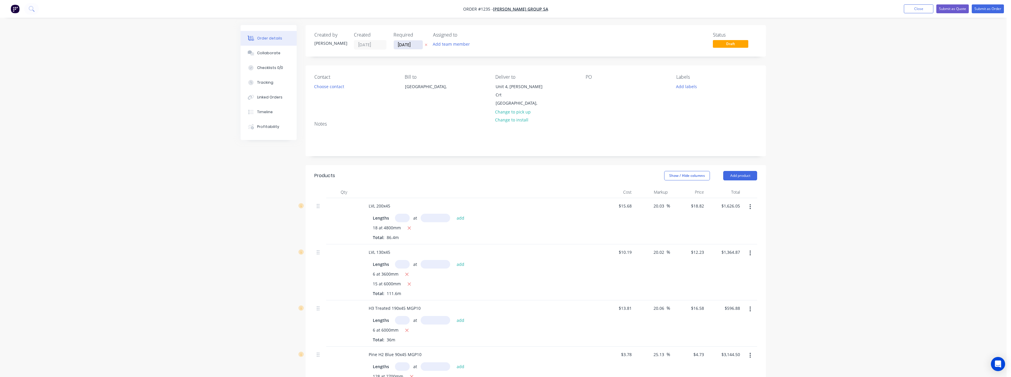
click at [419, 44] on input "[DATE]" at bounding box center [408, 44] width 29 height 9
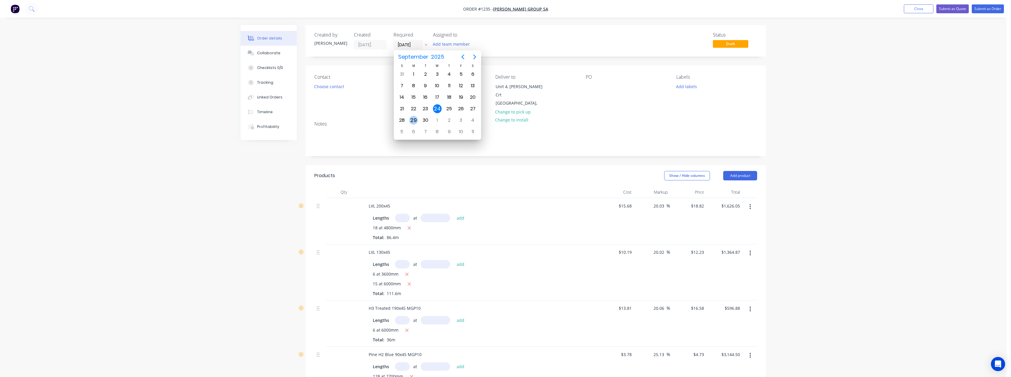
click at [413, 123] on div "29" at bounding box center [413, 120] width 9 height 9
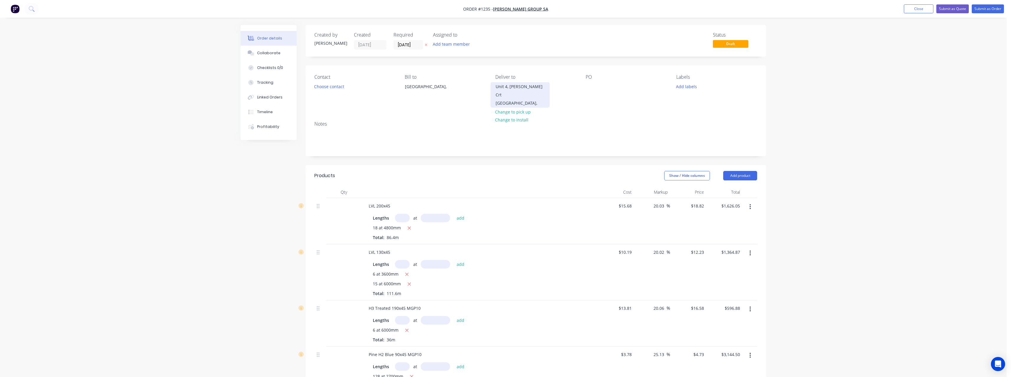
click at [526, 99] on div "[GEOGRAPHIC_DATA]," at bounding box center [520, 103] width 49 height 8
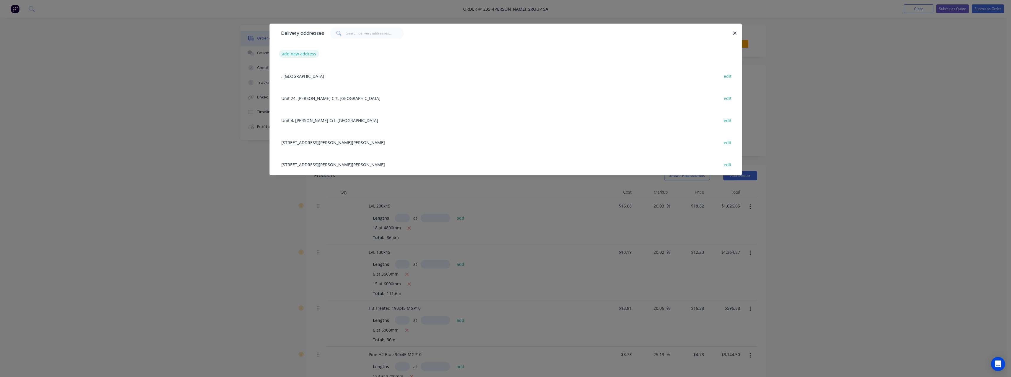
click at [305, 54] on button "add new address" at bounding box center [299, 54] width 40 height 8
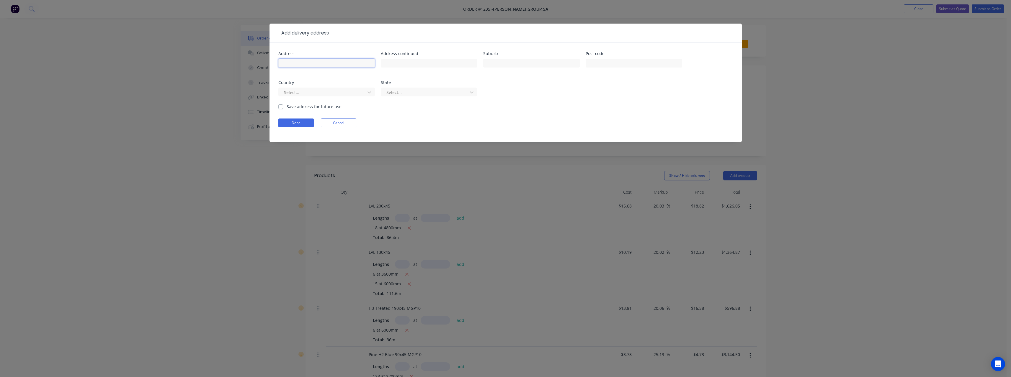
click at [305, 65] on input "text" at bounding box center [326, 63] width 97 height 9
click at [296, 65] on input "Unit 24, [PERSON_NAME] Crt" at bounding box center [326, 63] width 97 height 9
click at [507, 64] on input "text" at bounding box center [531, 63] width 97 height 9
click at [326, 108] on label "Save address for future use" at bounding box center [314, 107] width 55 height 6
click at [283, 108] on input "Save address for future use" at bounding box center [280, 107] width 5 height 6
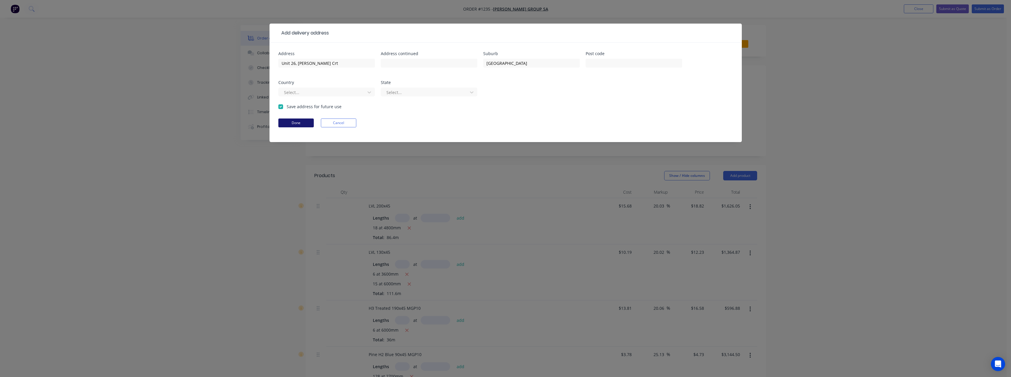
click at [309, 122] on button "Done" at bounding box center [295, 123] width 35 height 9
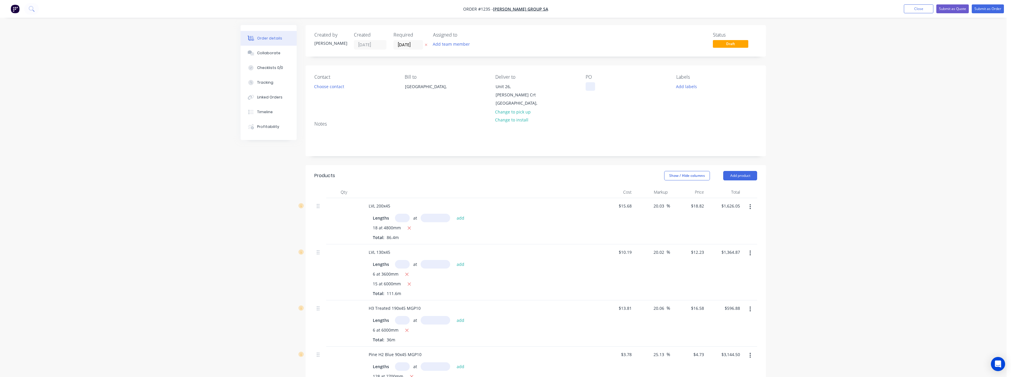
drag, startPoint x: 594, startPoint y: 88, endPoint x: 591, endPoint y: 98, distance: 10.6
click at [594, 88] on div at bounding box center [590, 86] width 9 height 9
click at [404, 214] on input "text" at bounding box center [402, 218] width 15 height 9
click at [454, 214] on button "add" at bounding box center [461, 218] width 14 height 8
click at [408, 226] on icon "button" at bounding box center [409, 228] width 4 height 5
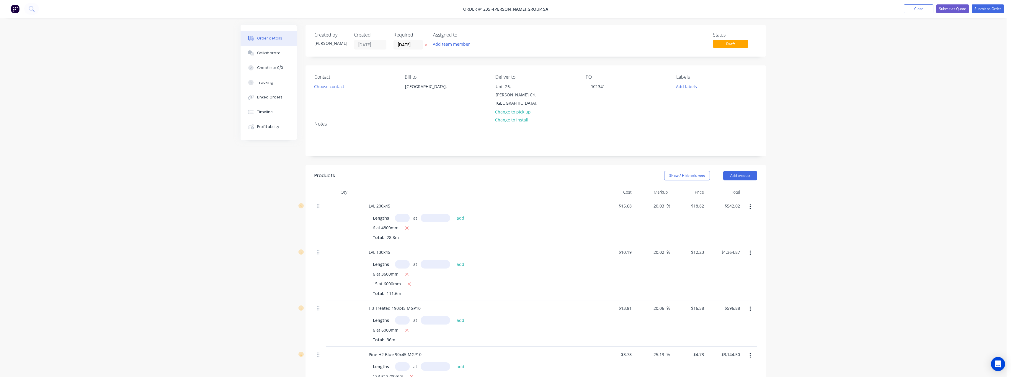
click at [405, 260] on input "text" at bounding box center [402, 264] width 15 height 9
click at [454, 260] on button "add" at bounding box center [461, 264] width 14 height 8
click at [407, 272] on icon "button" at bounding box center [407, 274] width 4 height 5
click at [408, 282] on icon "button" at bounding box center [409, 284] width 4 height 5
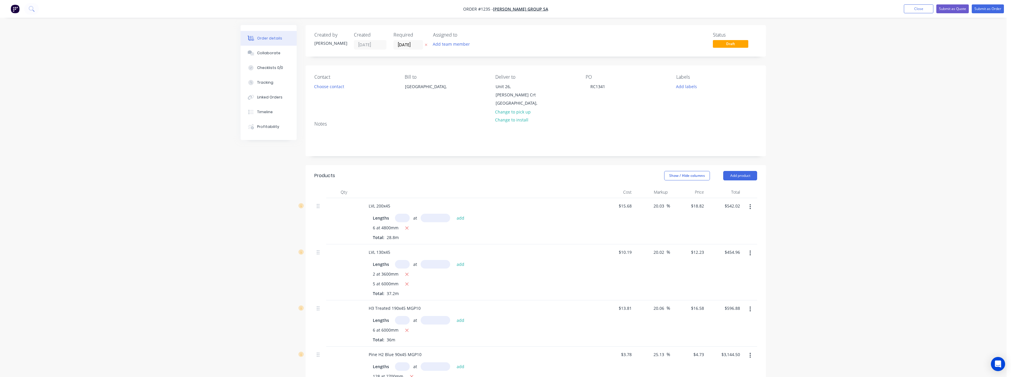
click at [403, 316] on input "text" at bounding box center [402, 320] width 15 height 9
click at [454, 316] on button "add" at bounding box center [461, 320] width 14 height 8
click at [407, 329] on icon "button" at bounding box center [406, 330] width 3 height 3
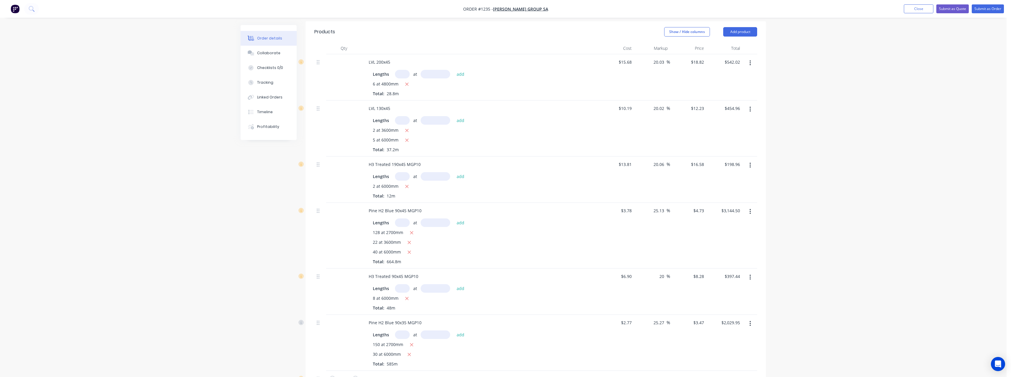
scroll to position [148, 0]
click at [403, 215] on input "text" at bounding box center [402, 219] width 15 height 9
click at [454, 215] on button "add" at bounding box center [461, 219] width 14 height 8
click at [411, 228] on icon "button" at bounding box center [411, 229] width 3 height 3
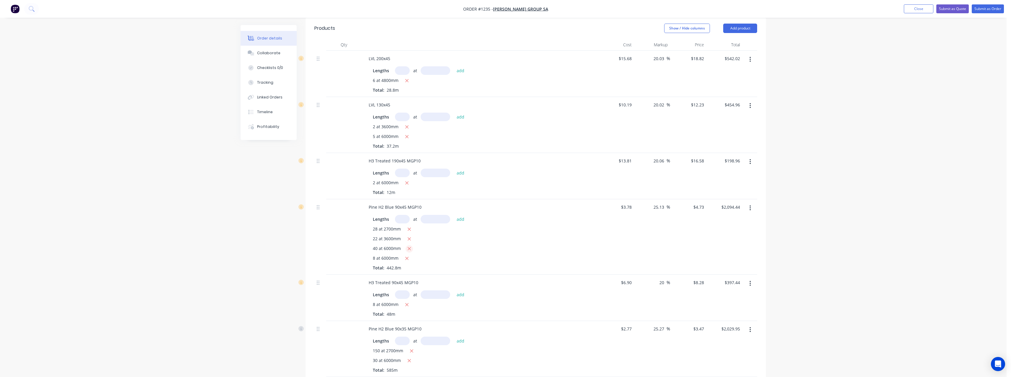
click at [410, 248] on icon "button" at bounding box center [409, 249] width 3 height 3
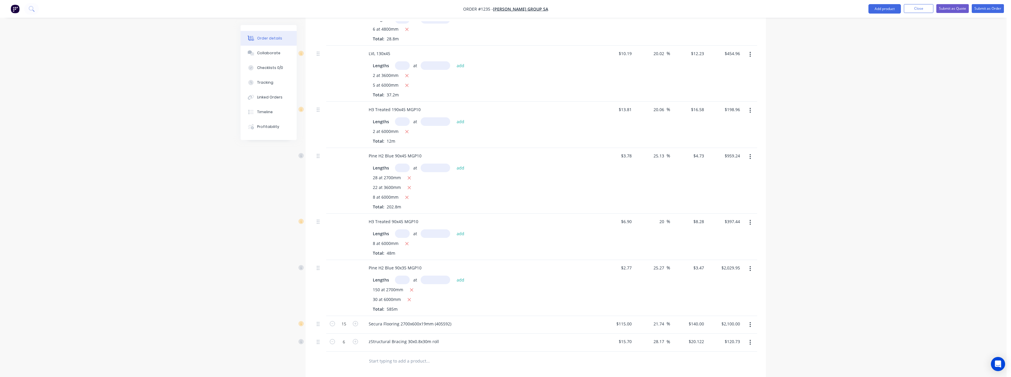
scroll to position [207, 0]
click at [403, 268] on input "text" at bounding box center [402, 272] width 15 height 9
click at [454, 268] on button "add" at bounding box center [461, 272] width 14 height 8
click at [412, 280] on icon "button" at bounding box center [412, 282] width 4 height 5
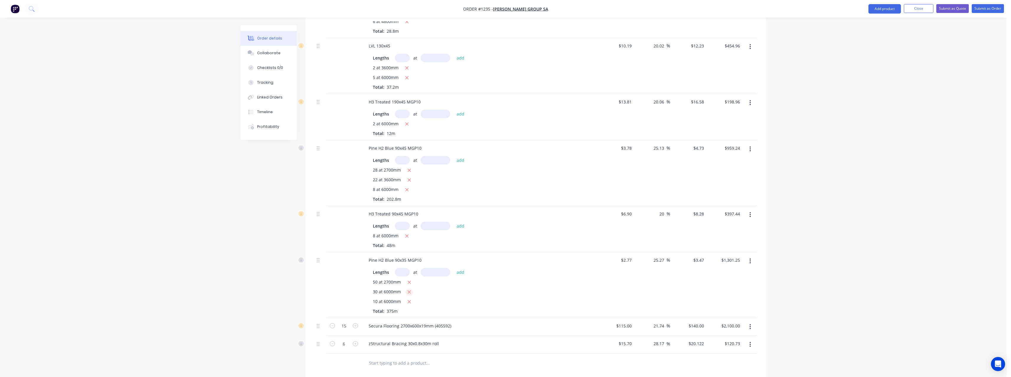
click at [411, 290] on icon "button" at bounding box center [409, 292] width 4 height 5
click at [346, 312] on input "15" at bounding box center [343, 316] width 15 height 9
click at [252, 352] on div "Created by [PERSON_NAME] Created [DATE] Required [DATE] Assigned to Add team me…" at bounding box center [503, 164] width 525 height 693
click at [346, 330] on input "6" at bounding box center [343, 334] width 15 height 9
click at [198, 316] on div "Order details Collaborate Checklists 0/0 Tracking Linked Orders Timeline Profit…" at bounding box center [503, 152] width 1006 height 718
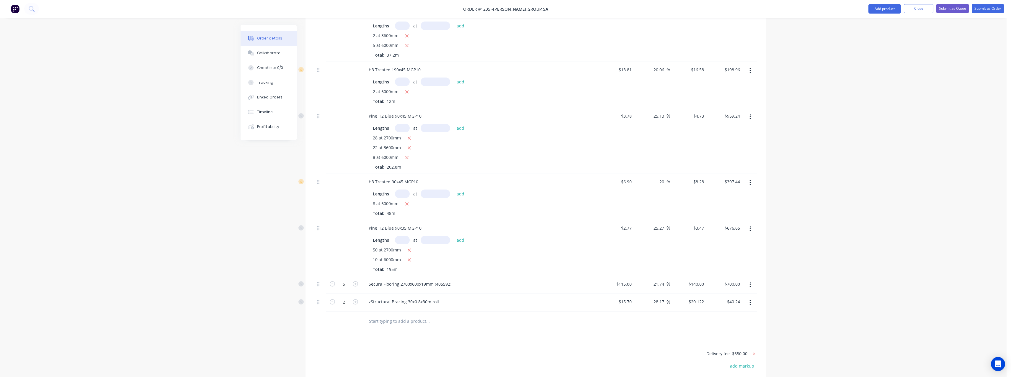
scroll to position [295, 0]
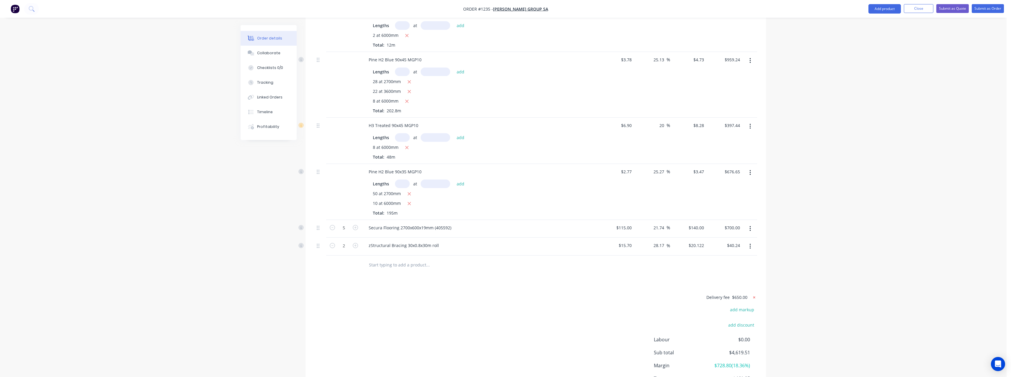
click at [756, 295] on icon at bounding box center [754, 298] width 6 height 6
click at [982, 9] on button "Submit as Order" at bounding box center [988, 8] width 32 height 9
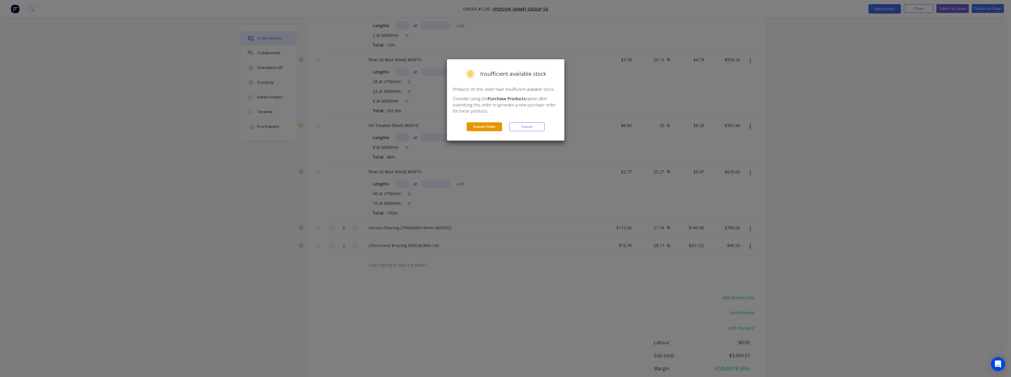
click at [496, 130] on button "Submit Order" at bounding box center [484, 126] width 35 height 9
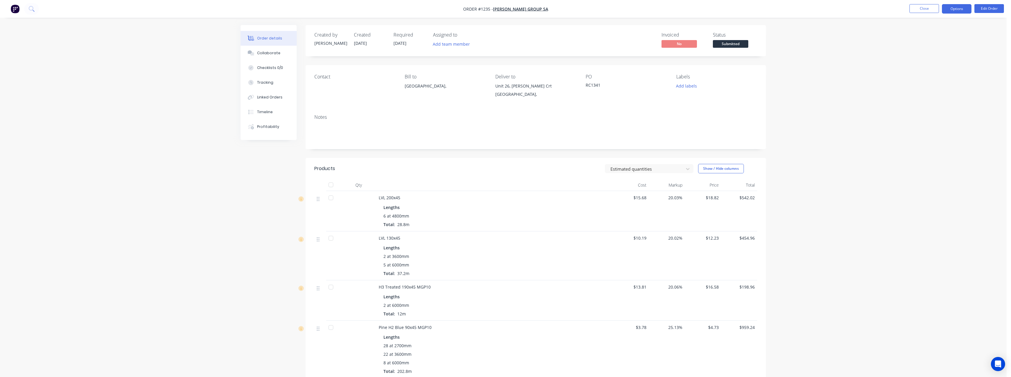
click at [954, 8] on button "Options" at bounding box center [957, 8] width 30 height 9
click at [937, 106] on div "Purchase Products" at bounding box center [939, 106] width 54 height 9
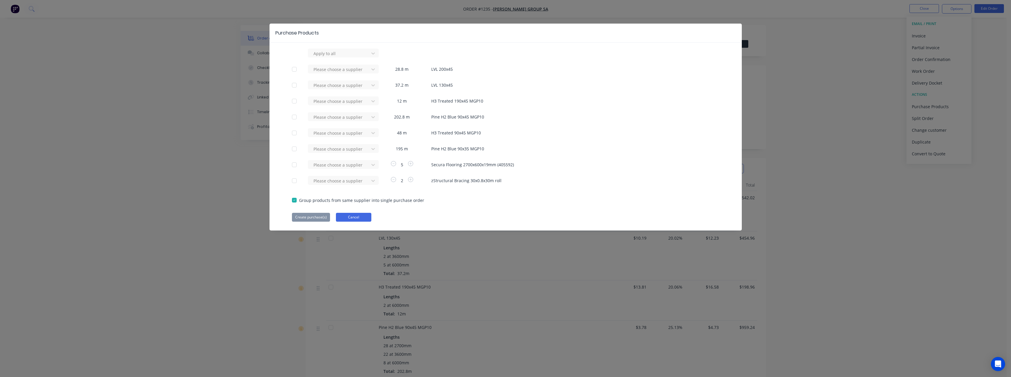
click at [359, 216] on button "Cancel" at bounding box center [353, 217] width 35 height 9
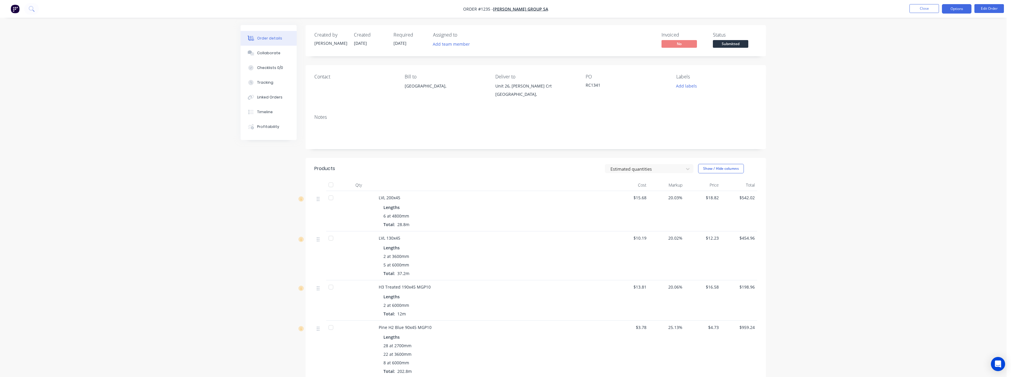
click at [957, 8] on button "Options" at bounding box center [957, 8] width 30 height 9
click at [942, 70] on div "Work Order" at bounding box center [939, 71] width 54 height 9
click at [939, 61] on div "Without pricing" at bounding box center [939, 59] width 54 height 9
click at [721, 44] on span "Submitted" at bounding box center [730, 43] width 35 height 7
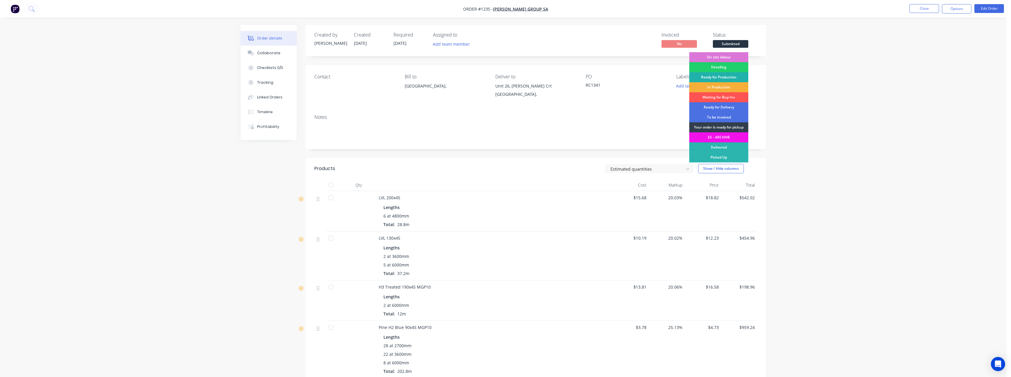
click at [730, 76] on div "Ready for Production" at bounding box center [718, 77] width 59 height 10
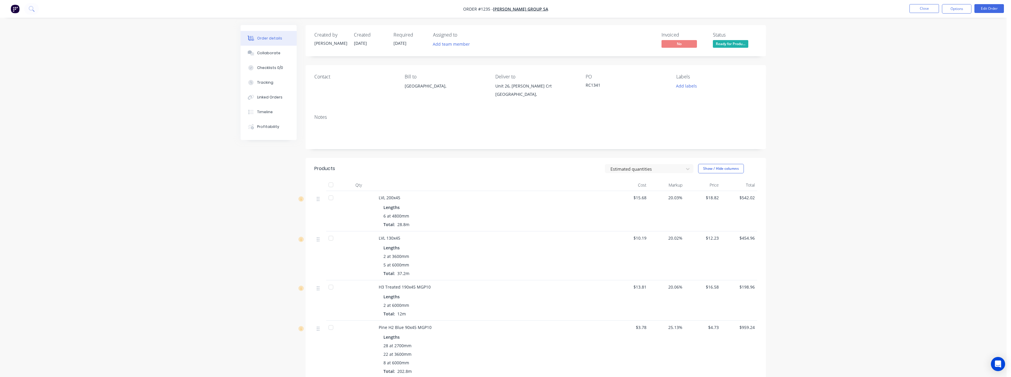
click at [800, 77] on div "Order details Collaborate Checklists 0/0 Tracking Linked Orders Timeline Profit…" at bounding box center [503, 302] width 1006 height 604
click at [917, 8] on button "Close" at bounding box center [924, 8] width 30 height 9
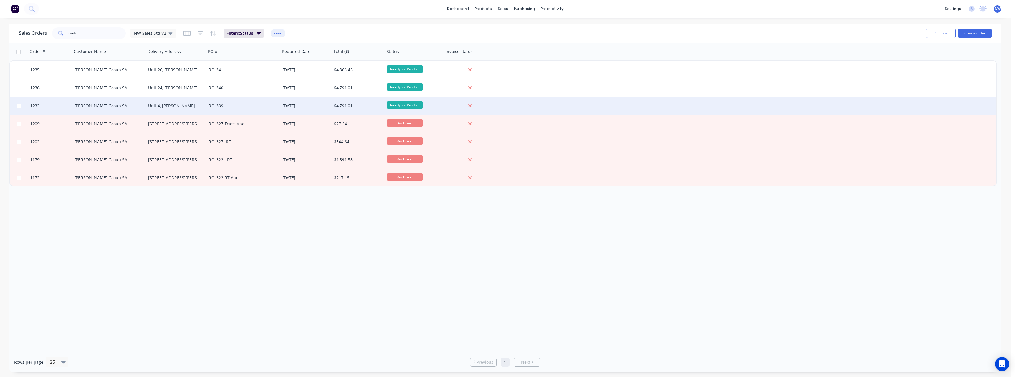
click at [236, 103] on div "RC1339" at bounding box center [242, 106] width 66 height 6
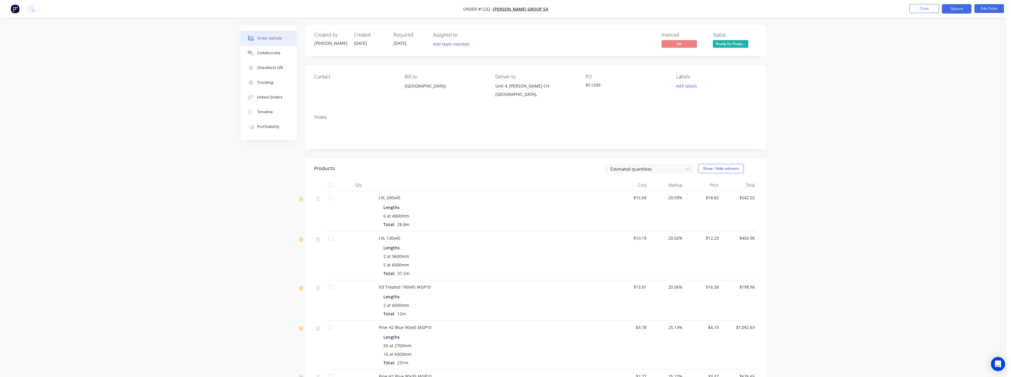
click at [951, 10] on button "Options" at bounding box center [957, 8] width 30 height 9
click at [936, 105] on div "Purchase Products" at bounding box center [939, 106] width 54 height 9
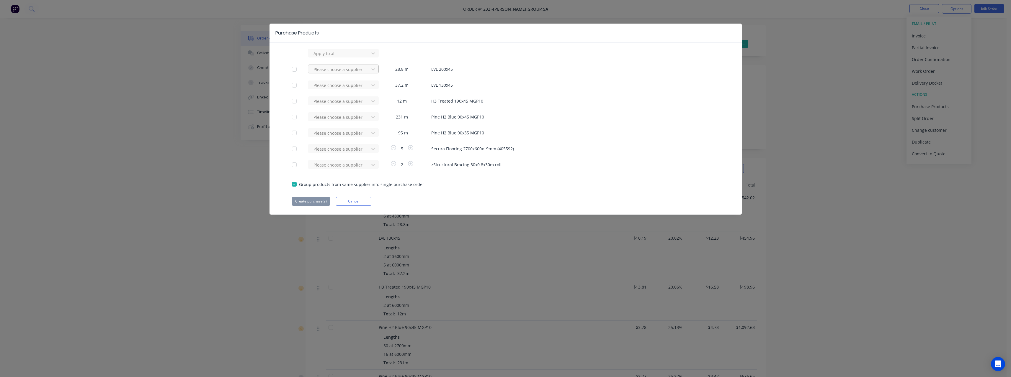
click at [341, 69] on div at bounding box center [339, 69] width 53 height 7
click at [337, 102] on div "Wesbeam" at bounding box center [343, 102] width 71 height 11
click at [334, 86] on div at bounding box center [339, 85] width 53 height 7
click at [337, 117] on div "Wesbeam" at bounding box center [343, 117] width 71 height 11
click at [339, 102] on div at bounding box center [339, 101] width 53 height 7
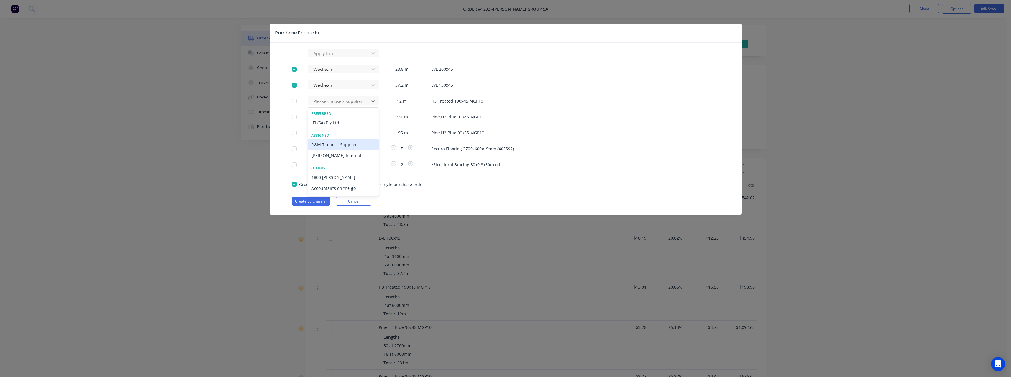
click at [335, 142] on div "R&M Timber - Supplier" at bounding box center [343, 144] width 71 height 11
click at [307, 202] on button "Create purchase(s)" at bounding box center [311, 201] width 38 height 9
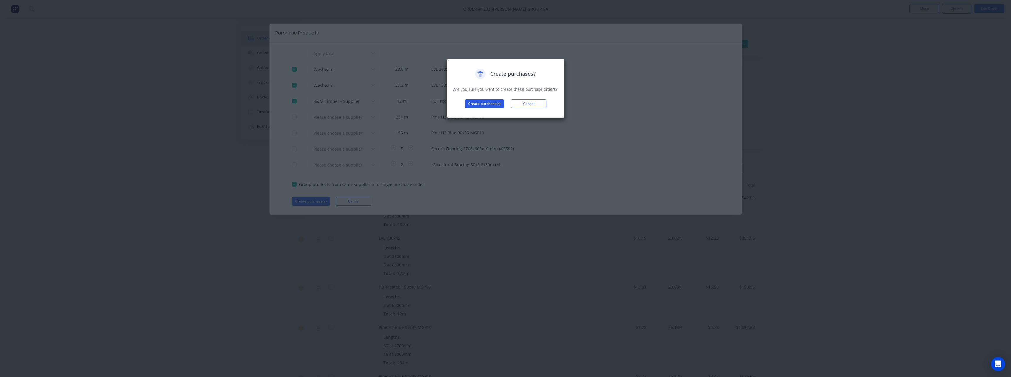
click at [477, 104] on button "Create purchase(s)" at bounding box center [484, 103] width 39 height 9
click at [480, 112] on button "View purchase(s)" at bounding box center [484, 113] width 35 height 9
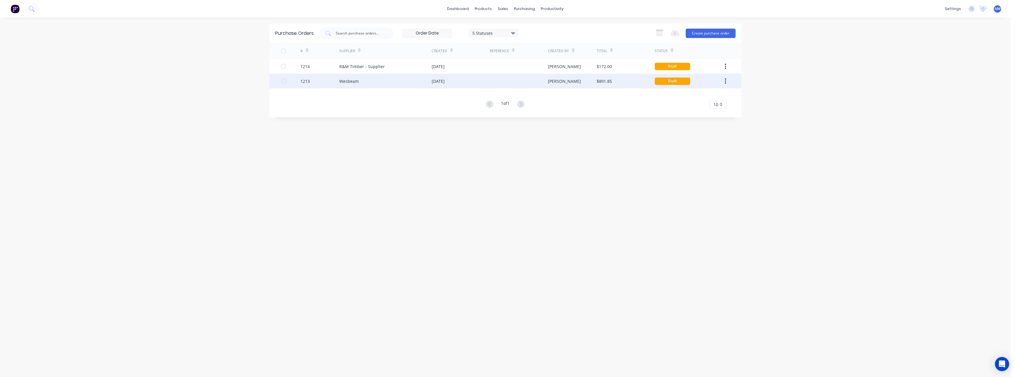
click at [378, 80] on div "Wesbeam" at bounding box center [385, 81] width 92 height 15
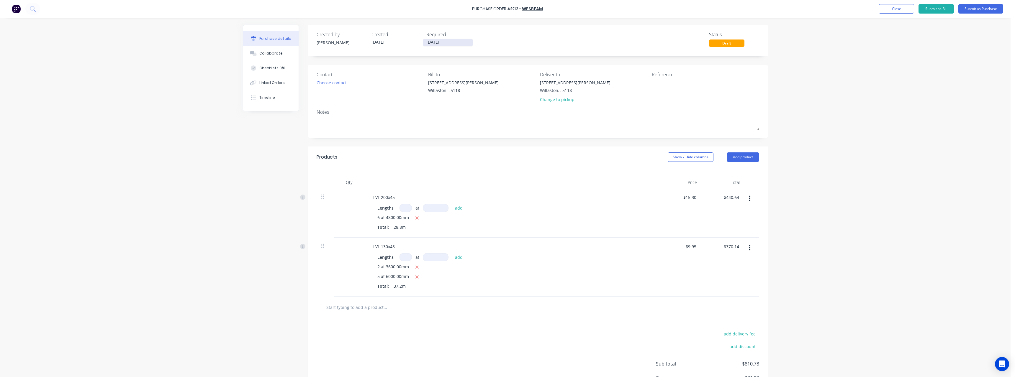
click at [449, 40] on input "[DATE]" at bounding box center [448, 42] width 50 height 7
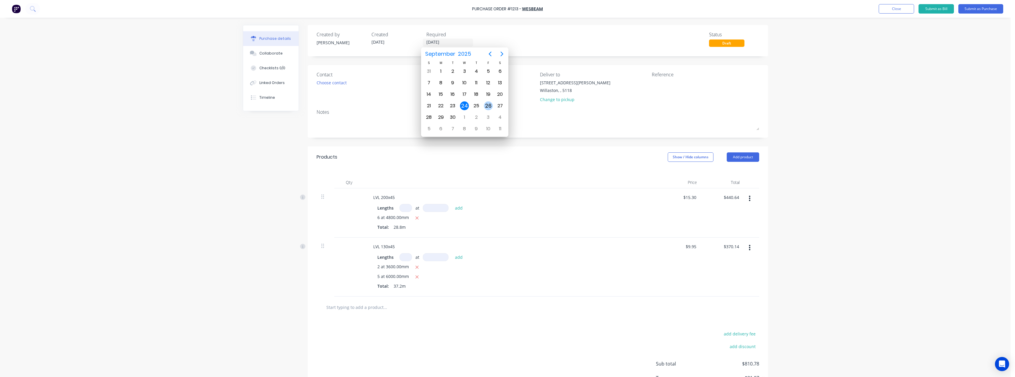
click at [489, 106] on div "26" at bounding box center [488, 106] width 9 height 9
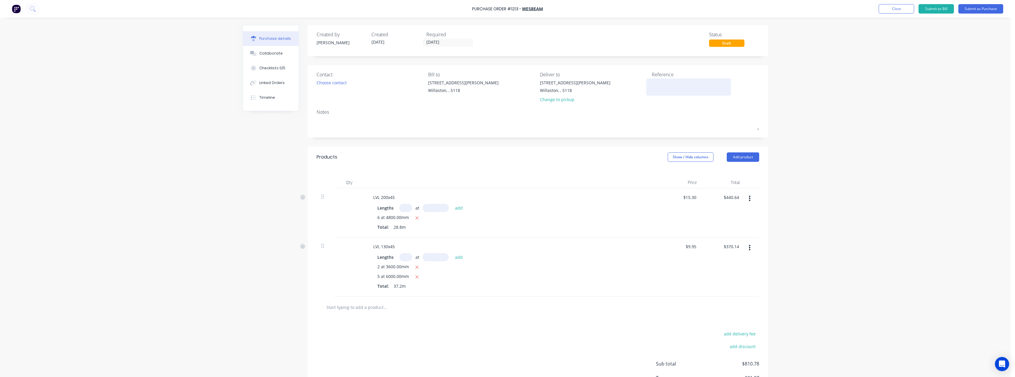
click at [657, 86] on textarea at bounding box center [689, 86] width 74 height 13
click at [972, 10] on button "Submit as Purchase" at bounding box center [981, 8] width 45 height 9
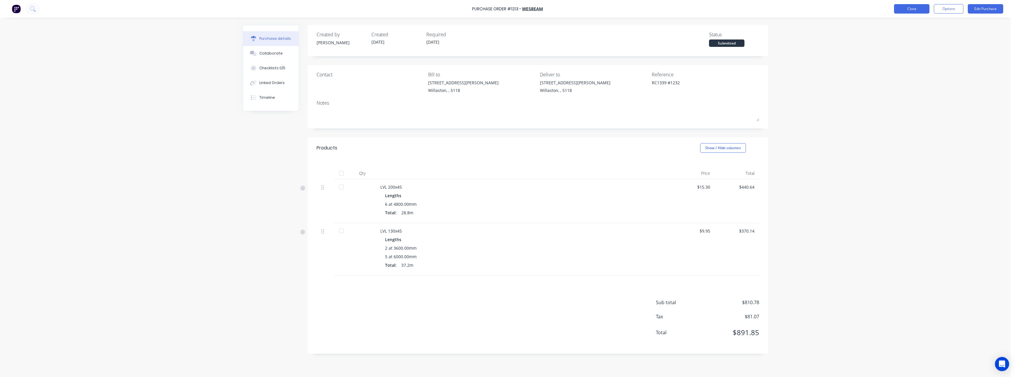
click at [909, 10] on button "Close" at bounding box center [911, 8] width 35 height 9
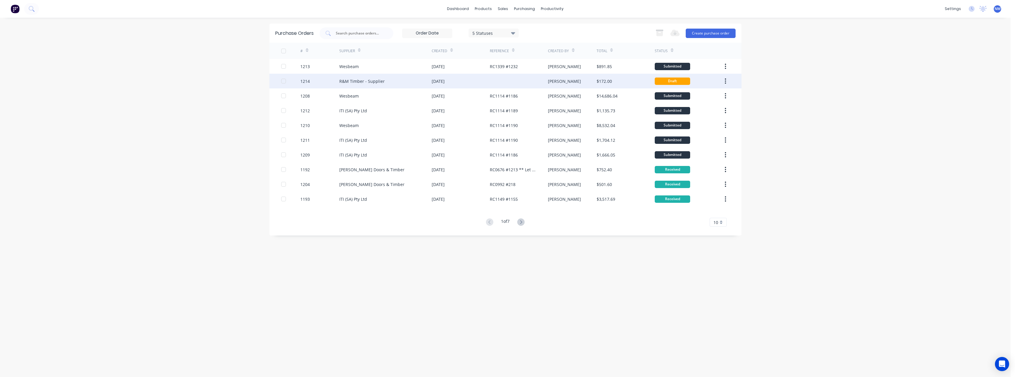
click at [407, 80] on div "R&M Timber - Supplier" at bounding box center [385, 81] width 92 height 15
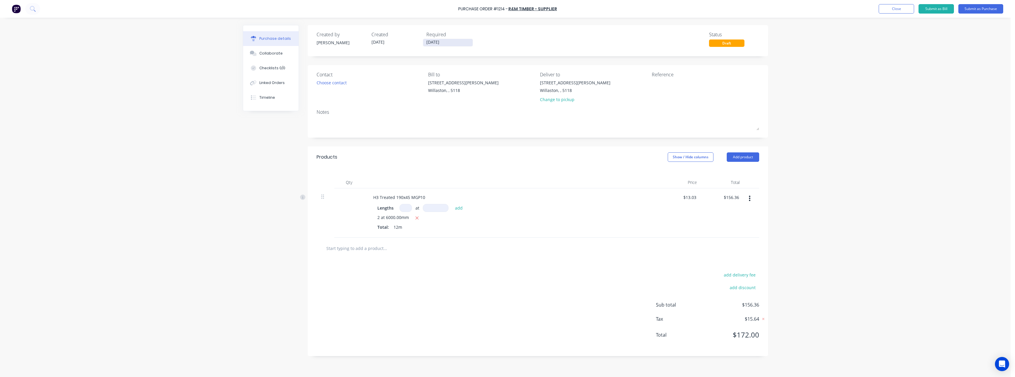
click at [448, 42] on input "[DATE]" at bounding box center [448, 42] width 50 height 7
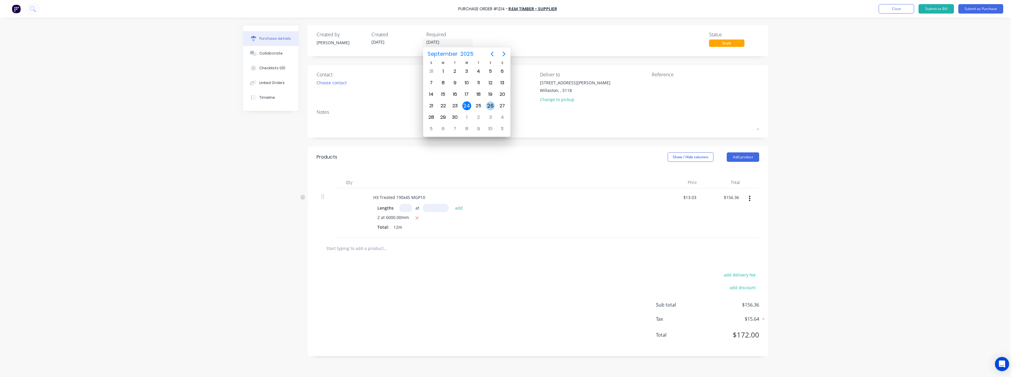
click at [491, 108] on div "26" at bounding box center [490, 106] width 9 height 9
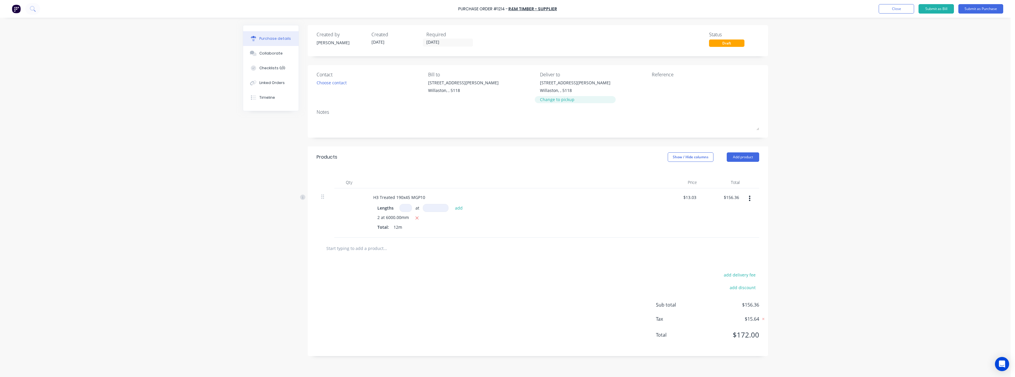
click at [548, 98] on div "Change to pickup" at bounding box center [575, 100] width 71 height 6
click at [661, 83] on textarea at bounding box center [689, 86] width 74 height 13
click at [971, 9] on button "Submit as Purchase" at bounding box center [981, 8] width 45 height 9
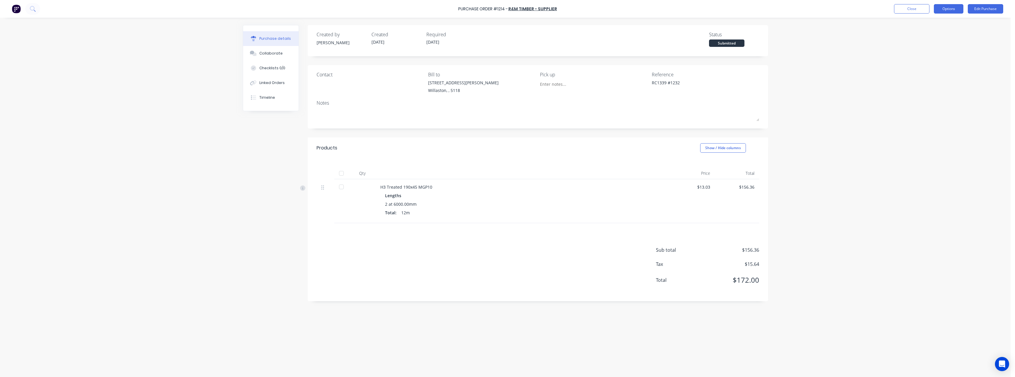
click at [944, 12] on button "Options" at bounding box center [949, 8] width 30 height 9
click at [942, 25] on div "Print / Email" at bounding box center [935, 24] width 45 height 9
click at [939, 34] on div "With pricing" at bounding box center [935, 36] width 45 height 9
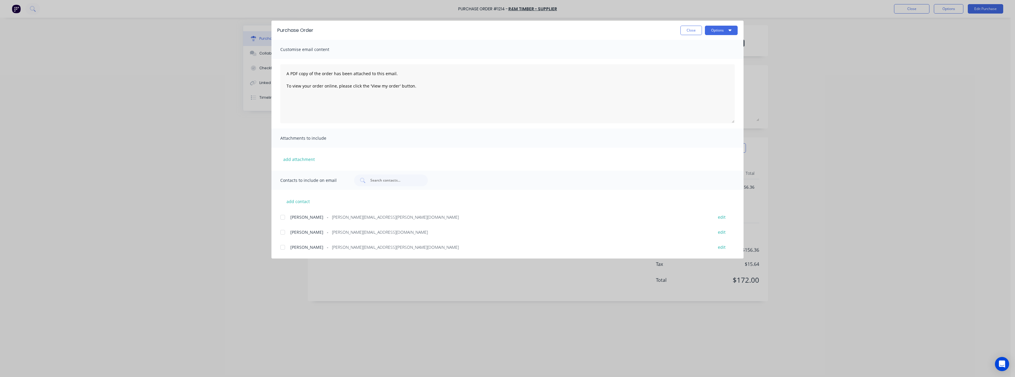
click at [353, 231] on span "[PERSON_NAME][EMAIL_ADDRESS][DOMAIN_NAME]" at bounding box center [380, 232] width 96 height 6
click at [720, 29] on button "Options" at bounding box center [721, 30] width 33 height 9
click at [700, 66] on div "Email" at bounding box center [709, 69] width 45 height 9
click at [688, 30] on button "Close" at bounding box center [692, 30] width 22 height 9
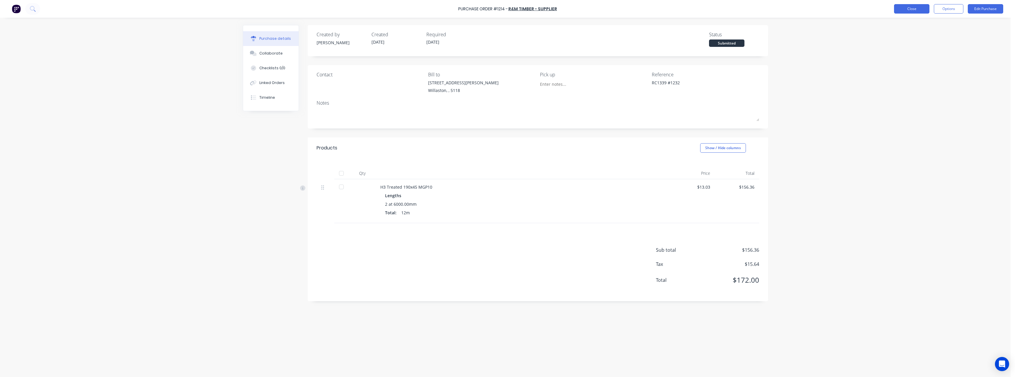
click at [904, 11] on button "Close" at bounding box center [911, 8] width 35 height 9
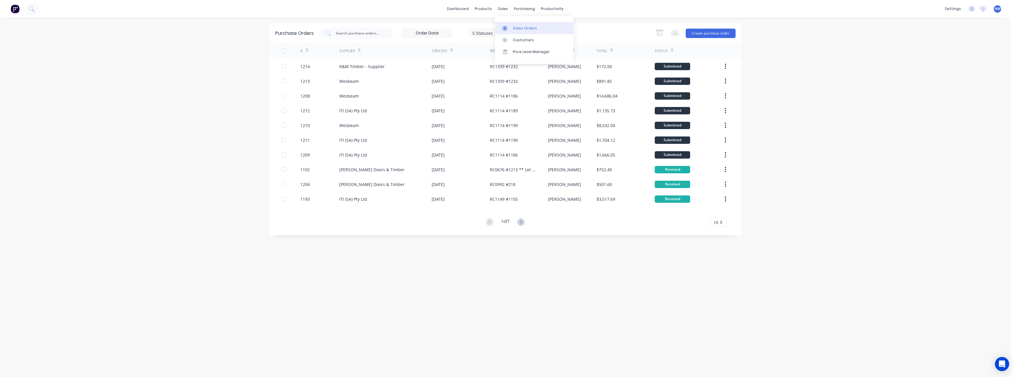
click at [517, 26] on div "Sales Orders" at bounding box center [525, 28] width 24 height 5
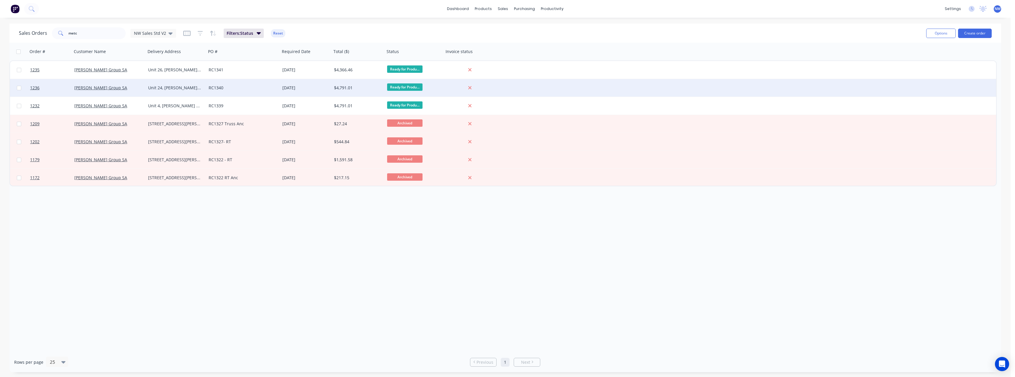
click at [113, 89] on div "[PERSON_NAME] Group SA" at bounding box center [107, 88] width 66 height 6
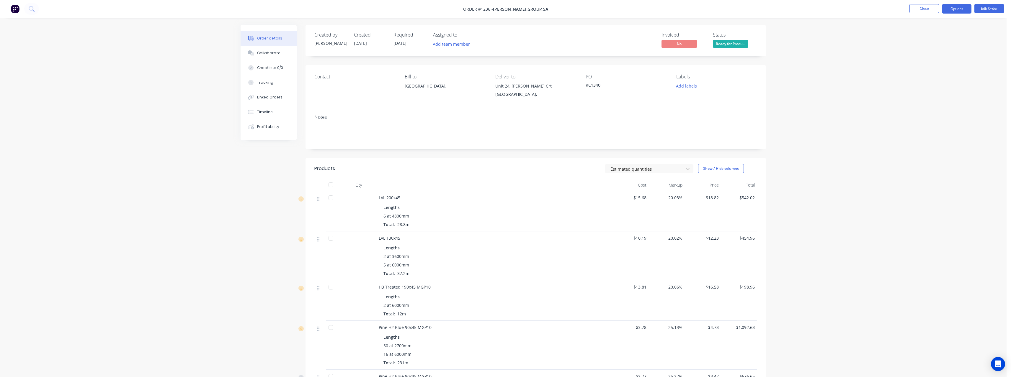
click at [958, 9] on button "Options" at bounding box center [957, 8] width 30 height 9
click at [936, 106] on div "Purchase Products" at bounding box center [939, 106] width 54 height 9
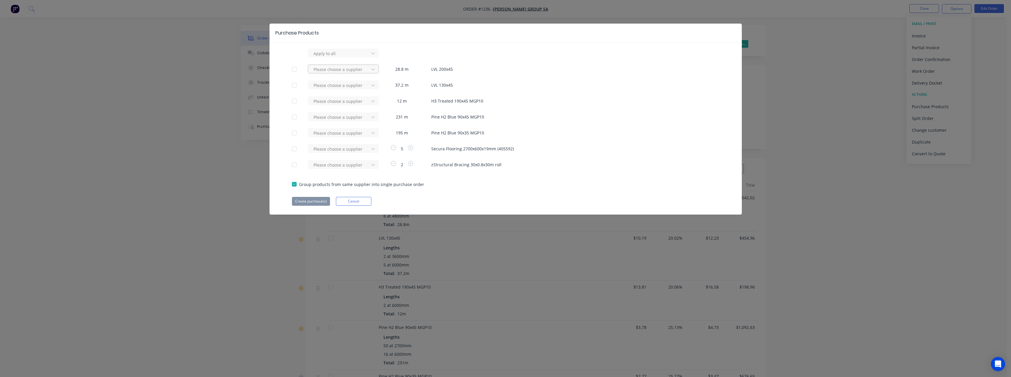
click at [350, 69] on div at bounding box center [339, 69] width 53 height 7
click at [339, 100] on div "Wesbeam" at bounding box center [343, 102] width 71 height 11
click at [336, 86] on div at bounding box center [339, 85] width 53 height 7
click at [332, 115] on div "Wesbeam" at bounding box center [343, 117] width 71 height 11
click at [333, 102] on div at bounding box center [339, 101] width 53 height 7
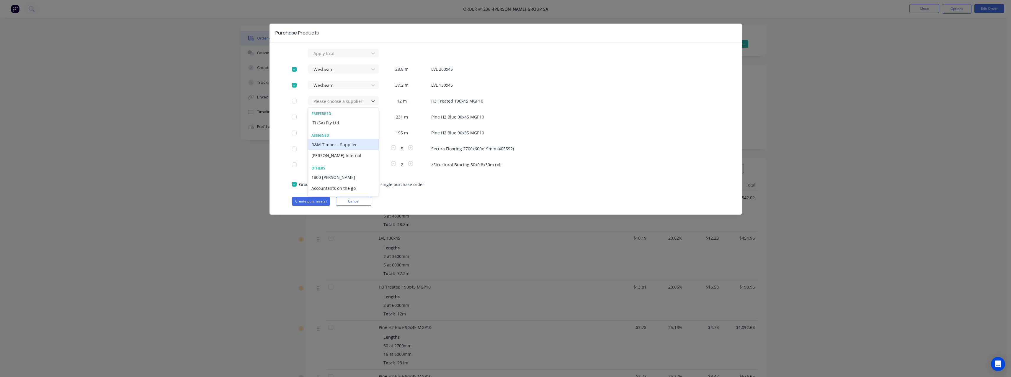
click at [335, 142] on div "R&M Timber - Supplier" at bounding box center [343, 144] width 71 height 11
click at [313, 201] on button "Create purchase(s)" at bounding box center [311, 201] width 38 height 9
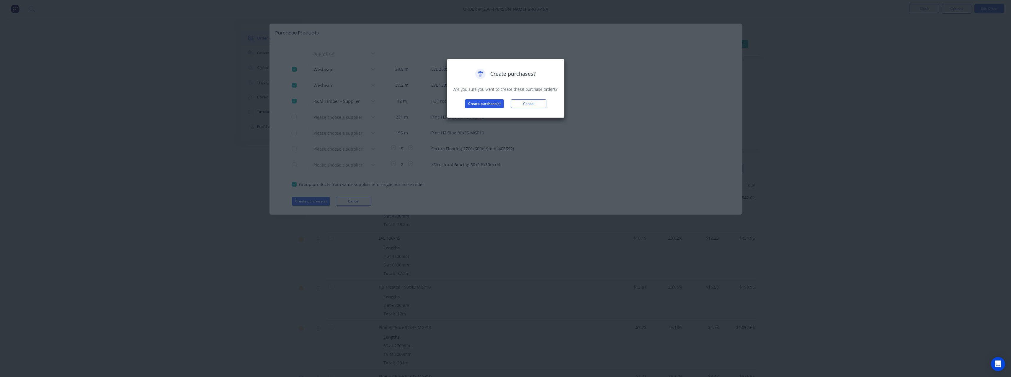
click at [495, 104] on button "Create purchase(s)" at bounding box center [484, 103] width 39 height 9
click at [491, 113] on button "View purchase(s)" at bounding box center [484, 113] width 35 height 9
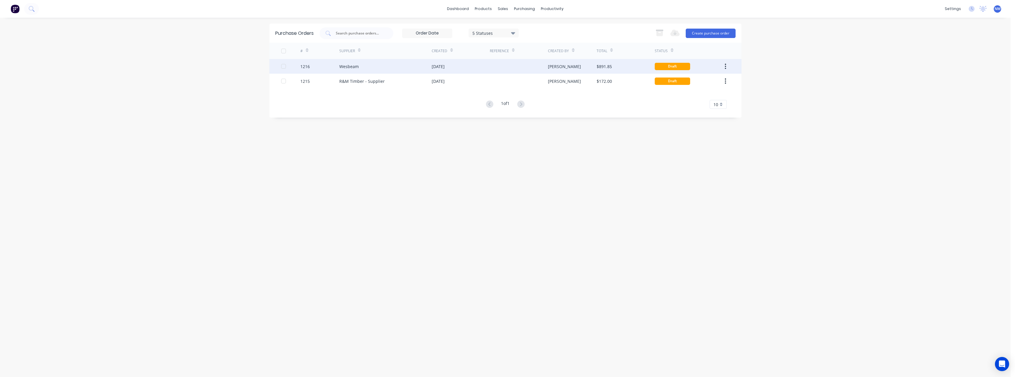
click at [445, 63] on div "[DATE]" at bounding box center [438, 66] width 13 height 6
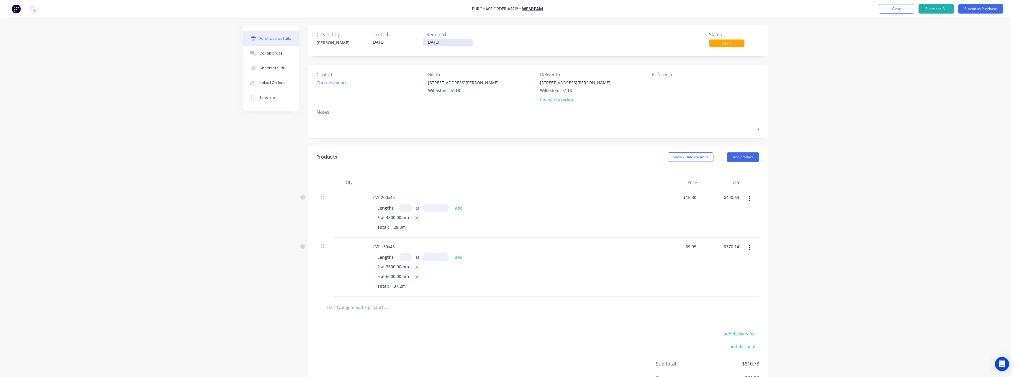
click at [448, 42] on input "[DATE]" at bounding box center [448, 42] width 50 height 7
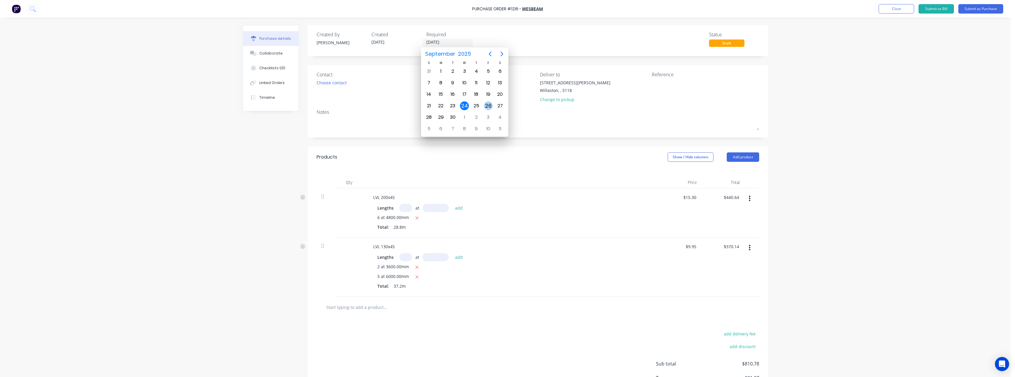
click at [489, 105] on div "26" at bounding box center [488, 106] width 9 height 9
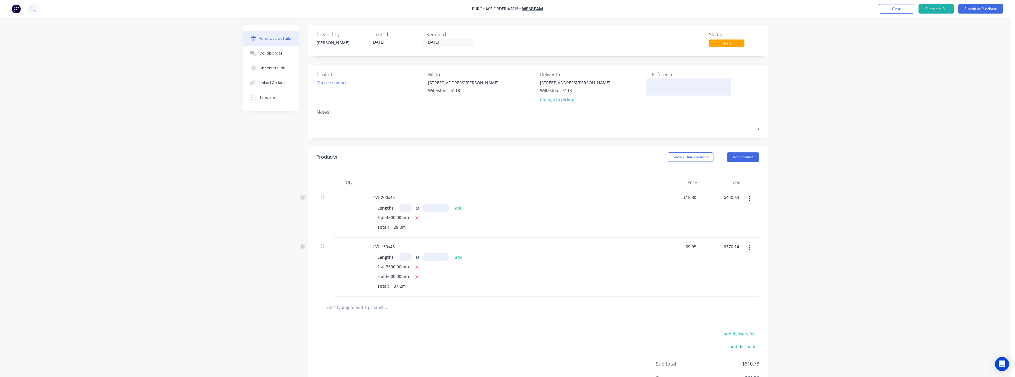
click at [658, 84] on textarea at bounding box center [689, 86] width 74 height 13
click at [975, 6] on button "Submit as Purchase" at bounding box center [981, 8] width 45 height 9
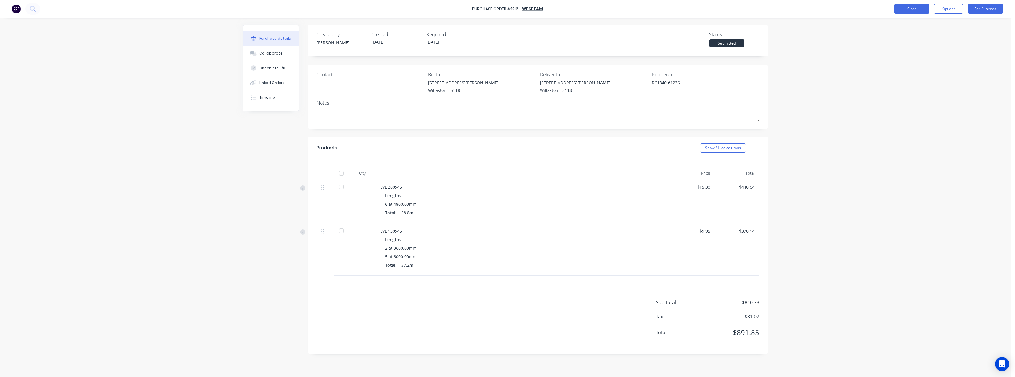
click at [905, 7] on button "Close" at bounding box center [911, 8] width 35 height 9
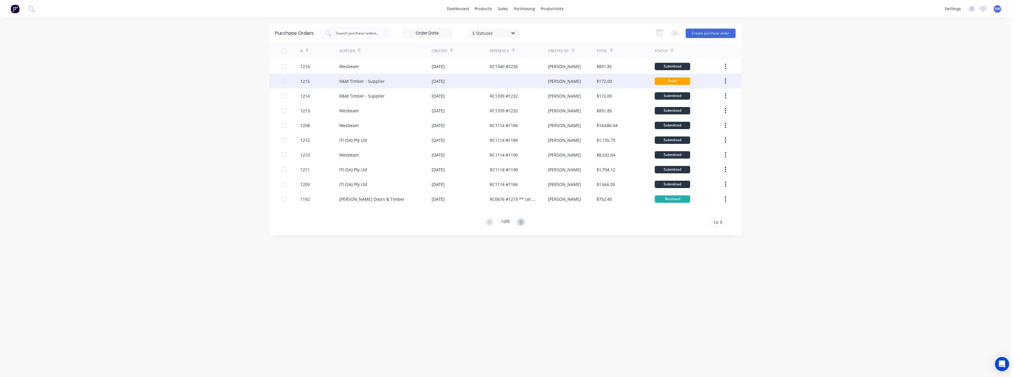
click at [432, 83] on div "[DATE]" at bounding box center [438, 81] width 13 height 6
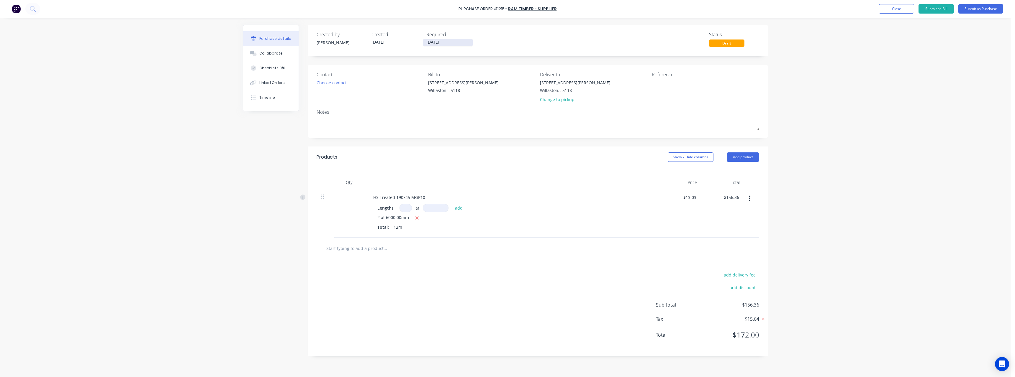
click at [463, 44] on input "[DATE]" at bounding box center [448, 42] width 50 height 7
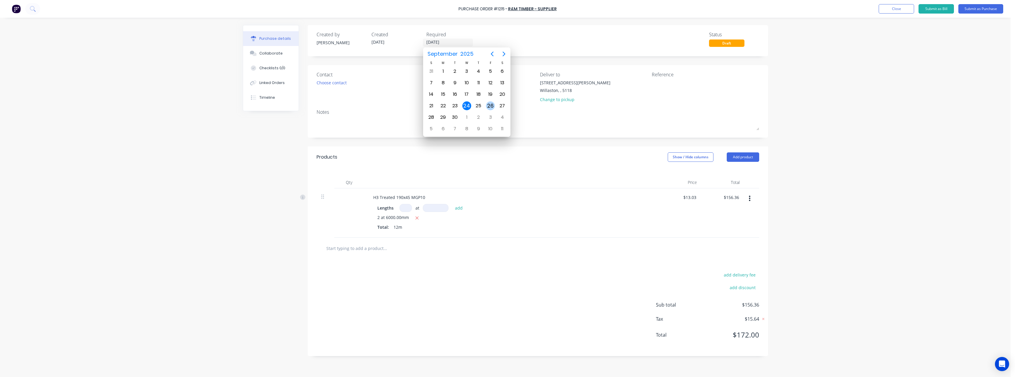
click at [490, 106] on div "26" at bounding box center [490, 106] width 9 height 9
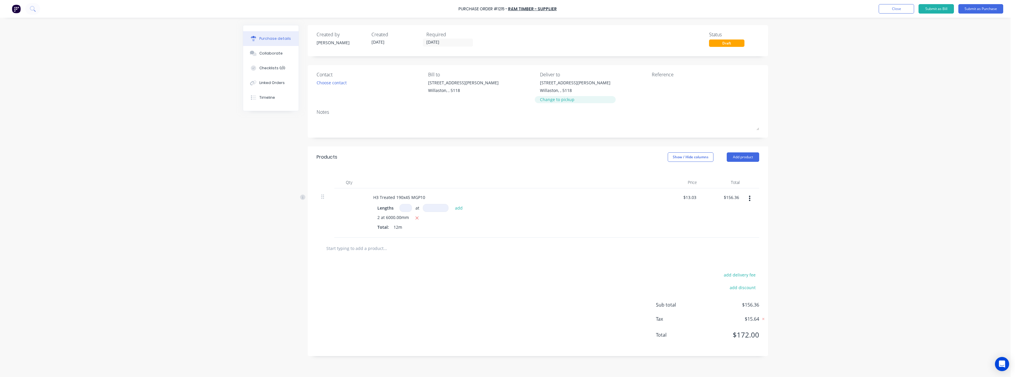
click at [550, 102] on div "Change to pickup" at bounding box center [575, 100] width 71 height 6
click at [663, 90] on textarea at bounding box center [689, 86] width 74 height 13
click at [969, 10] on button "Submit as Purchase" at bounding box center [981, 8] width 45 height 9
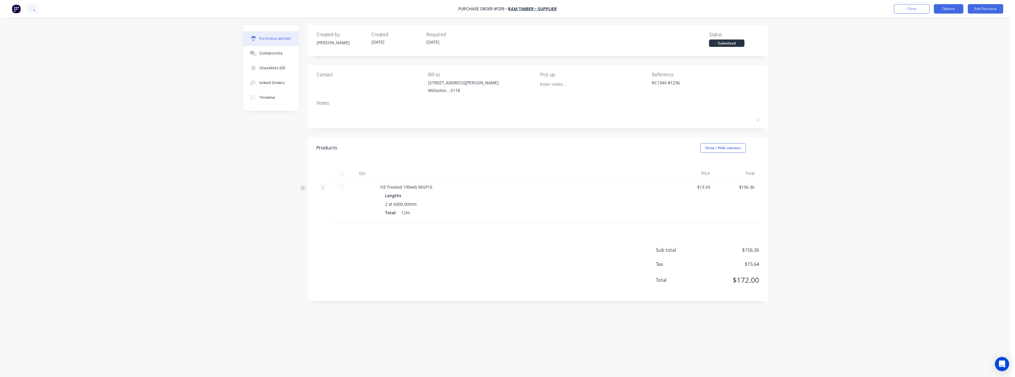
click at [948, 7] on button "Options" at bounding box center [949, 8] width 30 height 9
click at [932, 25] on div "Print / Email" at bounding box center [935, 24] width 45 height 9
click at [934, 38] on div "With pricing" at bounding box center [935, 36] width 45 height 9
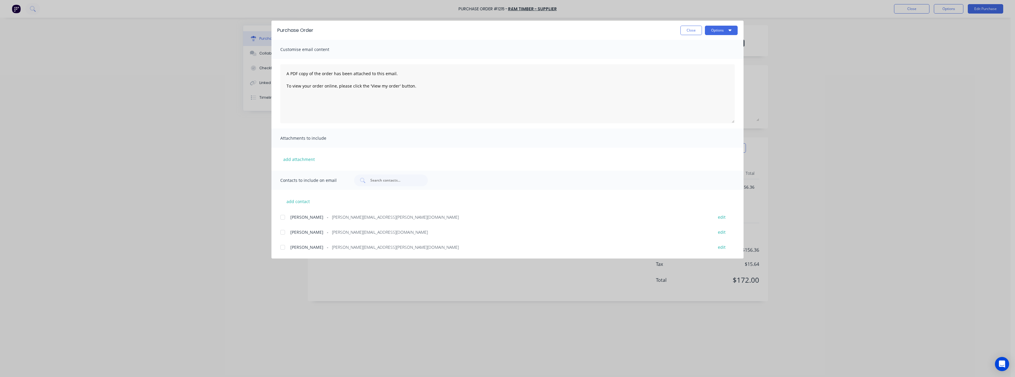
click at [335, 234] on span "[PERSON_NAME][EMAIL_ADDRESS][DOMAIN_NAME]" at bounding box center [380, 232] width 96 height 6
click at [713, 32] on button "Options" at bounding box center [721, 30] width 33 height 9
click at [704, 68] on div "Email" at bounding box center [709, 69] width 45 height 9
click at [692, 29] on button "Close" at bounding box center [692, 30] width 22 height 9
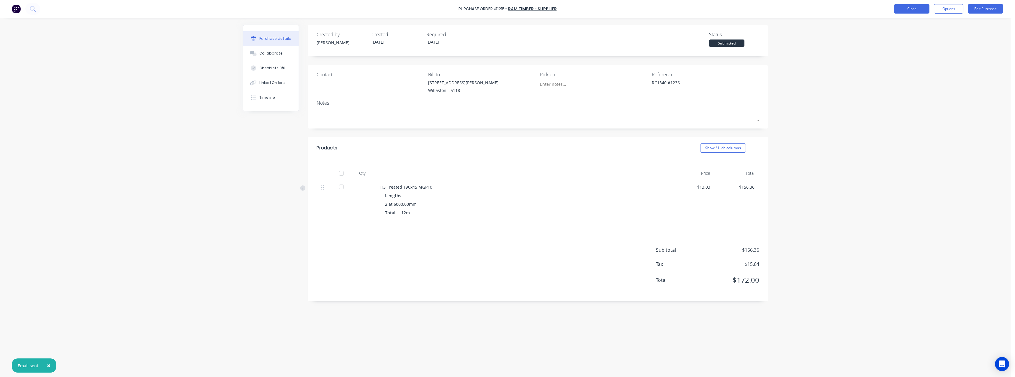
click at [906, 11] on button "Close" at bounding box center [911, 8] width 35 height 9
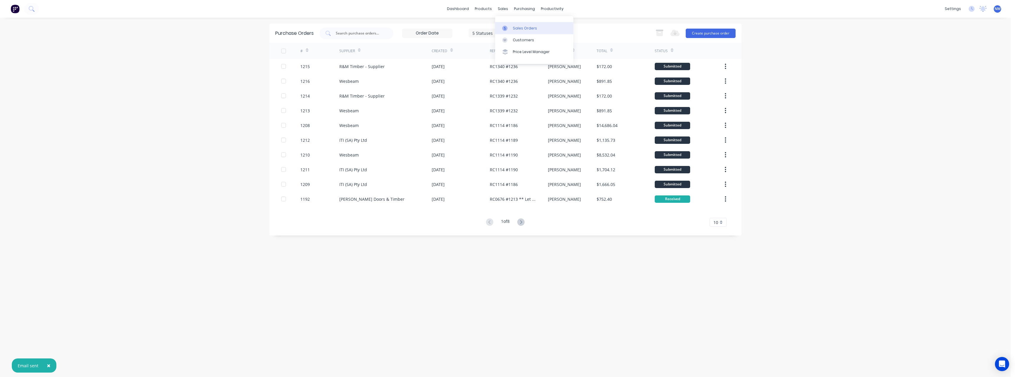
click at [519, 26] on div "Sales Orders" at bounding box center [525, 28] width 24 height 5
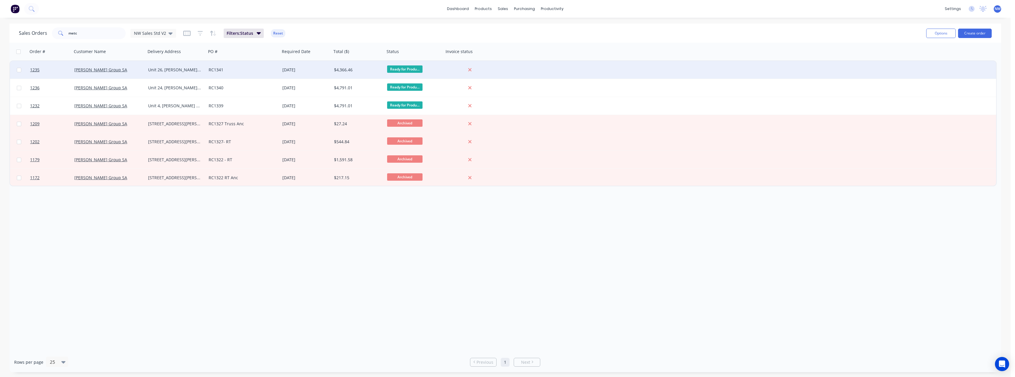
click at [192, 71] on div "Unit 26, [PERSON_NAME] Crt [GEOGRAPHIC_DATA]" at bounding box center [174, 70] width 53 height 6
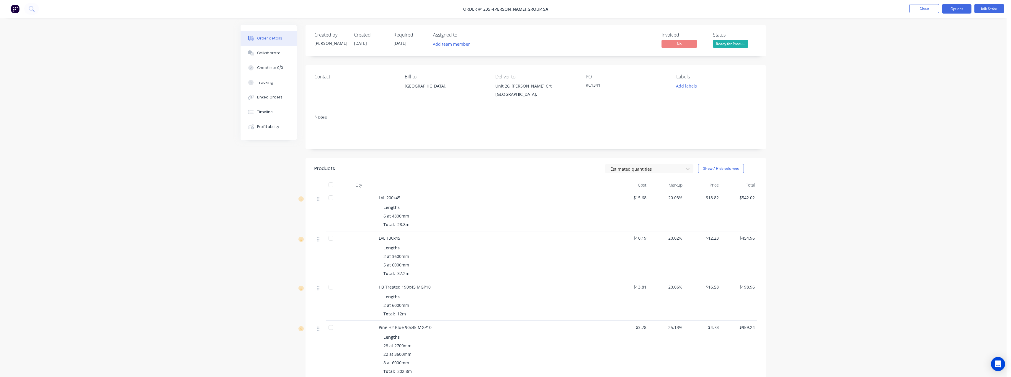
click at [963, 13] on button "Options" at bounding box center [957, 8] width 30 height 9
click at [940, 103] on div "Purchase Products" at bounding box center [939, 106] width 54 height 9
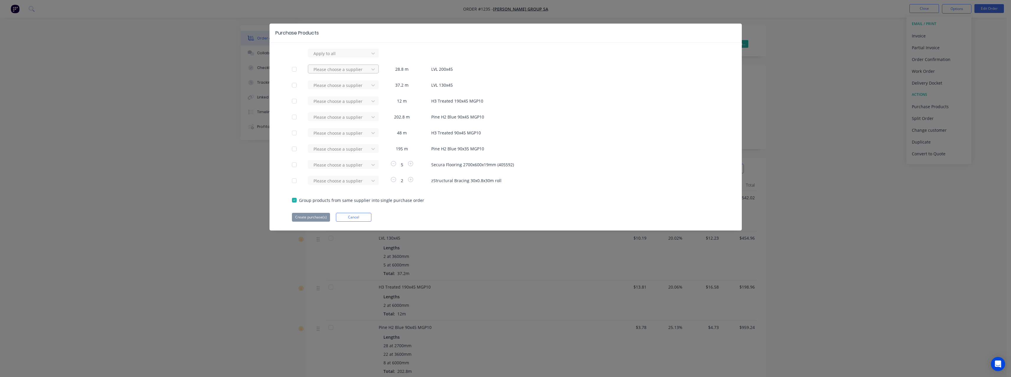
click at [317, 71] on div at bounding box center [339, 69] width 53 height 7
click at [331, 103] on div "Wesbeam" at bounding box center [343, 102] width 71 height 11
click at [329, 86] on div at bounding box center [339, 85] width 53 height 7
click at [328, 117] on div "Wesbeam" at bounding box center [343, 117] width 71 height 11
click at [331, 100] on div at bounding box center [339, 101] width 53 height 7
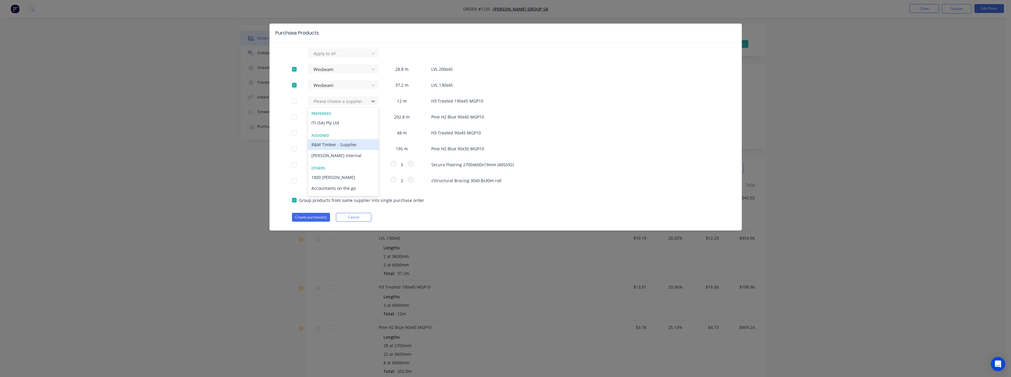
click at [325, 142] on div "R&M Timber - Supplier" at bounding box center [343, 144] width 71 height 11
click at [333, 131] on div at bounding box center [339, 133] width 53 height 7
click at [331, 174] on div "R&M Timber - Supplier" at bounding box center [343, 176] width 71 height 11
click at [316, 217] on button "Create purchase(s)" at bounding box center [311, 217] width 38 height 9
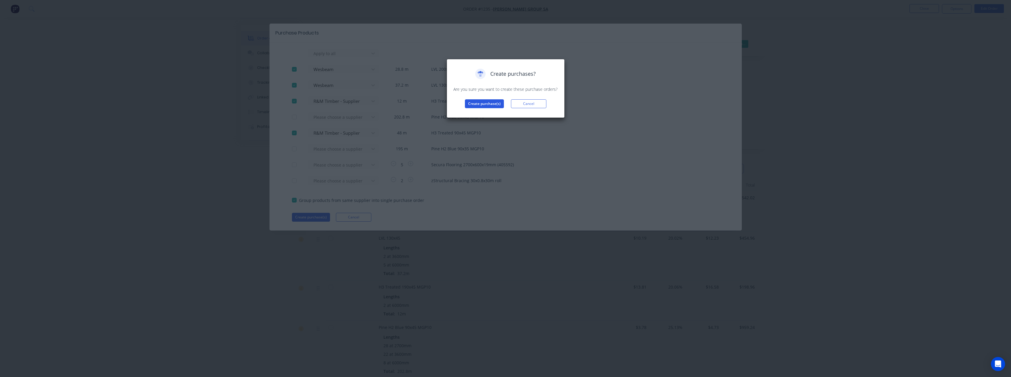
click at [473, 105] on button "Create purchase(s)" at bounding box center [484, 103] width 39 height 9
click at [480, 115] on button "View purchase(s)" at bounding box center [484, 113] width 35 height 9
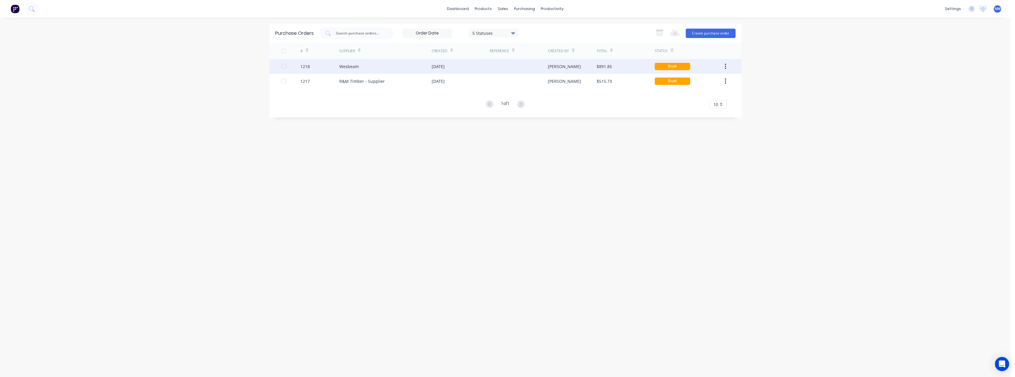
click at [429, 70] on div "Wesbeam" at bounding box center [385, 66] width 92 height 15
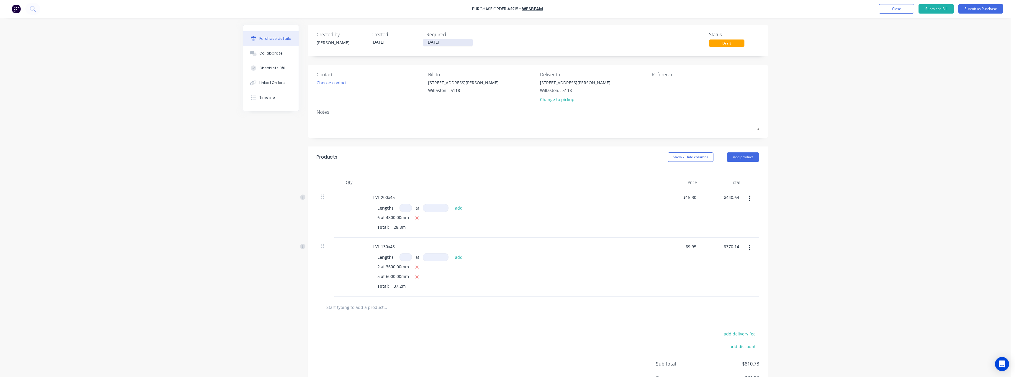
click at [456, 40] on input "[DATE]" at bounding box center [448, 42] width 50 height 7
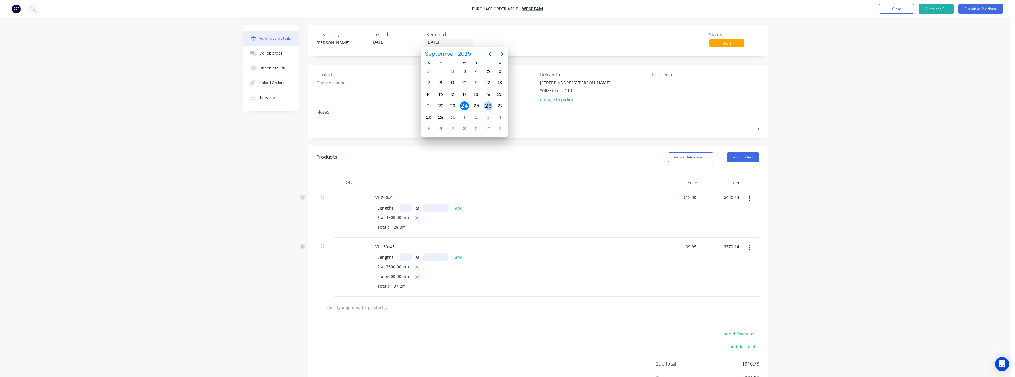
click at [488, 104] on div "26" at bounding box center [488, 106] width 9 height 9
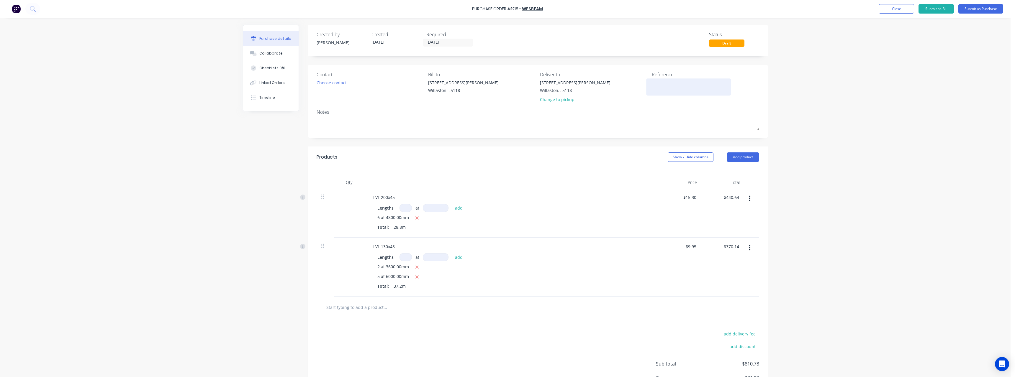
click at [661, 81] on textarea at bounding box center [689, 86] width 74 height 13
click at [975, 8] on button "Submit as Purchase" at bounding box center [981, 8] width 45 height 9
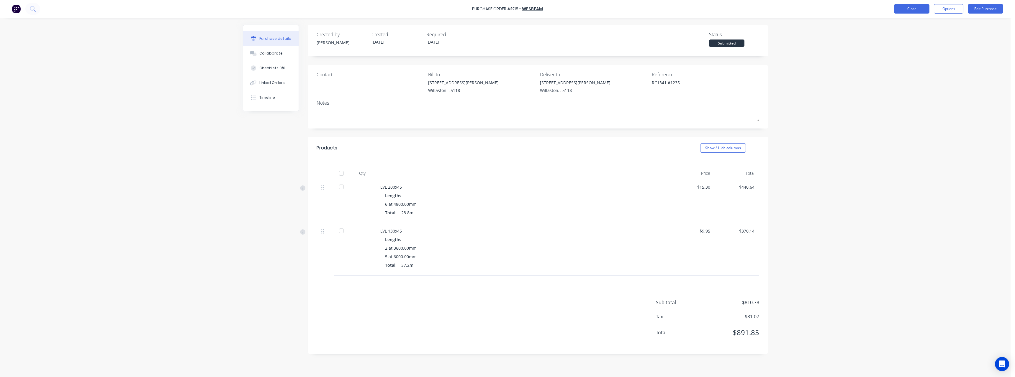
click at [919, 11] on button "Close" at bounding box center [911, 8] width 35 height 9
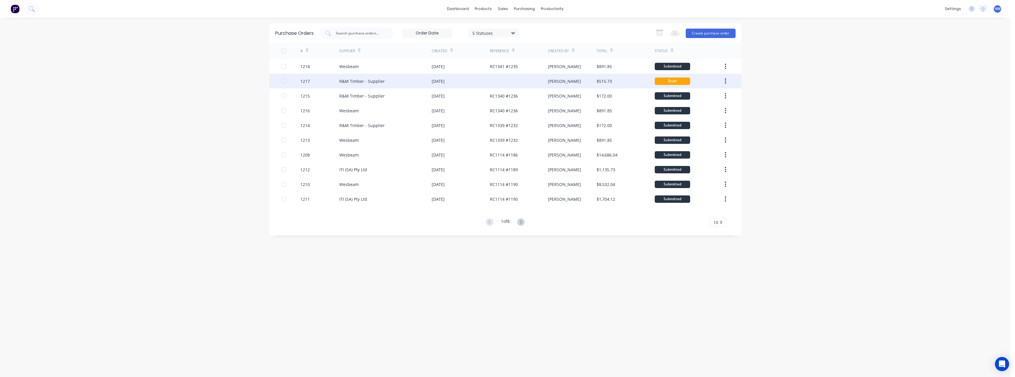
click at [465, 84] on div "[DATE]" at bounding box center [461, 81] width 58 height 15
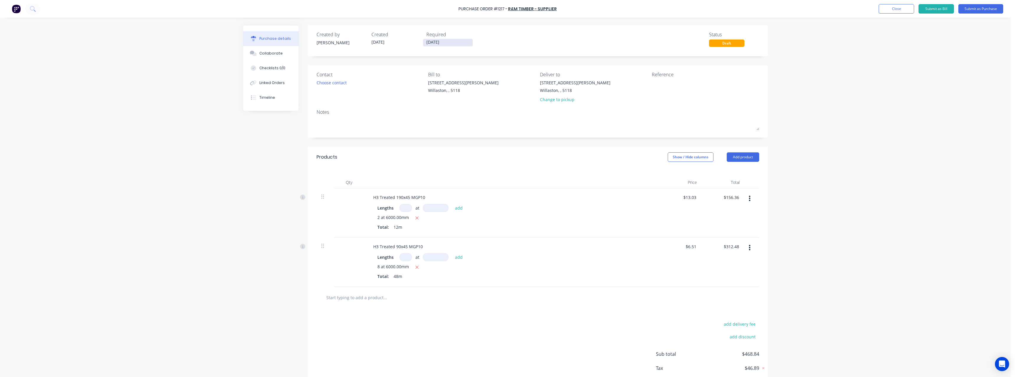
click at [458, 45] on input "[DATE]" at bounding box center [448, 42] width 50 height 7
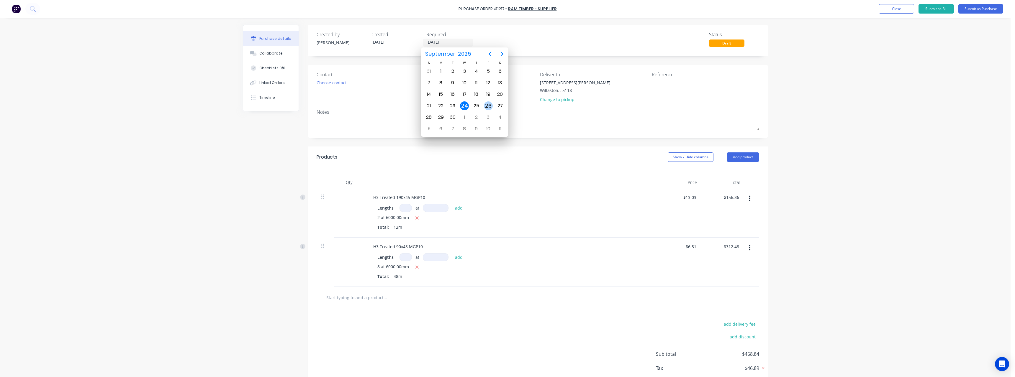
click at [492, 104] on div "26" at bounding box center [488, 106] width 9 height 9
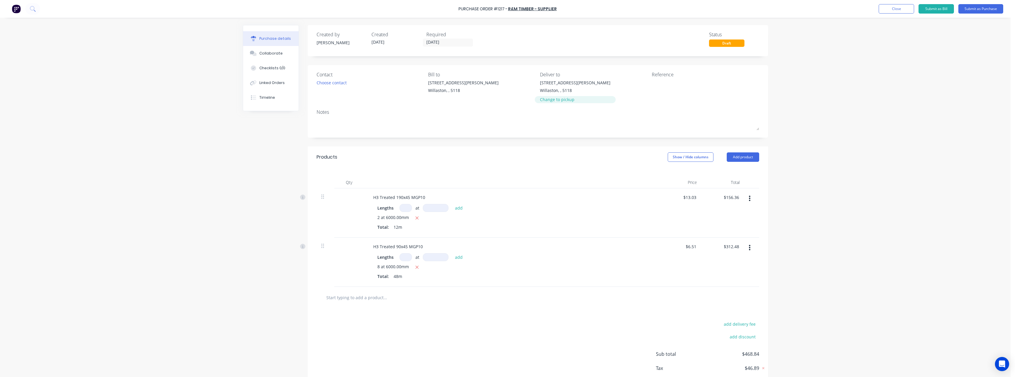
click at [552, 100] on div "Change to pickup" at bounding box center [575, 100] width 71 height 6
click at [658, 86] on textarea at bounding box center [689, 86] width 74 height 13
click at [968, 9] on button "Submit as Purchase" at bounding box center [981, 8] width 45 height 9
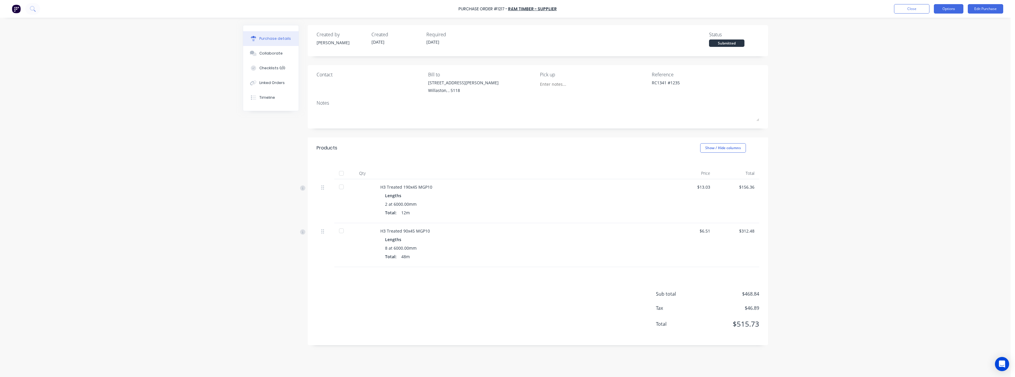
click at [945, 10] on button "Options" at bounding box center [949, 8] width 30 height 9
click at [936, 25] on div "Print / Email" at bounding box center [935, 24] width 45 height 9
click at [935, 35] on div "With pricing" at bounding box center [935, 36] width 45 height 9
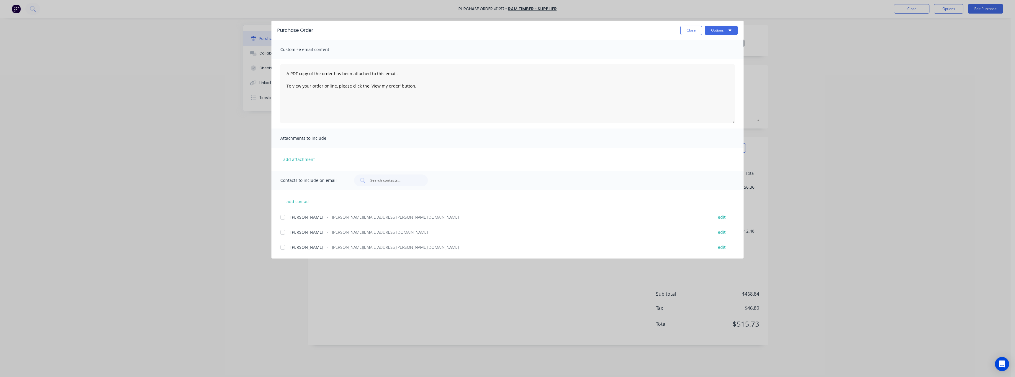
click at [352, 230] on span "[PERSON_NAME][EMAIL_ADDRESS][DOMAIN_NAME]" at bounding box center [380, 232] width 96 height 6
click at [715, 30] on button "Options" at bounding box center [721, 30] width 33 height 9
click at [702, 68] on div "Email" at bounding box center [709, 69] width 45 height 9
click at [692, 31] on button "Close" at bounding box center [692, 30] width 22 height 9
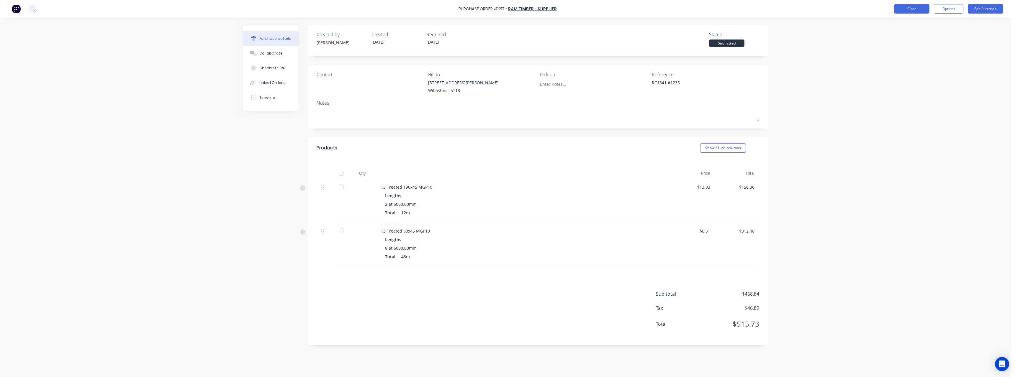
click at [900, 9] on button "Close" at bounding box center [911, 8] width 35 height 9
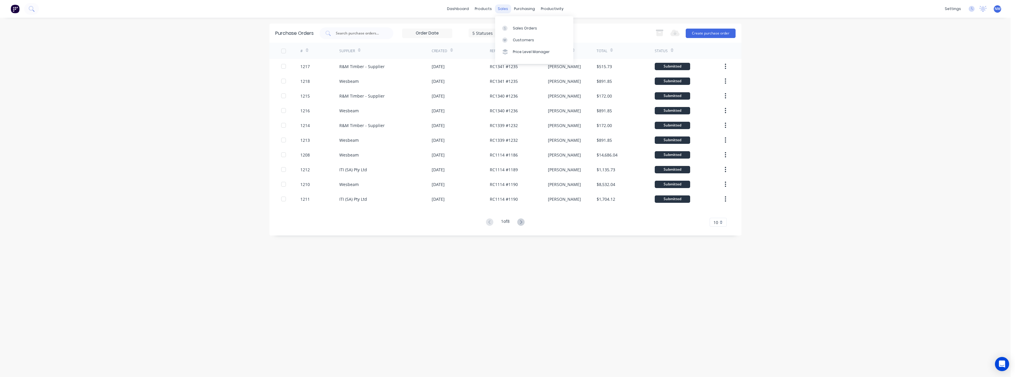
click at [502, 7] on div "sales" at bounding box center [503, 8] width 16 height 9
click at [530, 26] on div "Sales Orders" at bounding box center [525, 28] width 24 height 5
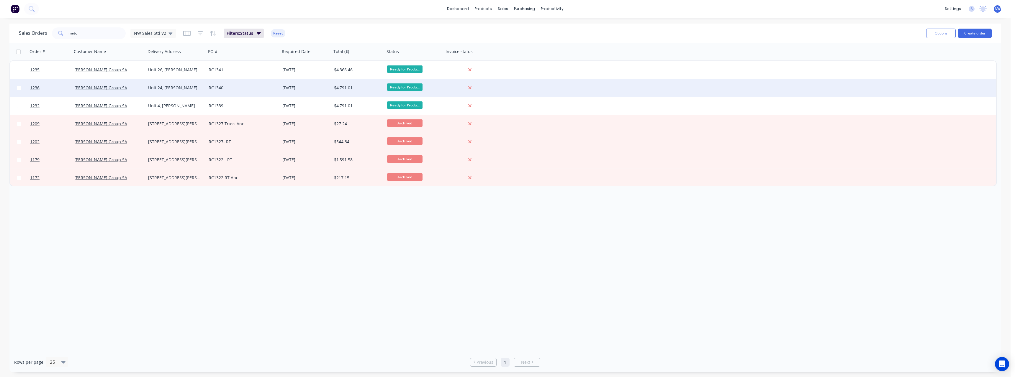
click at [291, 92] on div "[DATE]" at bounding box center [306, 88] width 52 height 18
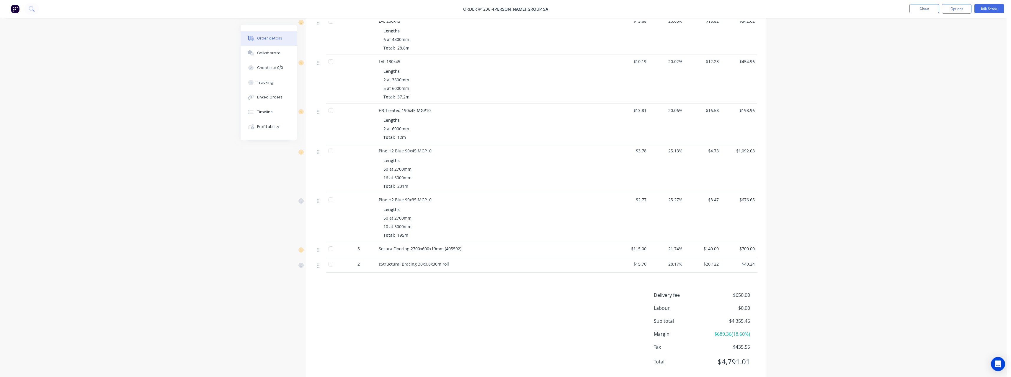
scroll to position [190, 0]
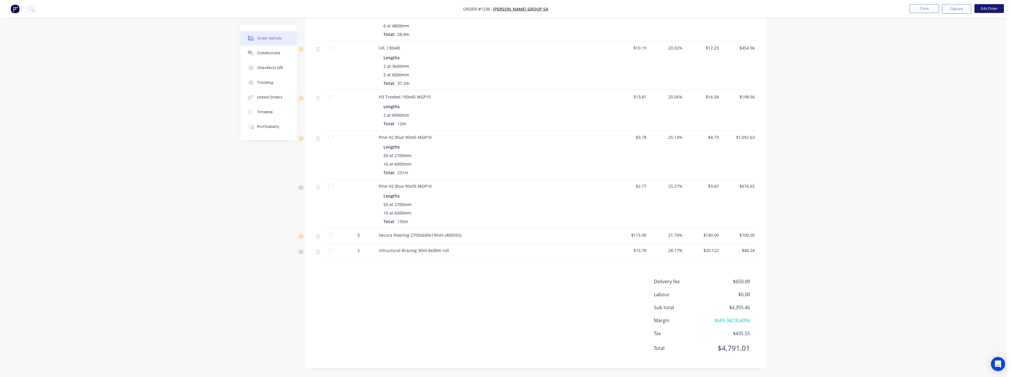
click at [988, 9] on button "Edit Order" at bounding box center [989, 8] width 30 height 9
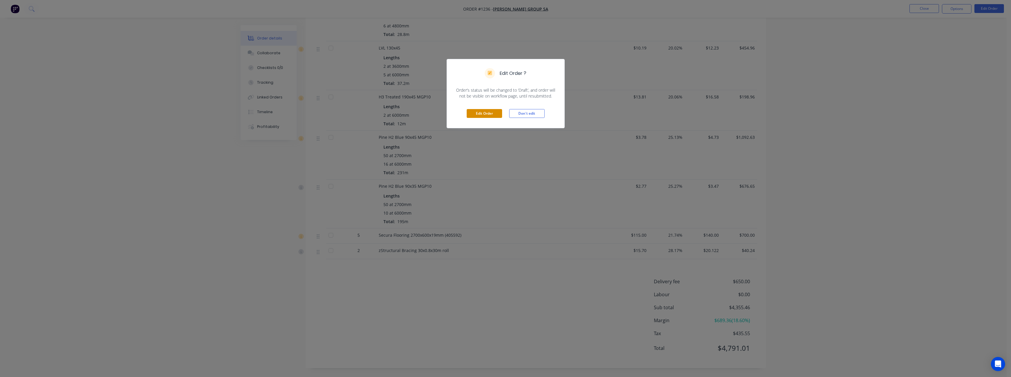
click at [490, 112] on button "Edit Order" at bounding box center [484, 113] width 35 height 9
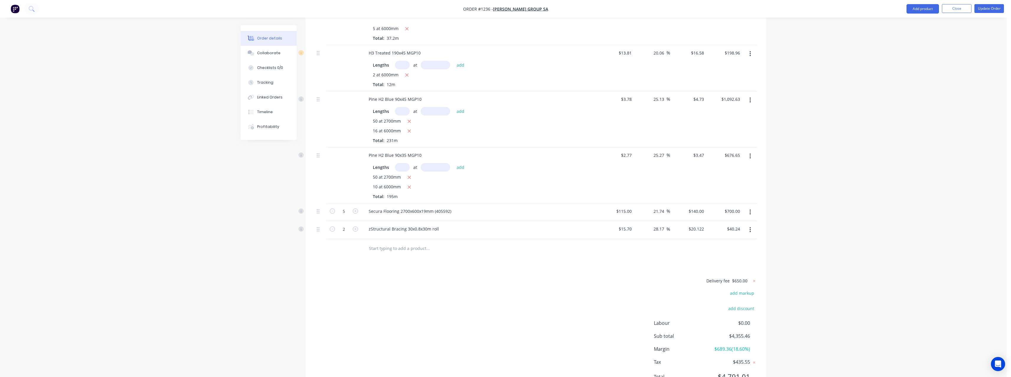
scroll to position [278, 0]
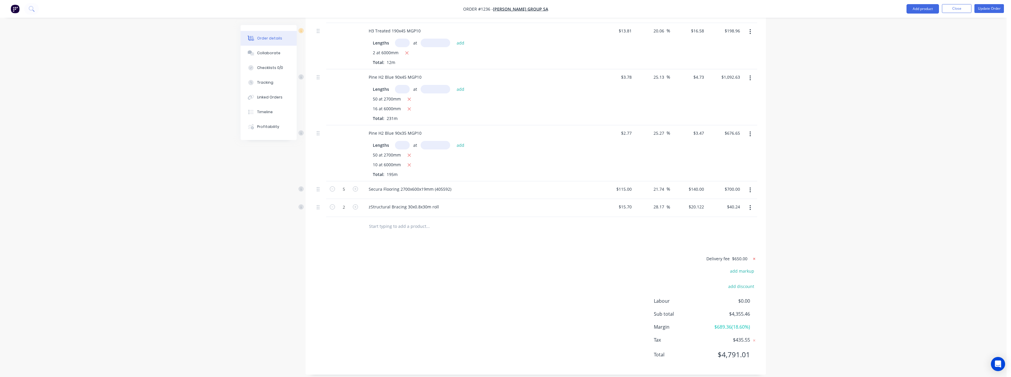
click at [754, 256] on icon at bounding box center [754, 259] width 6 height 6
click at [954, 12] on button "Close" at bounding box center [957, 8] width 30 height 9
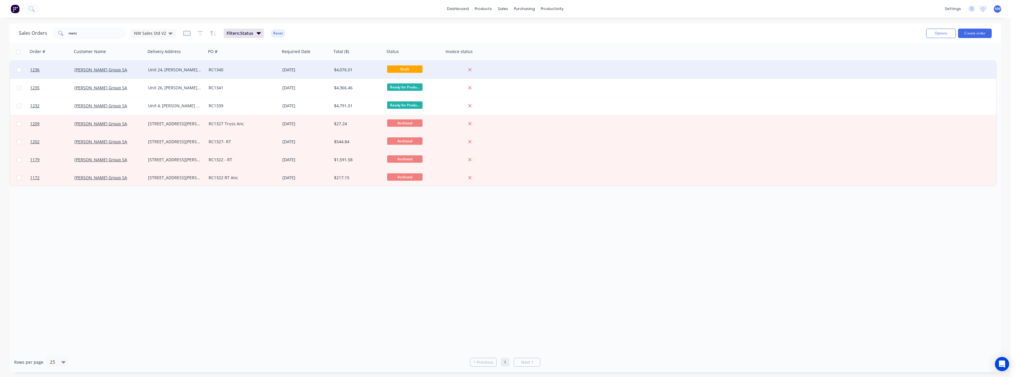
click at [361, 68] on div "$4,076.01" at bounding box center [357, 70] width 46 height 6
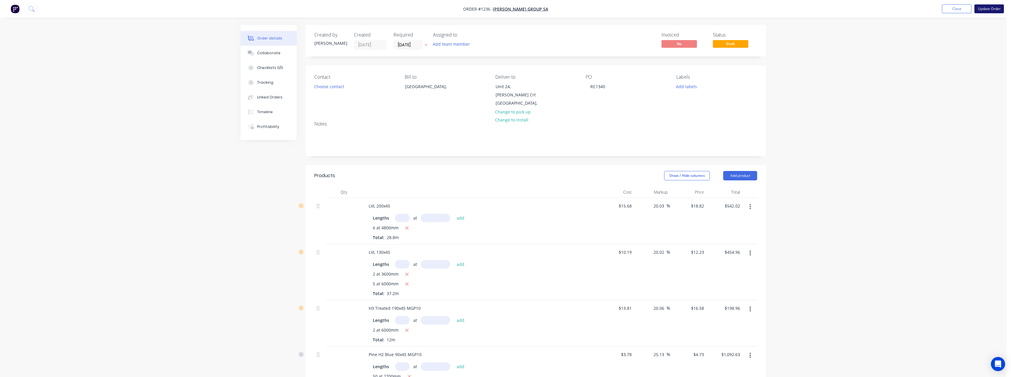
click at [994, 11] on button "Update Order" at bounding box center [989, 8] width 30 height 9
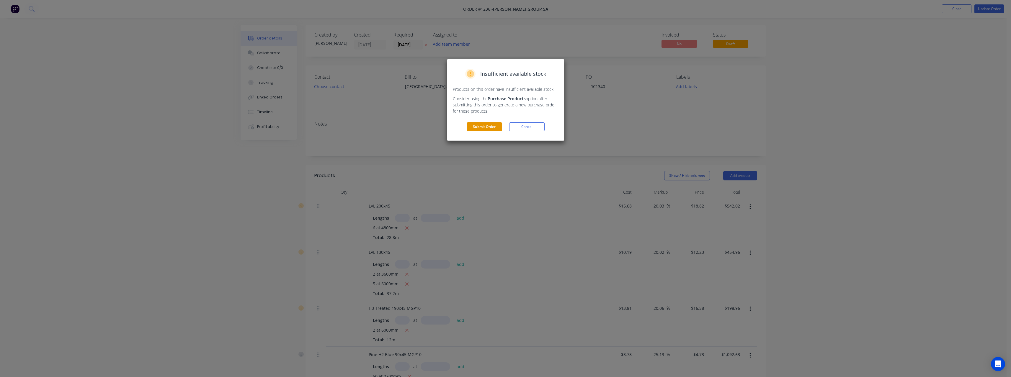
click at [491, 124] on button "Submit Order" at bounding box center [484, 126] width 35 height 9
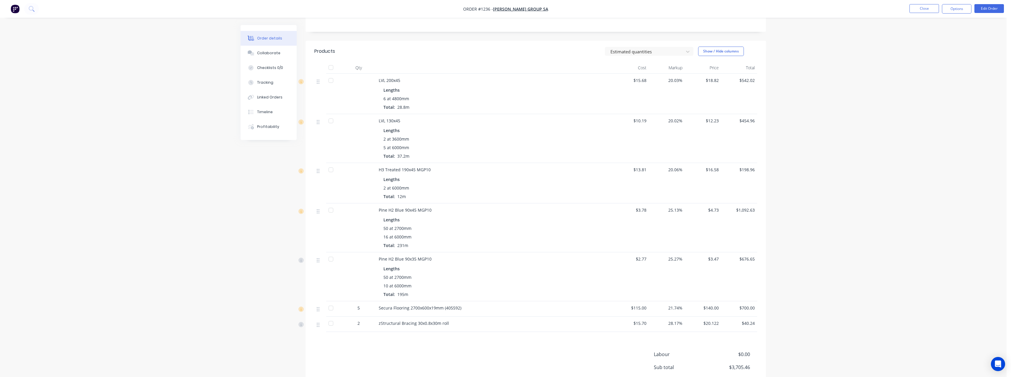
scroll to position [118, 0]
click at [920, 10] on button "Close" at bounding box center [924, 8] width 30 height 9
